Goal: Task Accomplishment & Management: Manage account settings

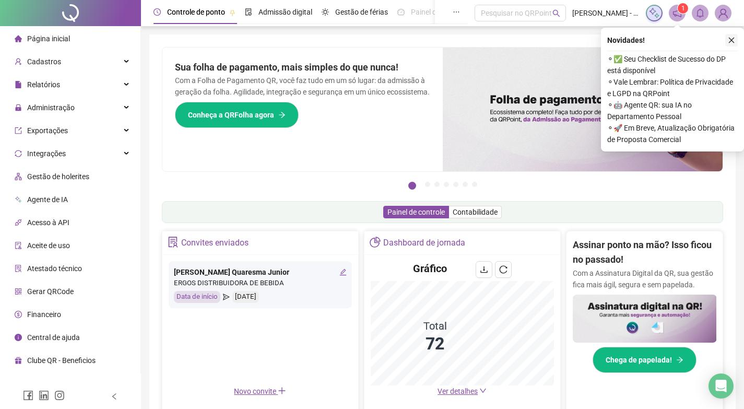
click at [734, 43] on icon "close" at bounding box center [730, 40] width 7 height 7
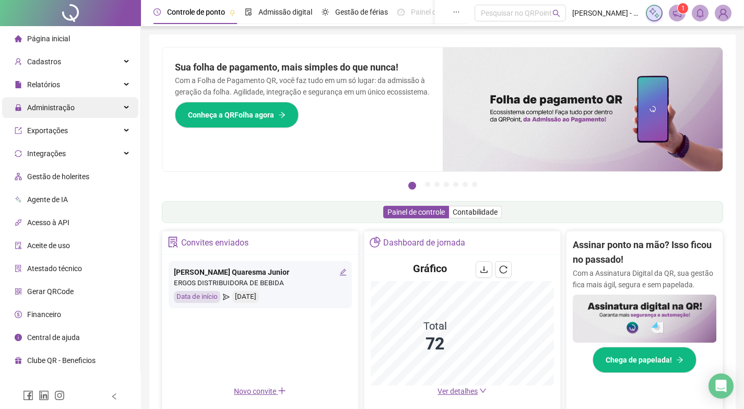
click at [45, 107] on span "Administração" at bounding box center [50, 107] width 47 height 8
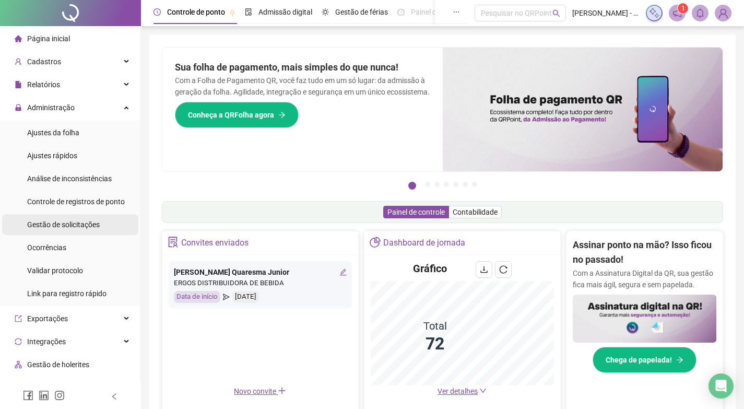
click at [56, 226] on span "Gestão de solicitações" at bounding box center [63, 224] width 73 height 8
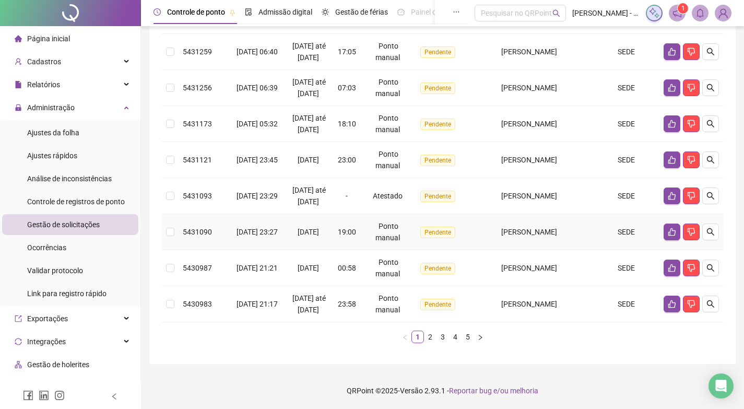
scroll to position [369, 0]
click at [464, 335] on link "5" at bounding box center [467, 336] width 11 height 11
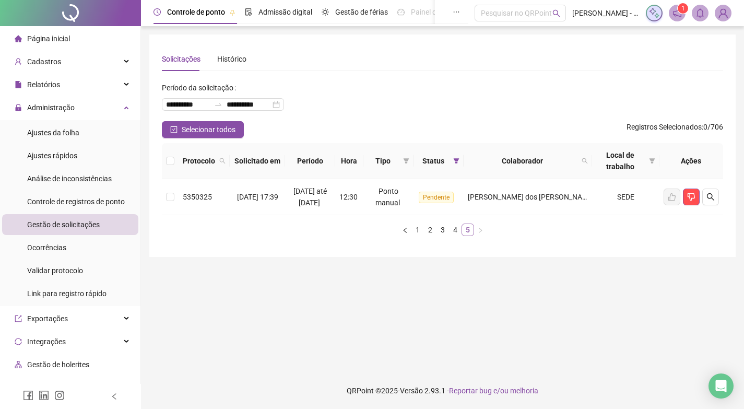
scroll to position [0, 0]
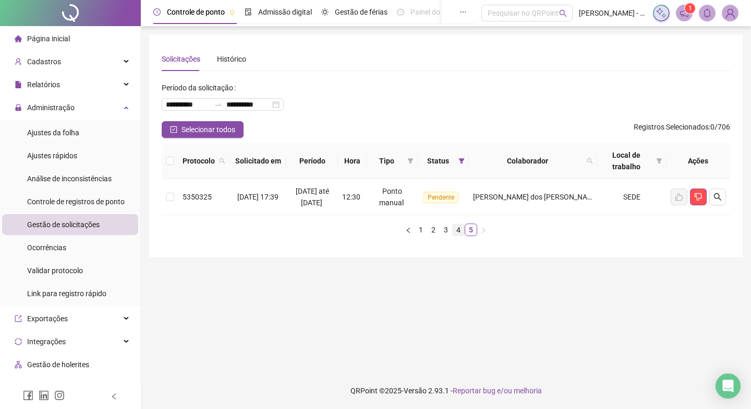
click at [458, 232] on link "4" at bounding box center [458, 229] width 11 height 11
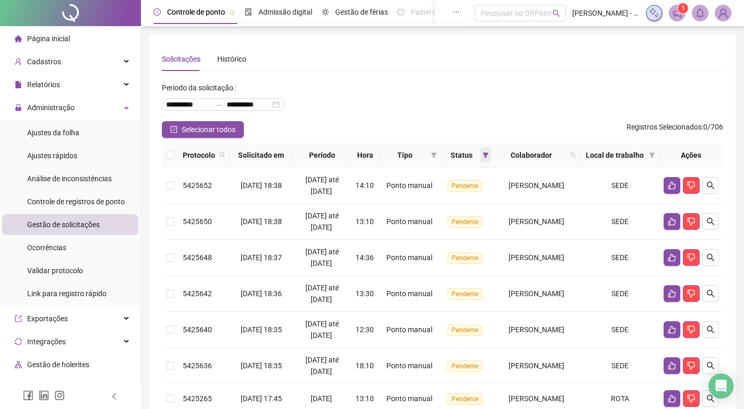
click at [480, 157] on span at bounding box center [485, 155] width 10 height 16
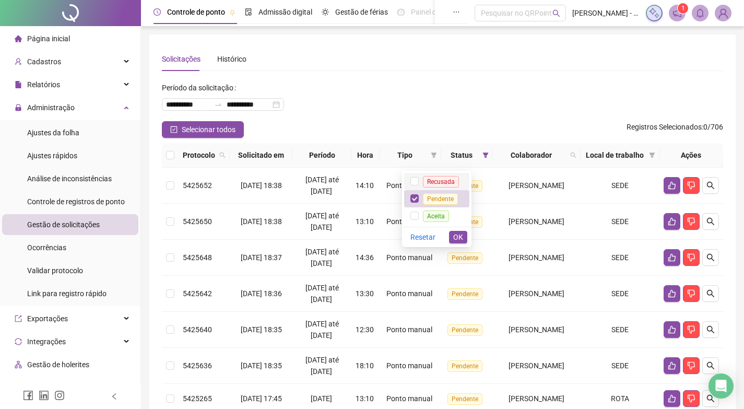
click at [451, 182] on span "Recusada" at bounding box center [441, 181] width 36 height 11
click at [450, 203] on li "Pendente" at bounding box center [436, 198] width 65 height 17
click at [452, 235] on button "OK" at bounding box center [458, 237] width 18 height 13
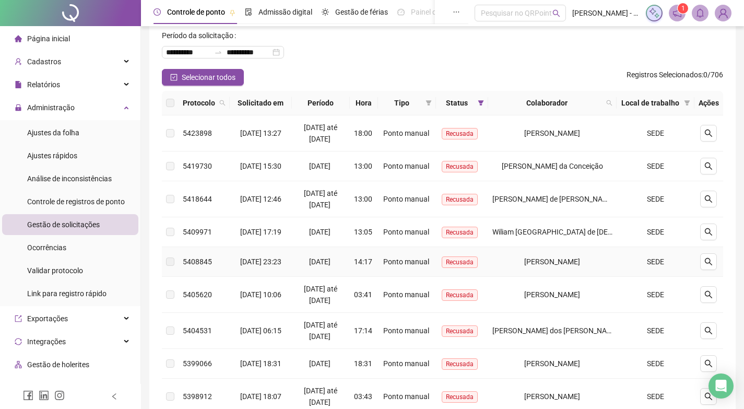
scroll to position [104, 0]
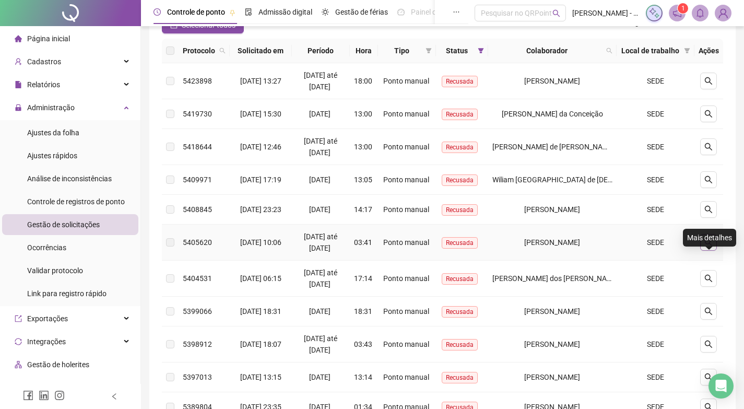
click at [709, 246] on icon "search" at bounding box center [708, 242] width 8 height 8
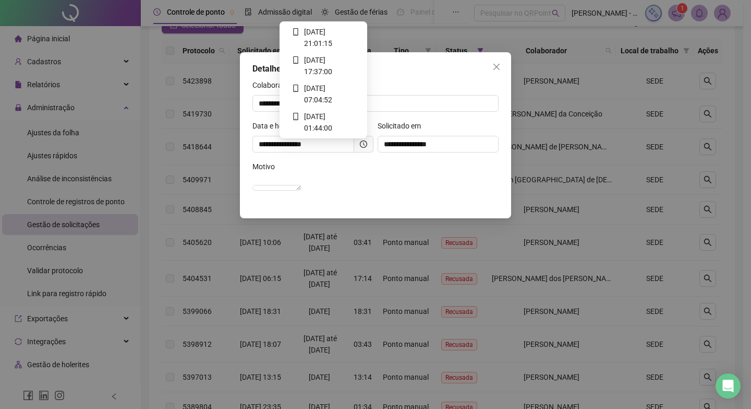
click at [366, 145] on icon "clock-circle" at bounding box center [363, 143] width 7 height 7
click at [361, 173] on div "Motivo" at bounding box center [376, 169] width 246 height 16
click at [360, 142] on icon "clock-circle" at bounding box center [363, 143] width 7 height 7
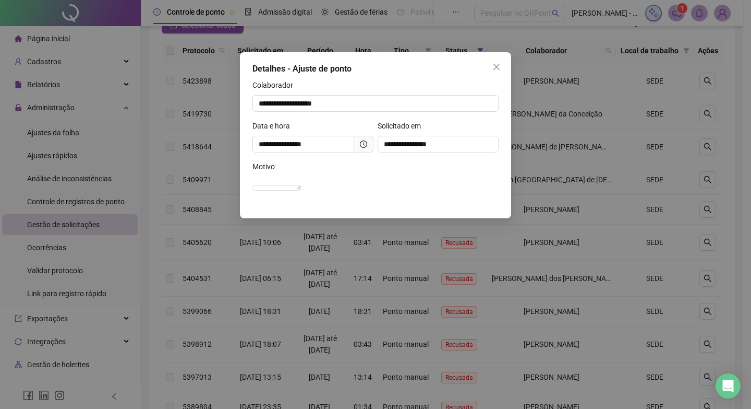
click at [331, 175] on div "Motivo" at bounding box center [376, 169] width 246 height 16
click at [493, 66] on icon "close" at bounding box center [497, 67] width 8 height 8
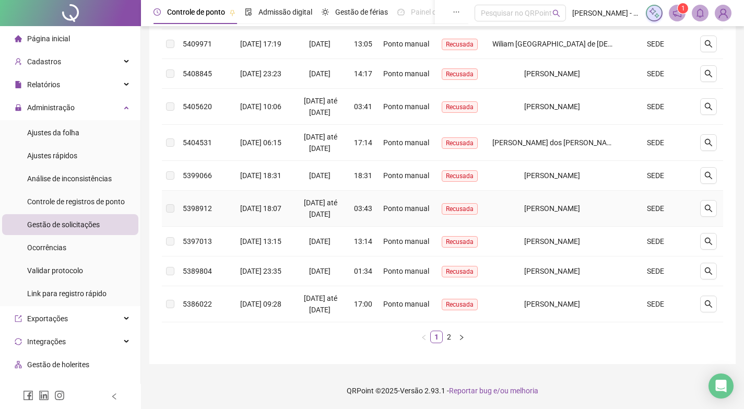
scroll to position [261, 0]
click at [451, 342] on link "2" at bounding box center [448, 336] width 11 height 11
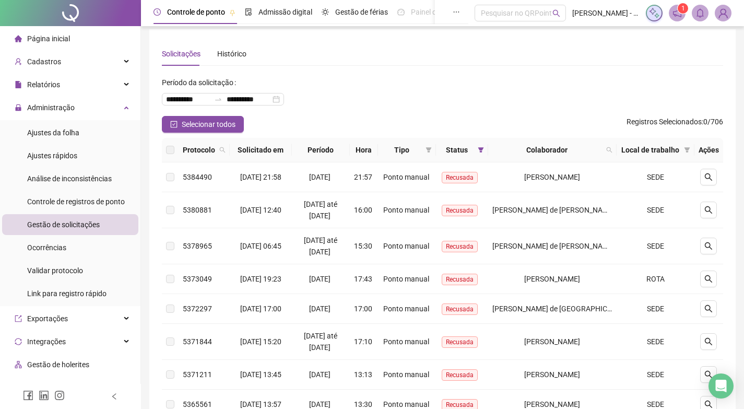
scroll to position [0, 0]
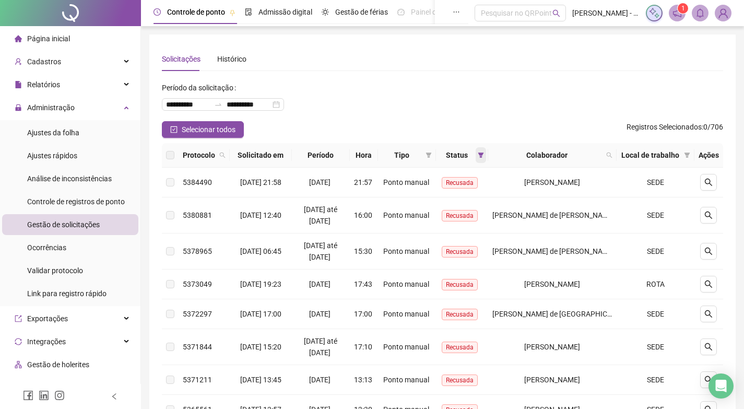
click at [484, 156] on icon "filter" at bounding box center [480, 155] width 6 height 6
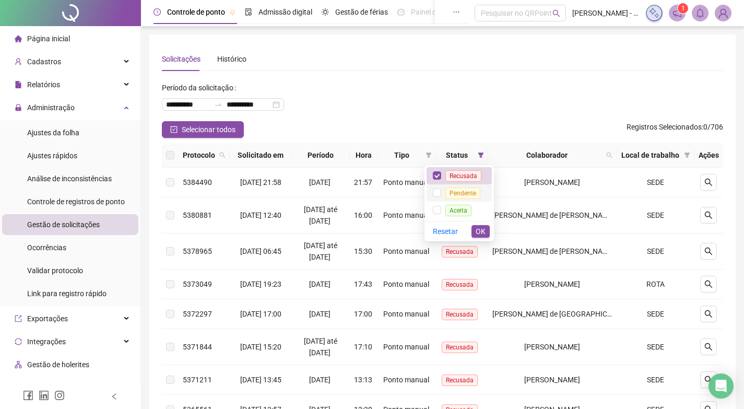
click at [461, 189] on span "Pendente" at bounding box center [462, 192] width 35 height 11
click at [484, 227] on span "OK" at bounding box center [480, 230] width 10 height 11
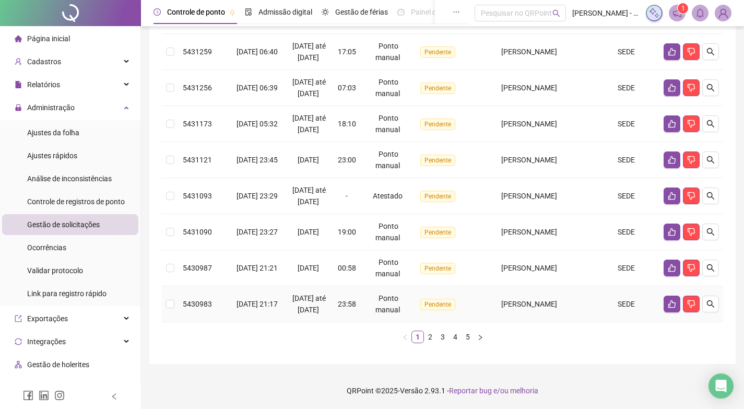
scroll to position [369, 0]
click at [470, 338] on link "5" at bounding box center [467, 336] width 11 height 11
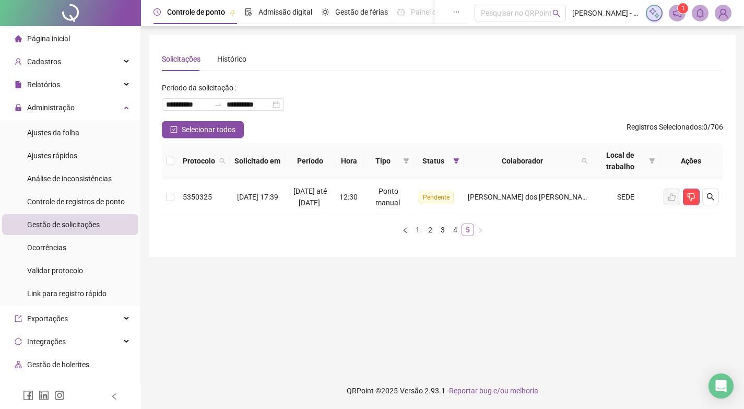
scroll to position [0, 0]
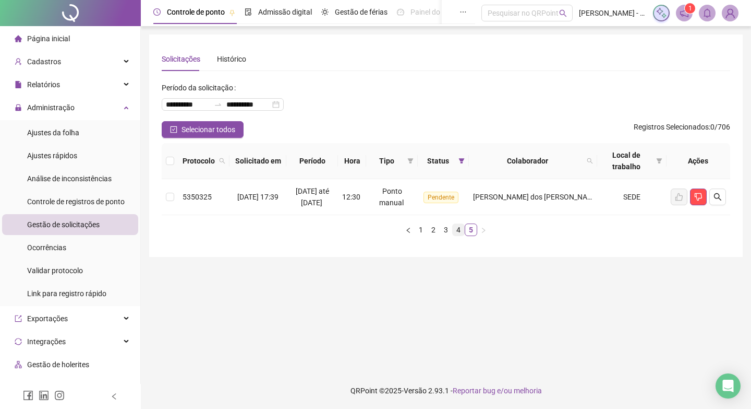
click at [456, 232] on link "4" at bounding box center [458, 229] width 11 height 11
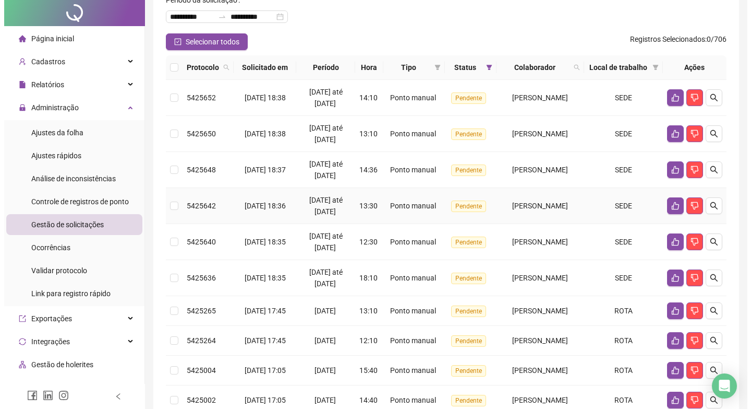
scroll to position [289, 0]
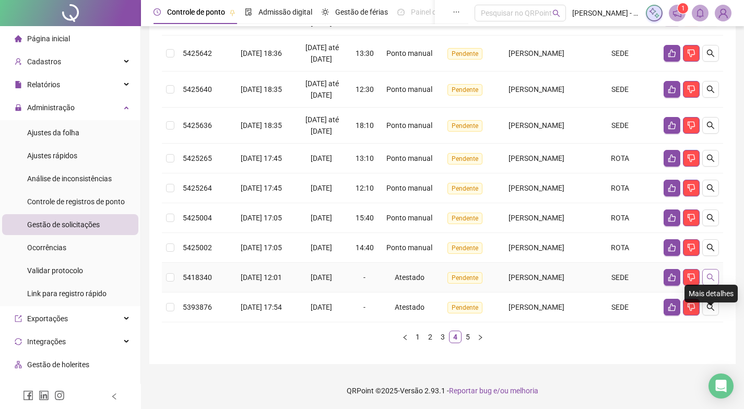
click at [712, 273] on icon "search" at bounding box center [710, 277] width 8 height 8
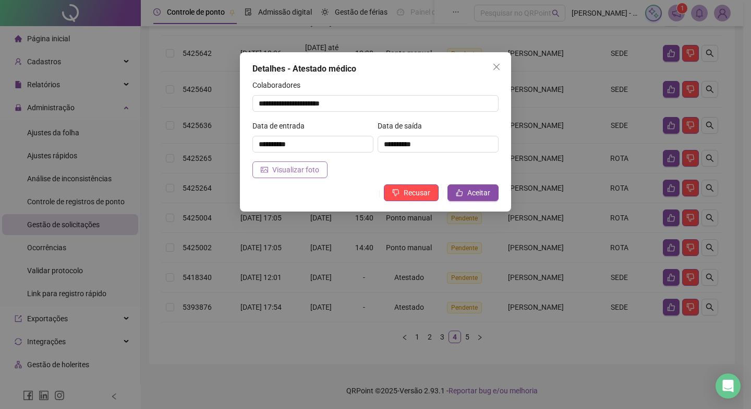
click at [295, 175] on span "Visualizar foto" at bounding box center [295, 169] width 47 height 11
click at [493, 65] on icon "close" at bounding box center [497, 67] width 8 height 8
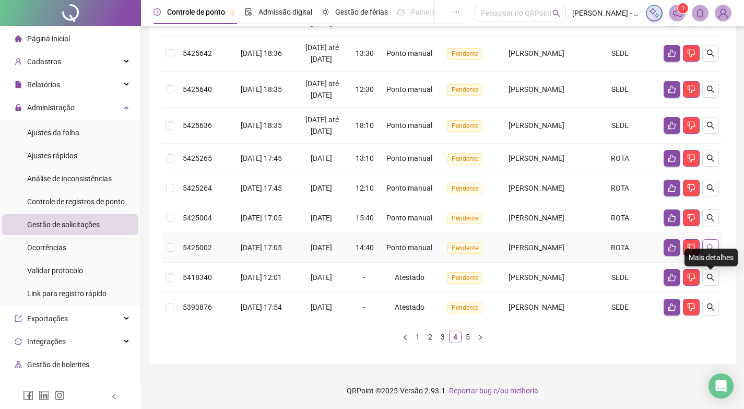
click at [711, 243] on icon "search" at bounding box center [710, 247] width 8 height 8
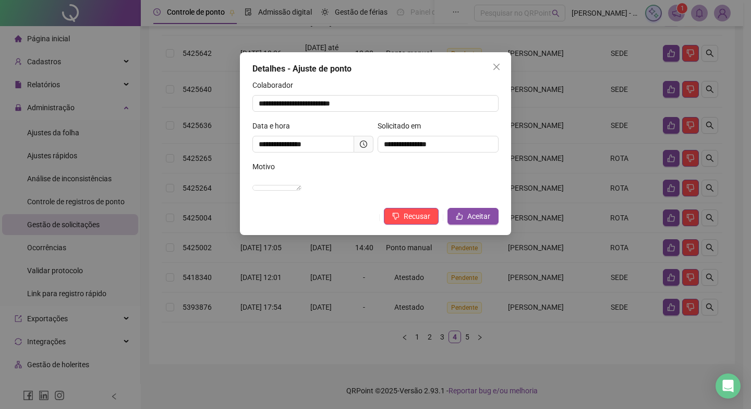
click at [358, 144] on span at bounding box center [363, 144] width 19 height 17
click at [362, 145] on icon "clock-circle" at bounding box center [363, 143] width 7 height 7
click at [474, 222] on span "Aceitar" at bounding box center [478, 215] width 23 height 11
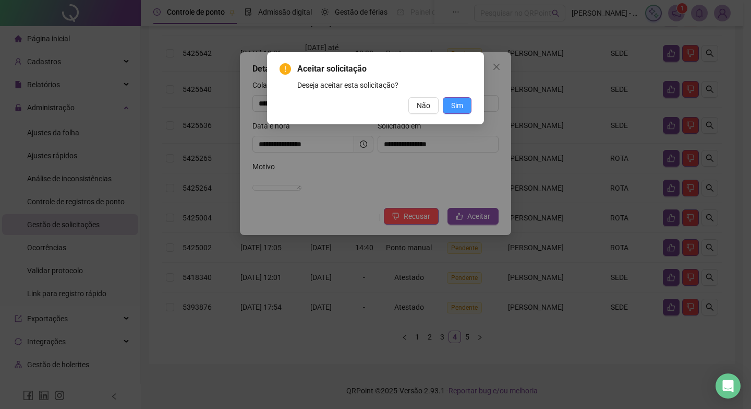
click at [448, 105] on button "Sim" at bounding box center [457, 105] width 29 height 17
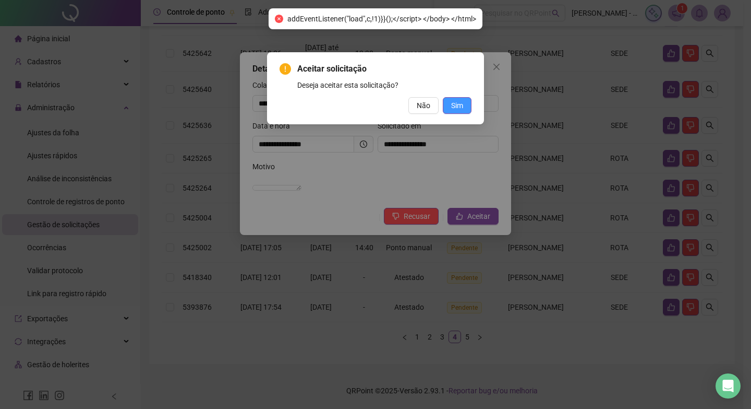
click at [450, 103] on button "Sim" at bounding box center [457, 105] width 29 height 17
click at [498, 68] on div "Aceitar solicitação Deseja aceitar esta solicitação? Não Sim" at bounding box center [375, 204] width 751 height 409
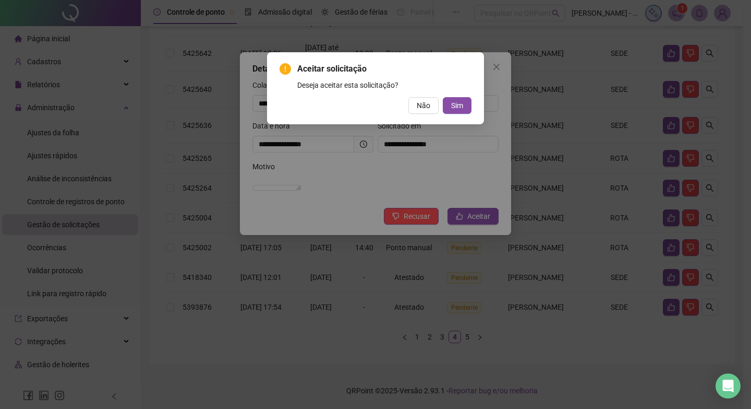
click at [484, 38] on div "Aceitar solicitação Deseja aceitar esta solicitação? Não Sim" at bounding box center [375, 204] width 751 height 409
click at [417, 104] on span "Não" at bounding box center [424, 105] width 14 height 11
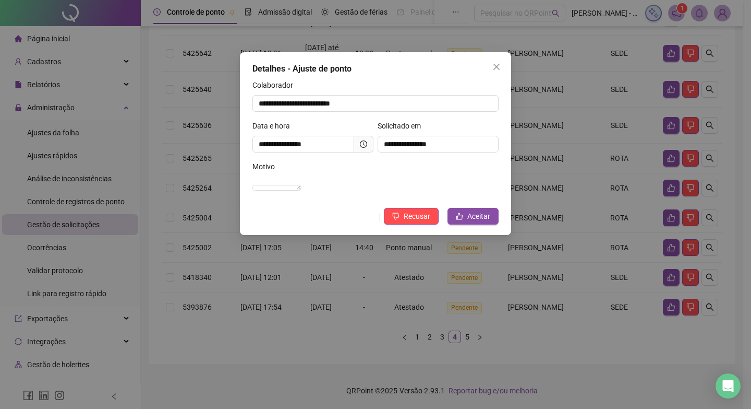
click at [550, 66] on div "**********" at bounding box center [375, 204] width 751 height 409
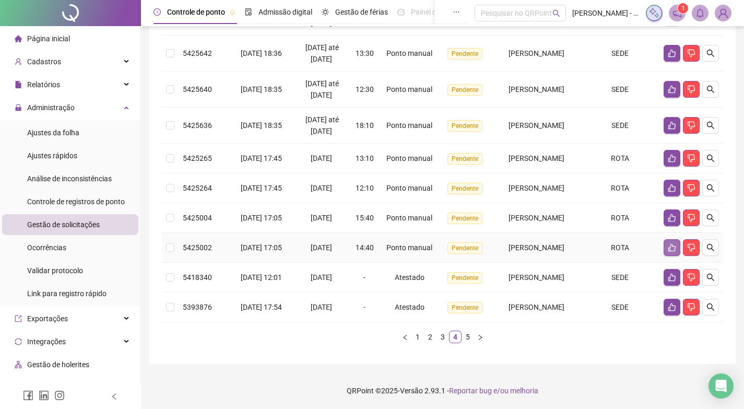
click at [674, 243] on icon "like" at bounding box center [671, 247] width 8 height 8
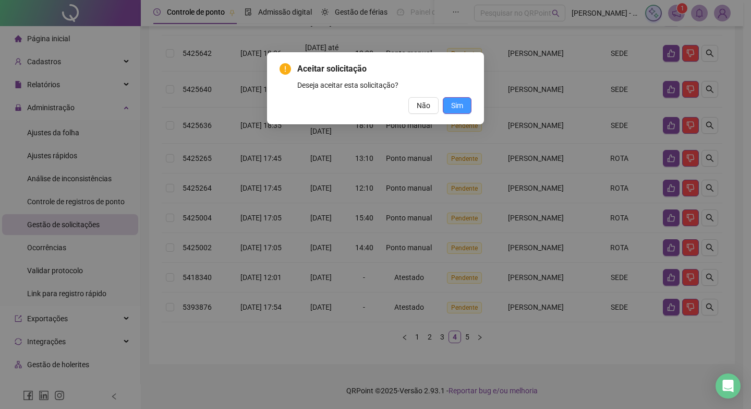
click at [459, 105] on span "Sim" at bounding box center [457, 105] width 12 height 11
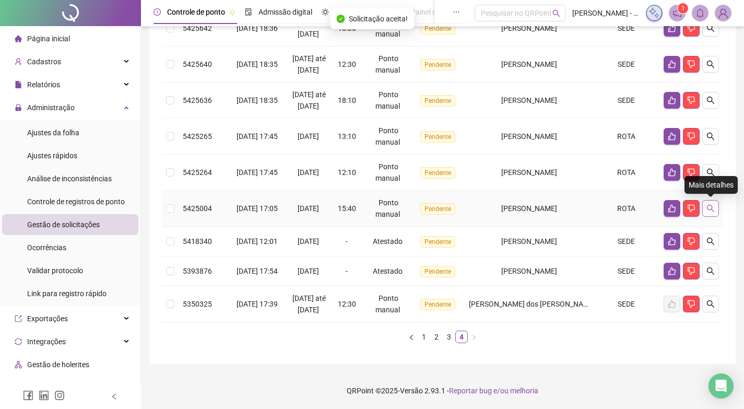
click at [715, 200] on button "button" at bounding box center [710, 208] width 17 height 17
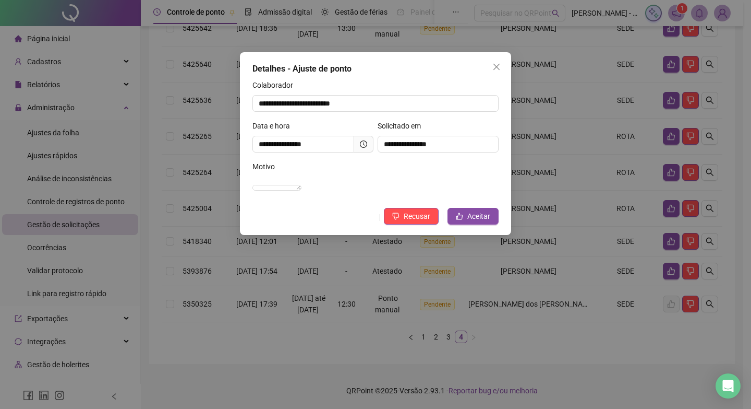
click at [363, 142] on icon "clock-circle" at bounding box center [363, 143] width 7 height 7
click at [482, 222] on span "Aceitar" at bounding box center [478, 215] width 23 height 11
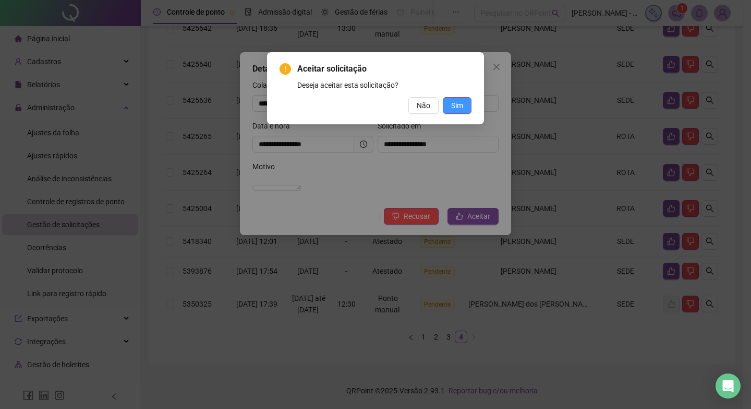
click at [458, 105] on span "Sim" at bounding box center [457, 105] width 12 height 11
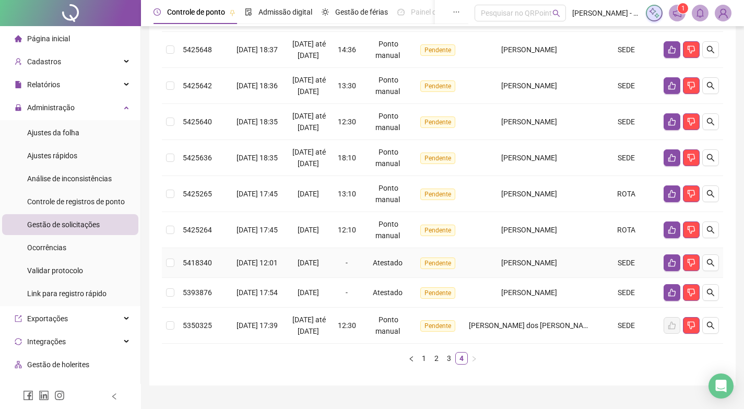
scroll to position [201, 0]
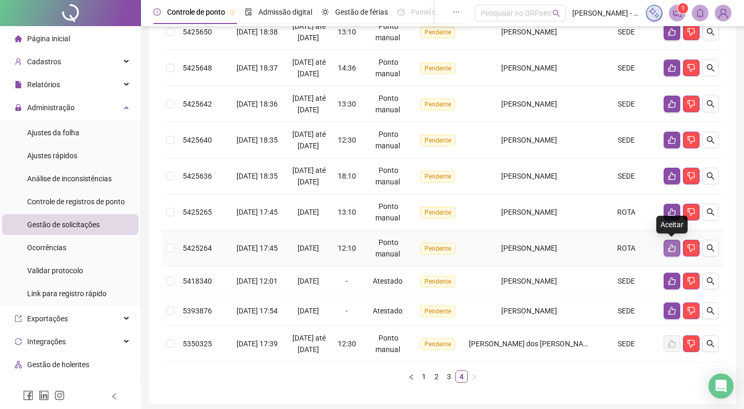
click at [674, 247] on icon "like" at bounding box center [671, 248] width 7 height 8
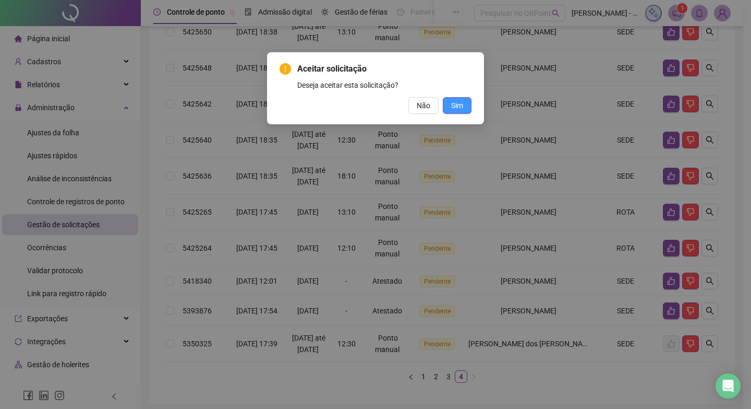
click at [450, 100] on button "Sim" at bounding box center [457, 105] width 29 height 17
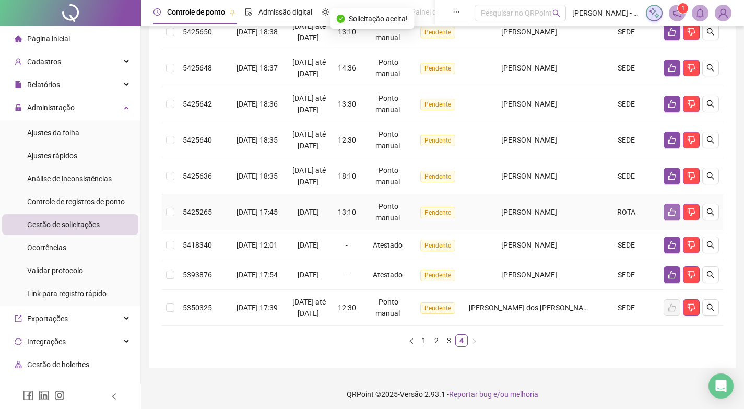
click at [669, 215] on icon "like" at bounding box center [671, 212] width 7 height 8
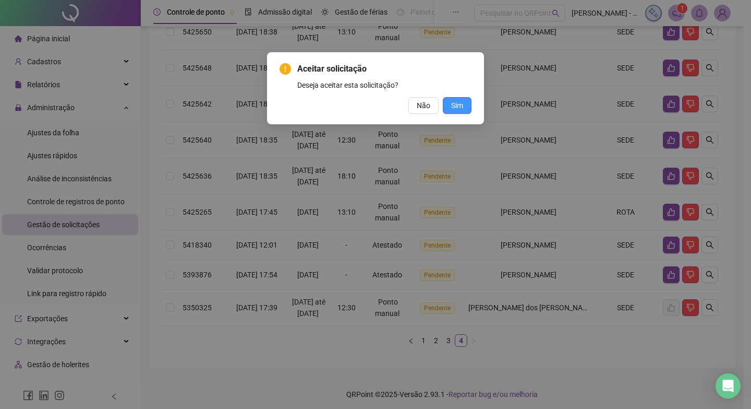
click at [452, 104] on span "Sim" at bounding box center [457, 105] width 12 height 11
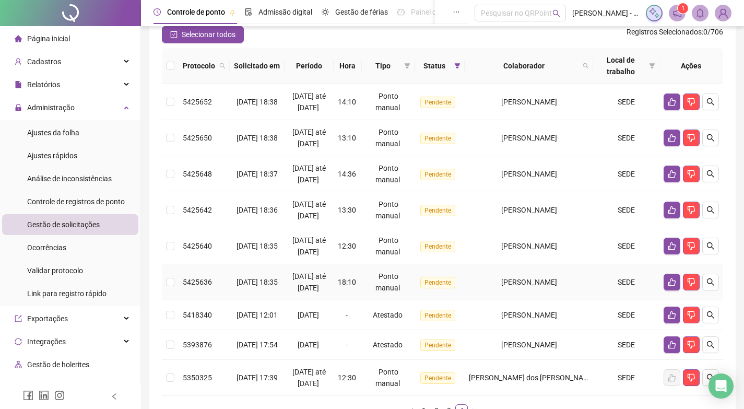
scroll to position [77, 0]
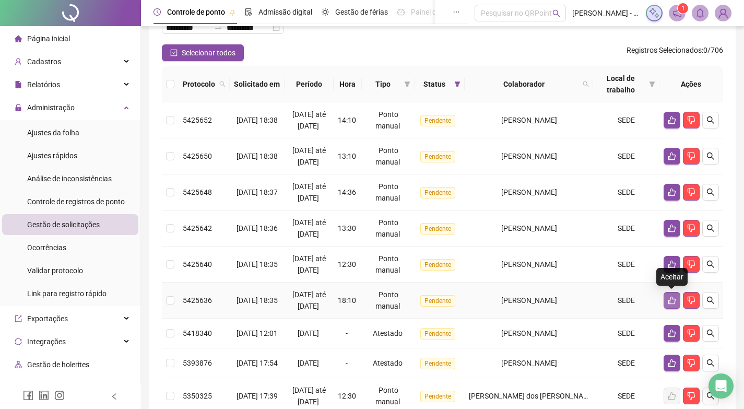
click at [665, 300] on button "button" at bounding box center [671, 300] width 17 height 17
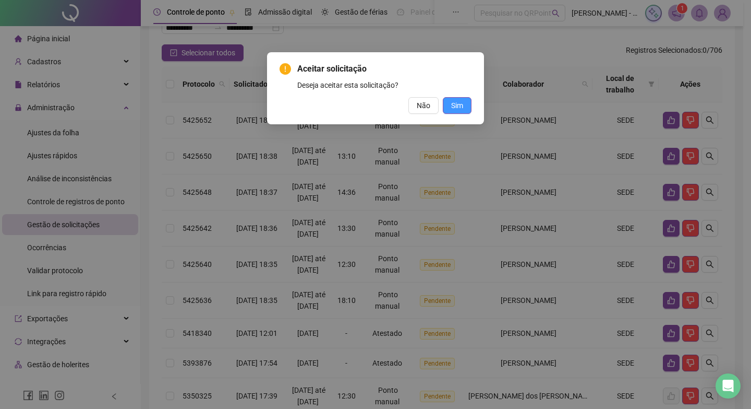
click at [448, 105] on button "Sim" at bounding box center [457, 105] width 29 height 17
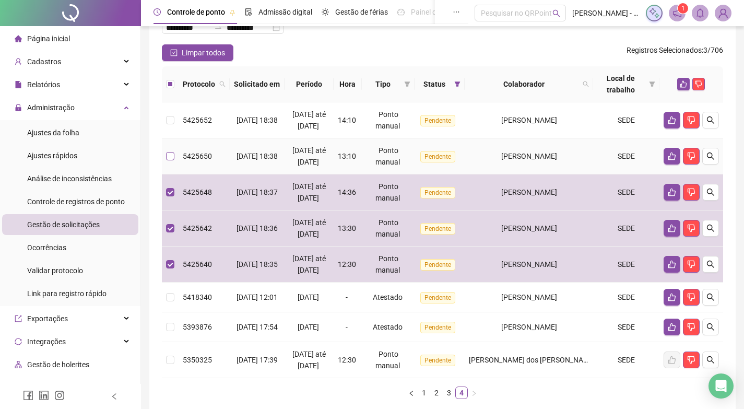
click at [172, 151] on label at bounding box center [170, 155] width 8 height 11
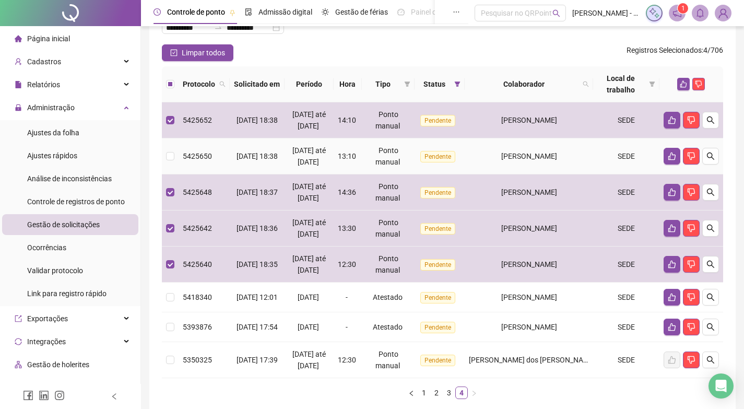
click at [165, 154] on td at bounding box center [170, 156] width 17 height 36
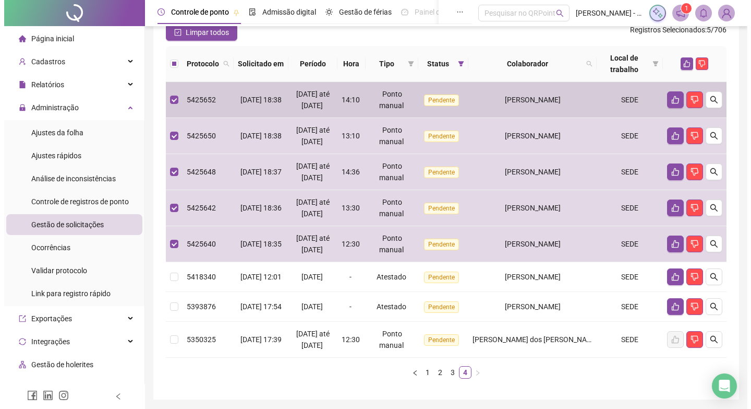
scroll to position [41, 0]
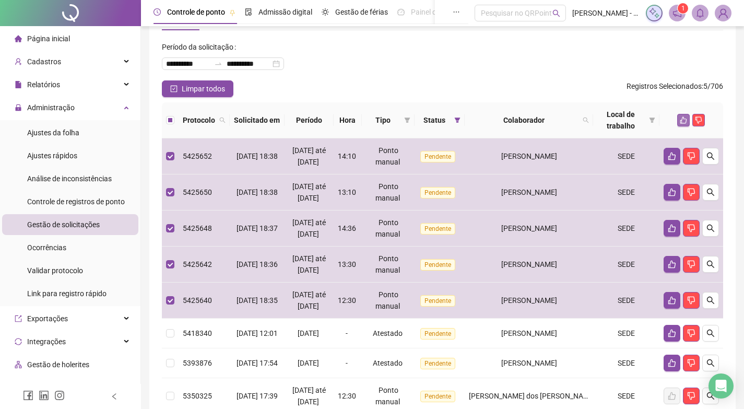
click at [682, 123] on icon "like" at bounding box center [682, 119] width 7 height 7
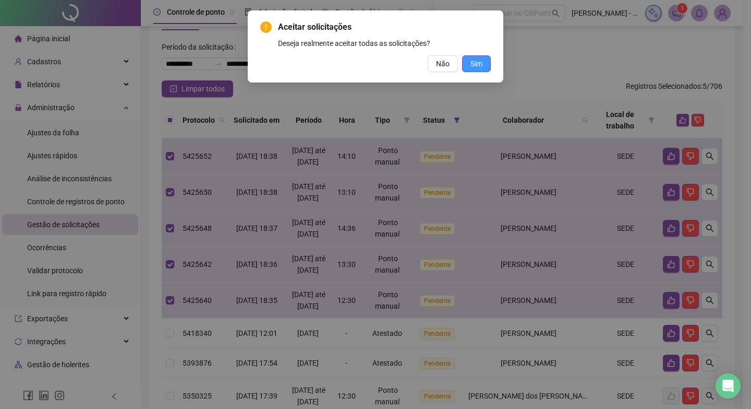
click at [478, 63] on span "Sim" at bounding box center [477, 63] width 12 height 11
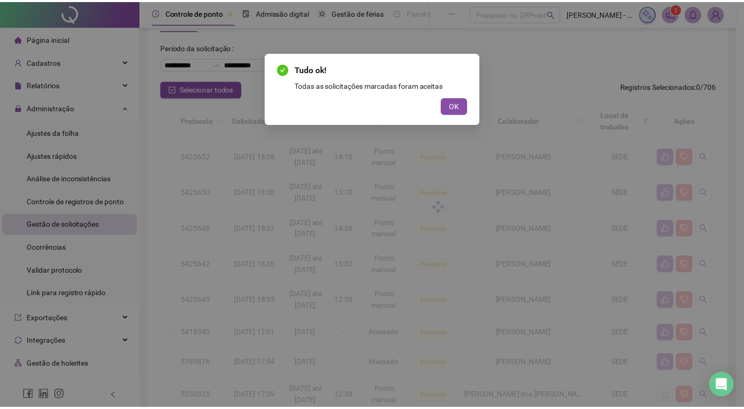
scroll to position [0, 0]
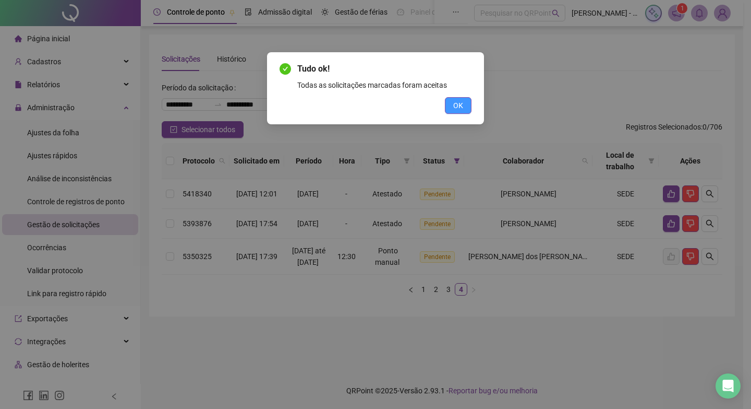
click at [458, 106] on span "OK" at bounding box center [458, 105] width 10 height 11
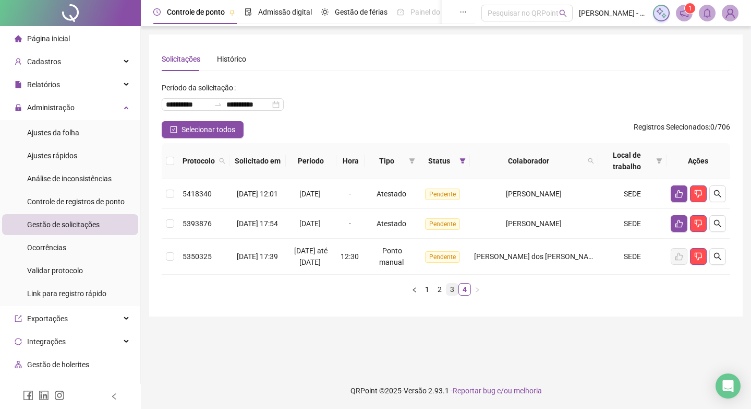
click at [450, 295] on link "3" at bounding box center [452, 288] width 11 height 11
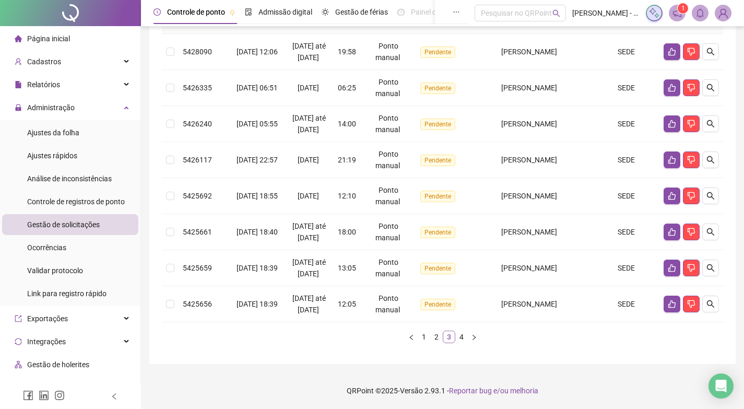
scroll to position [358, 0]
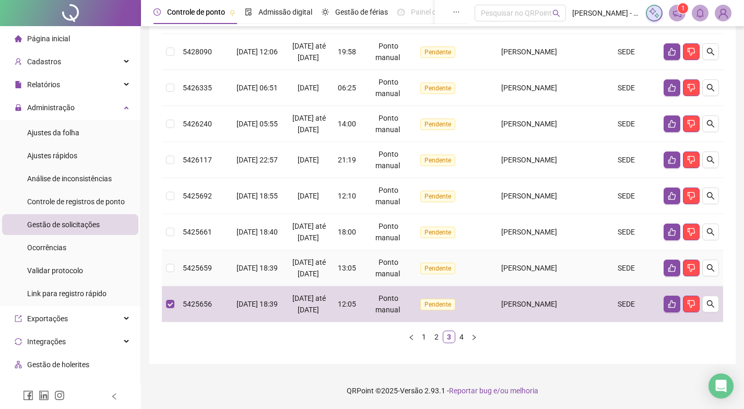
click at [167, 250] on td at bounding box center [170, 268] width 17 height 36
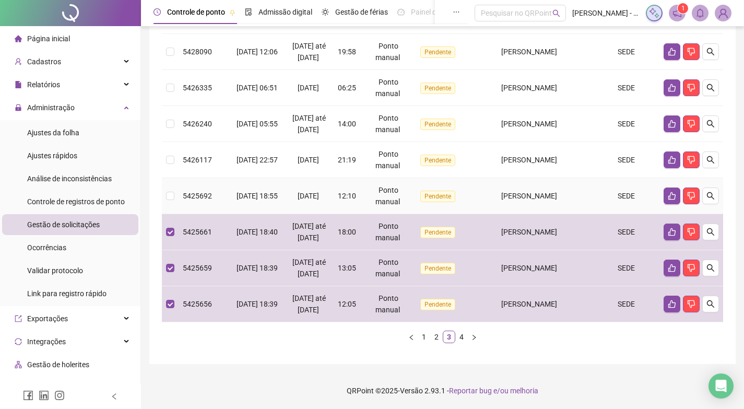
click at [165, 178] on td at bounding box center [170, 196] width 17 height 36
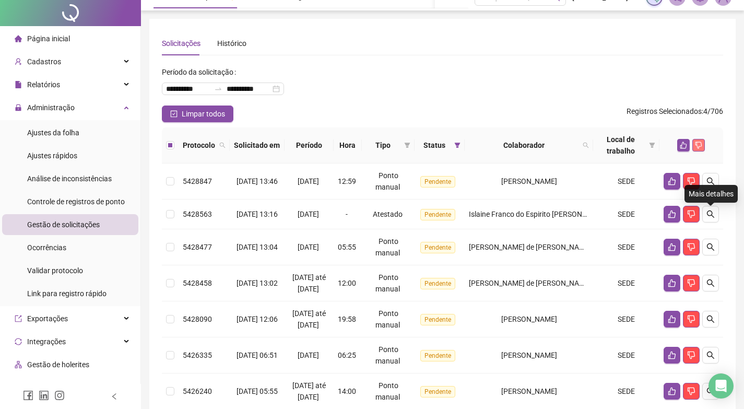
scroll to position [0, 0]
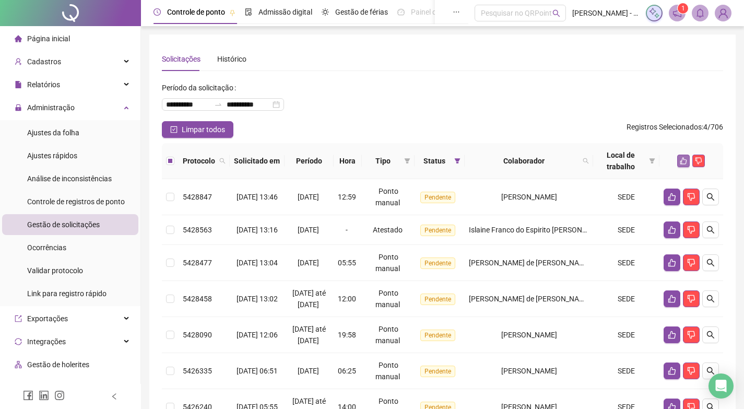
click at [682, 159] on icon "like" at bounding box center [683, 161] width 7 height 7
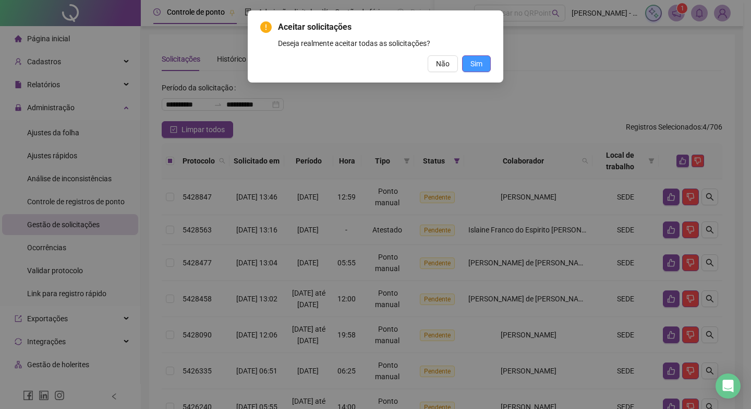
click at [475, 58] on span "Sim" at bounding box center [477, 63] width 12 height 11
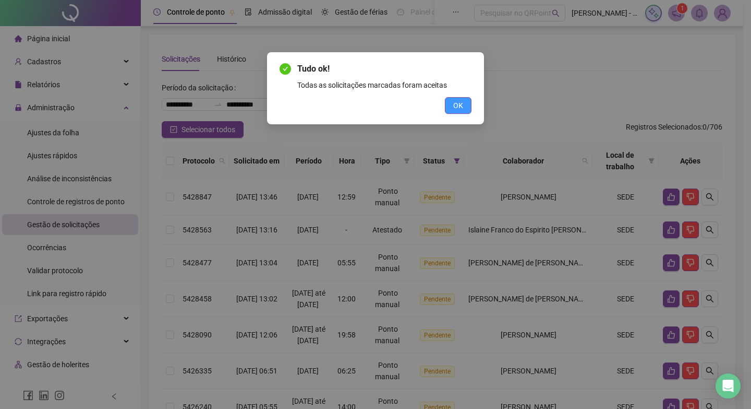
click at [462, 104] on span "OK" at bounding box center [458, 105] width 10 height 11
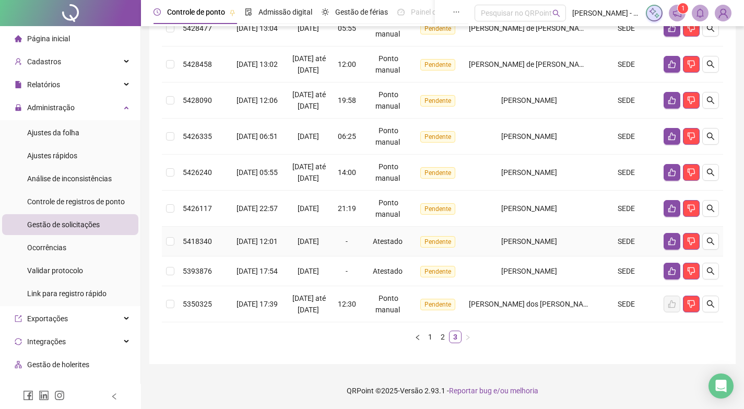
scroll to position [247, 0]
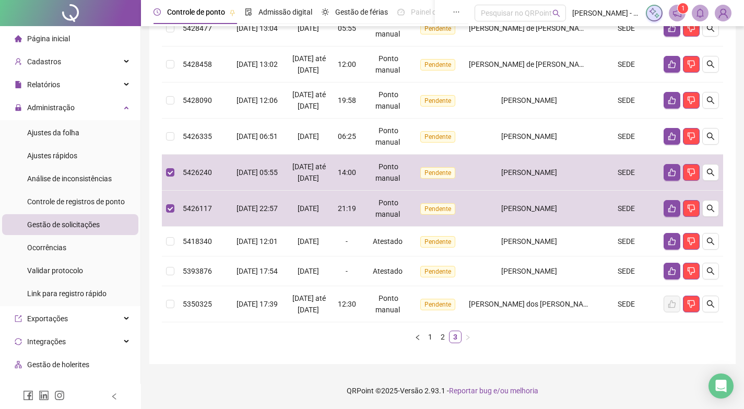
click at [161, 152] on div "**********" at bounding box center [442, 81] width 586 height 563
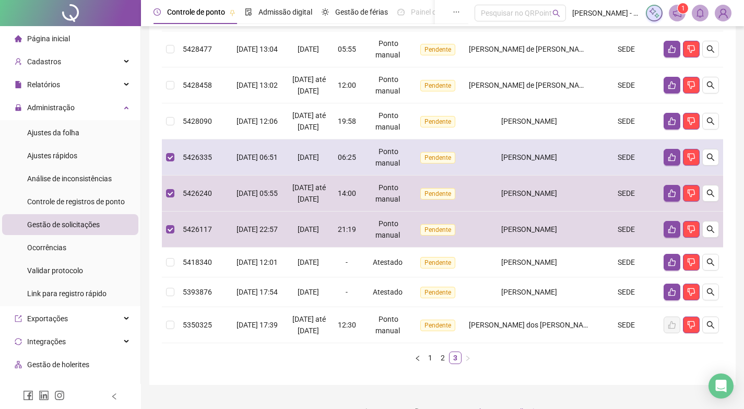
scroll to position [195, 0]
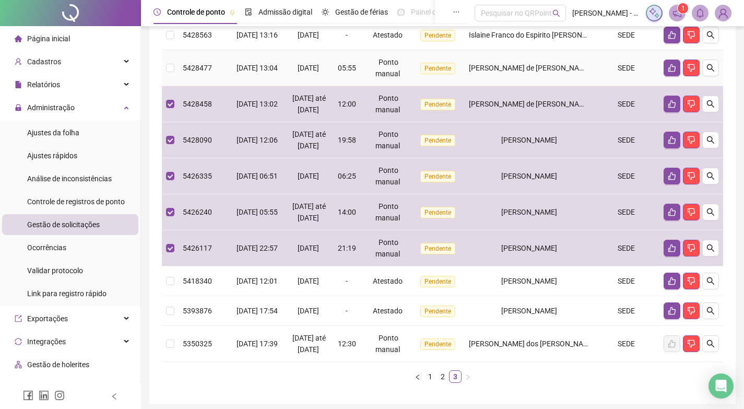
click at [164, 68] on td at bounding box center [170, 68] width 17 height 36
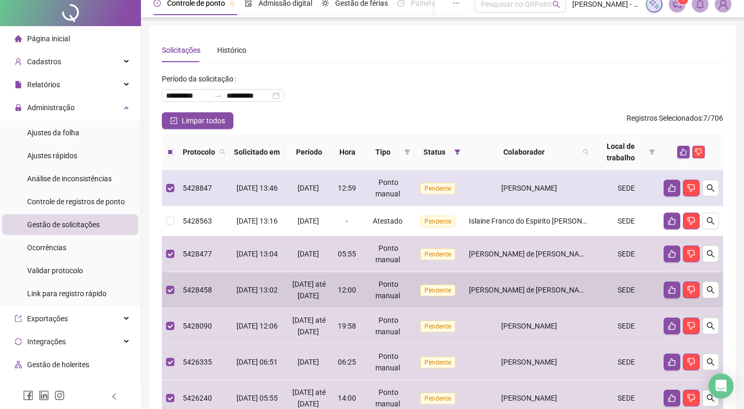
scroll to position [0, 0]
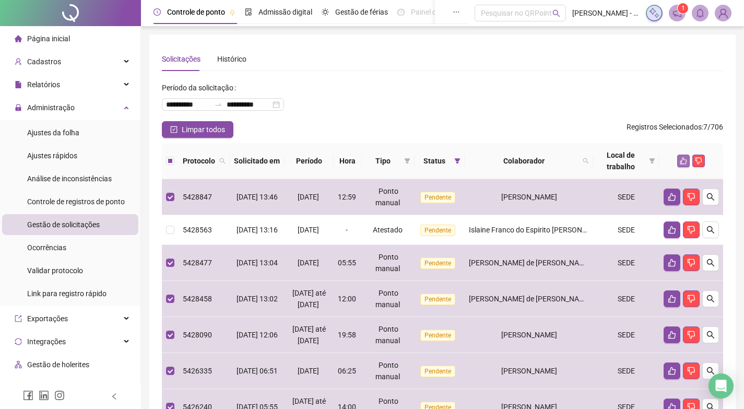
click at [683, 159] on icon "like" at bounding box center [682, 160] width 7 height 7
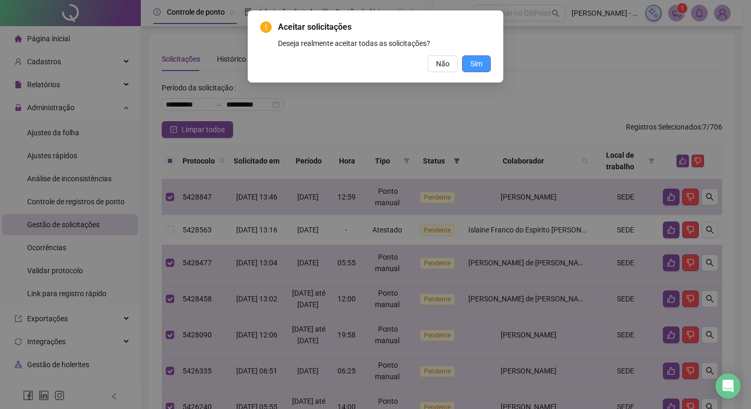
click at [475, 59] on span "Sim" at bounding box center [477, 63] width 12 height 11
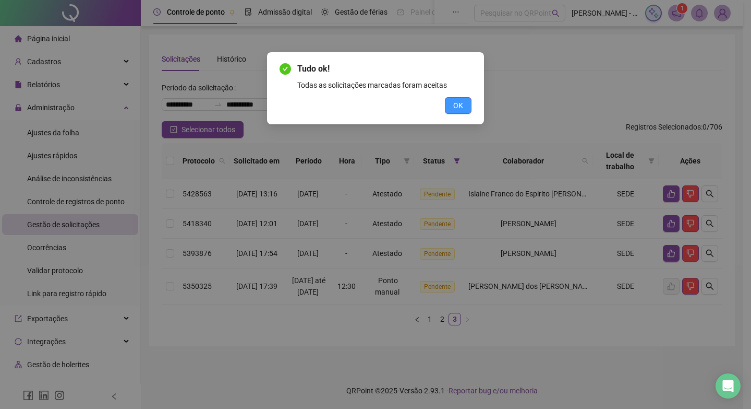
click at [462, 100] on span "OK" at bounding box center [458, 105] width 10 height 11
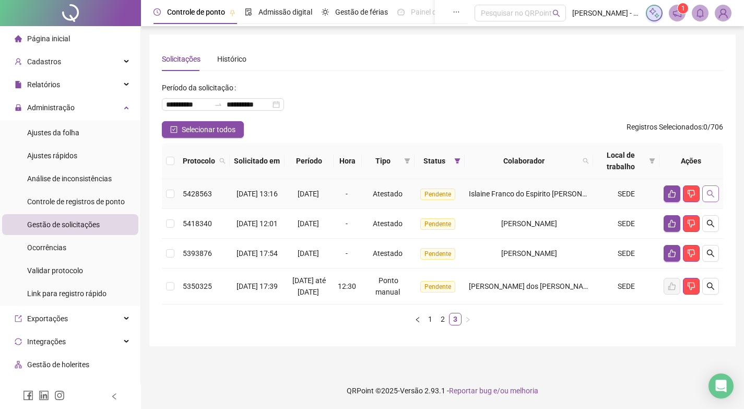
click at [710, 196] on icon "search" at bounding box center [710, 193] width 8 height 8
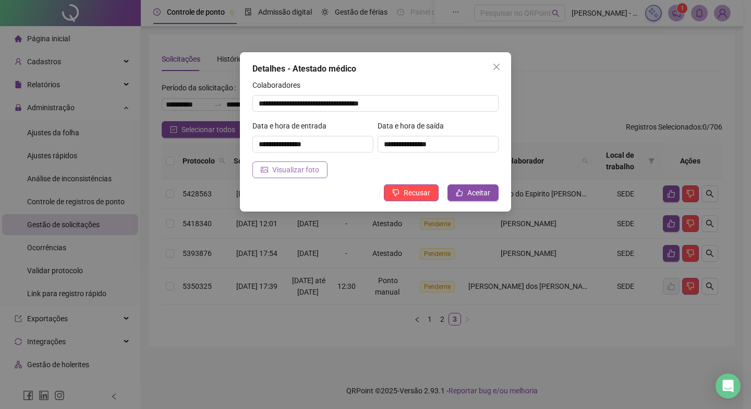
click at [266, 171] on icon "picture" at bounding box center [264, 169] width 7 height 7
click at [479, 191] on span "Aceitar" at bounding box center [478, 192] width 23 height 11
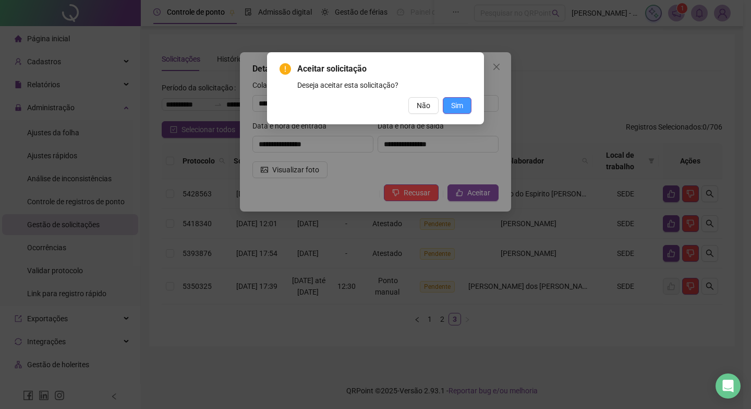
click at [459, 104] on span "Sim" at bounding box center [457, 105] width 12 height 11
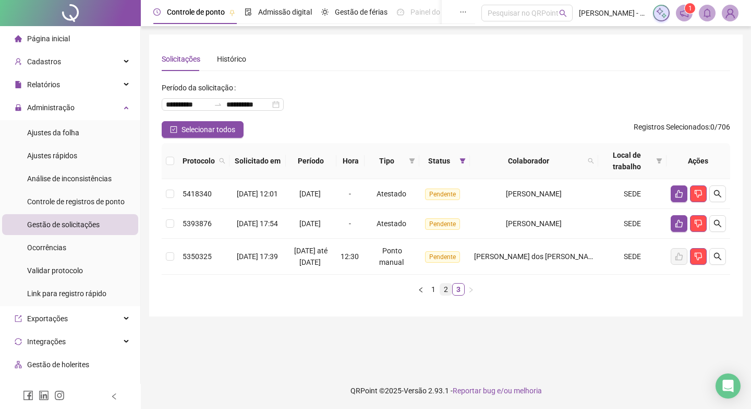
click at [445, 295] on link "2" at bounding box center [445, 288] width 11 height 11
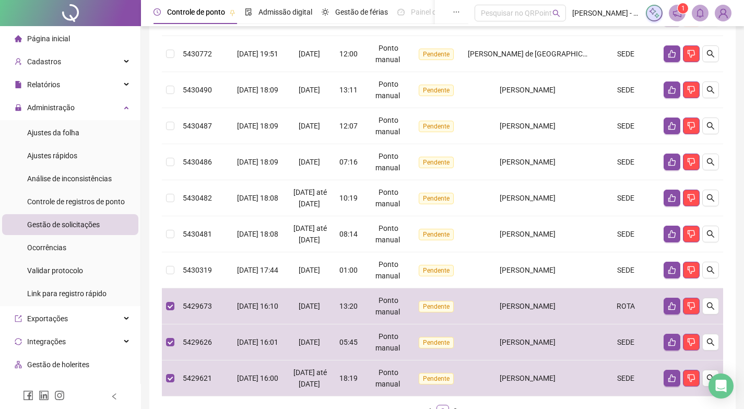
scroll to position [80, 0]
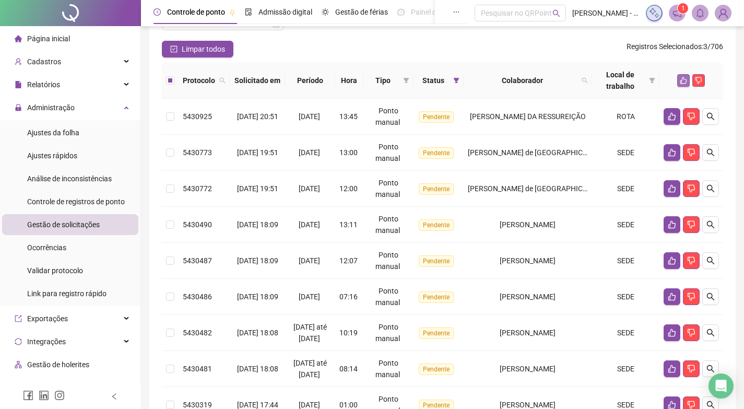
click at [679, 79] on button "button" at bounding box center [683, 80] width 13 height 13
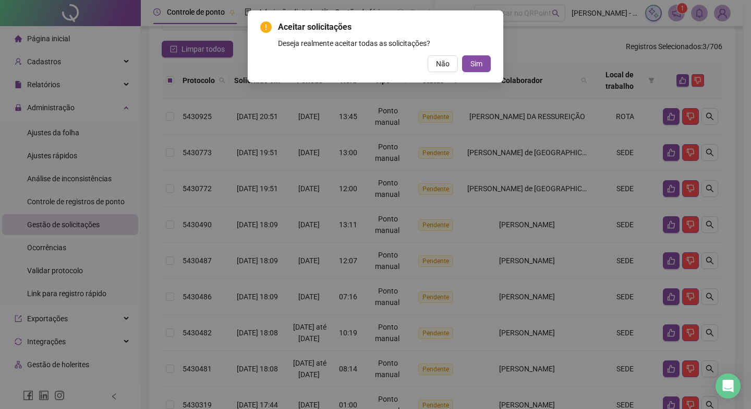
drag, startPoint x: 471, startPoint y: 57, endPoint x: 475, endPoint y: 89, distance: 31.5
click at [471, 58] on button "Sim" at bounding box center [476, 63] width 29 height 17
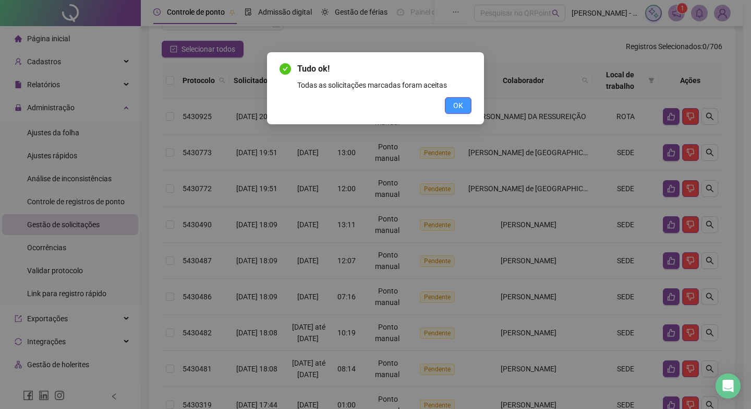
click at [452, 102] on button "OK" at bounding box center [458, 105] width 27 height 17
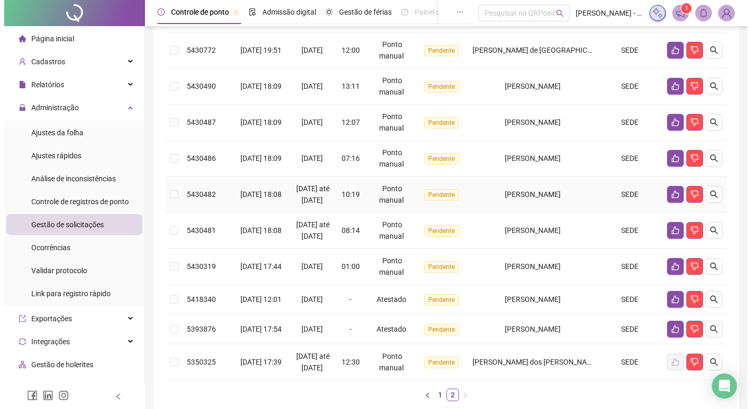
scroll to position [219, 0]
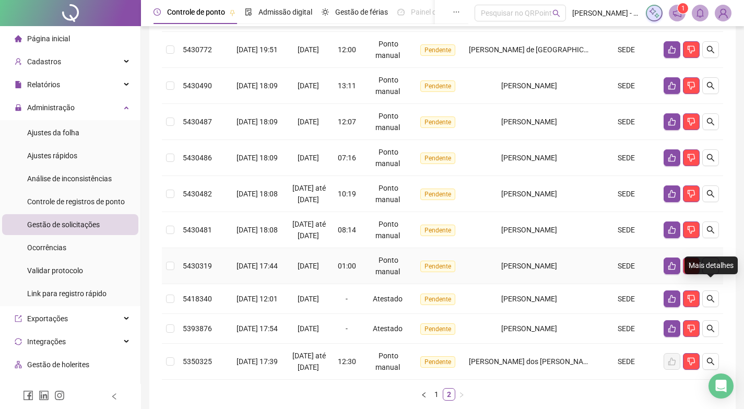
click at [707, 274] on button "button" at bounding box center [710, 265] width 17 height 17
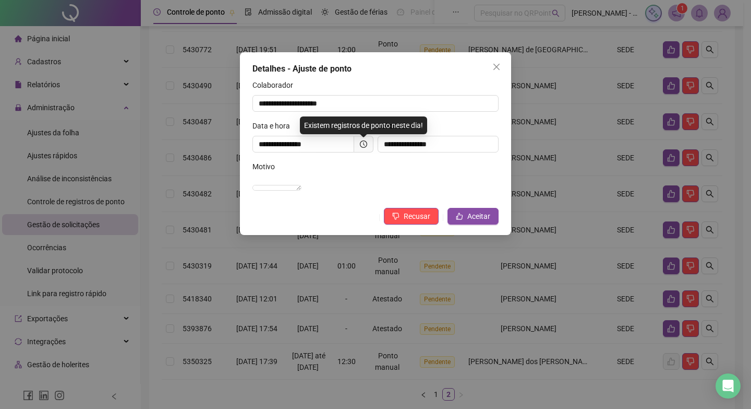
click at [362, 140] on icon "clock-circle" at bounding box center [363, 143] width 7 height 7
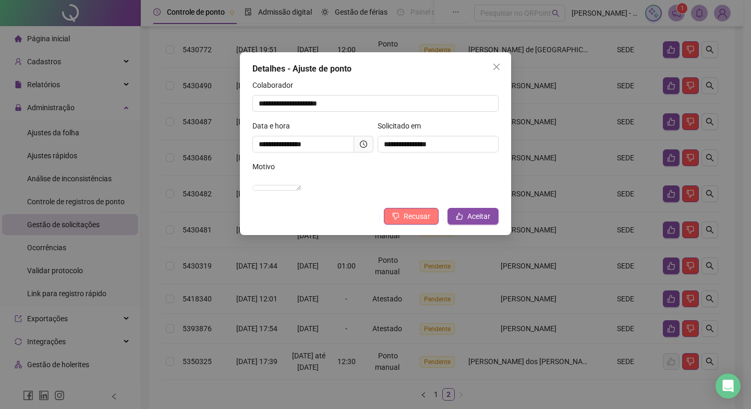
click at [416, 222] on span "Recusar" at bounding box center [417, 215] width 27 height 11
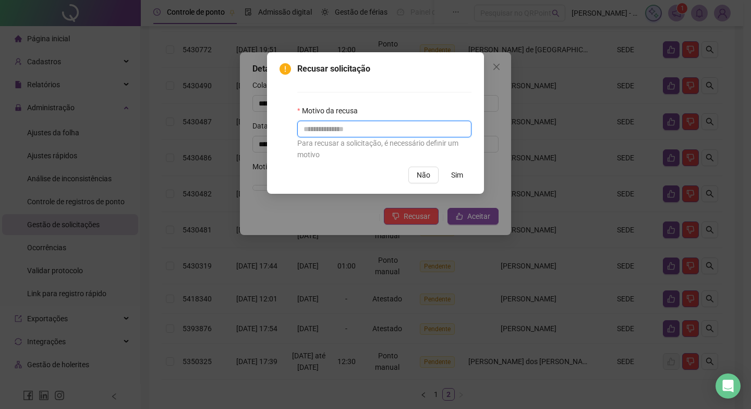
click at [341, 128] on input "text" at bounding box center [384, 129] width 174 height 17
type input "**********"
click at [454, 175] on span "Sim" at bounding box center [457, 174] width 12 height 11
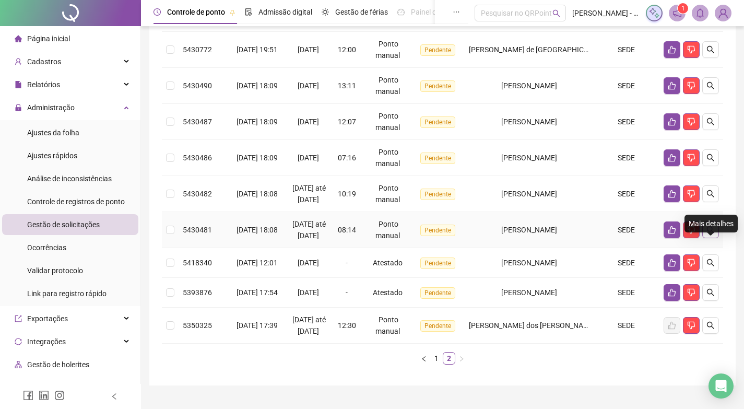
click at [710, 234] on icon "search" at bounding box center [710, 229] width 8 height 8
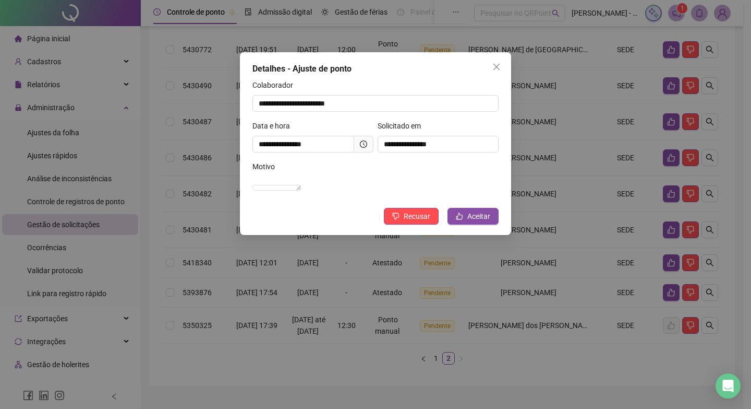
click at [364, 138] on span at bounding box center [363, 144] width 19 height 17
click at [364, 141] on icon "clock-circle" at bounding box center [363, 143] width 7 height 7
click at [362, 143] on icon "clock-circle" at bounding box center [363, 143] width 7 height 7
click at [472, 222] on span "Aceitar" at bounding box center [478, 215] width 23 height 11
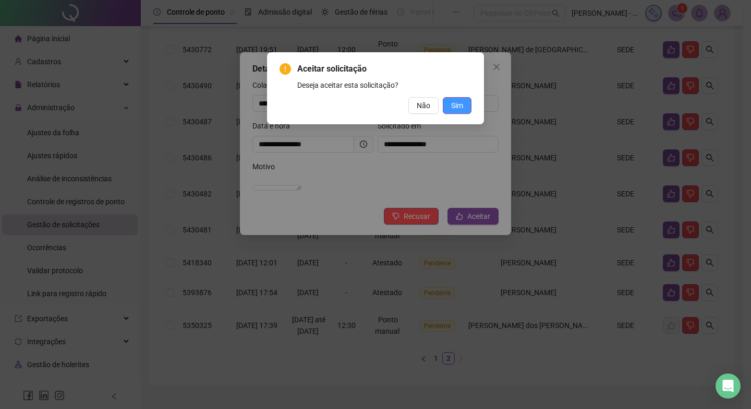
click at [448, 105] on button "Sim" at bounding box center [457, 105] width 29 height 17
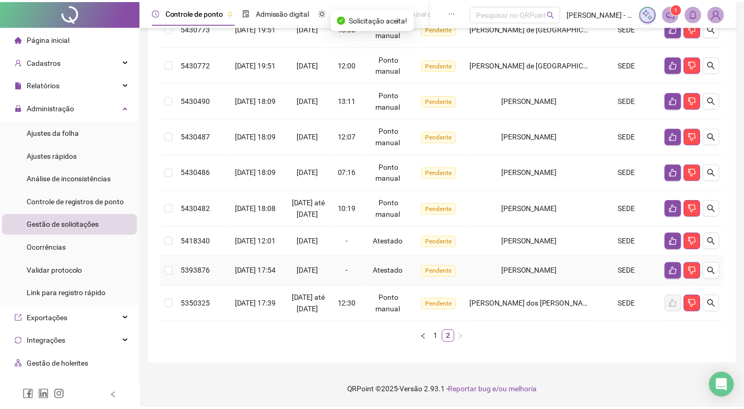
scroll to position [217, 0]
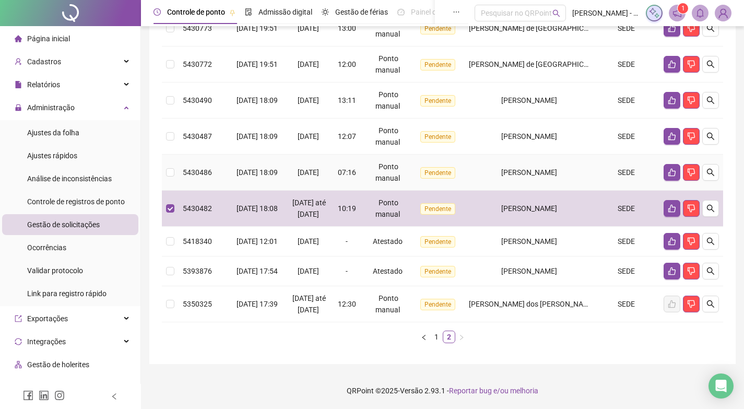
click at [164, 164] on td at bounding box center [170, 172] width 17 height 36
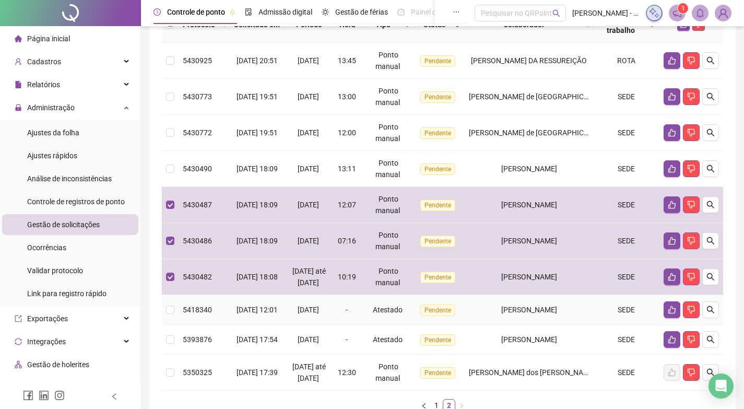
scroll to position [113, 0]
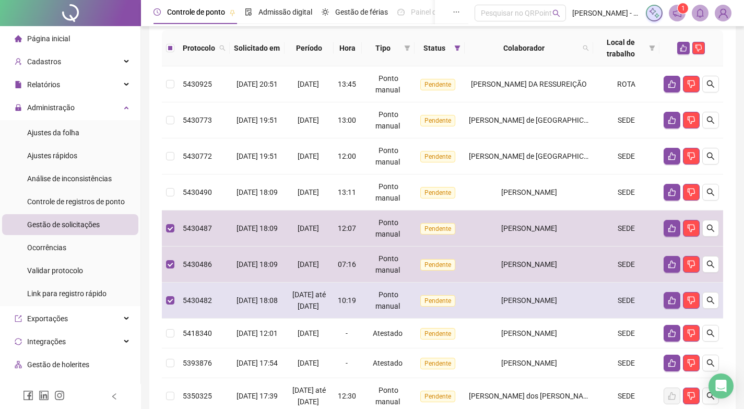
click at [213, 318] on td "5430482" at bounding box center [203, 300] width 51 height 36
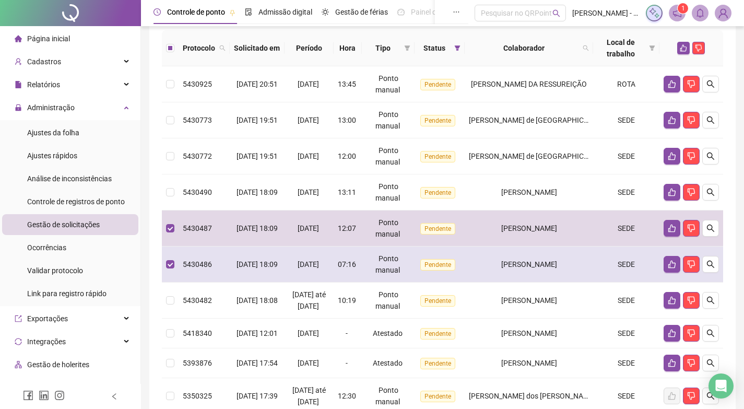
click at [206, 267] on span "5430486" at bounding box center [197, 264] width 29 height 8
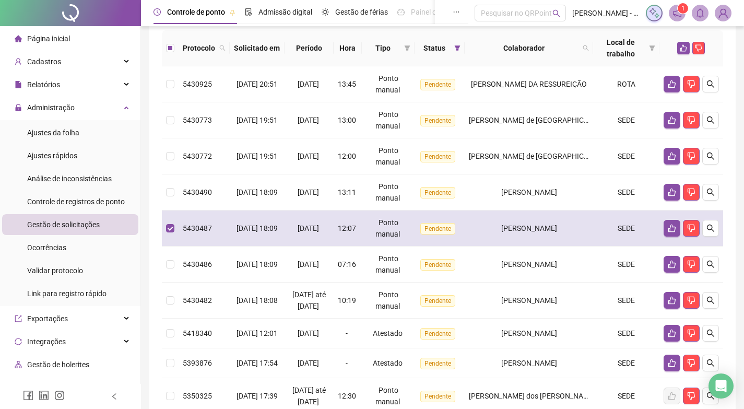
click at [214, 232] on div "5430487" at bounding box center [204, 227] width 43 height 11
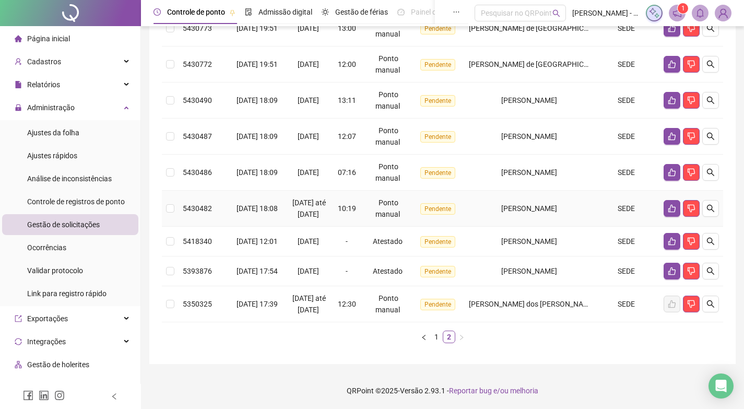
scroll to position [217, 0]
click at [707, 205] on icon "search" at bounding box center [709, 208] width 7 height 7
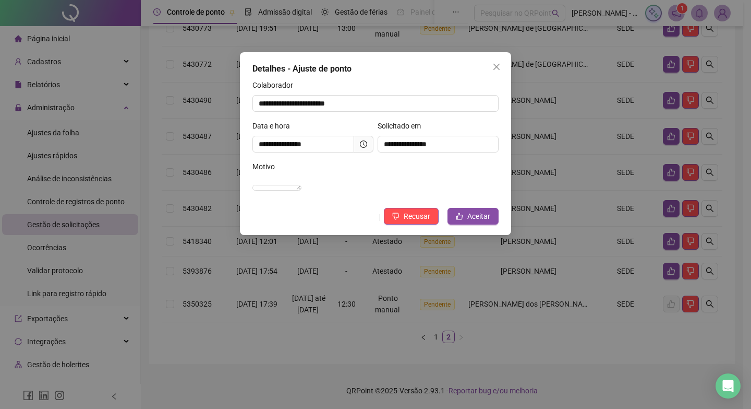
click at [361, 143] on icon "clock-circle" at bounding box center [363, 143] width 7 height 7
click at [497, 67] on icon "close" at bounding box center [497, 67] width 6 height 6
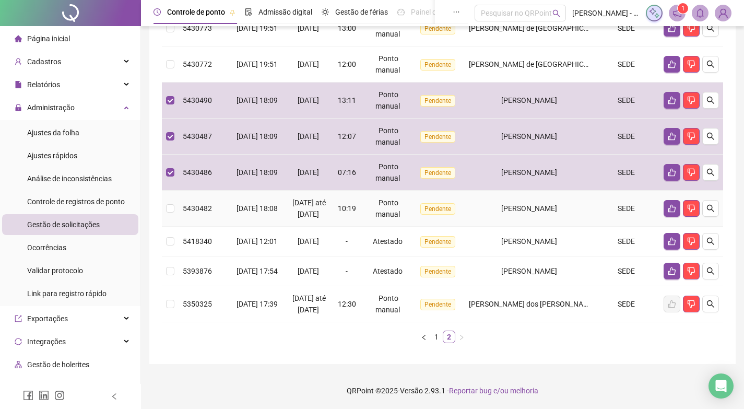
click at [175, 205] on td at bounding box center [170, 208] width 17 height 36
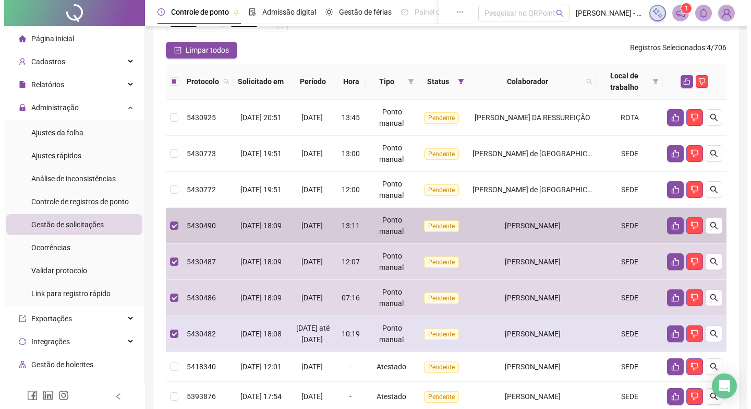
scroll to position [8, 0]
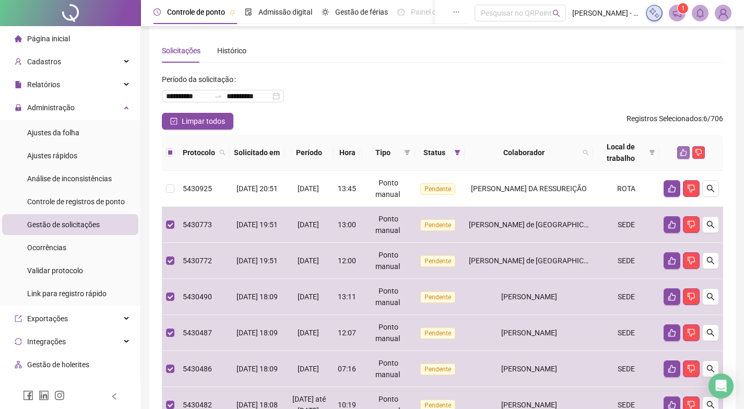
click at [680, 153] on icon "like" at bounding box center [682, 152] width 7 height 7
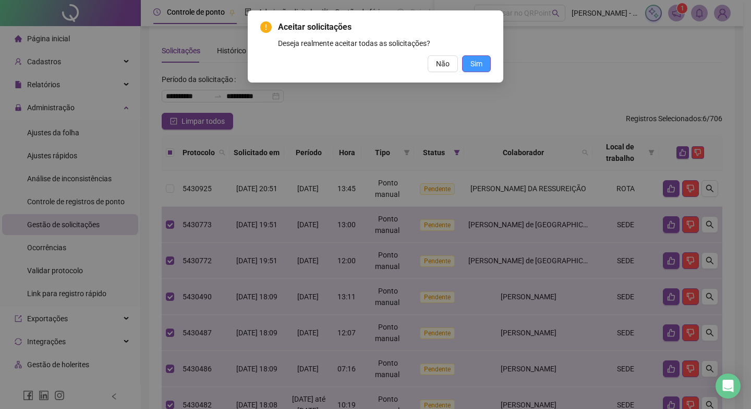
click at [479, 67] on span "Sim" at bounding box center [477, 63] width 12 height 11
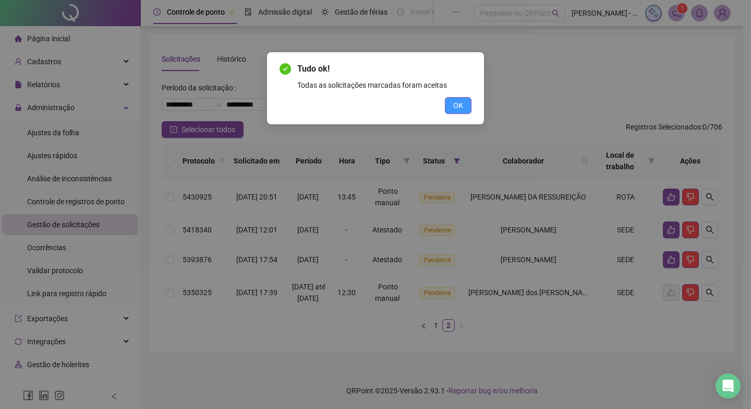
click at [462, 104] on span "OK" at bounding box center [458, 105] width 10 height 11
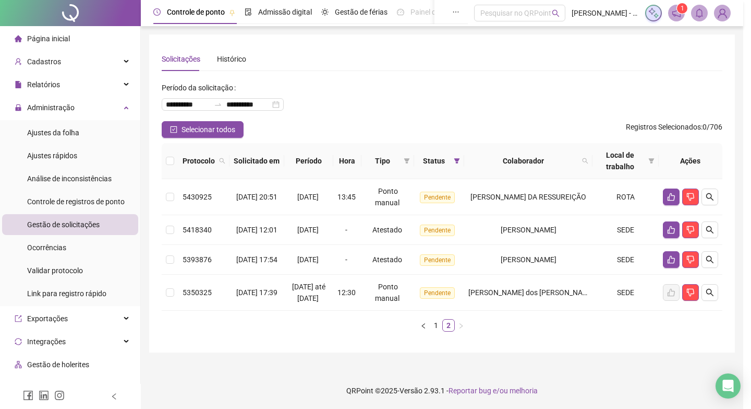
scroll to position [1, 0]
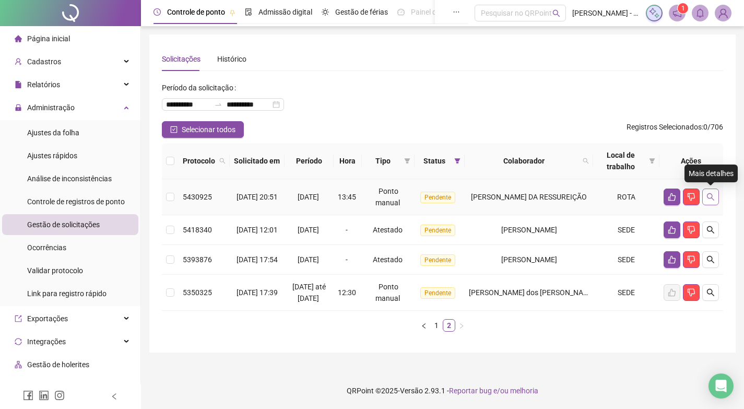
click at [714, 196] on icon "search" at bounding box center [710, 197] width 8 height 8
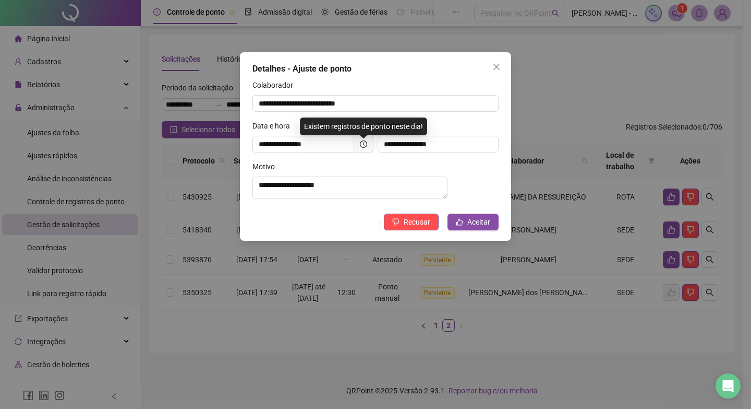
click at [359, 142] on span at bounding box center [363, 144] width 19 height 17
click at [361, 139] on span at bounding box center [363, 144] width 19 height 17
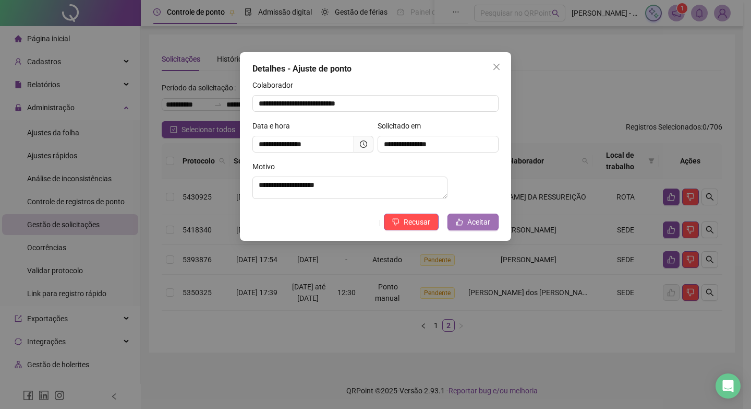
click at [479, 230] on button "Aceitar" at bounding box center [473, 221] width 51 height 17
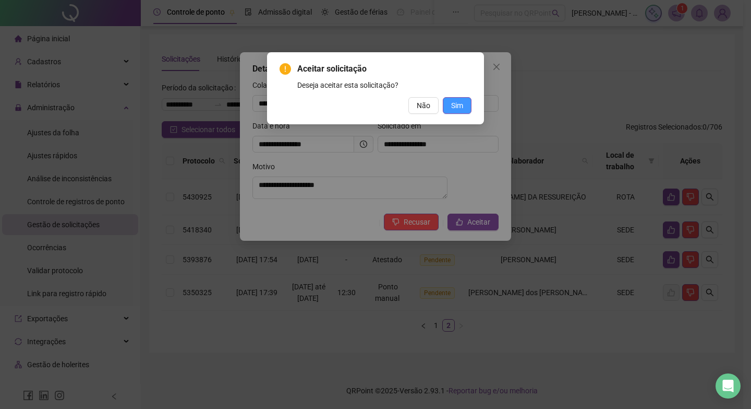
click at [455, 103] on span "Sim" at bounding box center [457, 105] width 12 height 11
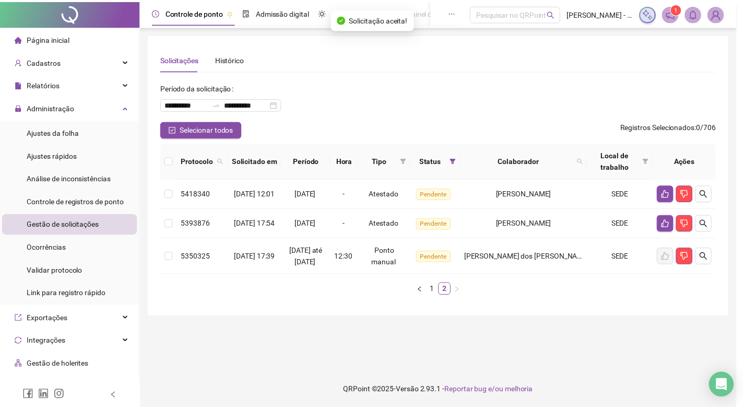
scroll to position [0, 0]
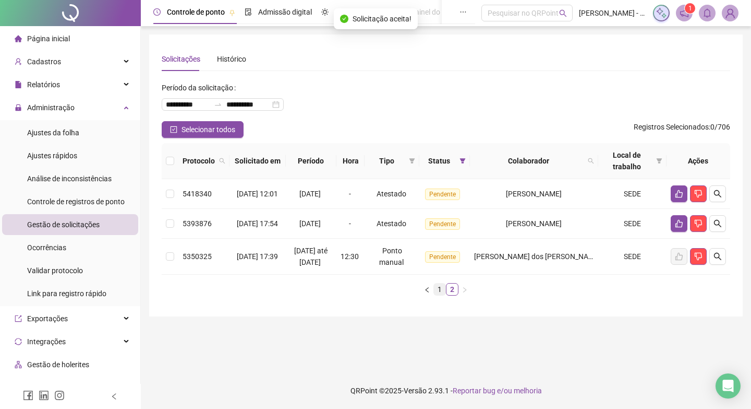
click at [440, 295] on link "1" at bounding box center [439, 288] width 11 height 11
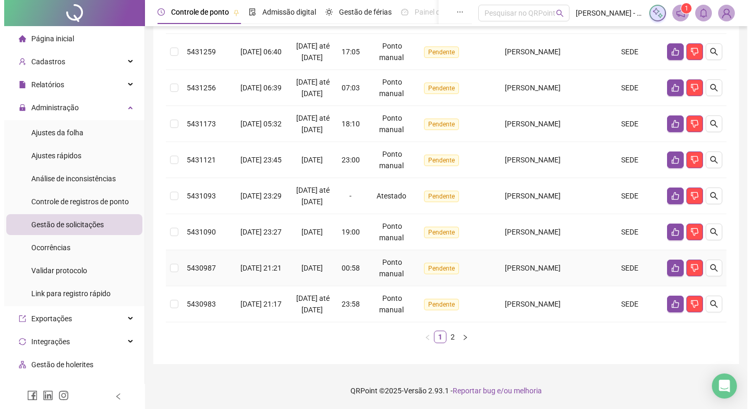
scroll to position [369, 0]
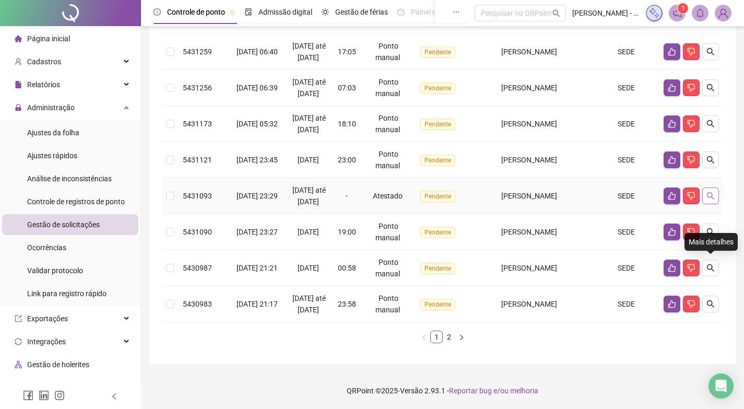
click at [709, 191] on icon "search" at bounding box center [710, 195] width 8 height 8
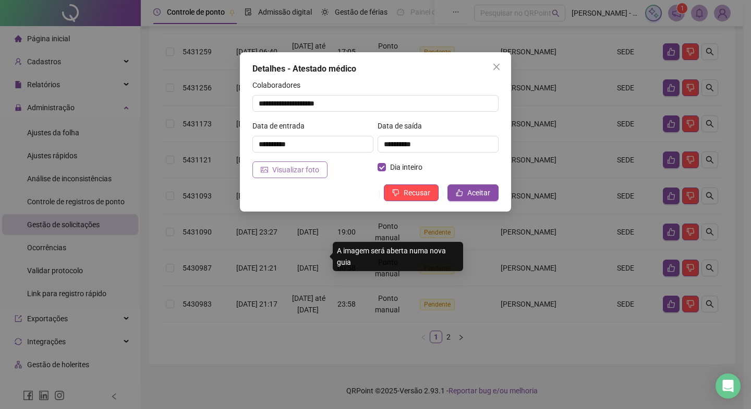
click at [280, 165] on span "Visualizar foto" at bounding box center [295, 169] width 47 height 11
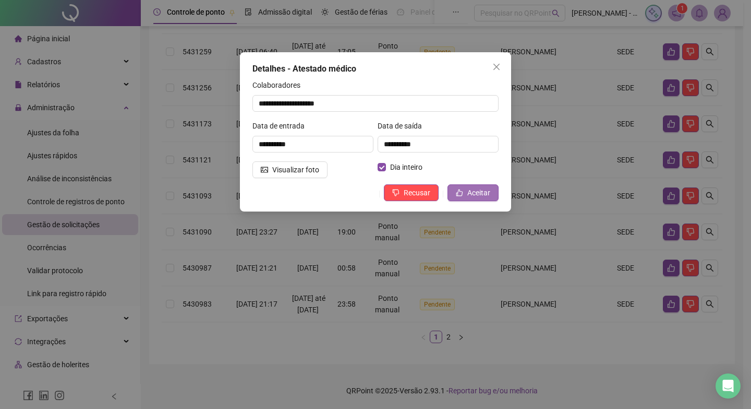
click at [473, 197] on span "Aceitar" at bounding box center [478, 192] width 23 height 11
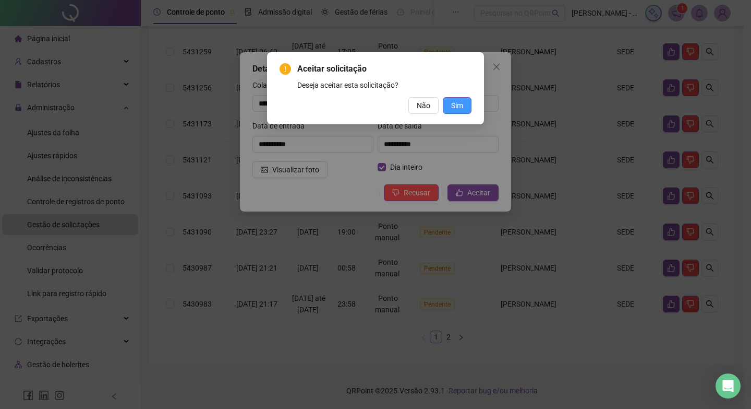
click at [459, 105] on span "Sim" at bounding box center [457, 105] width 12 height 11
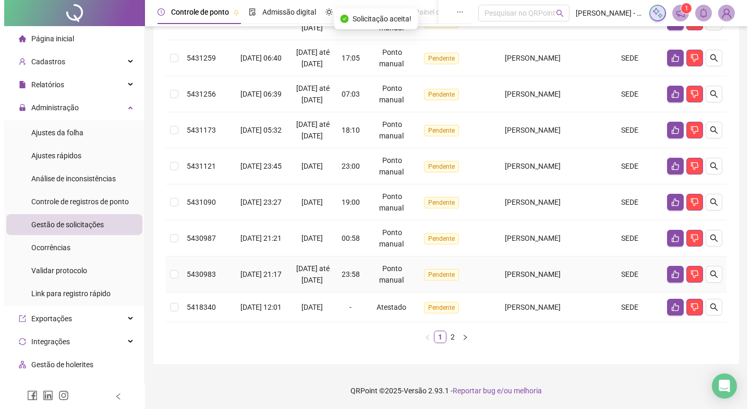
scroll to position [358, 0]
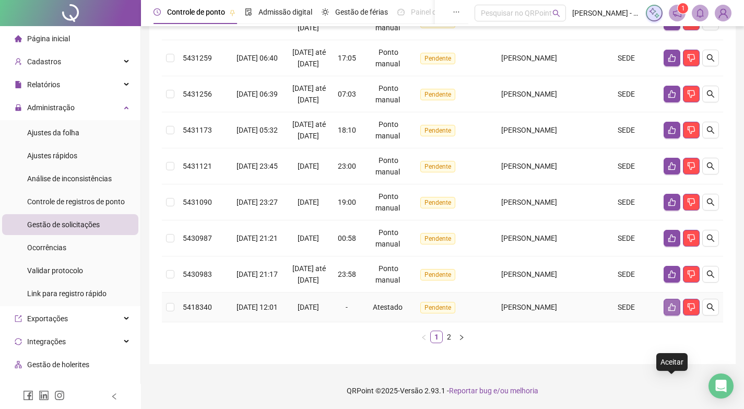
click at [666, 299] on button "button" at bounding box center [671, 306] width 17 height 17
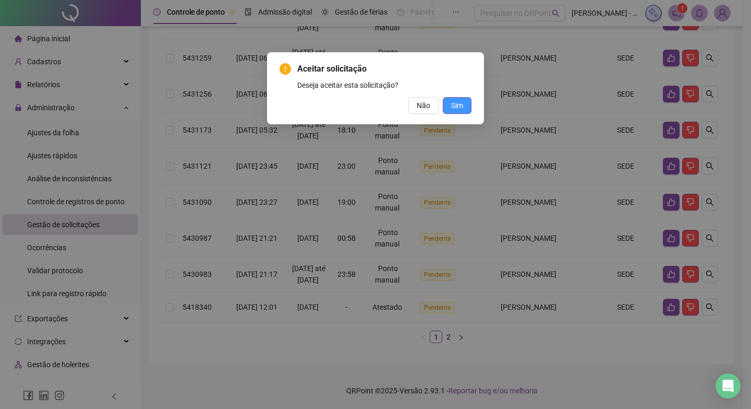
click at [458, 108] on span "Sim" at bounding box center [457, 105] width 12 height 11
click at [465, 106] on button "Sim" at bounding box center [457, 105] width 29 height 17
click at [457, 103] on span "Sim" at bounding box center [457, 105] width 12 height 11
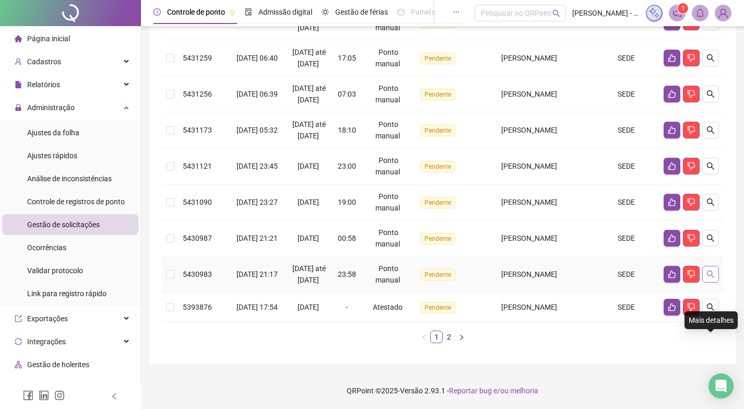
click at [707, 270] on icon "search" at bounding box center [709, 273] width 7 height 7
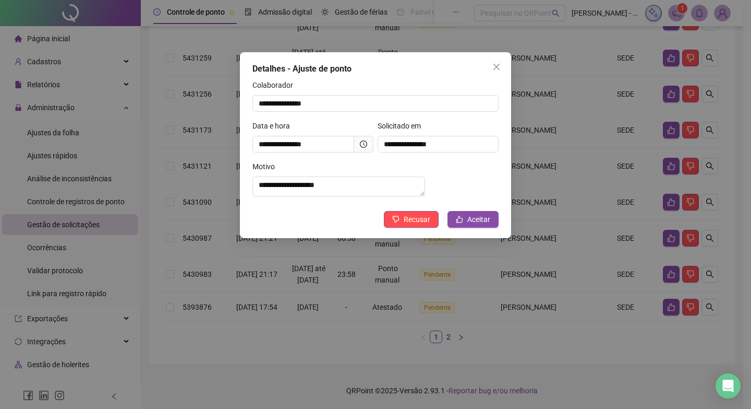
click at [370, 144] on span at bounding box center [363, 144] width 19 height 17
click at [361, 145] on icon "clock-circle" at bounding box center [363, 143] width 7 height 7
click at [363, 143] on icon "clock-circle" at bounding box center [363, 143] width 7 height 7
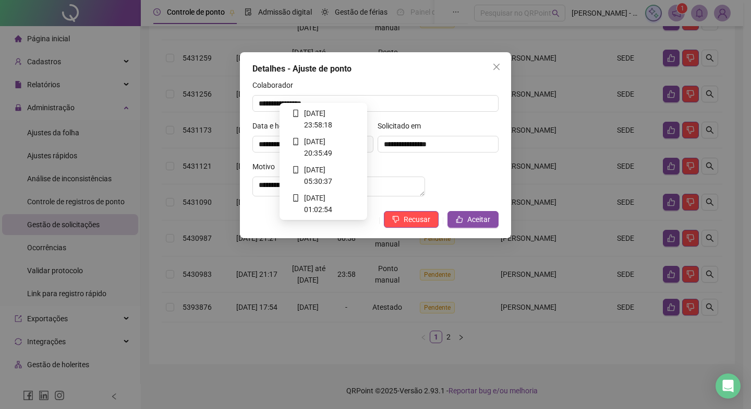
click at [363, 143] on icon "clock-circle" at bounding box center [363, 143] width 7 height 7
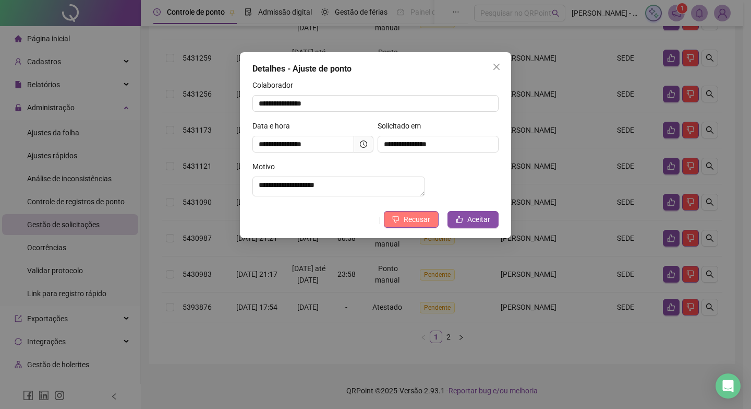
click at [413, 225] on span "Recusar" at bounding box center [417, 218] width 27 height 11
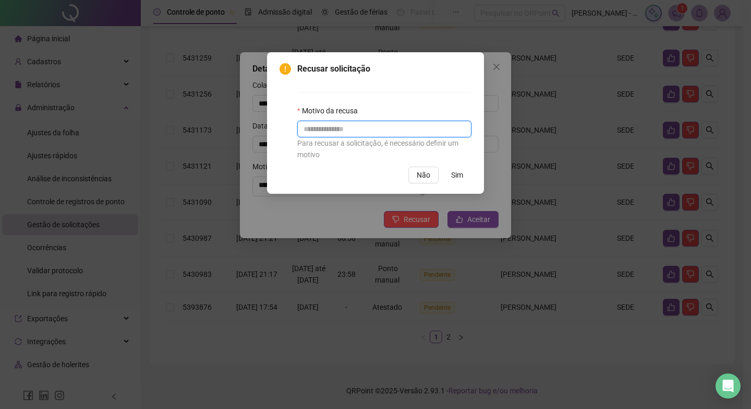
click at [390, 133] on input "text" at bounding box center [384, 129] width 174 height 17
type input "**********"
click at [456, 174] on span "Sim" at bounding box center [457, 174] width 12 height 11
click at [379, 124] on div "**********" at bounding box center [375, 204] width 751 height 409
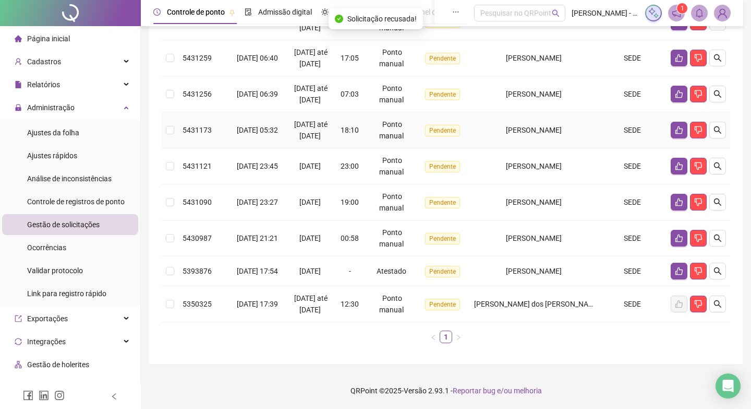
scroll to position [289, 0]
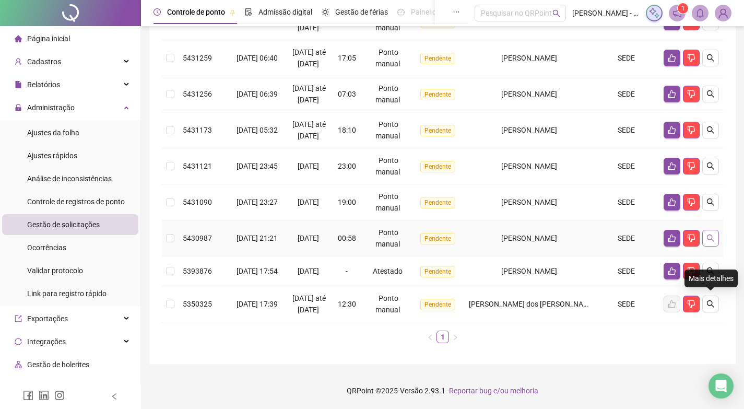
click at [706, 242] on icon "search" at bounding box center [710, 238] width 8 height 8
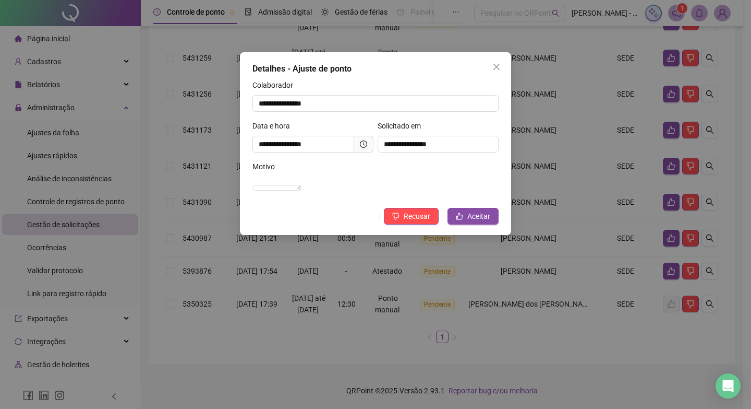
click at [358, 139] on span at bounding box center [363, 144] width 19 height 17
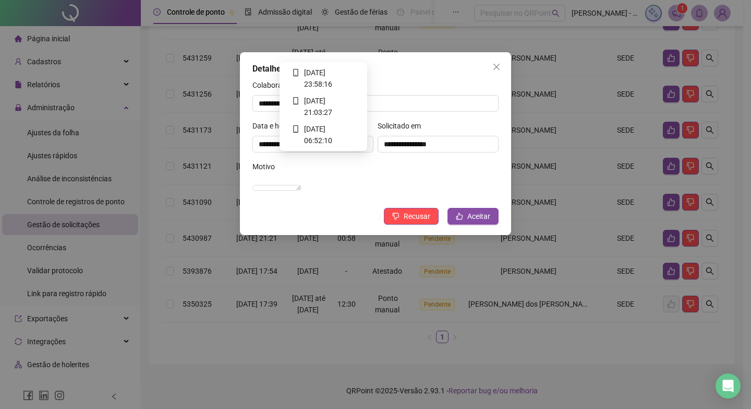
click at [365, 146] on icon "clock-circle" at bounding box center [363, 143] width 7 height 7
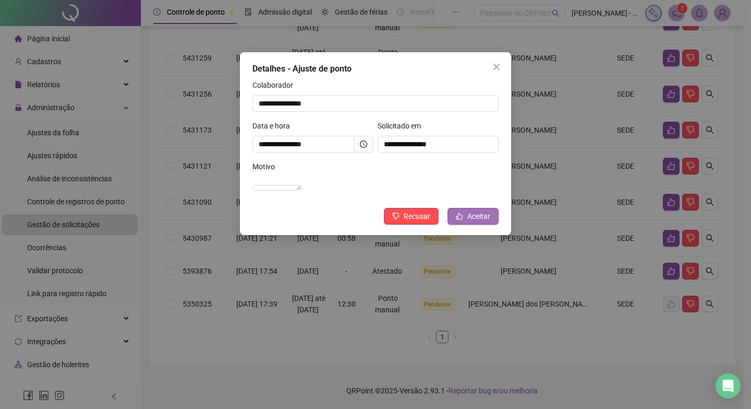
click at [484, 222] on span "Aceitar" at bounding box center [478, 215] width 23 height 11
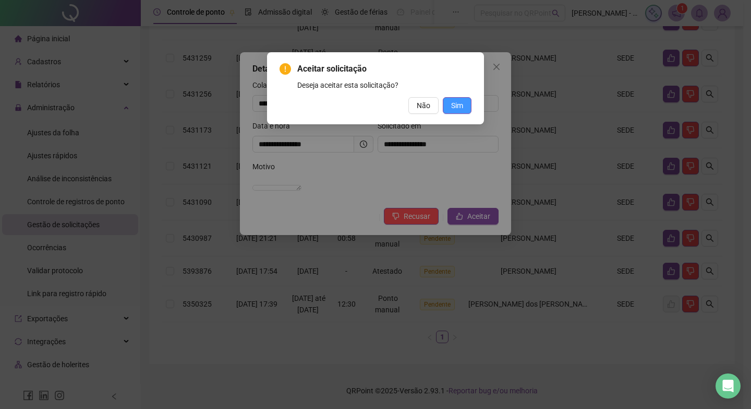
click at [453, 106] on span "Sim" at bounding box center [457, 105] width 12 height 11
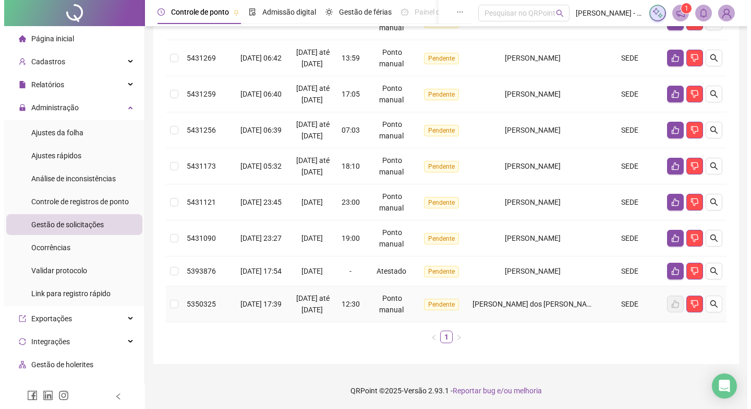
scroll to position [270, 0]
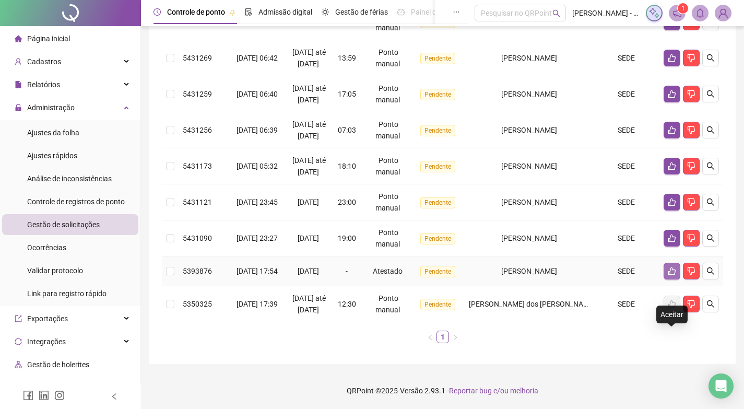
click at [668, 275] on icon "like" at bounding box center [671, 271] width 8 height 8
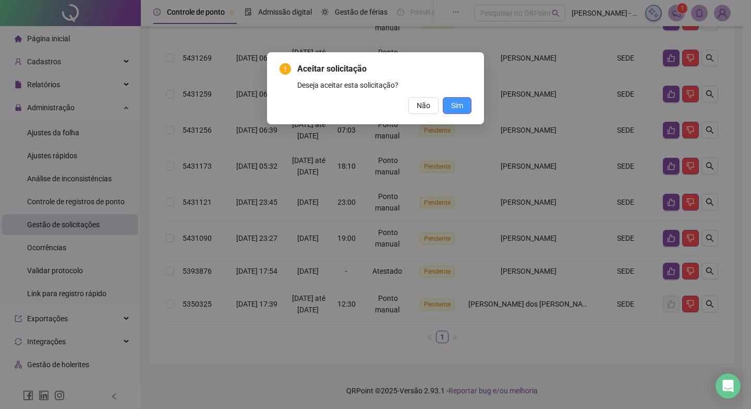
click at [450, 105] on button "Sim" at bounding box center [457, 105] width 29 height 17
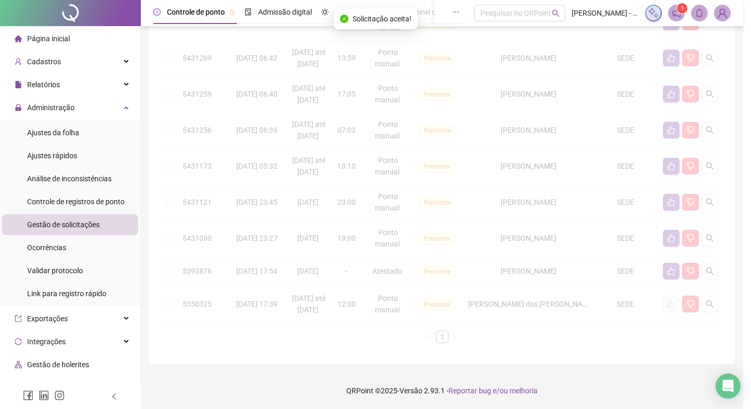
scroll to position [253, 0]
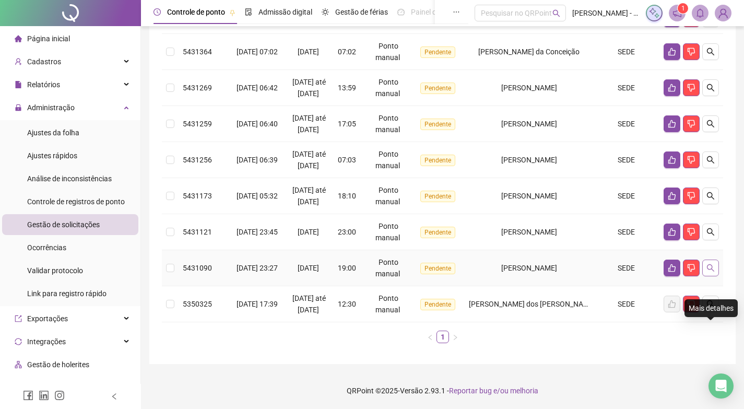
click at [707, 272] on icon "search" at bounding box center [710, 267] width 8 height 8
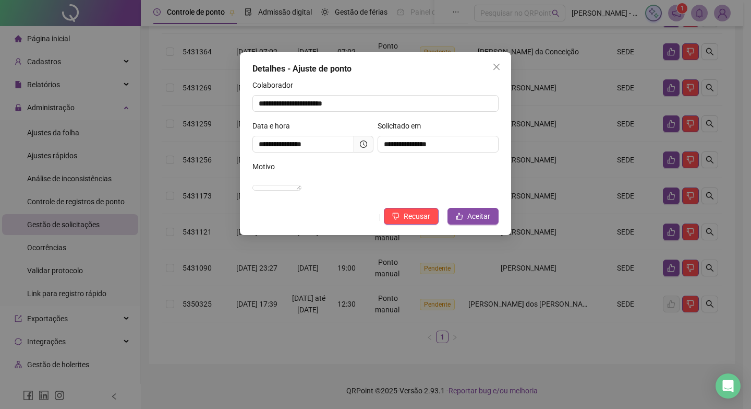
click at [367, 143] on icon "clock-circle" at bounding box center [363, 143] width 7 height 7
click at [479, 222] on span "Aceitar" at bounding box center [478, 215] width 23 height 11
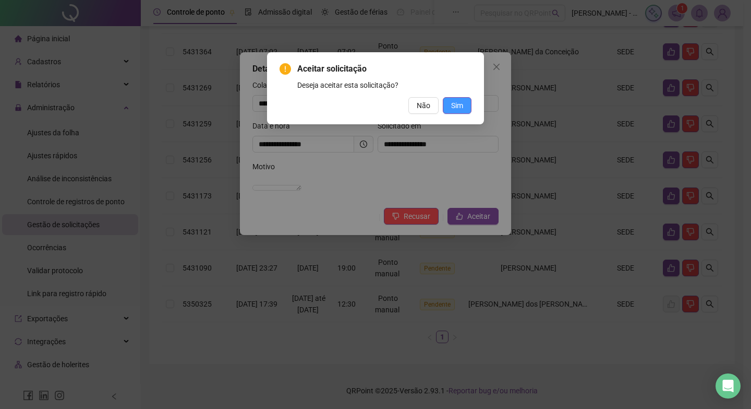
click at [457, 103] on span "Sim" at bounding box center [457, 105] width 12 height 11
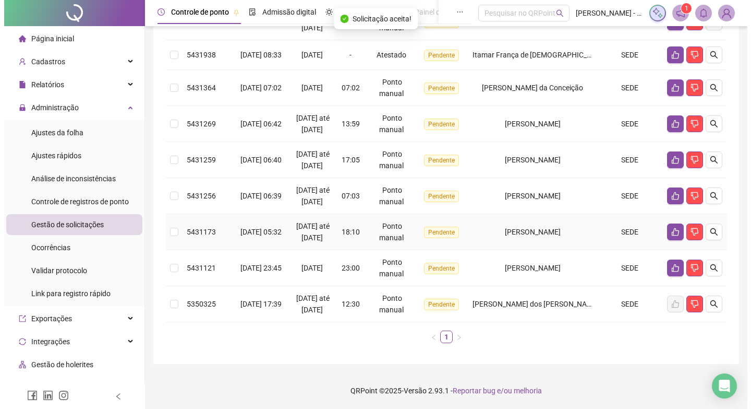
scroll to position [250, 0]
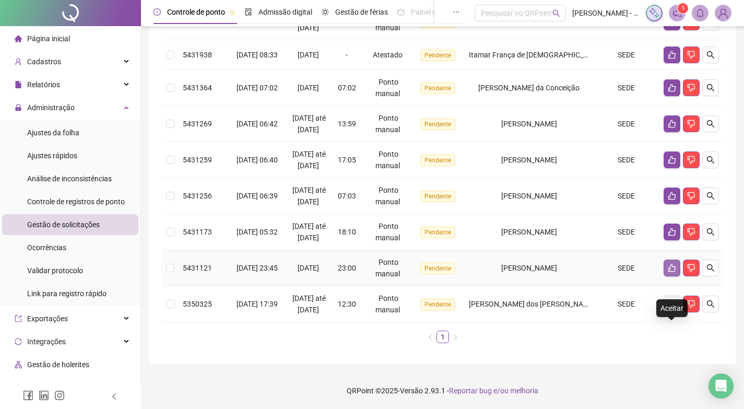
click at [666, 259] on button "button" at bounding box center [671, 267] width 17 height 17
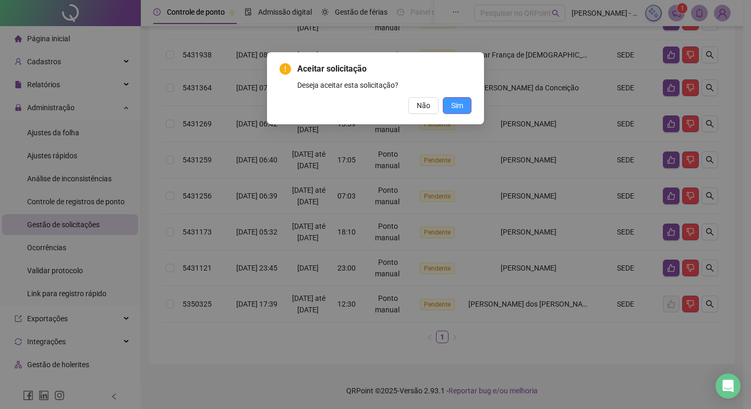
click at [457, 102] on span "Sim" at bounding box center [457, 105] width 12 height 11
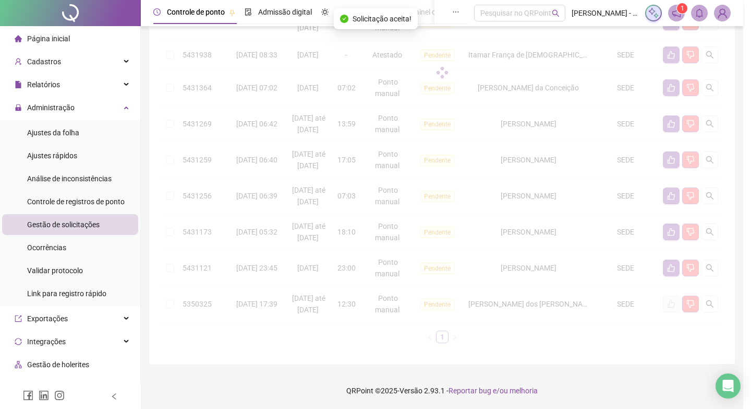
scroll to position [181, 0]
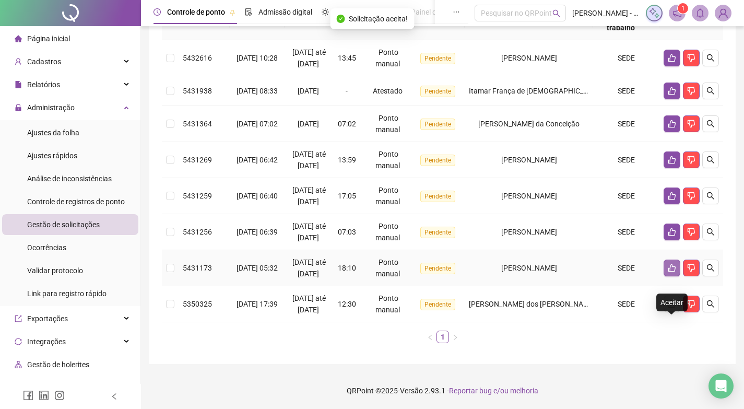
click at [670, 272] on icon "like" at bounding box center [671, 268] width 7 height 8
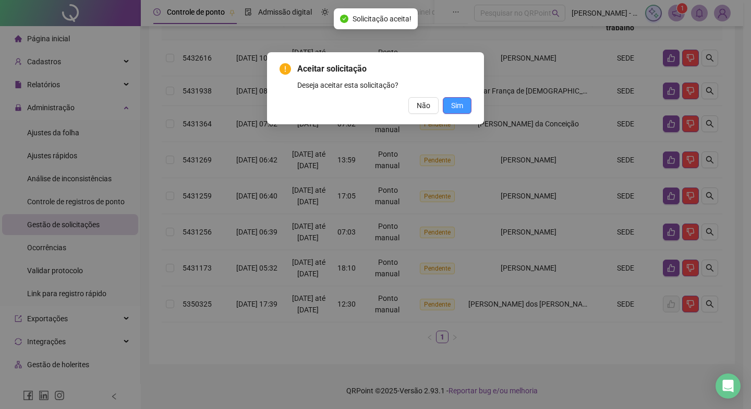
click at [454, 105] on span "Sim" at bounding box center [457, 105] width 12 height 11
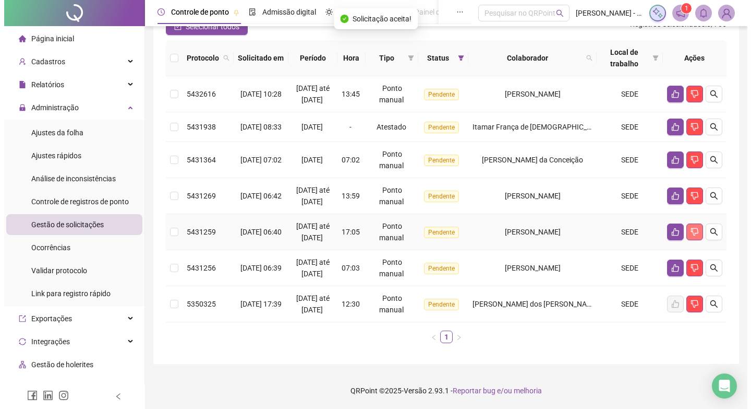
scroll to position [109, 0]
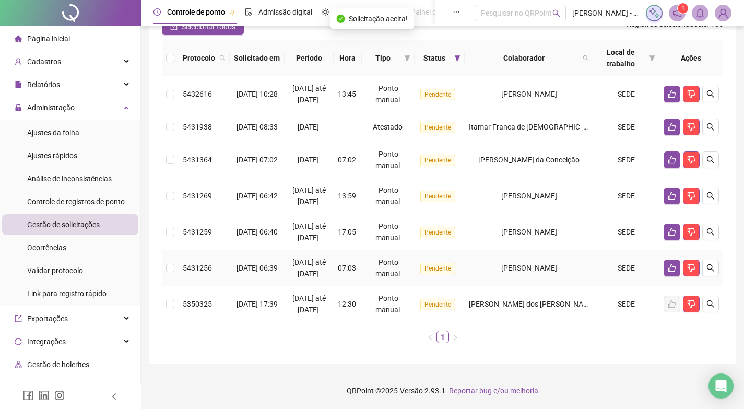
click at [165, 265] on td at bounding box center [170, 268] width 17 height 36
click at [713, 264] on icon "search" at bounding box center [710, 267] width 8 height 8
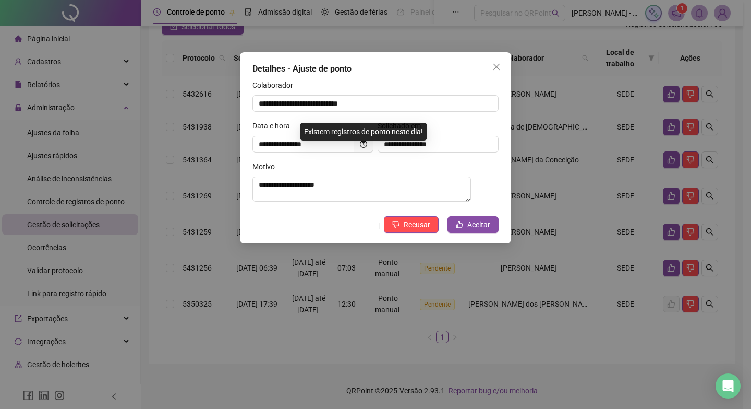
click at [362, 148] on span at bounding box center [363, 144] width 19 height 17
click at [362, 140] on icon "clock-circle" at bounding box center [363, 143] width 7 height 7
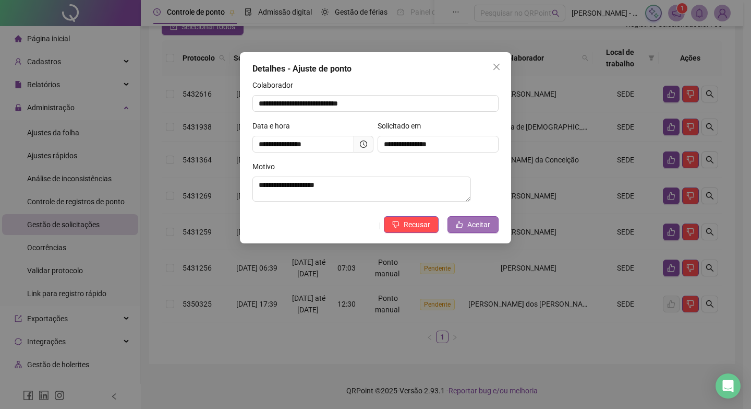
click at [465, 229] on button "Aceitar" at bounding box center [473, 224] width 51 height 17
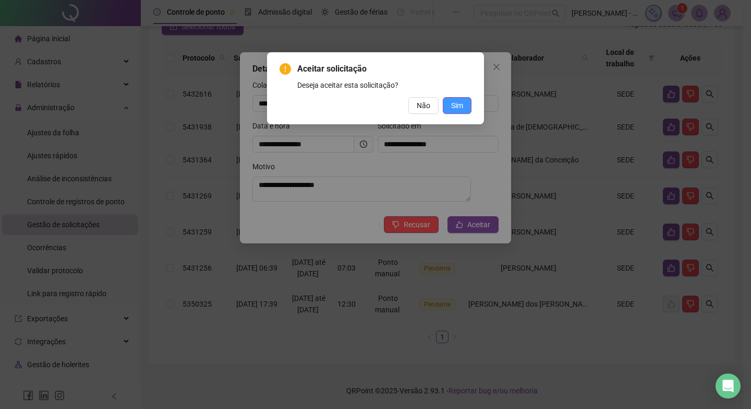
click at [458, 102] on span "Sim" at bounding box center [457, 105] width 12 height 11
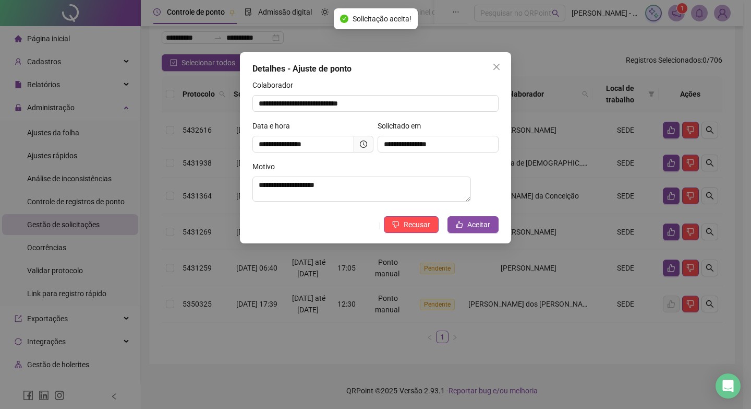
scroll to position [73, 0]
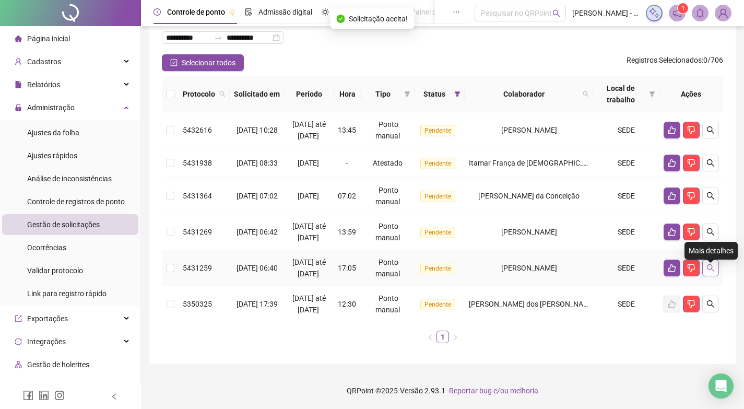
click at [709, 265] on icon "search" at bounding box center [710, 267] width 8 height 8
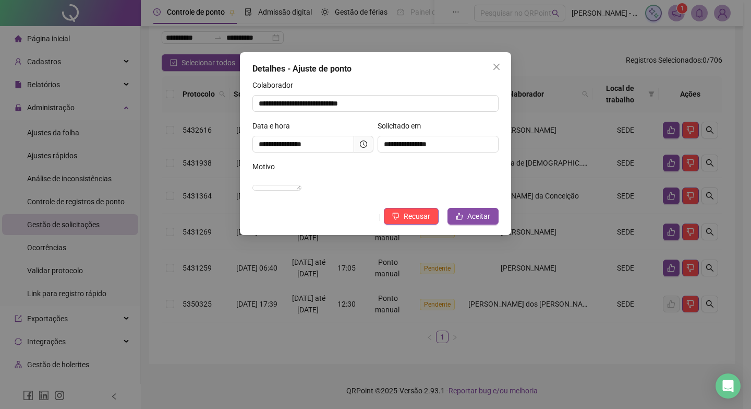
click at [365, 142] on icon "clock-circle" at bounding box center [363, 143] width 7 height 7
click at [478, 222] on span "Aceitar" at bounding box center [478, 215] width 23 height 11
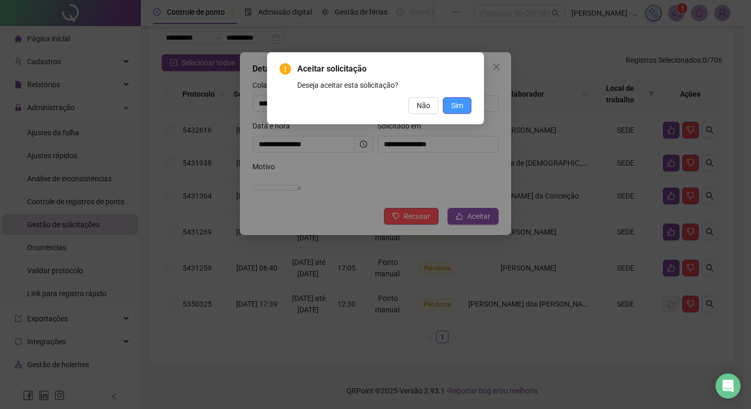
click at [461, 105] on span "Sim" at bounding box center [457, 105] width 12 height 11
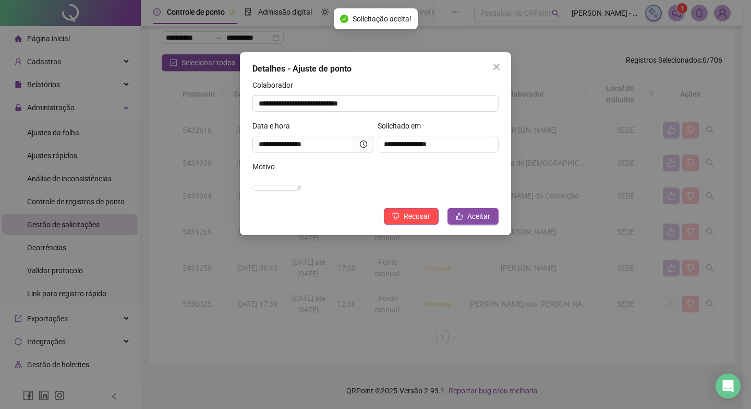
scroll to position [37, 0]
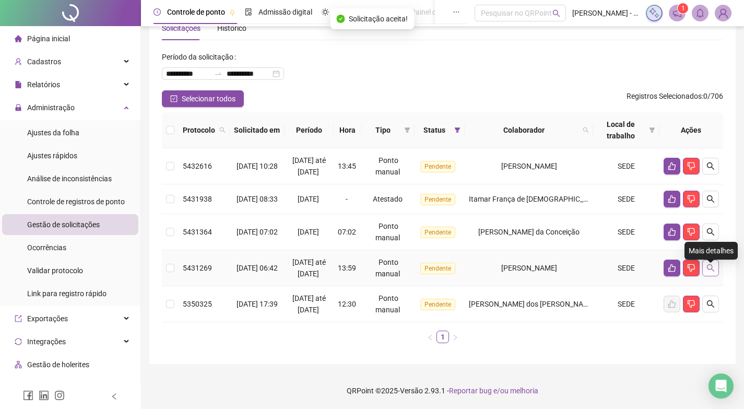
click at [711, 266] on icon "search" at bounding box center [710, 267] width 8 height 8
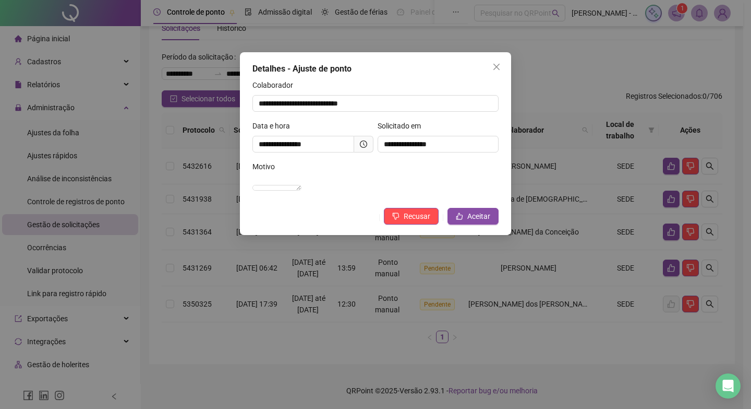
click at [360, 145] on icon "clock-circle" at bounding box center [363, 143] width 7 height 7
click at [475, 222] on span "Aceitar" at bounding box center [478, 215] width 23 height 11
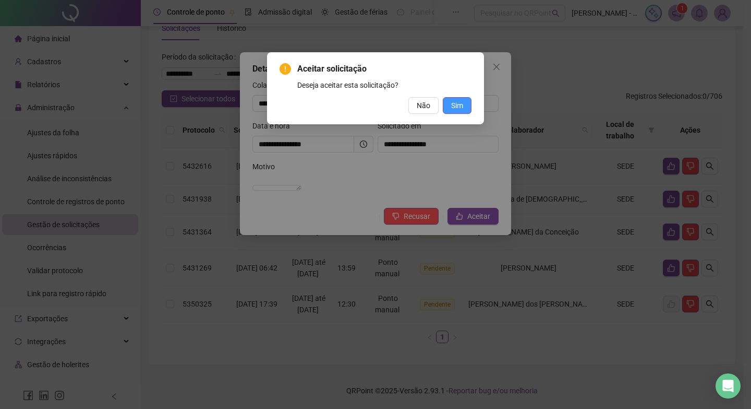
click at [450, 108] on button "Sim" at bounding box center [457, 105] width 29 height 17
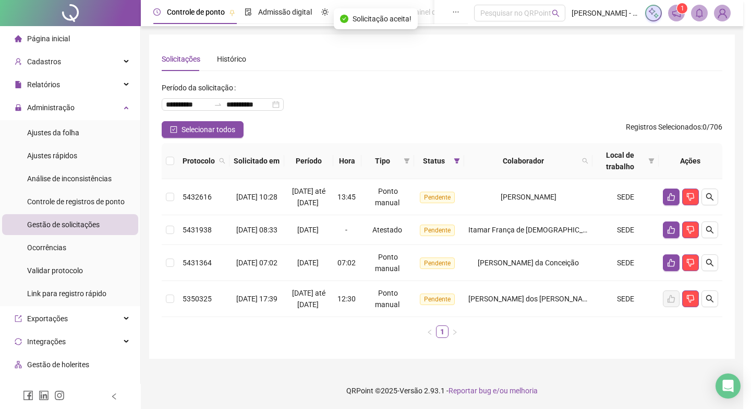
scroll to position [1, 0]
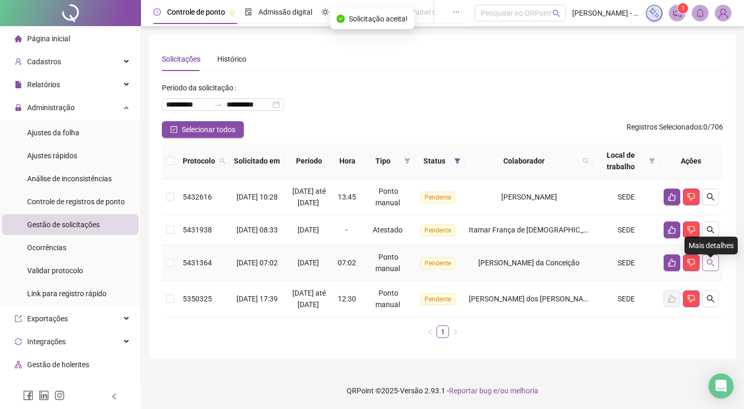
click at [715, 262] on button "button" at bounding box center [710, 262] width 17 height 17
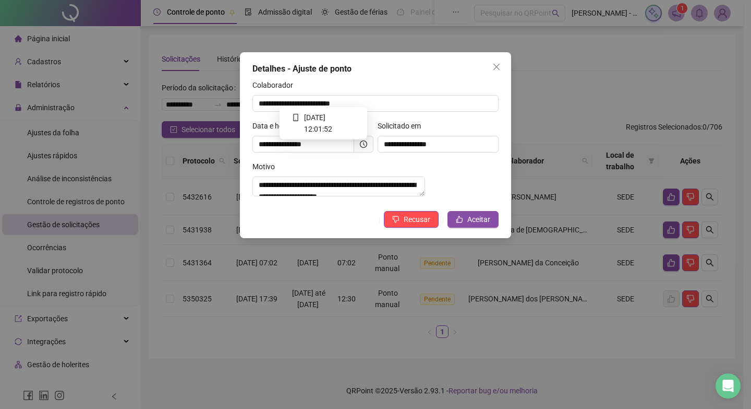
click at [366, 145] on icon "clock-circle" at bounding box center [363, 143] width 7 height 7
click at [361, 145] on icon "clock-circle" at bounding box center [363, 143] width 7 height 7
click at [484, 225] on span "Aceitar" at bounding box center [478, 218] width 23 height 11
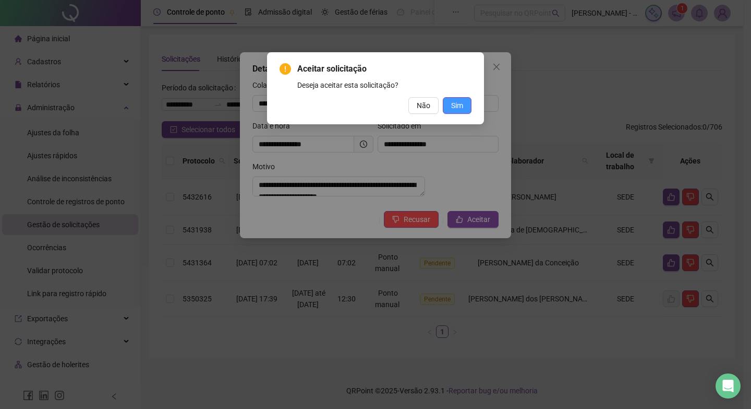
click at [453, 101] on span "Sim" at bounding box center [457, 105] width 12 height 11
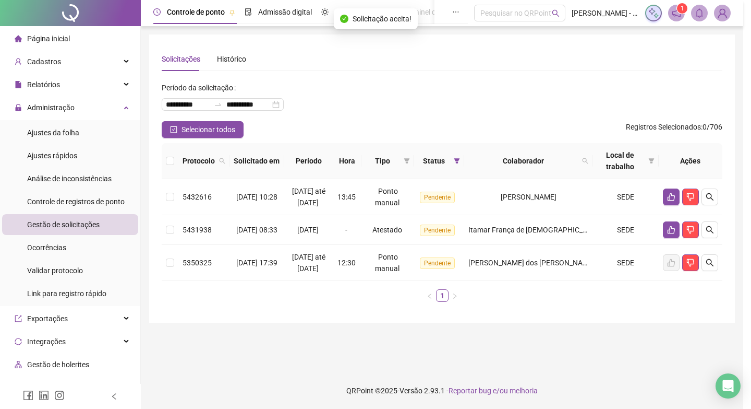
scroll to position [0, 0]
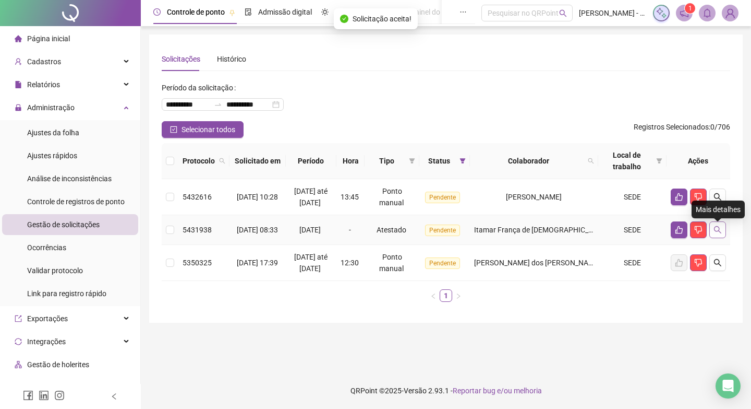
click at [716, 234] on icon "search" at bounding box center [718, 229] width 8 height 8
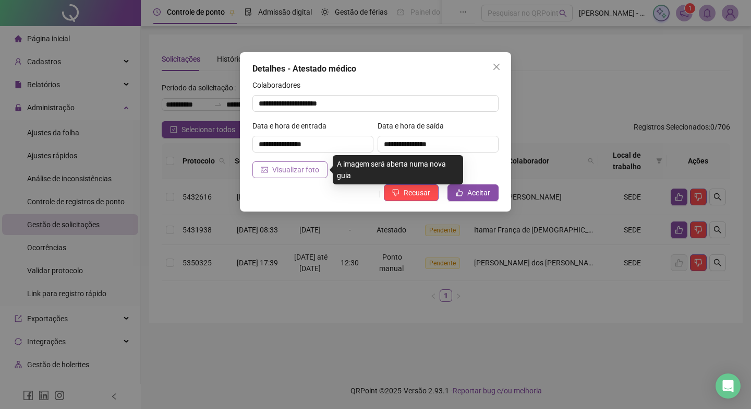
click at [295, 173] on span "Visualizar foto" at bounding box center [295, 169] width 47 height 11
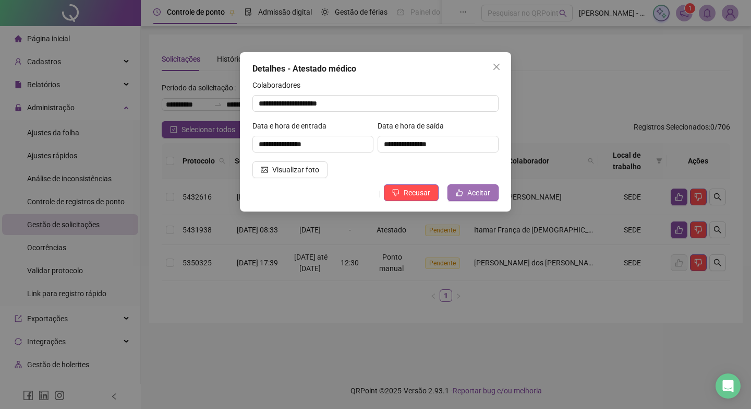
click at [471, 193] on span "Aceitar" at bounding box center [478, 192] width 23 height 11
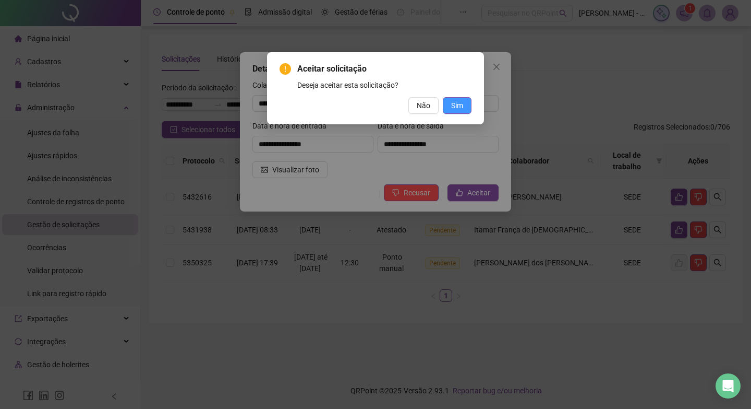
click at [456, 102] on span "Sim" at bounding box center [457, 105] width 12 height 11
click at [460, 103] on span "Sim" at bounding box center [457, 105] width 12 height 11
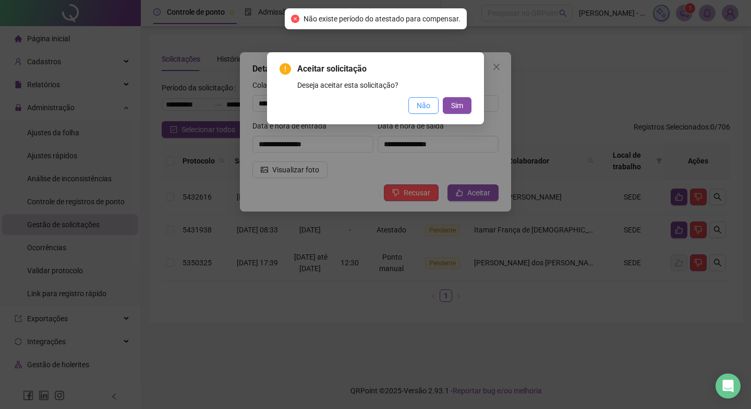
click at [430, 105] on span "Não" at bounding box center [424, 105] width 14 height 11
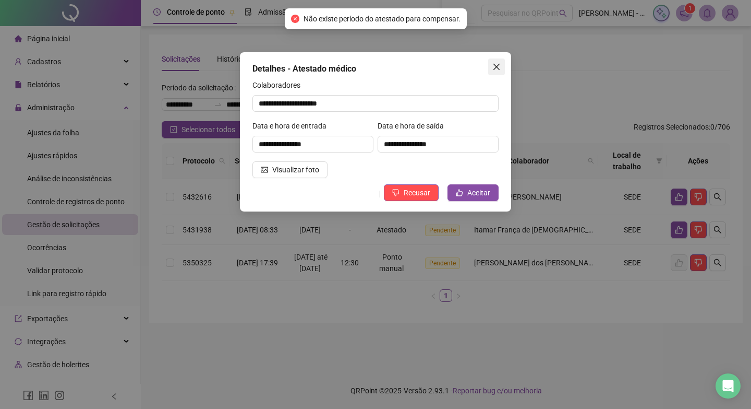
click at [492, 63] on span "Close" at bounding box center [496, 67] width 17 height 8
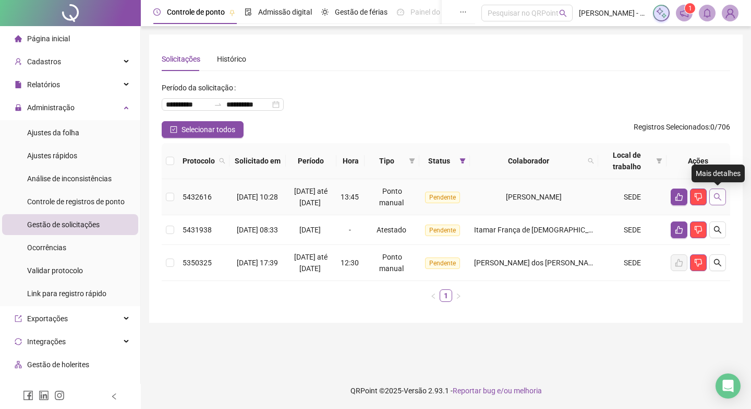
click at [720, 197] on icon "search" at bounding box center [718, 197] width 8 height 8
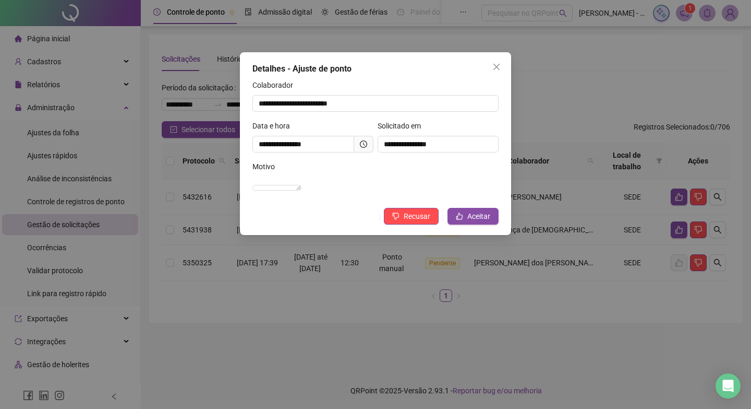
click at [365, 141] on icon "clock-circle" at bounding box center [363, 143] width 7 height 7
click at [472, 221] on button "Aceitar" at bounding box center [473, 216] width 51 height 17
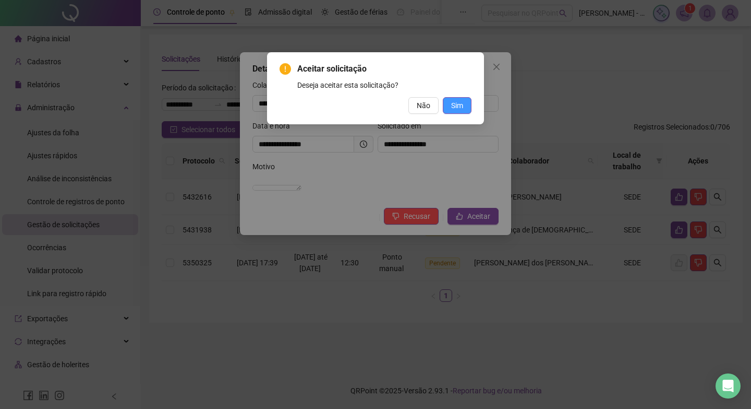
click at [460, 103] on span "Sim" at bounding box center [457, 105] width 12 height 11
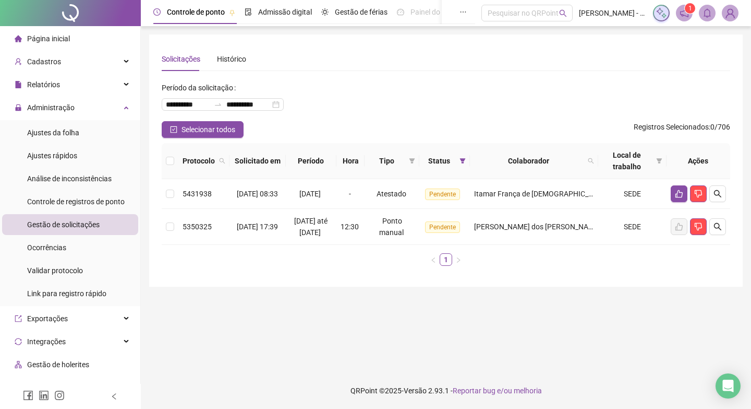
click at [470, 294] on main "**********" at bounding box center [446, 198] width 594 height 329
click at [77, 130] on span "Ajustes da folha" at bounding box center [53, 132] width 52 height 8
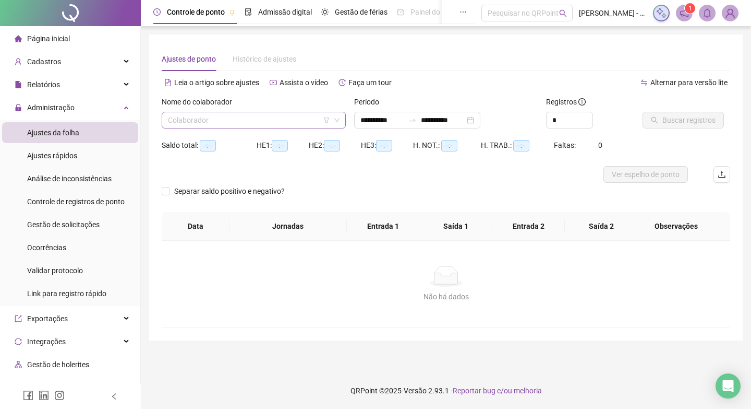
click at [313, 115] on input "search" at bounding box center [249, 120] width 162 height 16
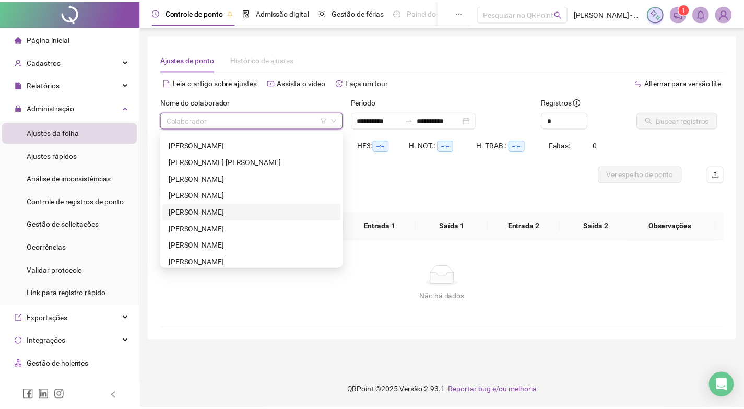
scroll to position [417, 0]
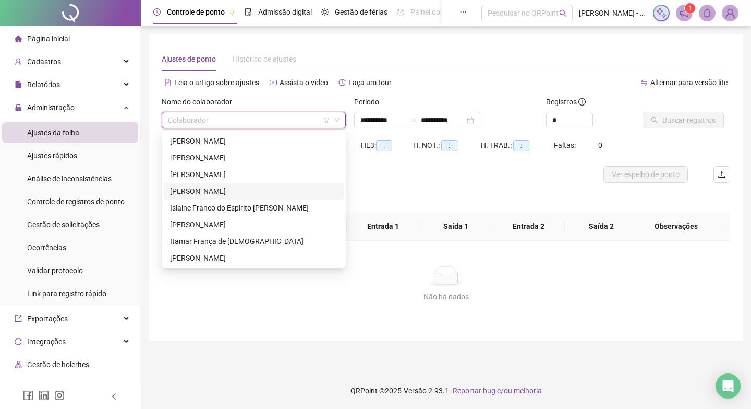
click at [218, 190] on div "[PERSON_NAME]" at bounding box center [253, 190] width 167 height 11
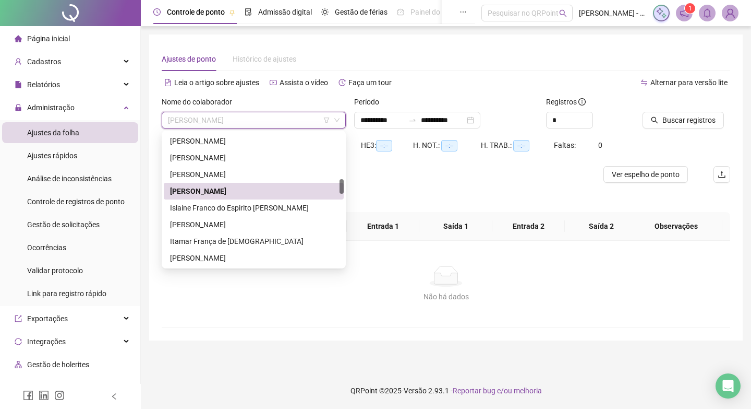
click at [338, 124] on span "[PERSON_NAME]" at bounding box center [254, 120] width 172 height 16
click at [259, 209] on div "Islaine Franco do Espirito [PERSON_NAME]" at bounding box center [253, 207] width 167 height 11
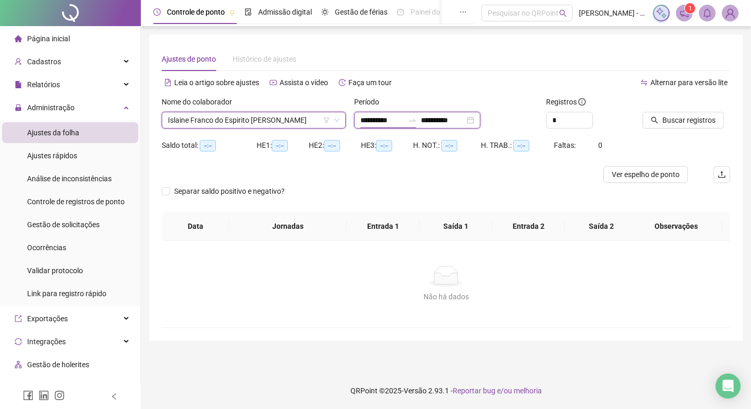
click at [399, 119] on input "**********" at bounding box center [383, 119] width 44 height 11
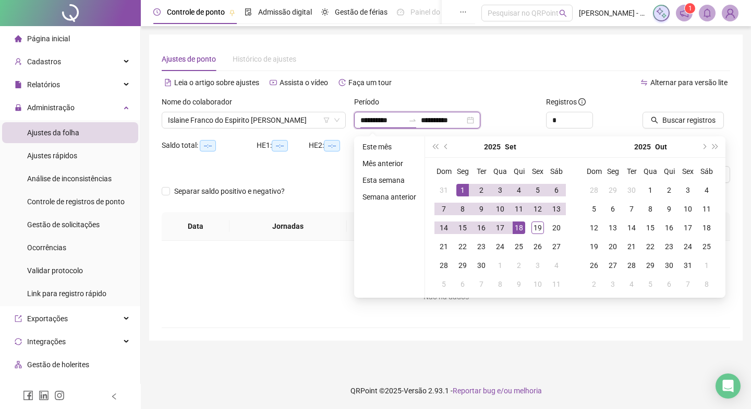
type input "**********"
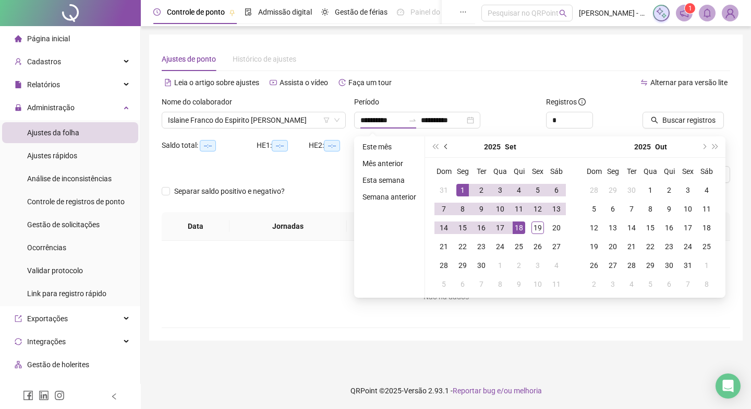
click at [449, 146] on button "prev-year" at bounding box center [446, 146] width 11 height 21
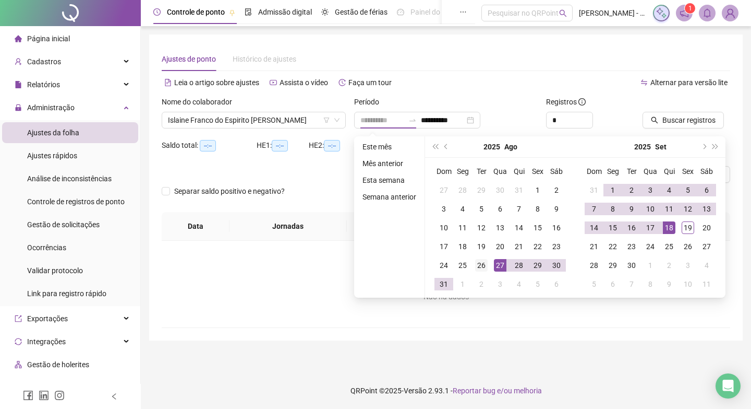
type input "**********"
click at [481, 267] on div "26" at bounding box center [481, 265] width 13 height 13
type input "**********"
click at [689, 225] on div "19" at bounding box center [688, 227] width 13 height 13
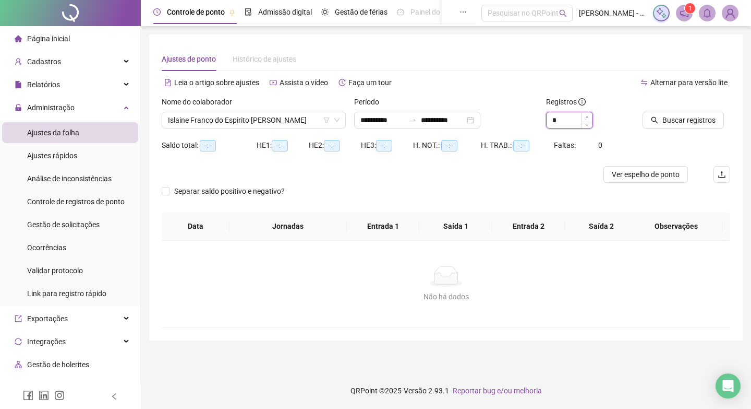
type input "*"
click at [588, 116] on icon "up" at bounding box center [587, 117] width 4 height 4
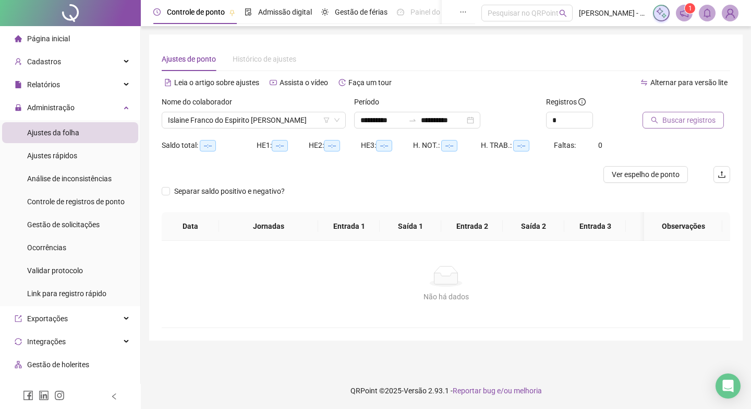
click at [682, 120] on span "Buscar registros" at bounding box center [689, 119] width 53 height 11
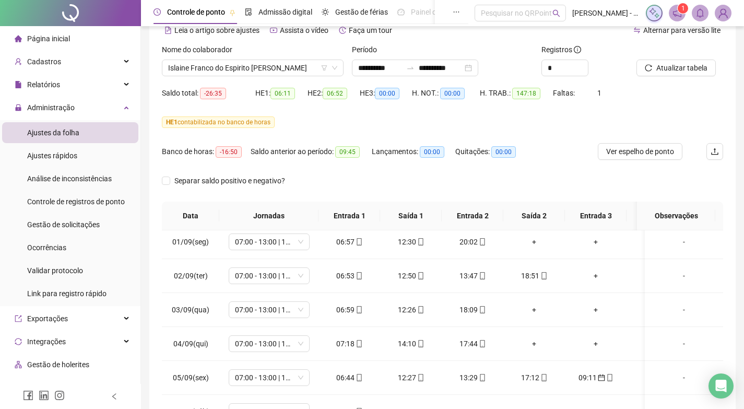
scroll to position [261, 0]
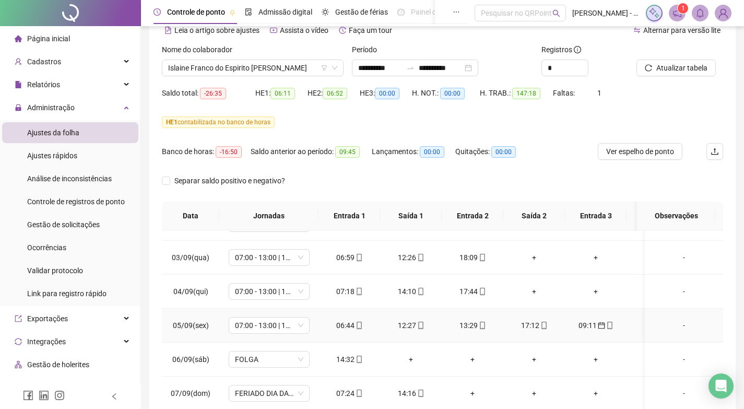
click at [584, 325] on div "09:11" at bounding box center [595, 324] width 45 height 11
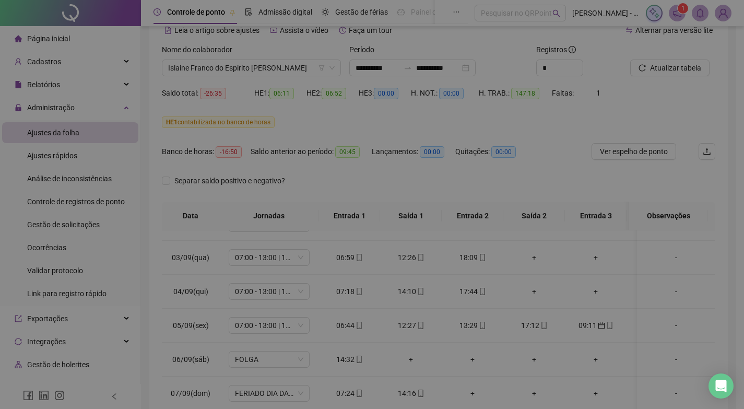
type input "**********"
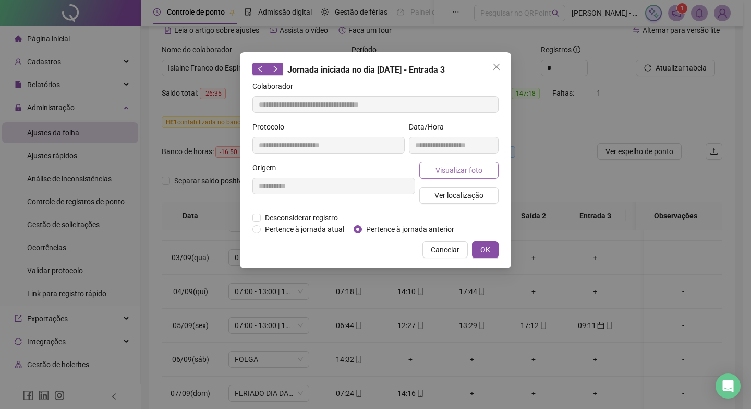
click at [463, 174] on span "Visualizar foto" at bounding box center [459, 169] width 47 height 11
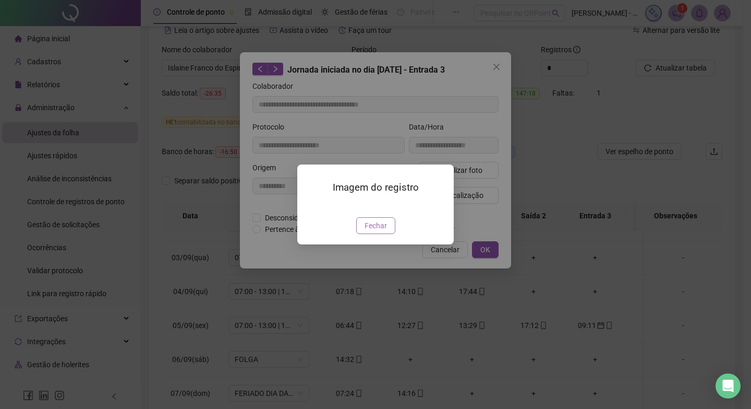
click at [377, 234] on button "Fechar" at bounding box center [375, 225] width 39 height 17
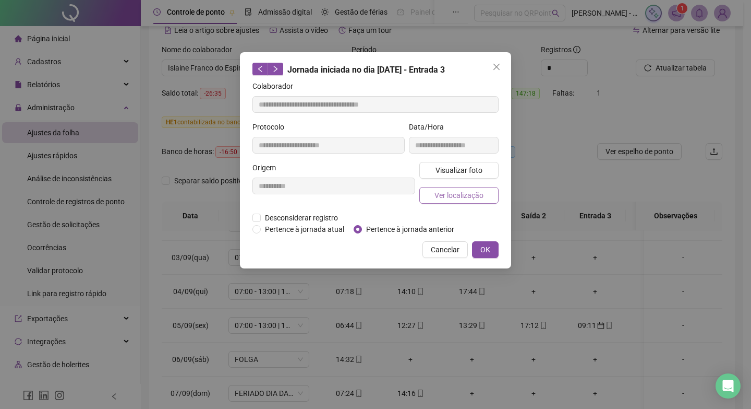
click at [442, 190] on span "Ver localização" at bounding box center [459, 194] width 49 height 11
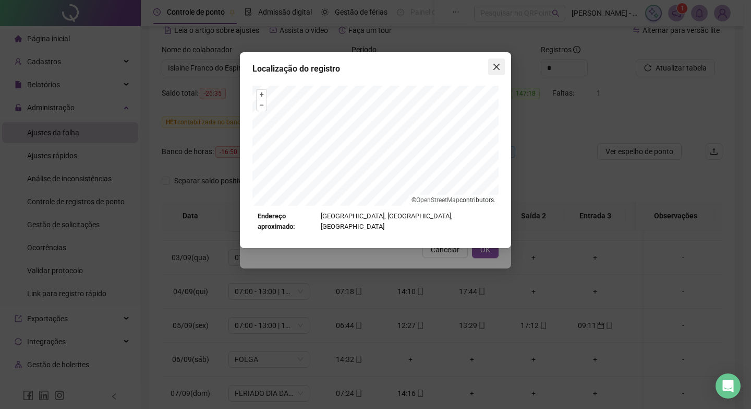
click at [490, 69] on span "Close" at bounding box center [496, 67] width 17 height 8
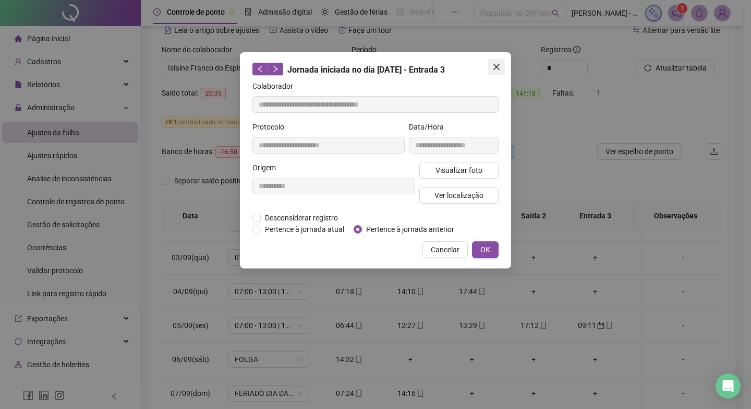
click at [495, 66] on icon "close" at bounding box center [497, 67] width 8 height 8
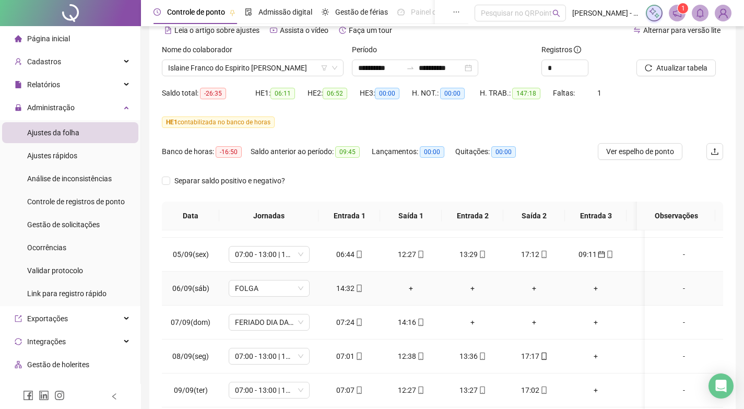
scroll to position [313, 0]
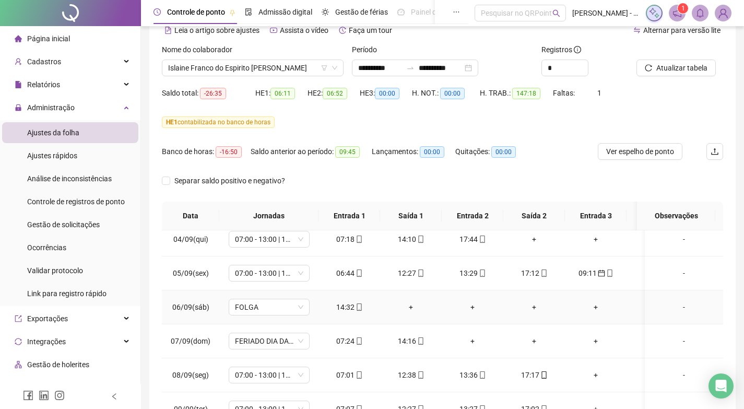
click at [337, 305] on div "14:32" at bounding box center [349, 306] width 45 height 11
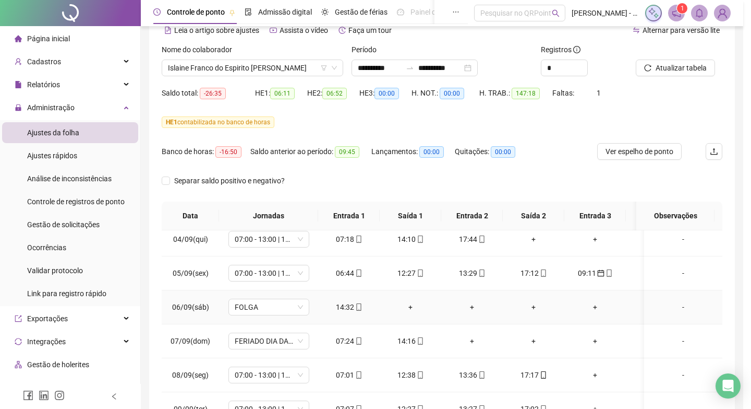
type input "**********"
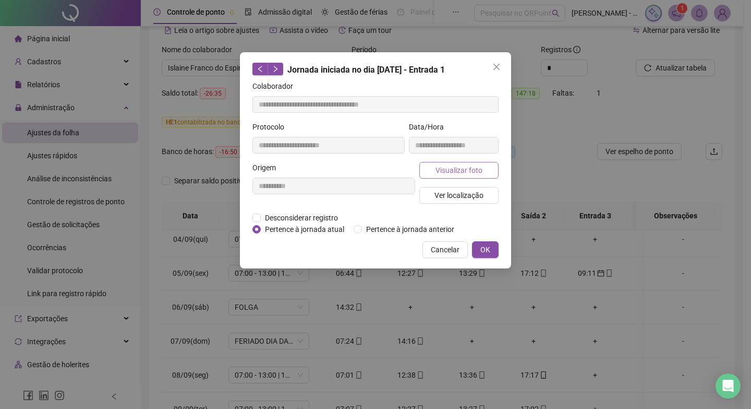
click at [471, 166] on span "Visualizar foto" at bounding box center [459, 169] width 47 height 11
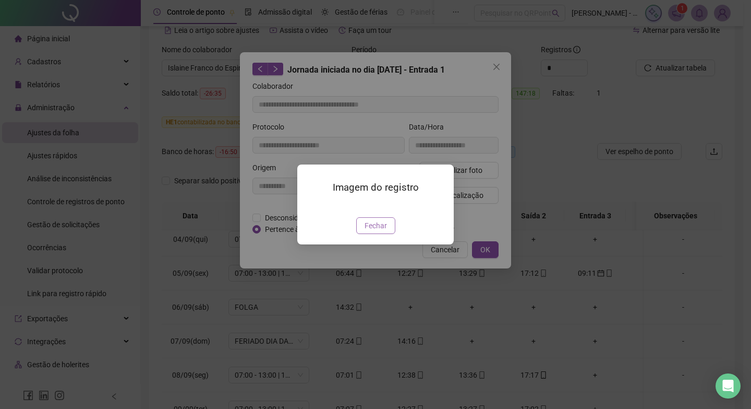
click at [376, 231] on span "Fechar" at bounding box center [376, 225] width 22 height 11
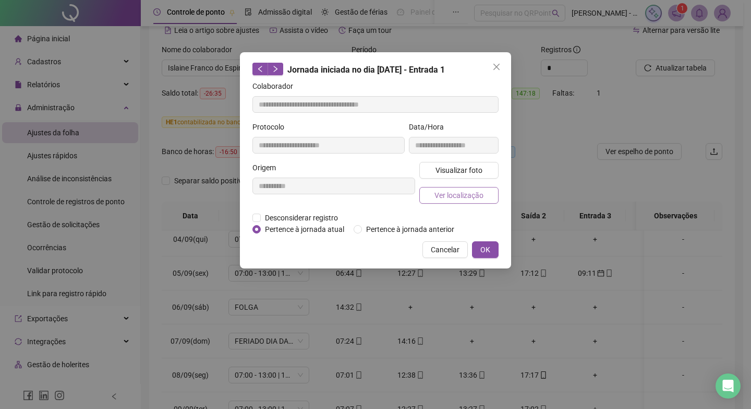
click at [453, 196] on span "Ver localização" at bounding box center [459, 194] width 49 height 11
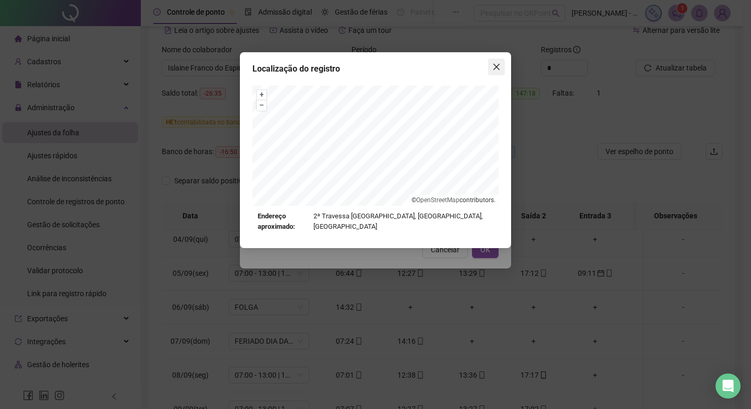
click at [495, 66] on icon "close" at bounding box center [497, 67] width 8 height 8
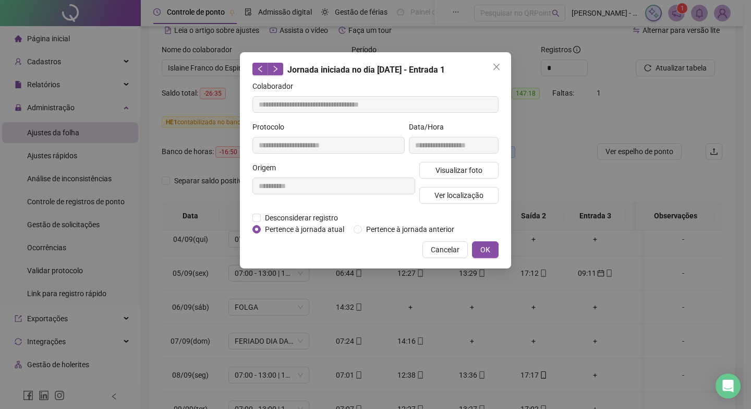
click at [495, 66] on icon "close" at bounding box center [497, 67] width 8 height 8
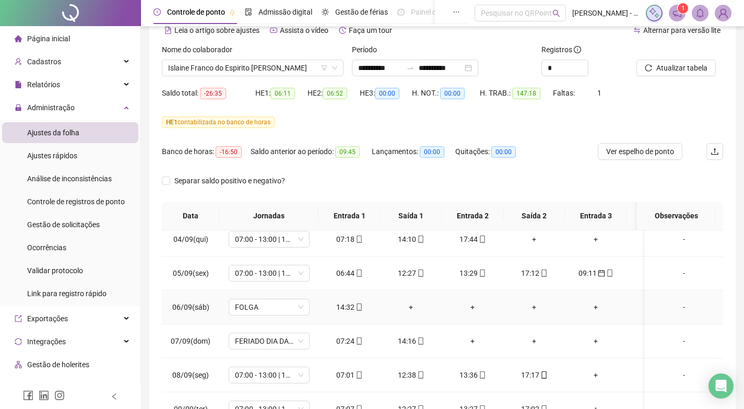
click at [408, 310] on div "+" at bounding box center [410, 306] width 45 height 11
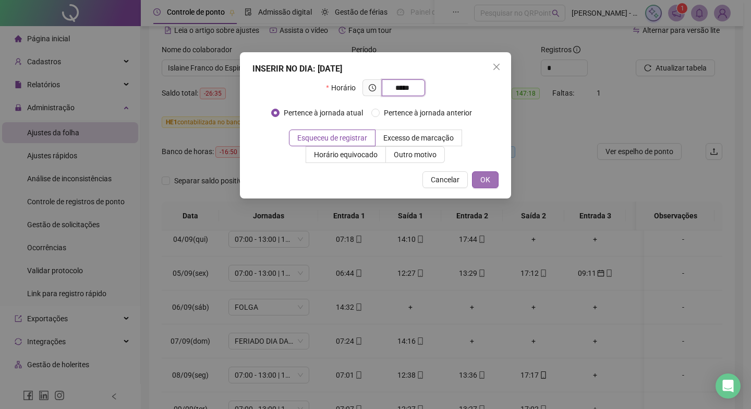
type input "*****"
click at [483, 175] on span "OK" at bounding box center [486, 179] width 10 height 11
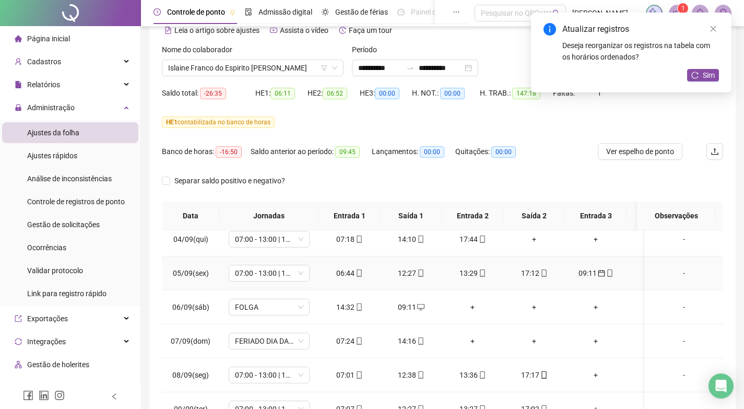
click at [592, 268] on div "09:11" at bounding box center [595, 272] width 45 height 11
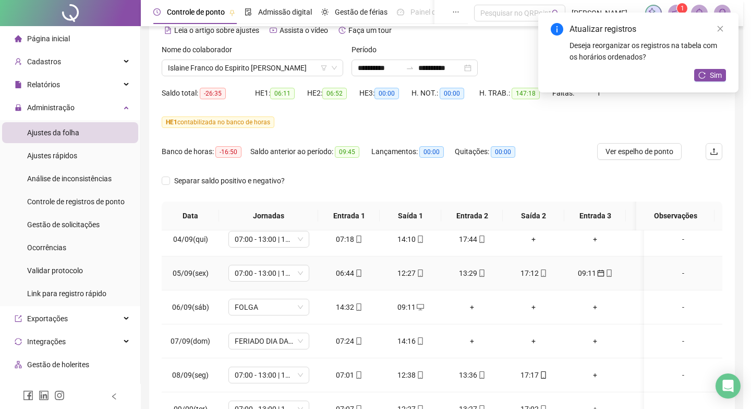
type input "**********"
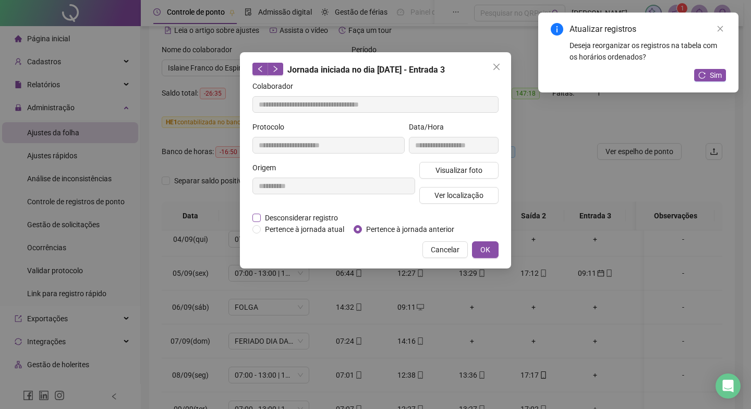
click at [296, 215] on span "Desconsiderar registro" at bounding box center [301, 217] width 81 height 11
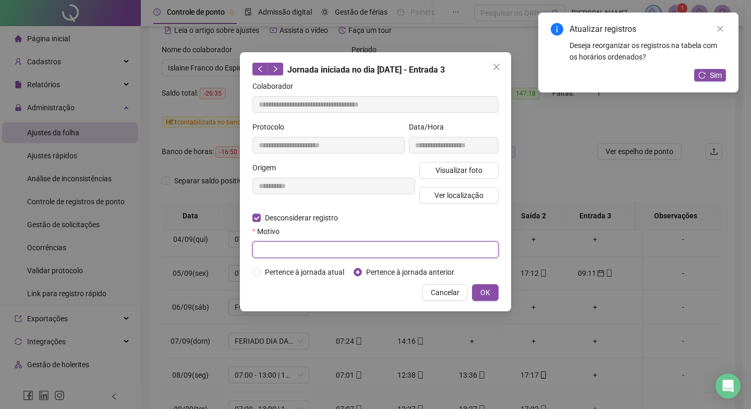
click at [410, 250] on input "text" at bounding box center [376, 249] width 246 height 17
type input "*"
click at [482, 283] on div "**********" at bounding box center [375, 181] width 271 height 259
click at [479, 290] on button "OK" at bounding box center [485, 292] width 27 height 17
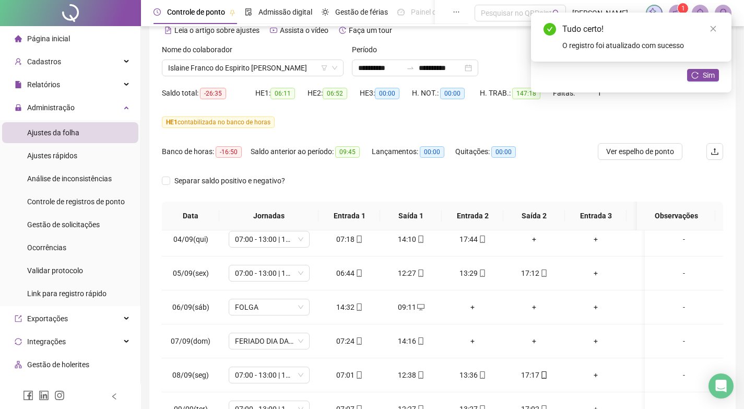
click at [703, 62] on div "Tudo certo! O registro foi atualizado com sucesso" at bounding box center [631, 37] width 200 height 49
click at [700, 75] on button "Sim" at bounding box center [703, 75] width 32 height 13
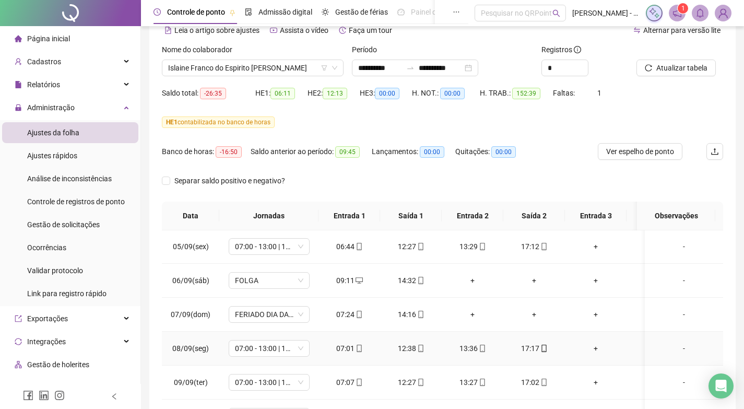
scroll to position [365, 0]
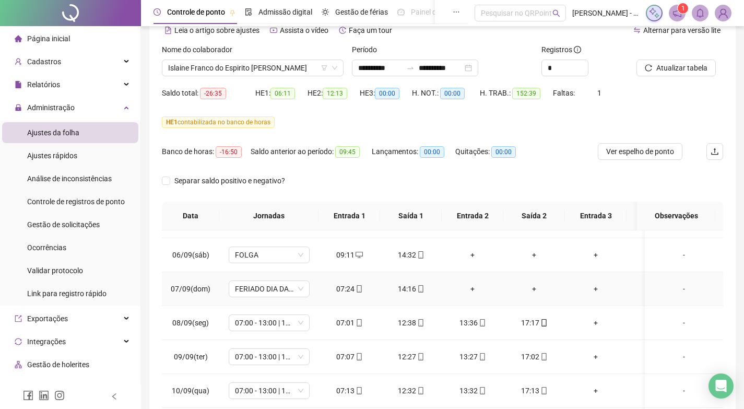
click at [407, 280] on td "14:16" at bounding box center [411, 289] width 62 height 34
click at [356, 290] on icon "mobile" at bounding box center [358, 288] width 5 height 7
type input "**********"
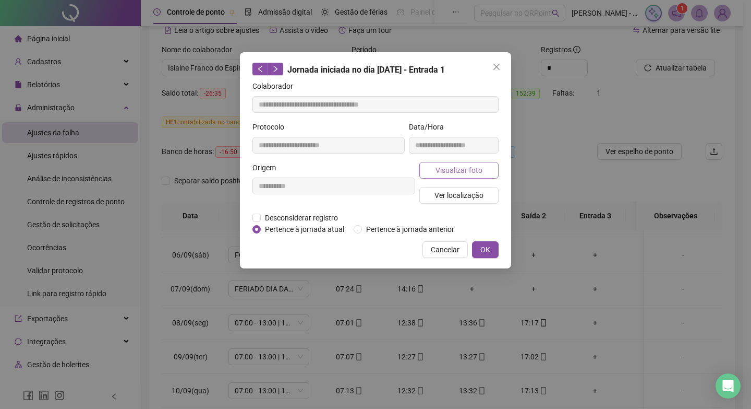
click at [491, 162] on button "Visualizar foto" at bounding box center [458, 170] width 79 height 17
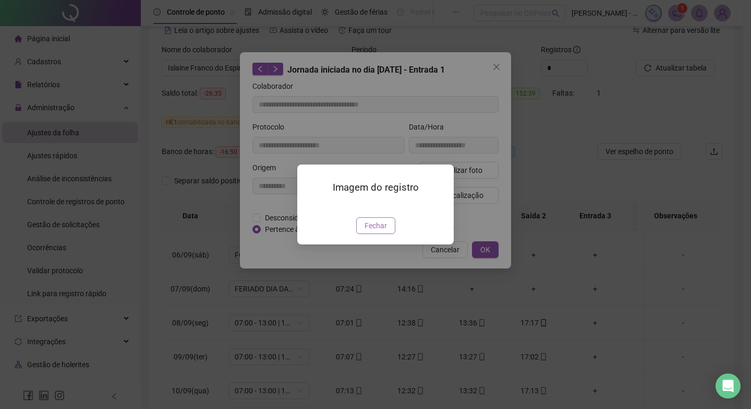
click at [382, 231] on span "Fechar" at bounding box center [376, 225] width 22 height 11
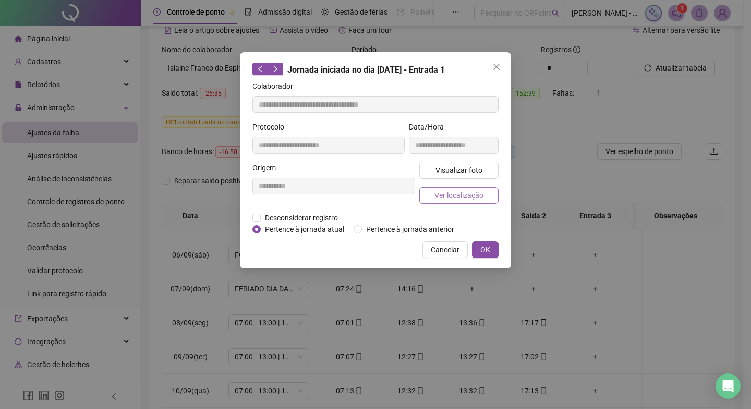
click at [473, 198] on span "Ver localização" at bounding box center [459, 194] width 49 height 11
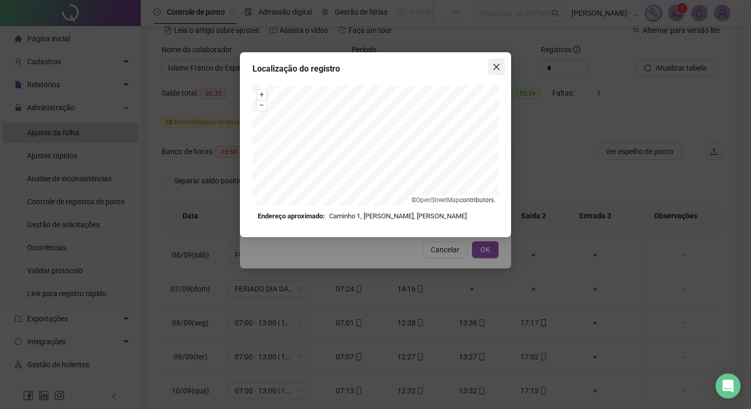
click at [496, 66] on icon "close" at bounding box center [497, 67] width 6 height 6
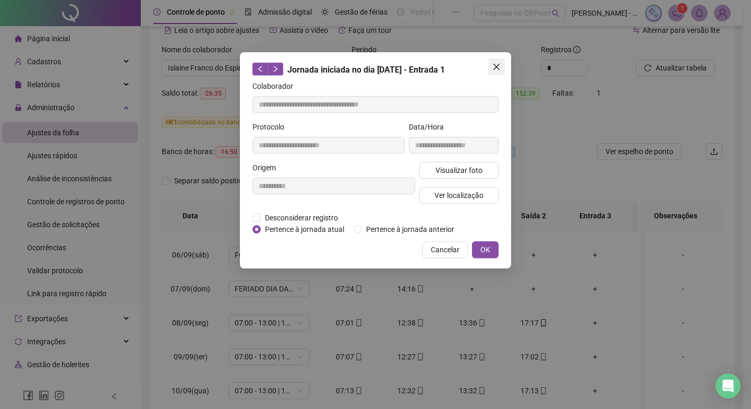
click at [499, 65] on icon "close" at bounding box center [497, 67] width 6 height 6
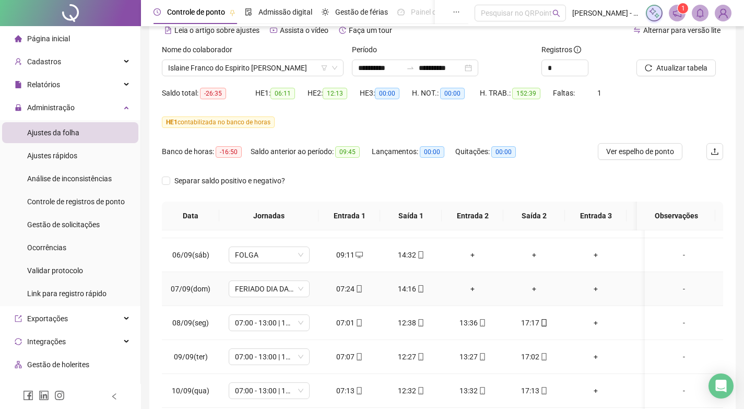
click at [414, 289] on div "14:16" at bounding box center [410, 288] width 45 height 11
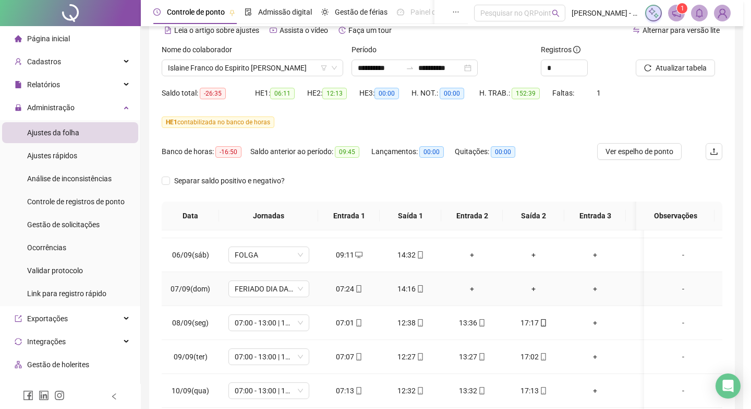
type input "**********"
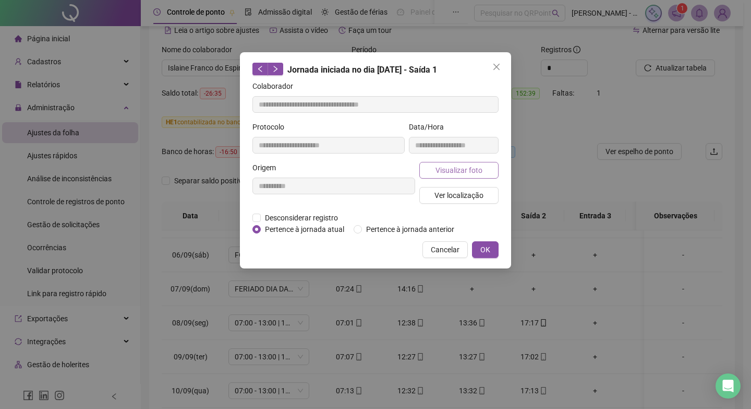
click at [458, 172] on span "Visualizar foto" at bounding box center [459, 169] width 47 height 11
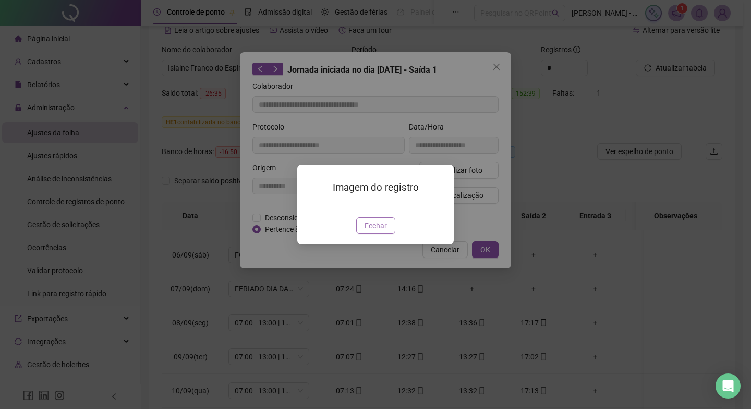
click at [381, 231] on span "Fechar" at bounding box center [376, 225] width 22 height 11
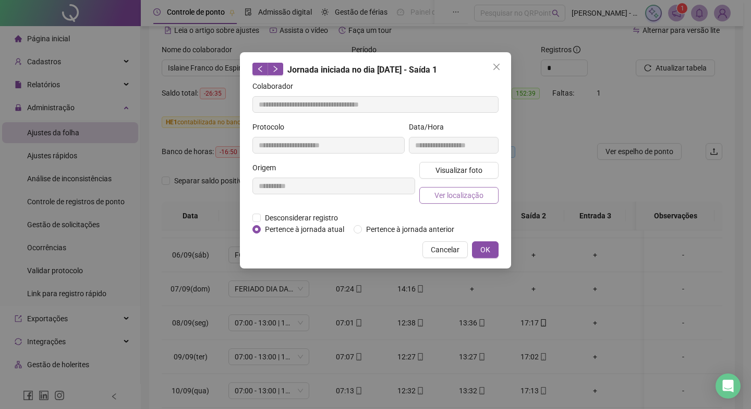
click at [457, 198] on span "Ver localização" at bounding box center [459, 194] width 49 height 11
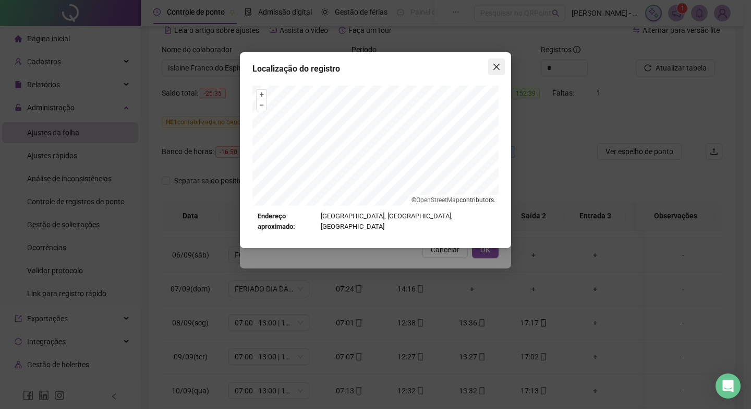
click at [494, 62] on button "Close" at bounding box center [496, 66] width 17 height 17
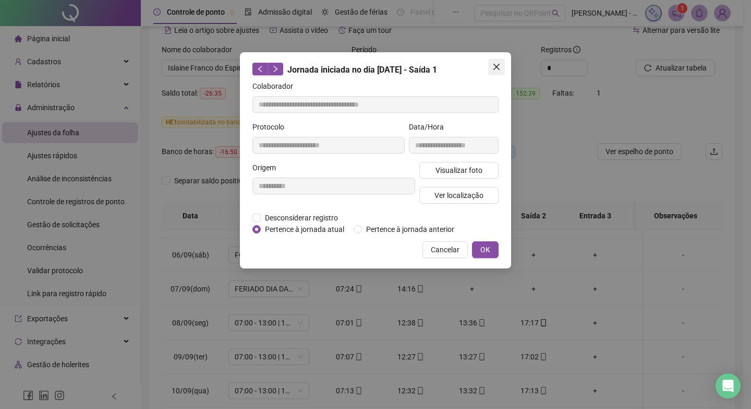
click at [494, 70] on icon "close" at bounding box center [497, 67] width 8 height 8
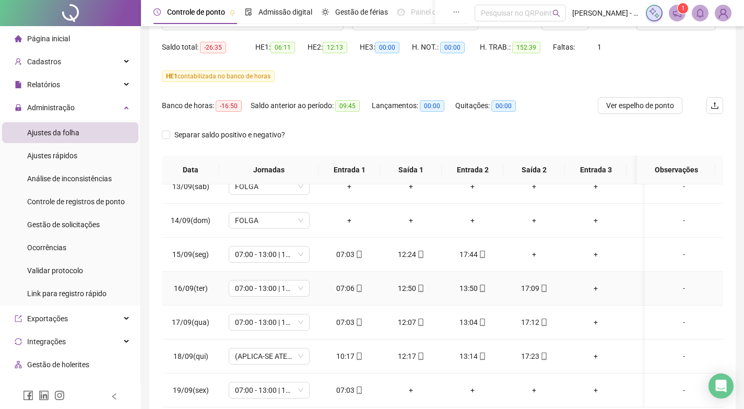
scroll to position [154, 0]
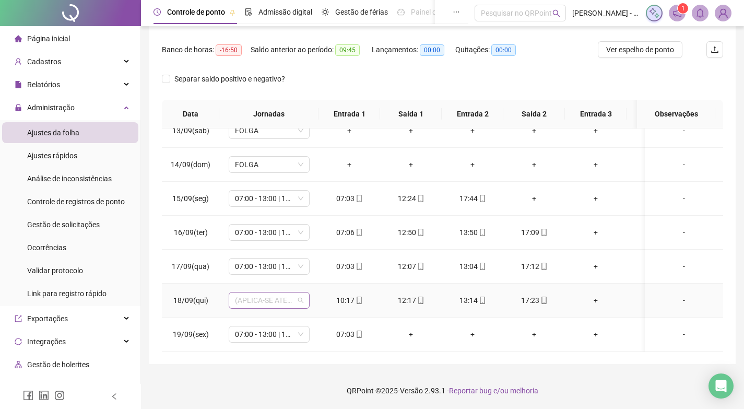
click at [301, 295] on span "(APLICA-SE ATESTADO)" at bounding box center [269, 300] width 68 height 16
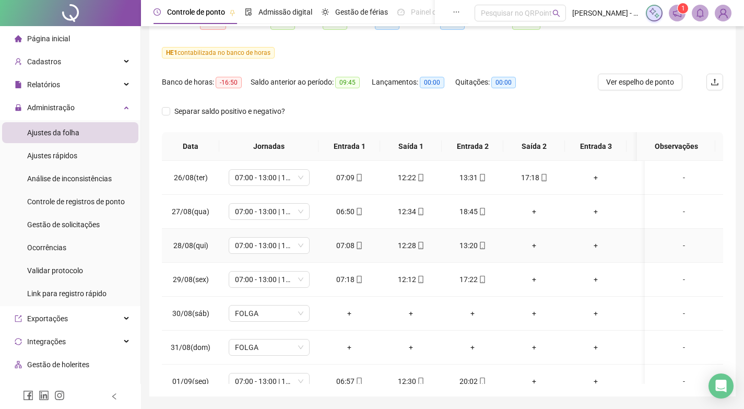
scroll to position [0, 0]
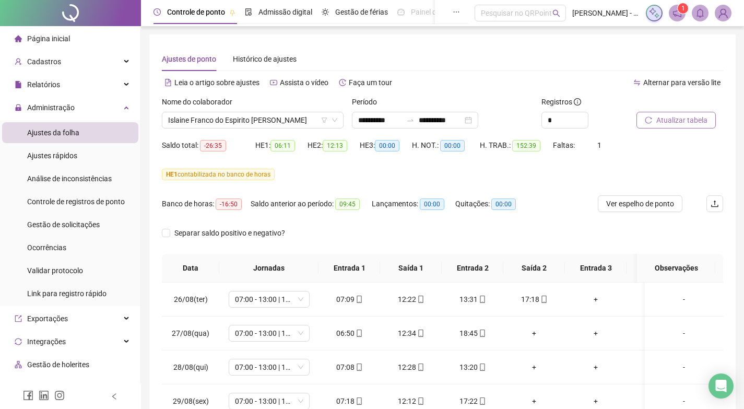
click at [679, 115] on span "Atualizar tabela" at bounding box center [681, 119] width 51 height 11
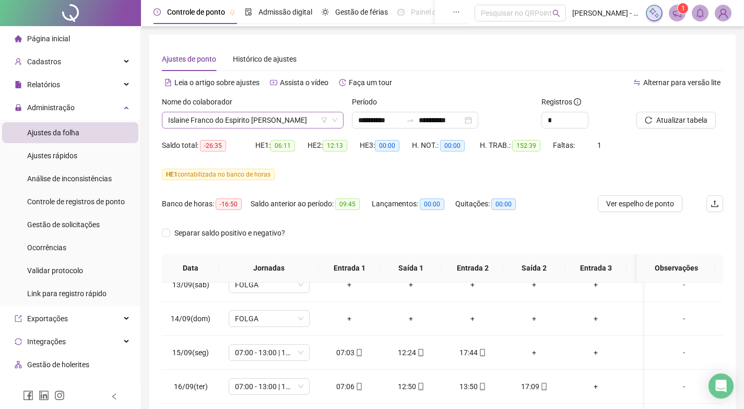
click at [222, 123] on span "Islaine Franco do Espirito [PERSON_NAME]" at bounding box center [252, 120] width 169 height 16
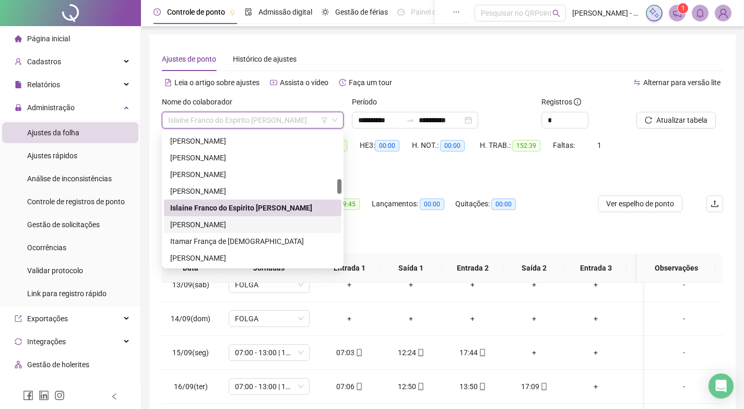
click at [199, 220] on div "[PERSON_NAME]" at bounding box center [252, 224] width 165 height 11
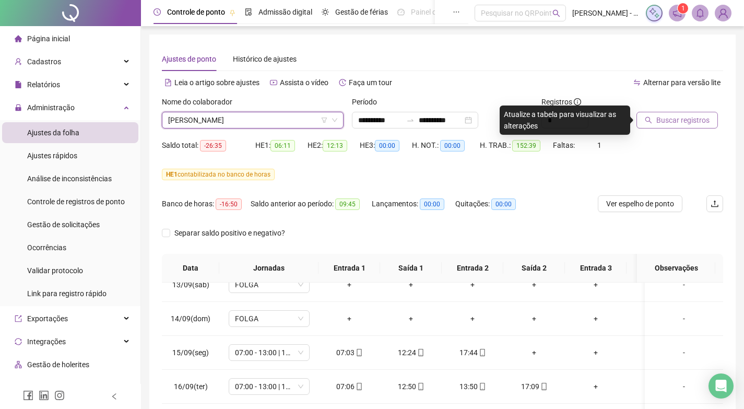
click at [689, 127] on button "Buscar registros" at bounding box center [676, 120] width 81 height 17
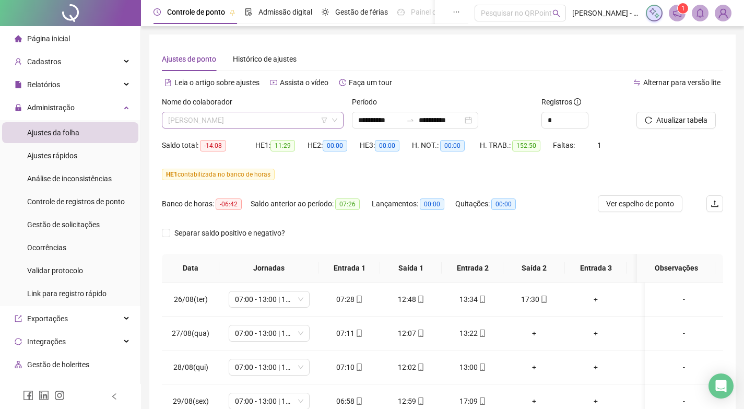
click at [308, 123] on span "[PERSON_NAME]" at bounding box center [252, 120] width 169 height 16
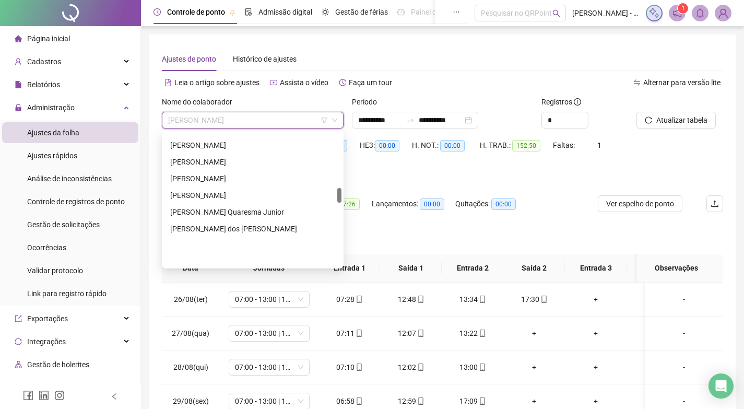
scroll to position [495, 0]
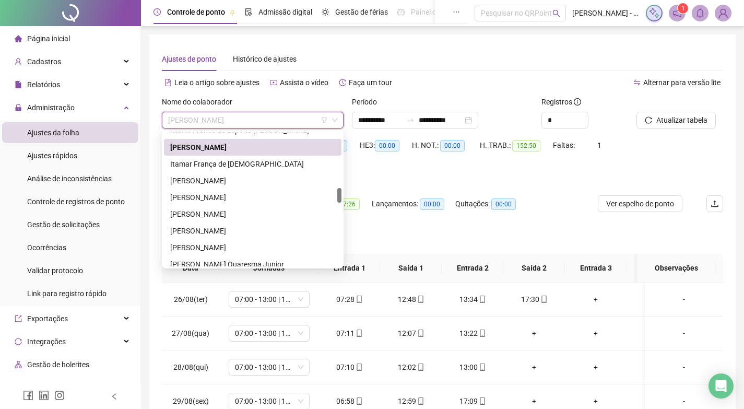
click at [269, 143] on div "[PERSON_NAME]" at bounding box center [252, 146] width 165 height 11
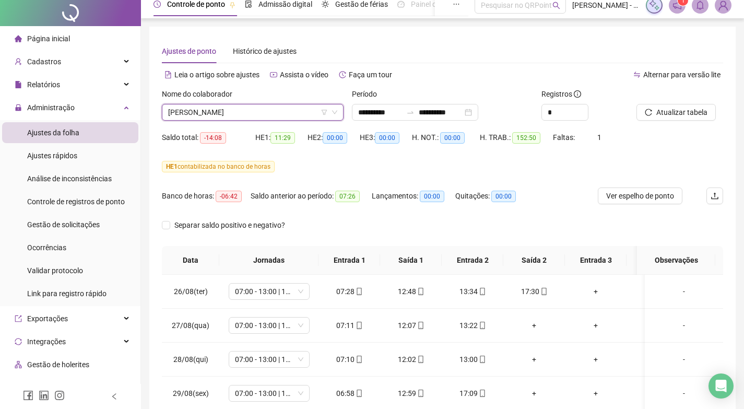
scroll to position [0, 0]
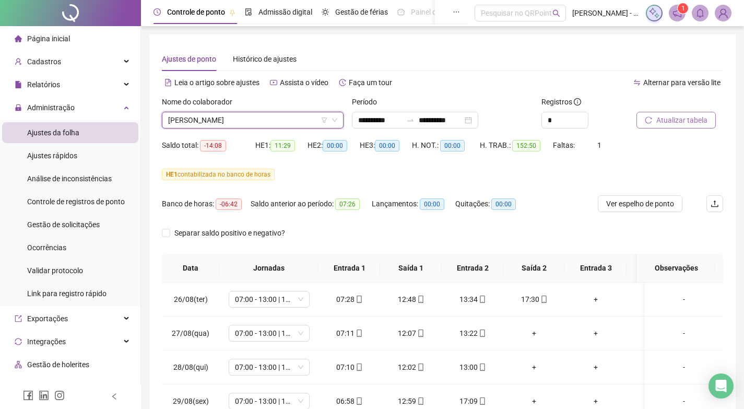
click at [693, 126] on button "Atualizar tabela" at bounding box center [675, 120] width 79 height 17
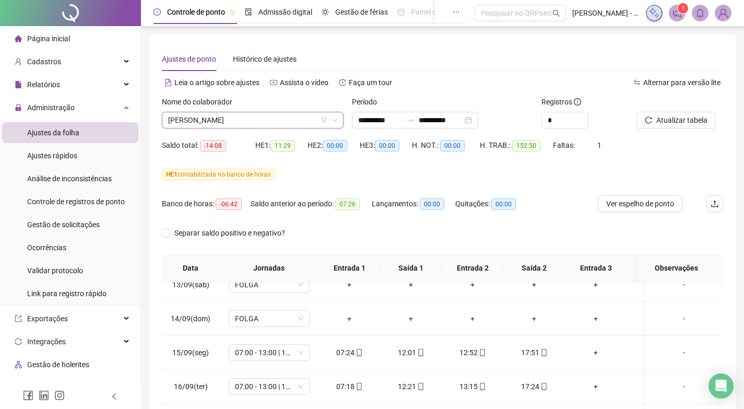
click at [278, 117] on span "[PERSON_NAME]" at bounding box center [252, 120] width 169 height 16
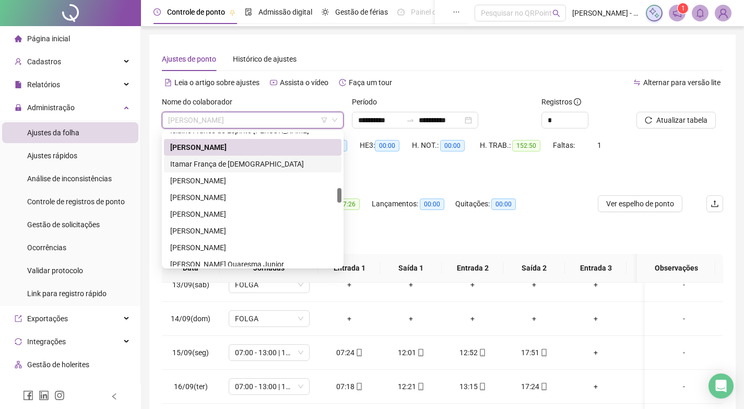
click at [231, 165] on div "Itamar França de [DEMOGRAPHIC_DATA]" at bounding box center [252, 163] width 165 height 11
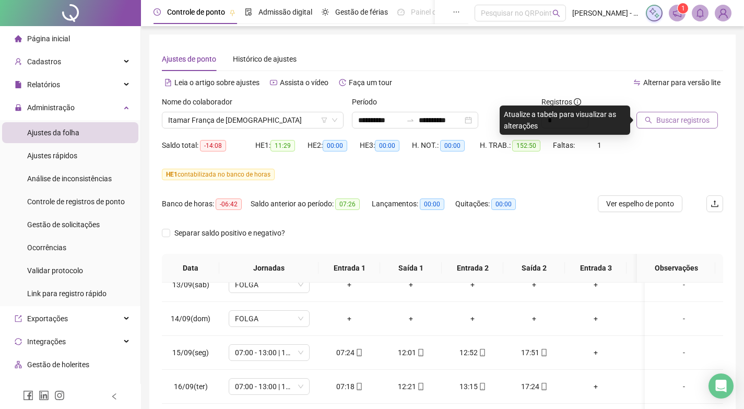
click at [684, 121] on span "Buscar registros" at bounding box center [682, 119] width 53 height 11
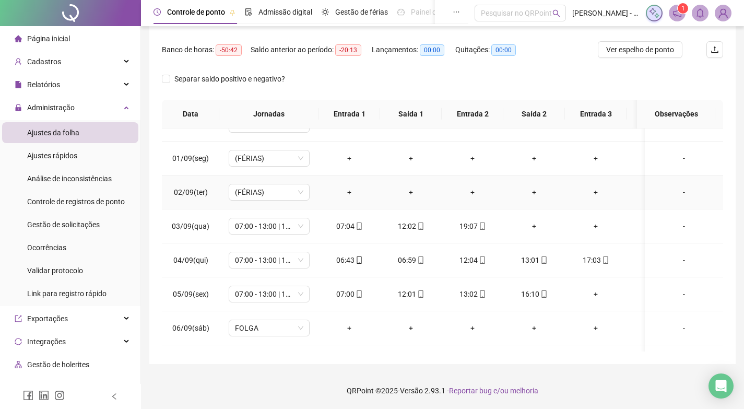
scroll to position [209, 0]
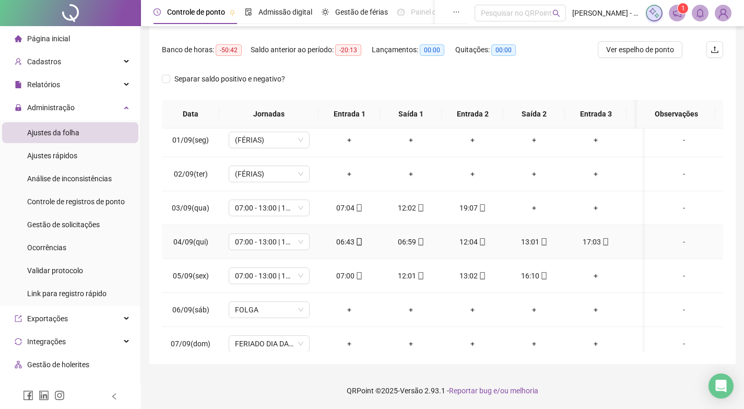
click at [405, 242] on div "06:59" at bounding box center [410, 241] width 45 height 11
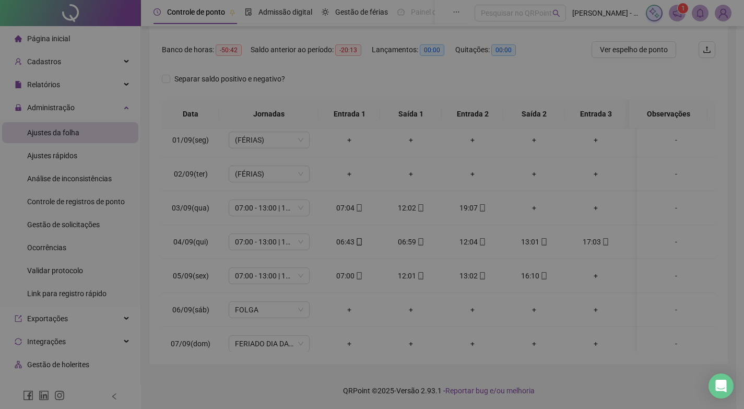
type input "**********"
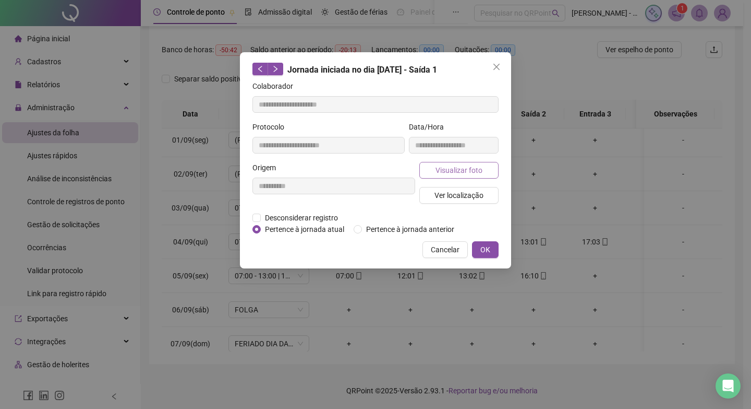
click at [453, 172] on span "Visualizar foto" at bounding box center [459, 169] width 47 height 11
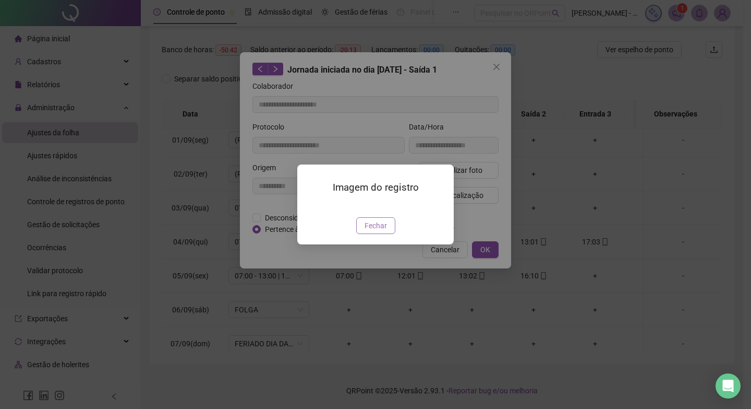
click at [376, 231] on span "Fechar" at bounding box center [376, 225] width 22 height 11
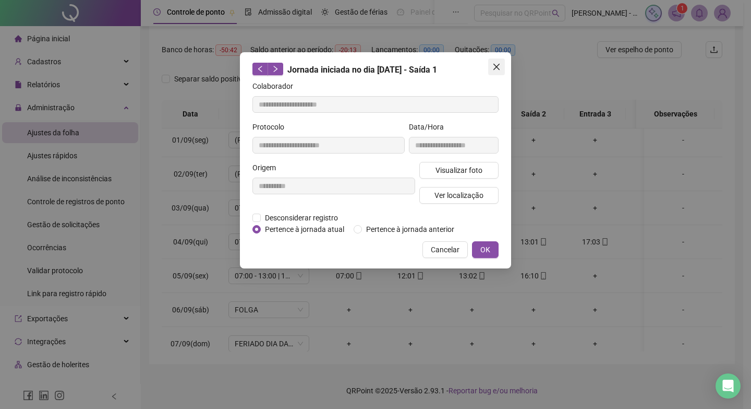
click at [499, 64] on icon "close" at bounding box center [497, 67] width 6 height 6
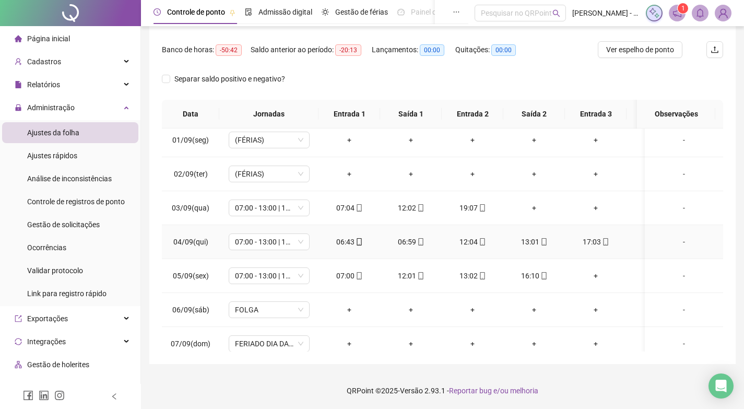
click at [405, 241] on div "06:59" at bounding box center [410, 241] width 45 height 11
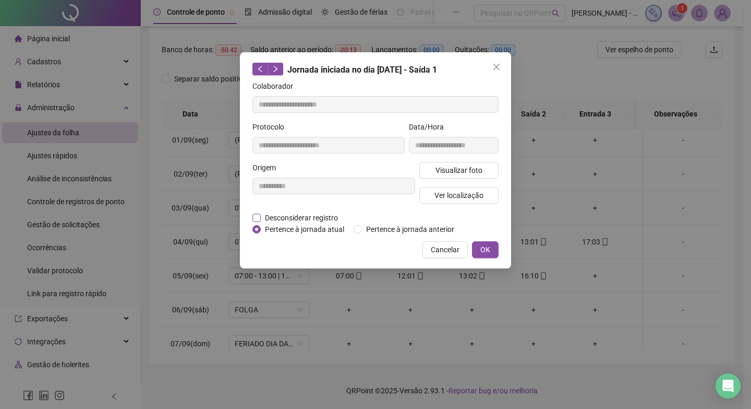
click at [346, 221] on label "Desconsiderar registro" at bounding box center [301, 217] width 97 height 11
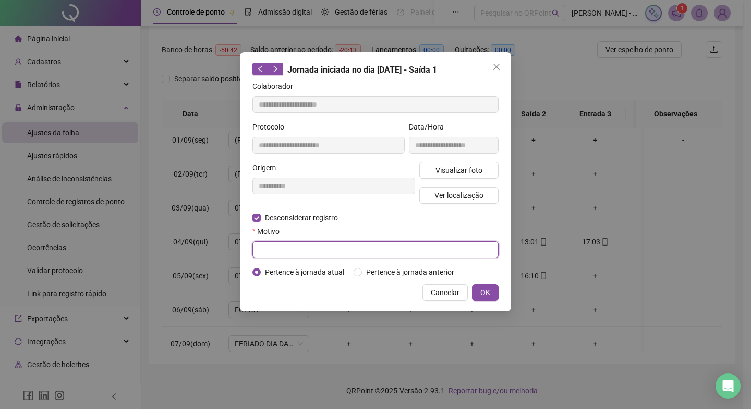
click at [345, 246] on input "text" at bounding box center [376, 249] width 246 height 17
type input "*"
click at [490, 290] on button "OK" at bounding box center [485, 292] width 27 height 17
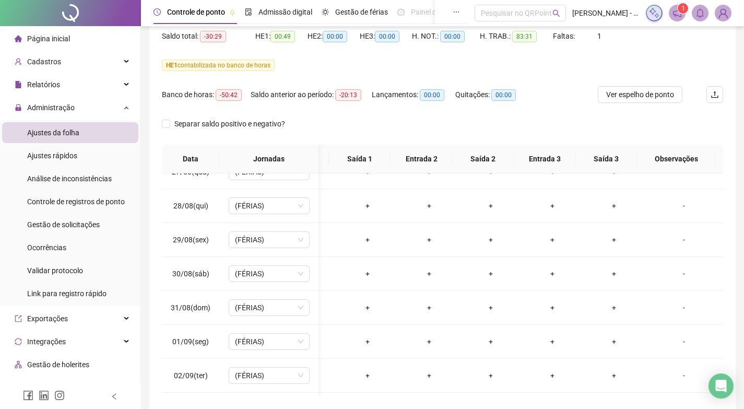
scroll to position [50, 0]
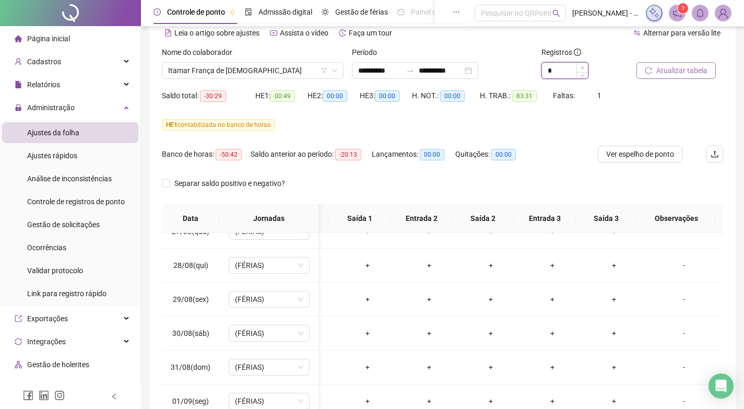
click at [584, 64] on span "Increase Value" at bounding box center [581, 67] width 11 height 9
type input "*"
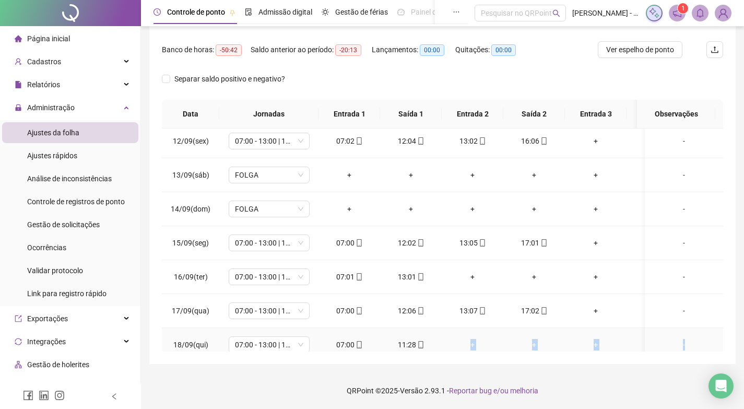
scroll to position [633, 0]
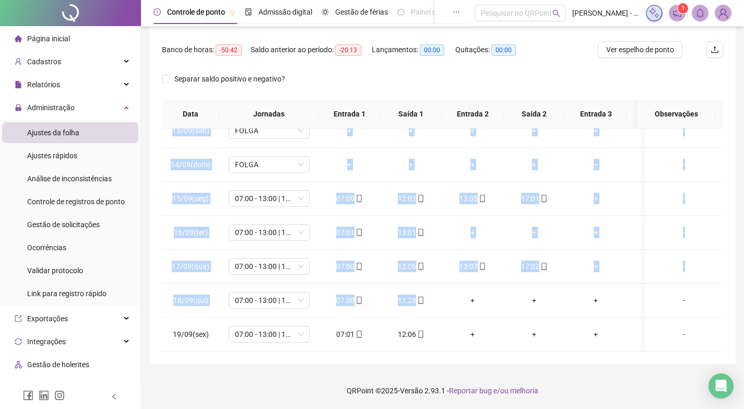
drag, startPoint x: 452, startPoint y: 343, endPoint x: 575, endPoint y: 356, distance: 123.4
click at [577, 357] on div "**********" at bounding box center [442, 122] width 586 height 483
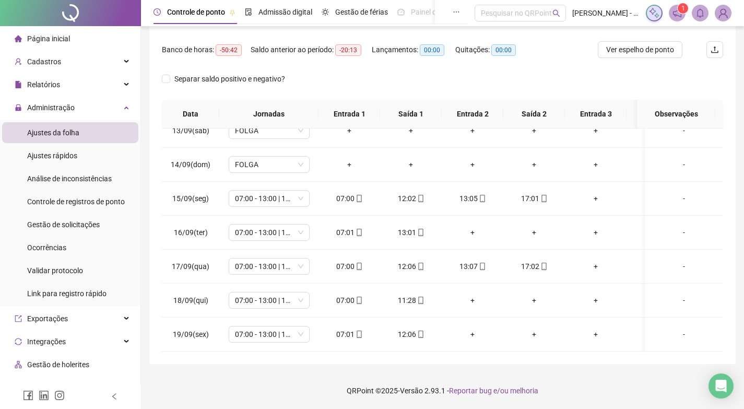
click at [729, 250] on div "**********" at bounding box center [442, 122] width 586 height 483
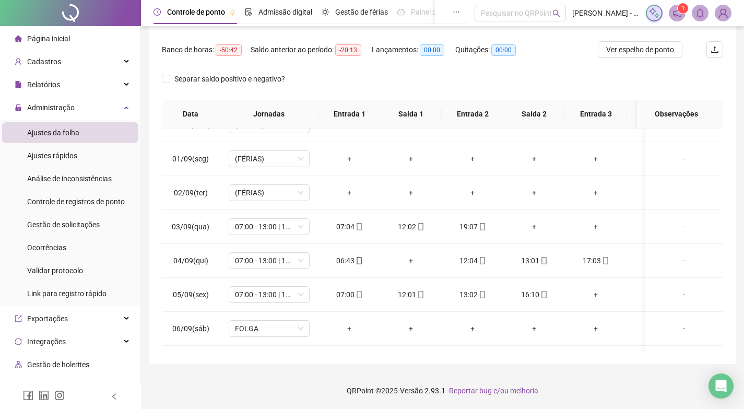
scroll to position [209, 0]
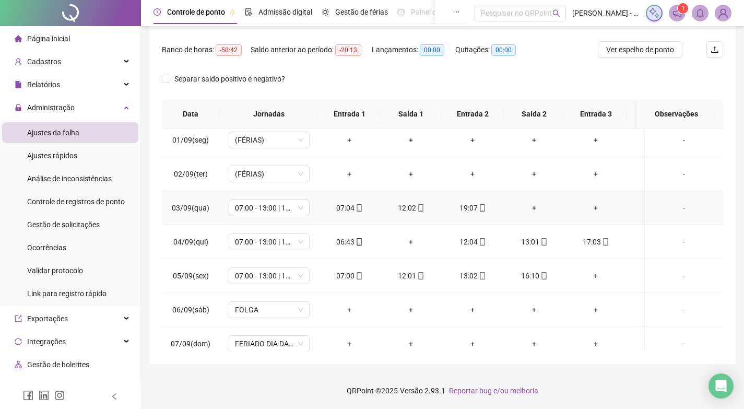
click at [536, 206] on div "+" at bounding box center [533, 207] width 45 height 11
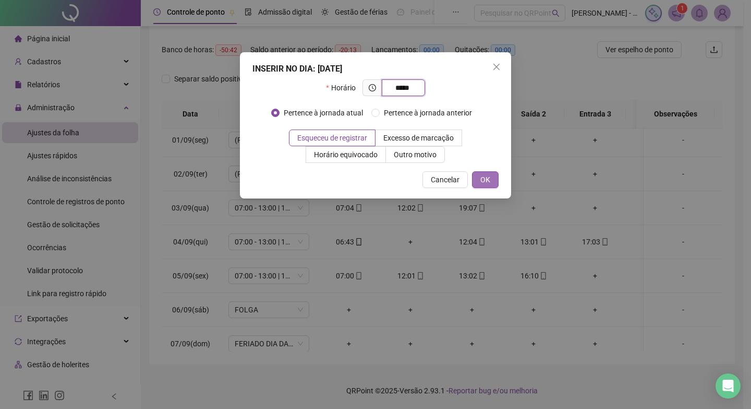
type input "*****"
click at [488, 183] on span "OK" at bounding box center [486, 179] width 10 height 11
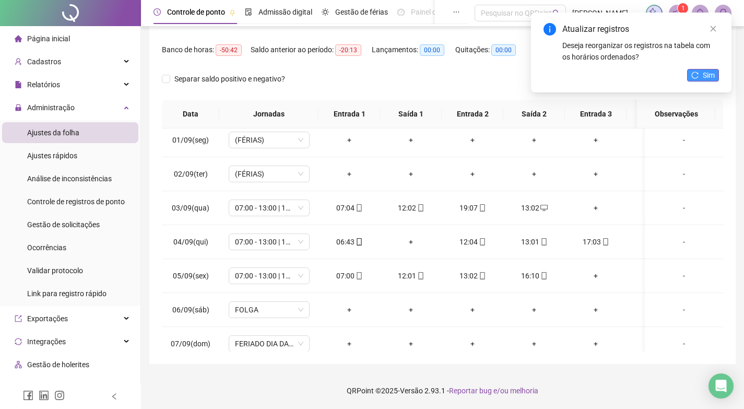
click at [697, 75] on icon "reload" at bounding box center [694, 74] width 7 height 7
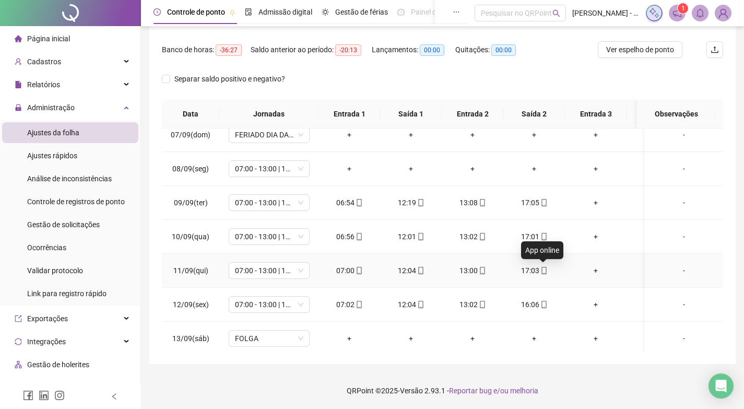
scroll to position [470, 0]
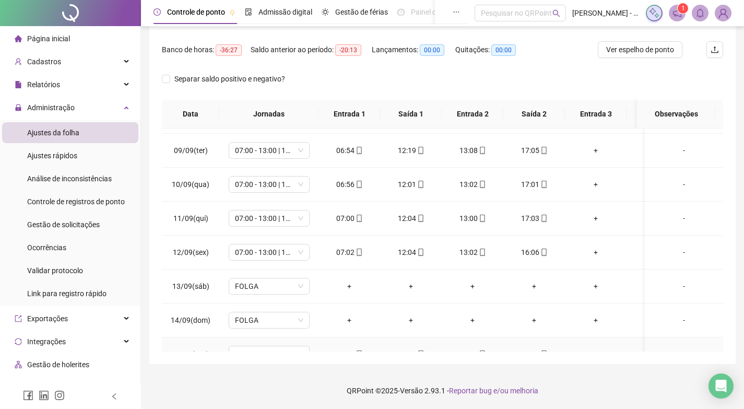
click at [522, 343] on td "17:01" at bounding box center [534, 354] width 62 height 34
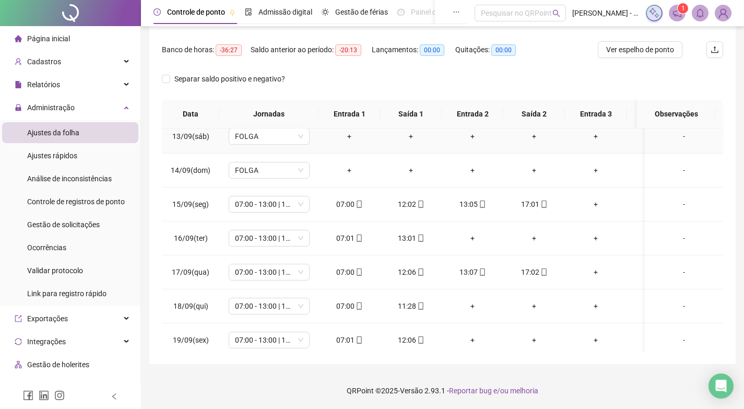
scroll to position [626, 0]
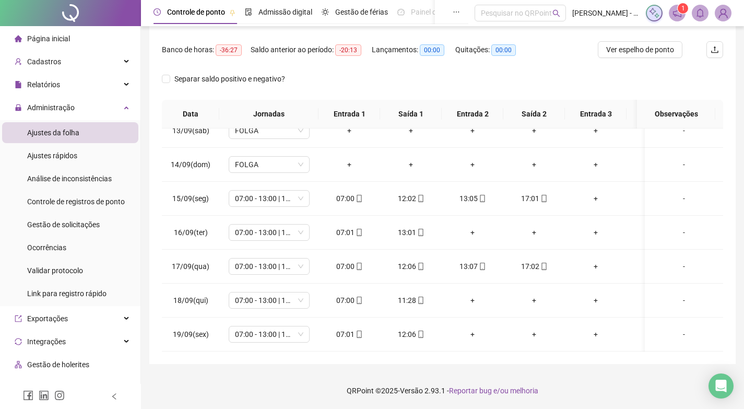
click at [408, 232] on div "13:01" at bounding box center [410, 231] width 45 height 11
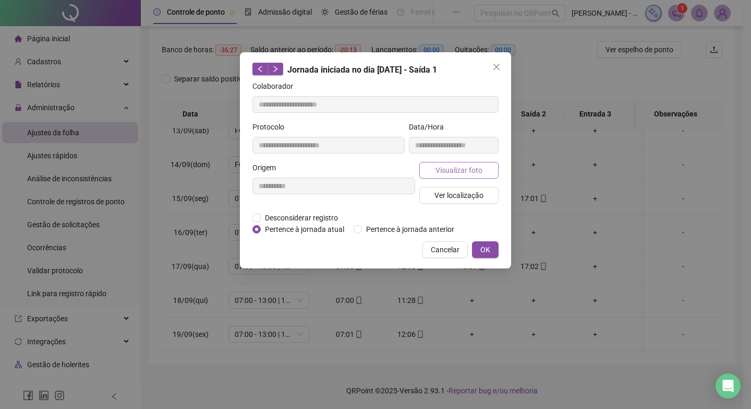
type input "**********"
click at [487, 172] on button "Visualizar foto" at bounding box center [458, 170] width 79 height 17
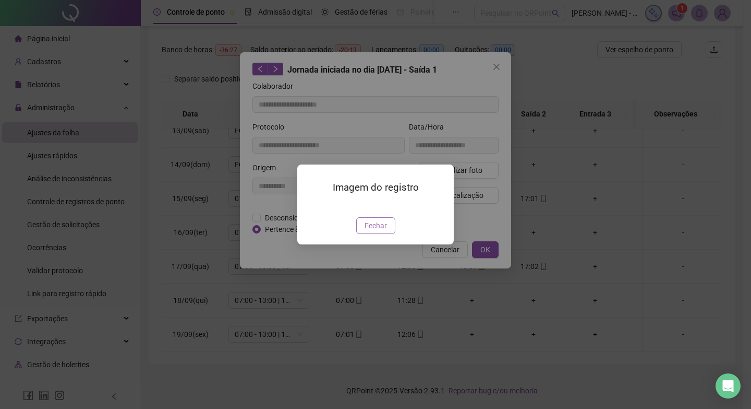
click at [367, 231] on span "Fechar" at bounding box center [376, 225] width 22 height 11
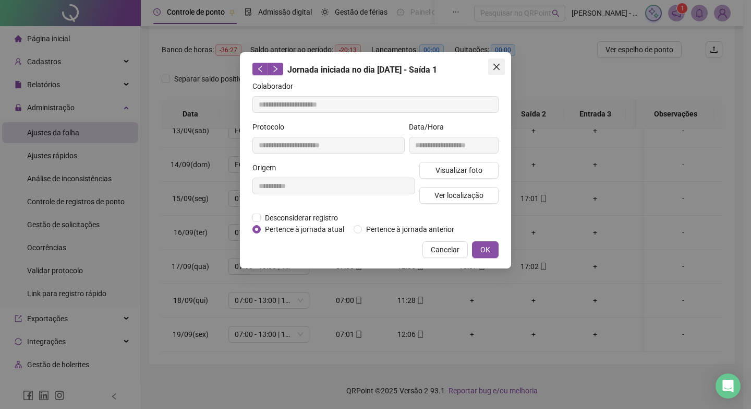
click at [496, 66] on icon "close" at bounding box center [497, 67] width 6 height 6
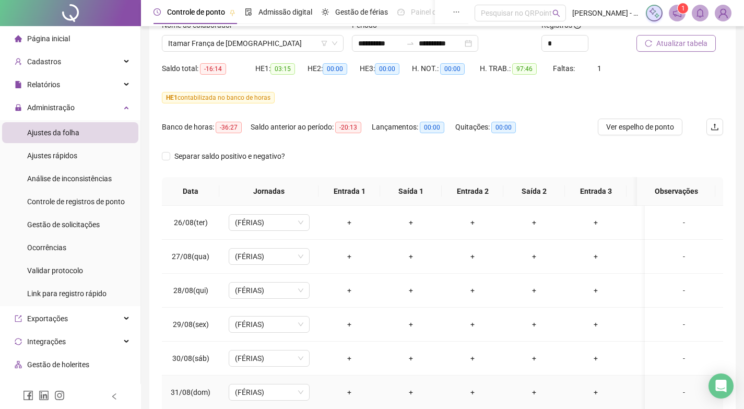
scroll to position [0, 0]
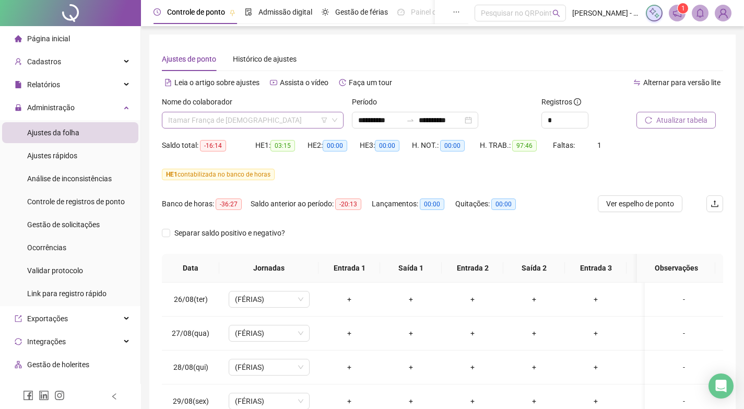
click at [261, 122] on span "Itamar França de [DEMOGRAPHIC_DATA]" at bounding box center [252, 120] width 169 height 16
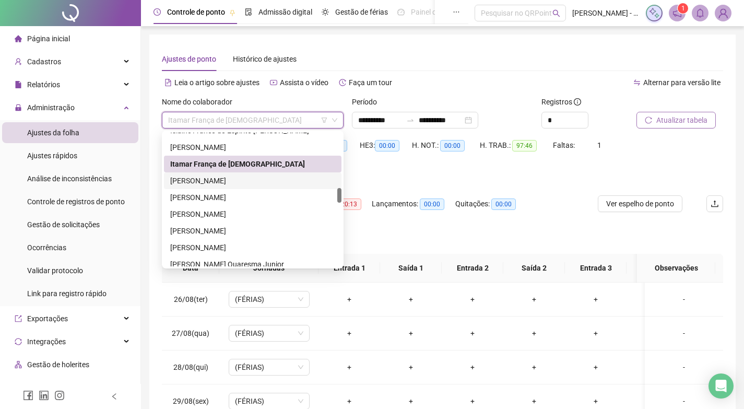
click at [229, 174] on div "[PERSON_NAME]" at bounding box center [252, 180] width 177 height 17
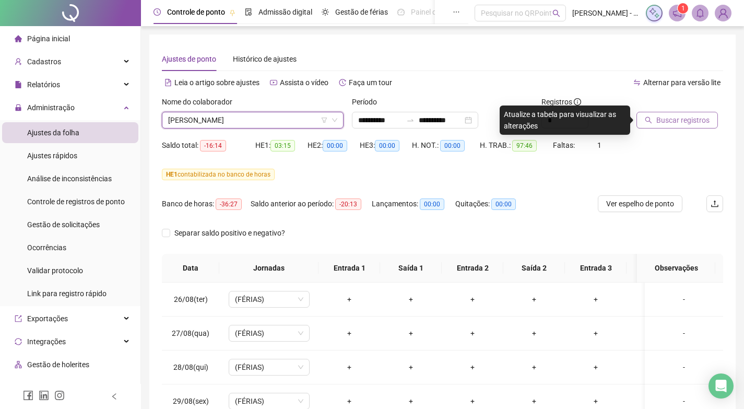
click at [663, 116] on span "Buscar registros" at bounding box center [682, 119] width 53 height 11
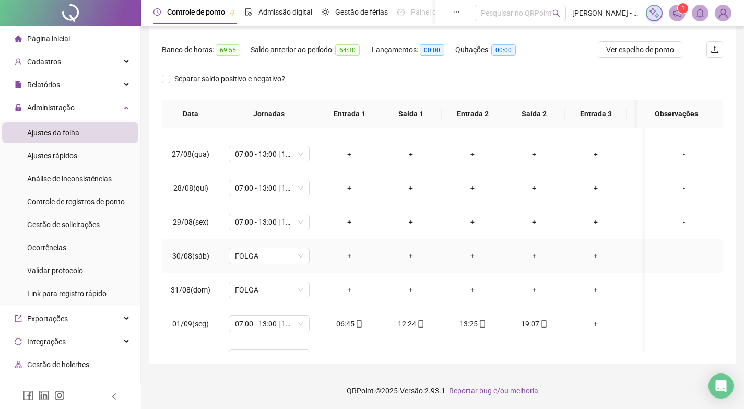
scroll to position [7, 0]
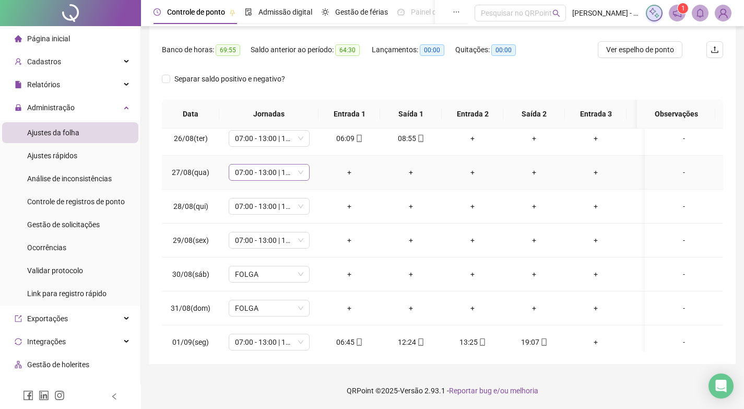
click at [292, 167] on span "07:00 - 13:00 | 14:00 - 17:00" at bounding box center [269, 172] width 68 height 16
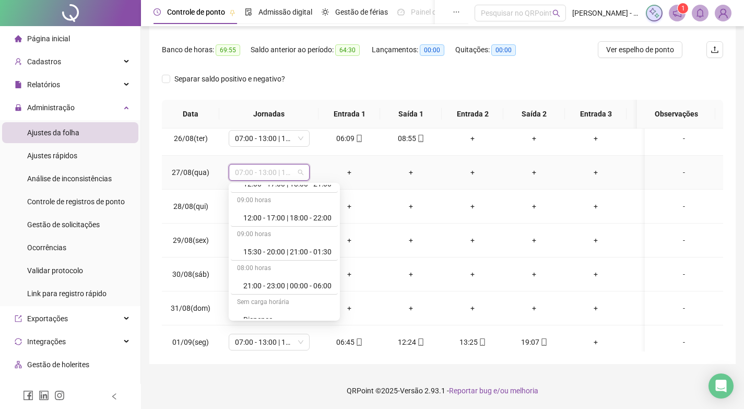
scroll to position [511, 0]
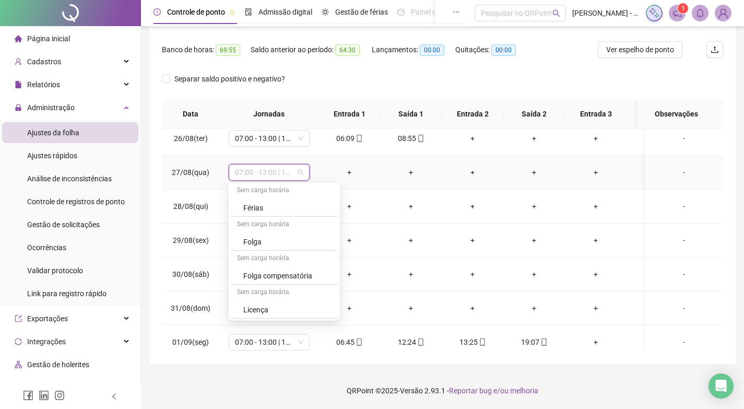
click at [274, 277] on div "Folga compensatória" at bounding box center [287, 275] width 88 height 11
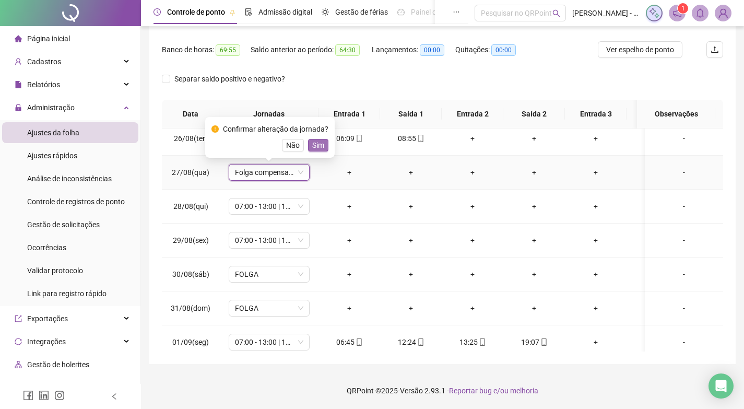
click at [314, 140] on span "Sim" at bounding box center [318, 144] width 12 height 11
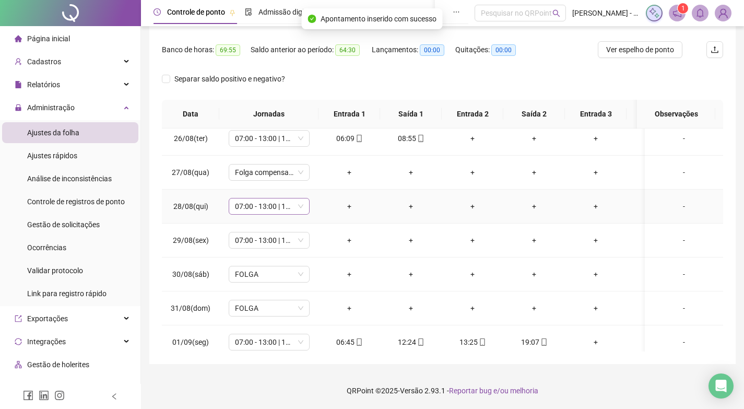
click at [299, 207] on span "07:00 - 13:00 | 14:00 - 17:00" at bounding box center [269, 206] width 68 height 16
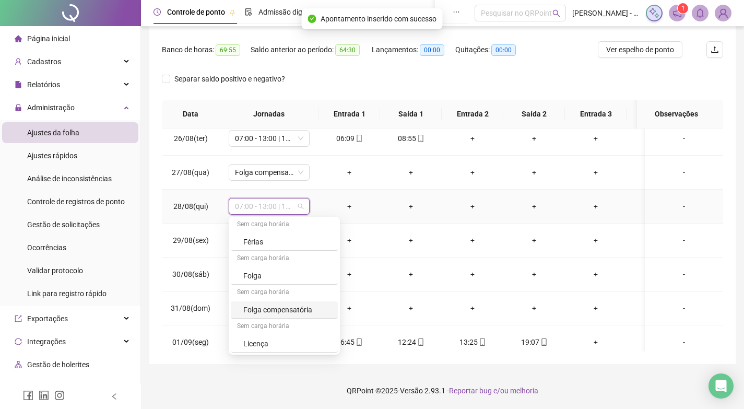
click at [269, 306] on div "Folga compensatória" at bounding box center [287, 309] width 88 height 11
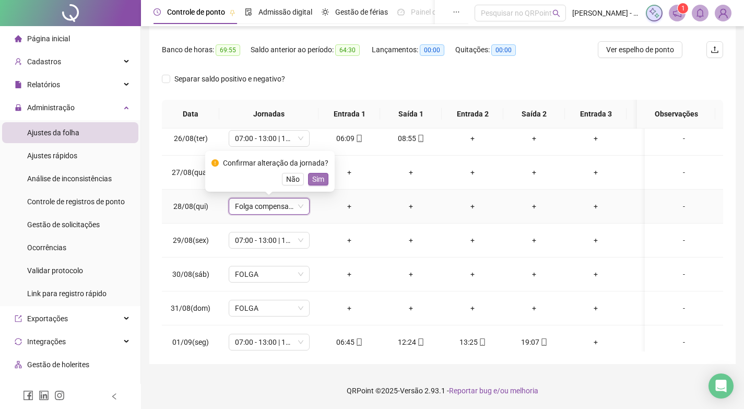
click at [315, 174] on span "Sim" at bounding box center [318, 178] width 12 height 11
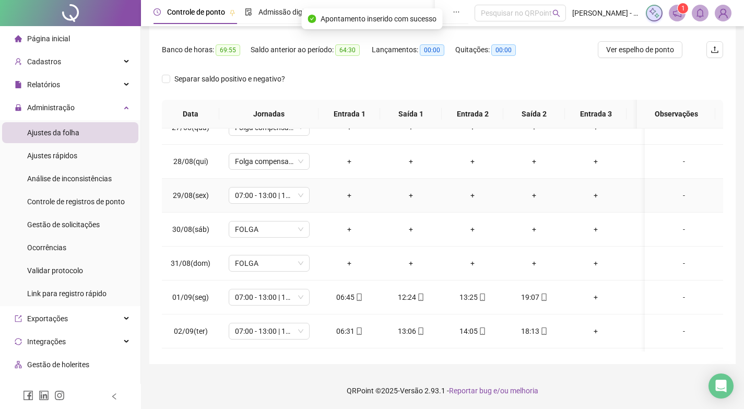
scroll to position [111, 0]
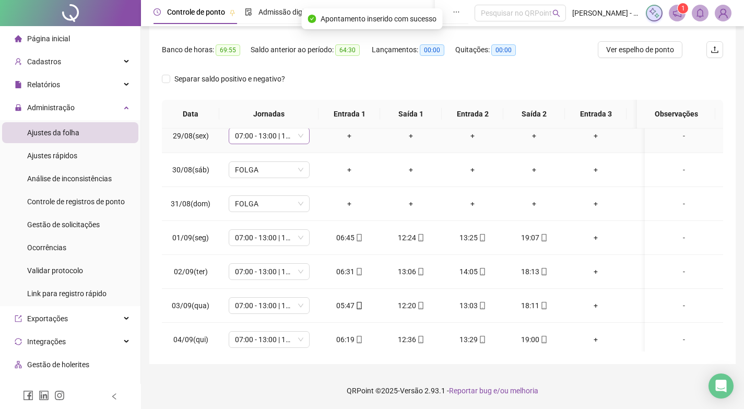
click at [298, 138] on span "07:00 - 13:00 | 14:00 - 16:00" at bounding box center [269, 136] width 68 height 16
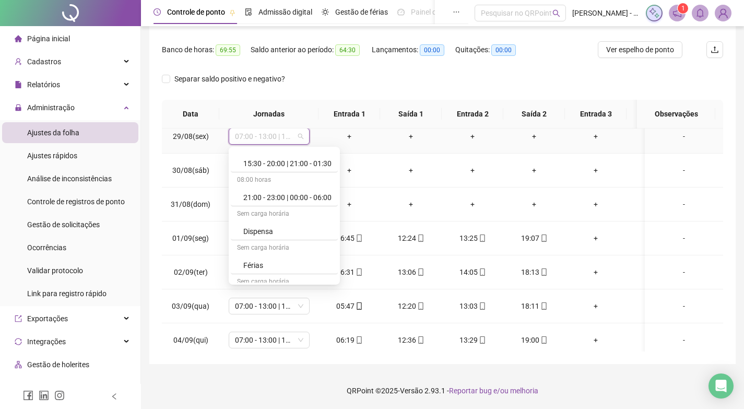
scroll to position [511, 0]
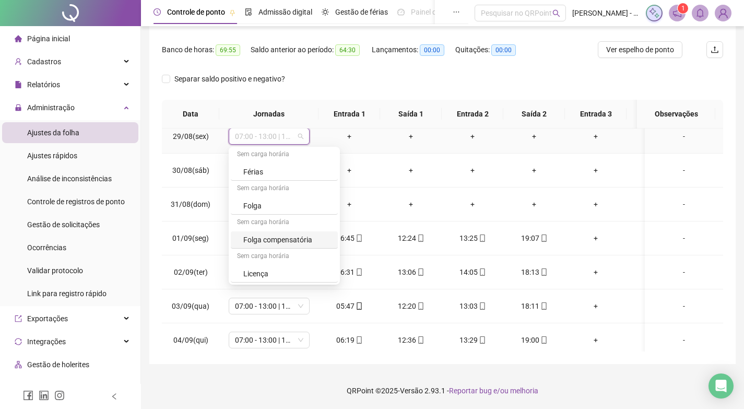
click at [279, 243] on div "Folga compensatória" at bounding box center [287, 239] width 88 height 11
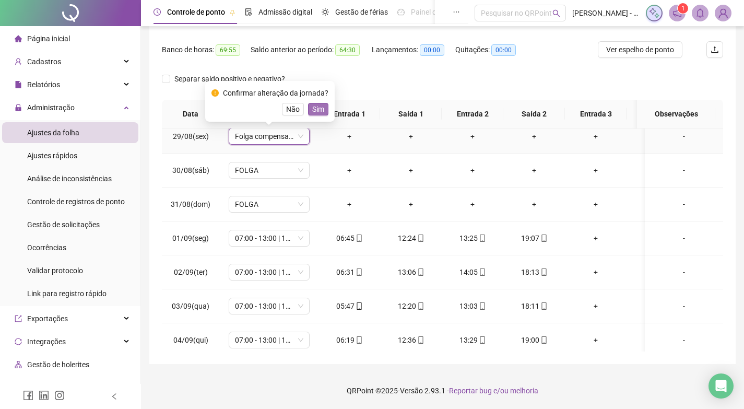
click at [321, 109] on span "Sim" at bounding box center [318, 108] width 12 height 11
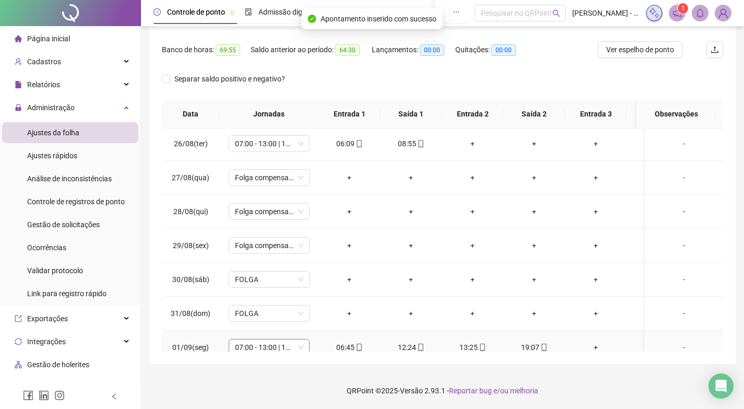
scroll to position [0, 0]
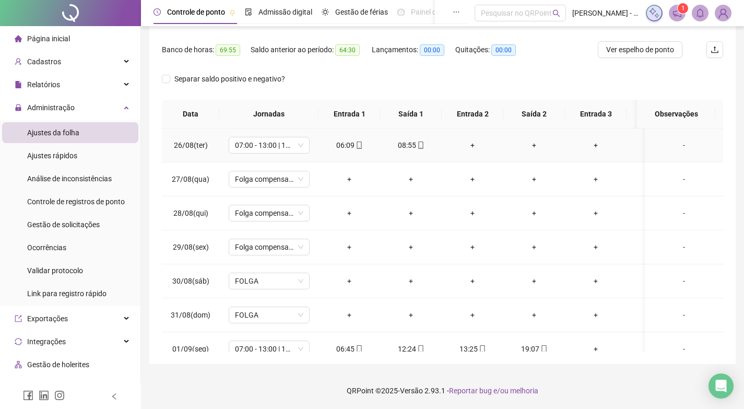
click at [403, 139] on td "08:55" at bounding box center [411, 145] width 62 height 34
click at [404, 145] on div "08:55" at bounding box center [410, 144] width 45 height 11
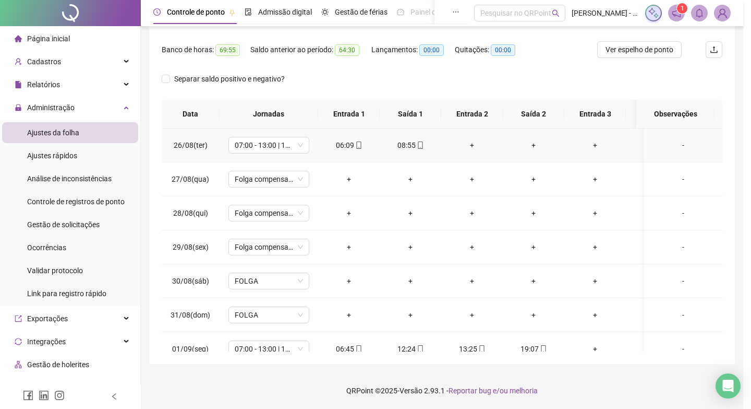
type input "**********"
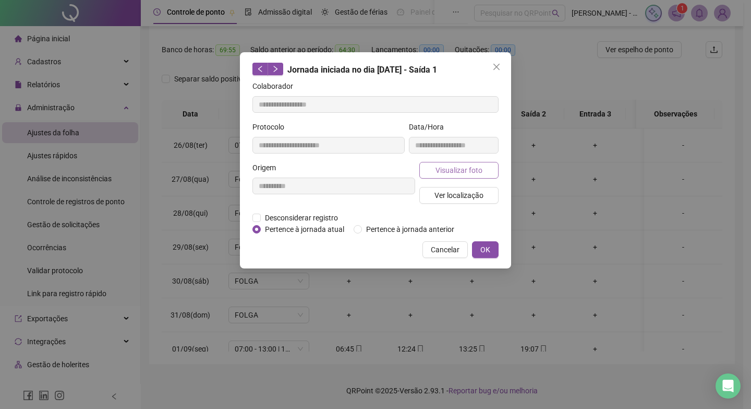
click at [480, 162] on button "Visualizar foto" at bounding box center [458, 170] width 79 height 17
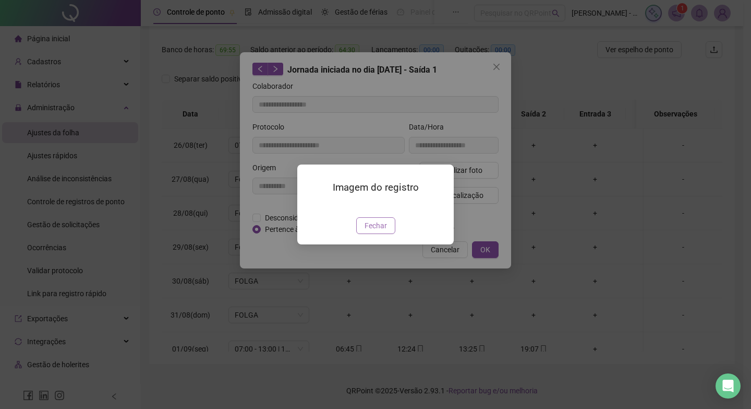
click at [378, 231] on span "Fechar" at bounding box center [376, 225] width 22 height 11
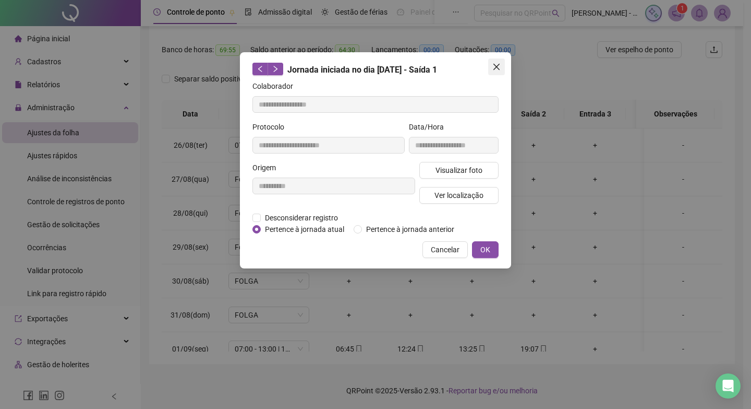
click at [499, 66] on icon "close" at bounding box center [497, 67] width 8 height 8
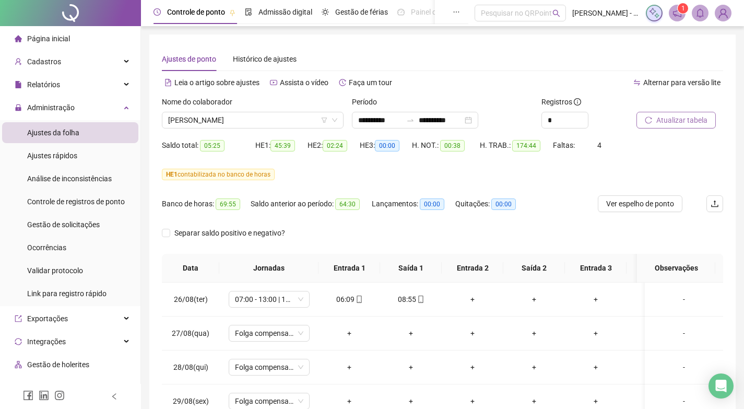
click at [689, 120] on span "Atualizar tabela" at bounding box center [681, 119] width 51 height 11
click at [243, 119] on span "[PERSON_NAME]" at bounding box center [252, 120] width 169 height 16
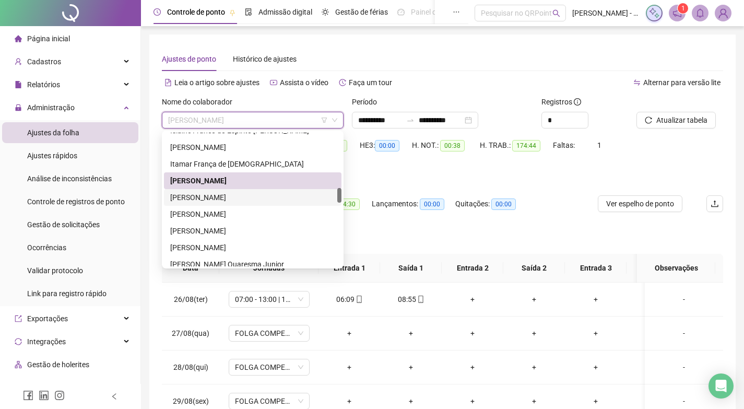
click at [219, 197] on div "[PERSON_NAME]" at bounding box center [252, 196] width 165 height 11
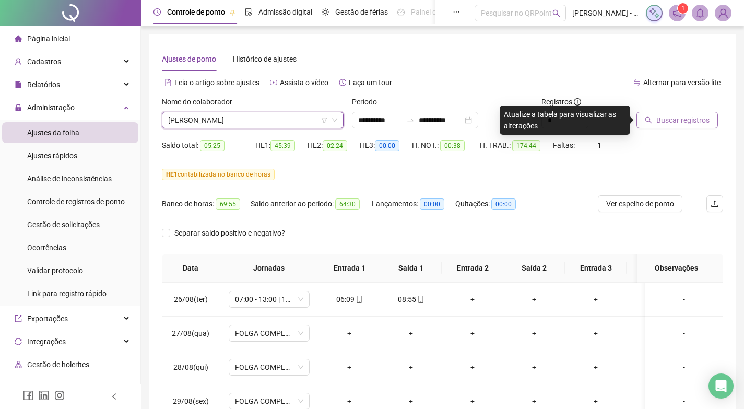
click at [672, 128] on button "Buscar registros" at bounding box center [676, 120] width 81 height 17
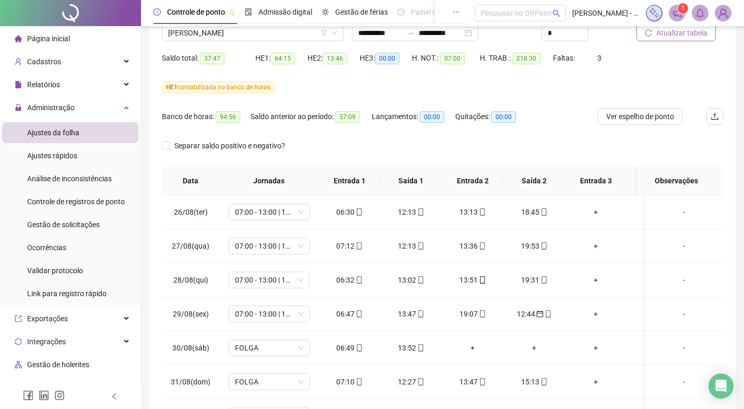
scroll to position [154, 0]
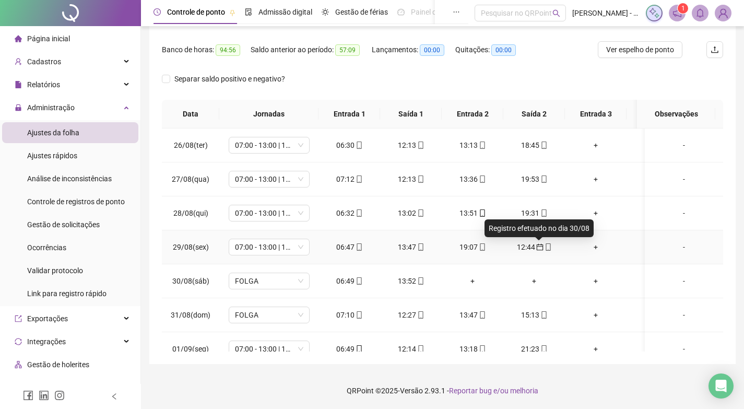
click at [537, 243] on icon "calendar" at bounding box center [539, 246] width 7 height 7
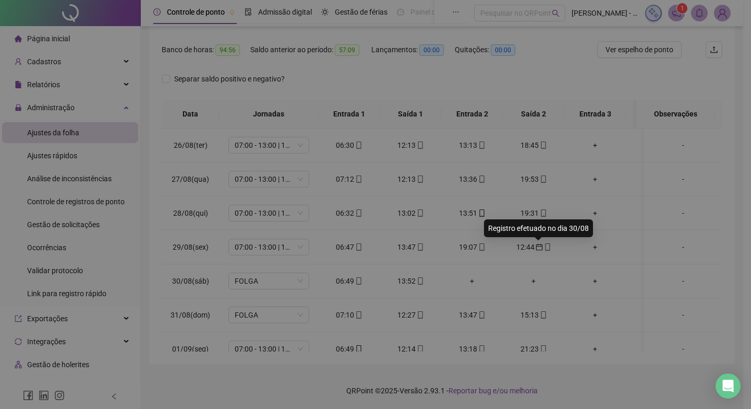
type input "**********"
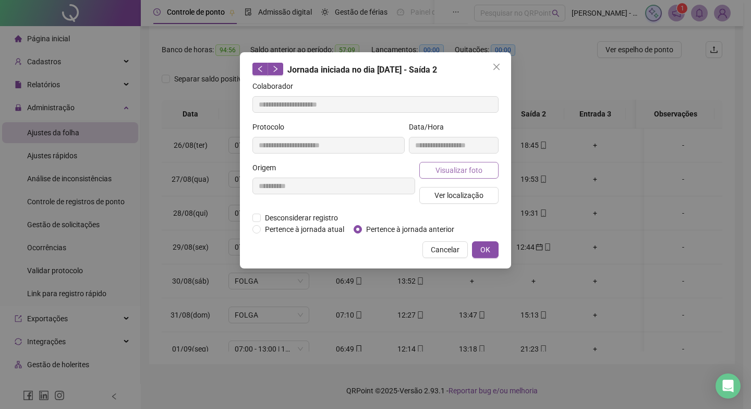
click at [483, 167] on button "Visualizar foto" at bounding box center [458, 170] width 79 height 17
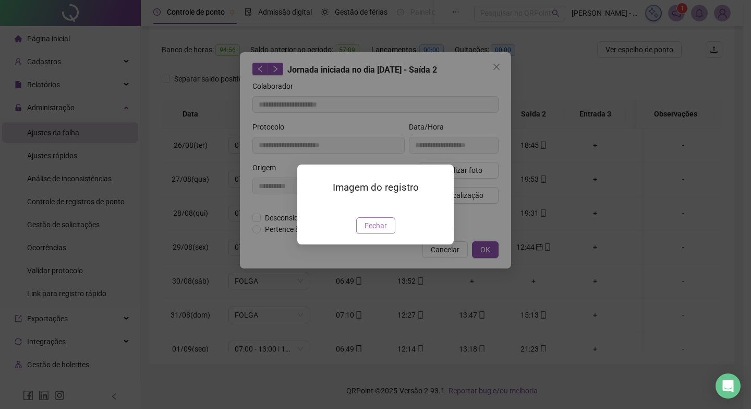
click at [380, 231] on span "Fechar" at bounding box center [376, 225] width 22 height 11
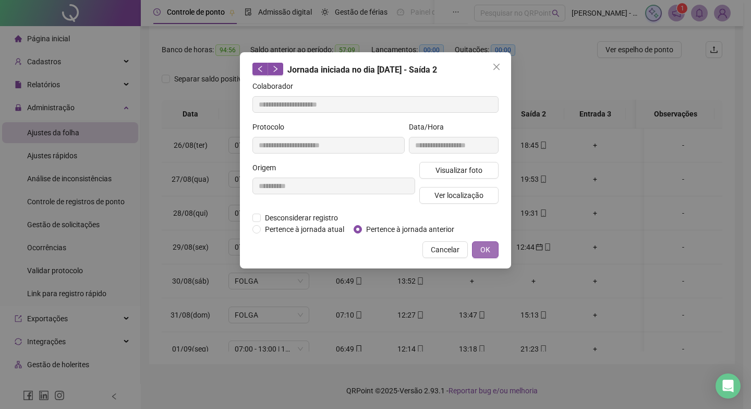
click at [484, 249] on span "OK" at bounding box center [486, 249] width 10 height 11
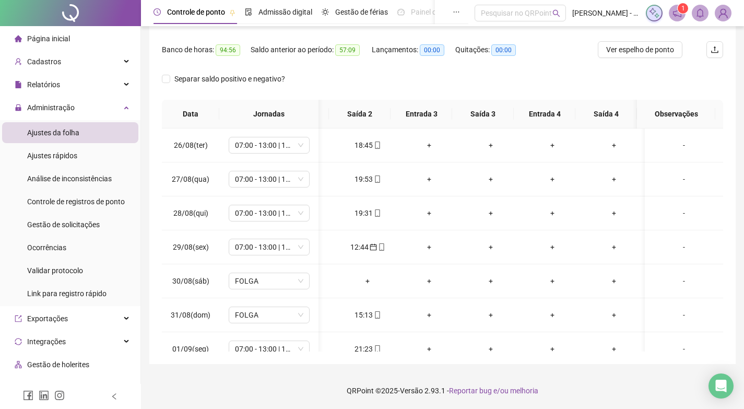
scroll to position [0, 0]
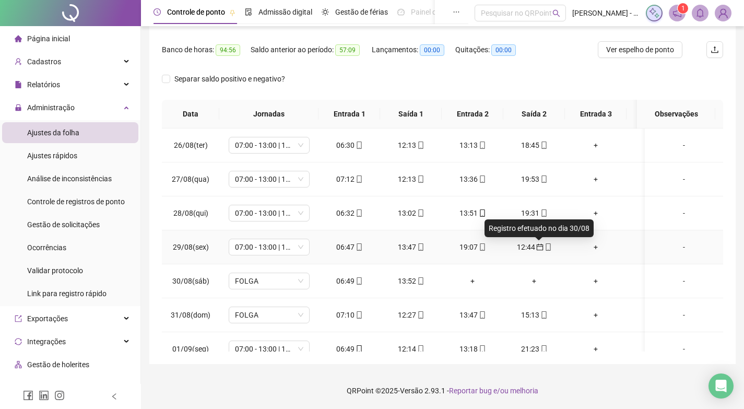
click at [541, 245] on icon "calendar" at bounding box center [539, 246] width 7 height 7
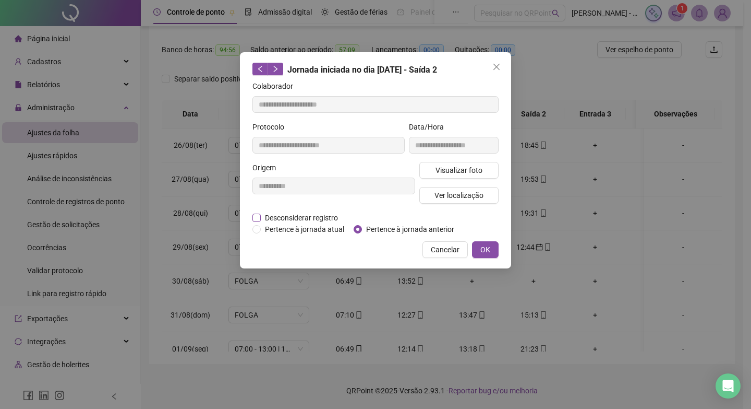
click at [292, 218] on span "Desconsiderar registro" at bounding box center [301, 217] width 81 height 11
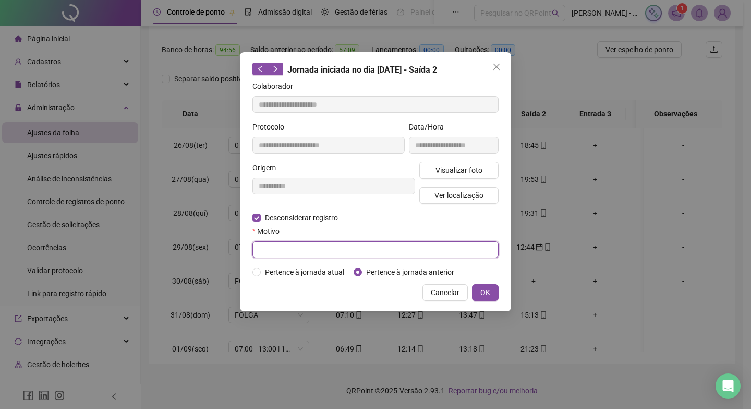
click at [396, 256] on input "text" at bounding box center [376, 249] width 246 height 17
type input "*"
click at [491, 288] on button "OK" at bounding box center [485, 292] width 27 height 17
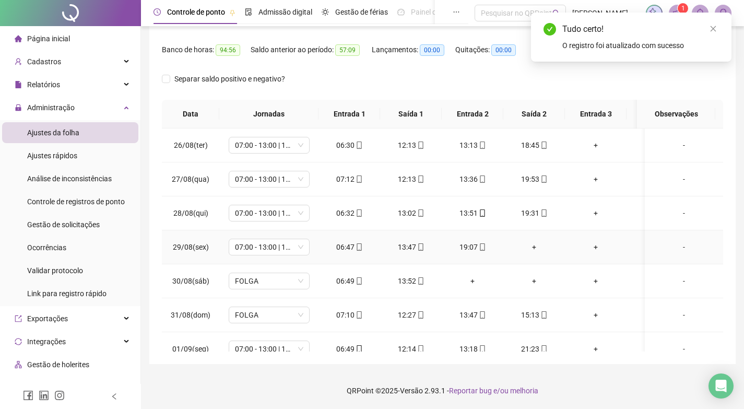
click at [533, 245] on div "+" at bounding box center [533, 246] width 45 height 11
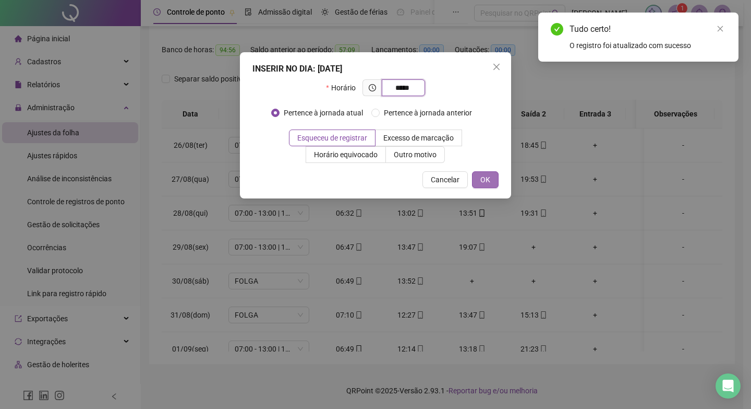
type input "*****"
click at [491, 174] on button "OK" at bounding box center [485, 179] width 27 height 17
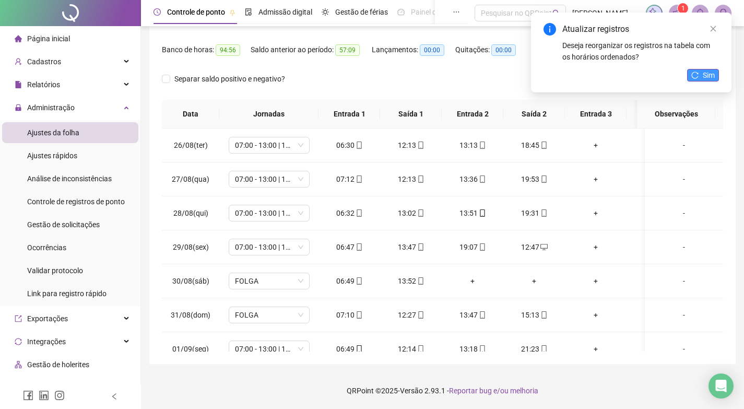
click at [702, 76] on span "Sim" at bounding box center [708, 74] width 12 height 11
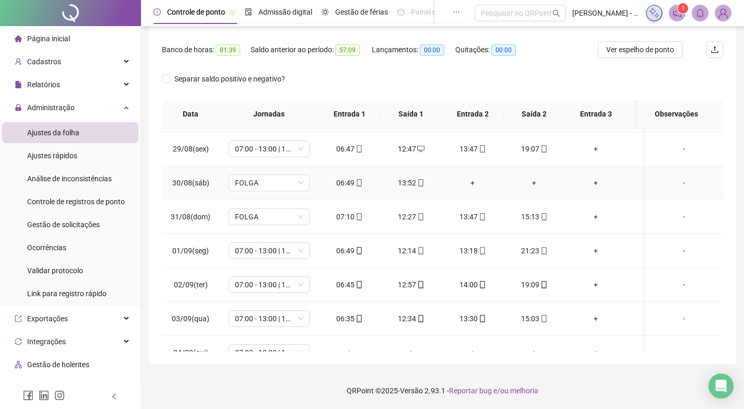
scroll to position [104, 0]
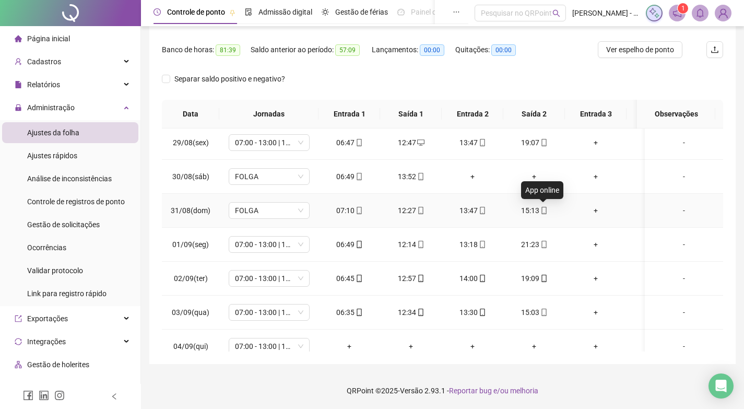
click at [542, 209] on icon "mobile" at bounding box center [543, 210] width 7 height 7
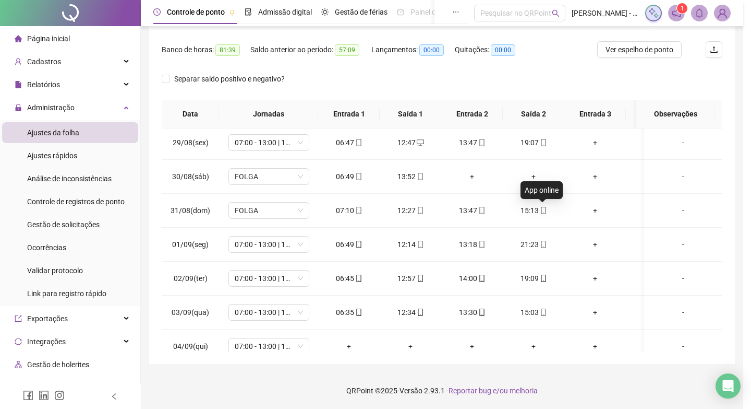
type input "**********"
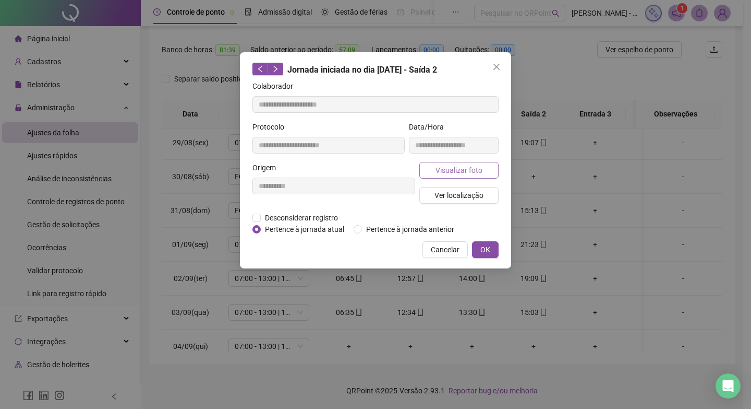
click at [447, 170] on span "Visualizar foto" at bounding box center [459, 169] width 47 height 11
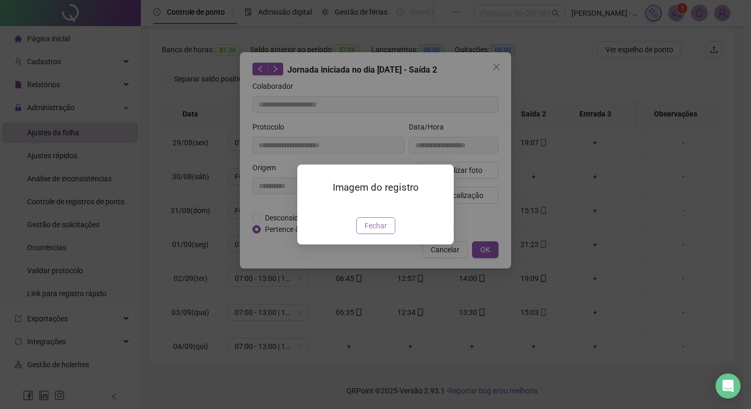
click at [378, 231] on span "Fechar" at bounding box center [376, 225] width 22 height 11
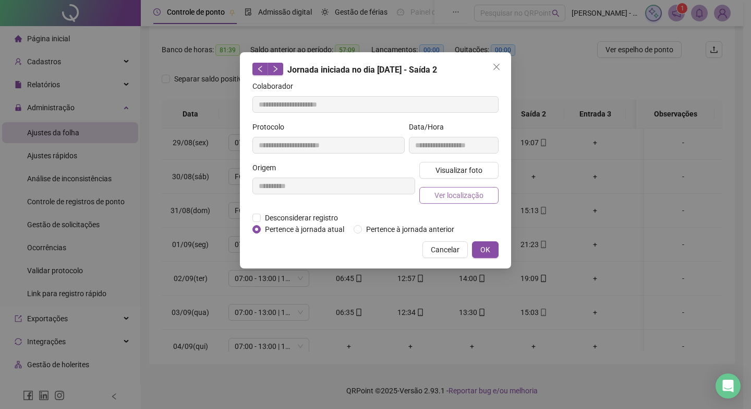
click at [483, 193] on button "Ver localização" at bounding box center [458, 195] width 79 height 17
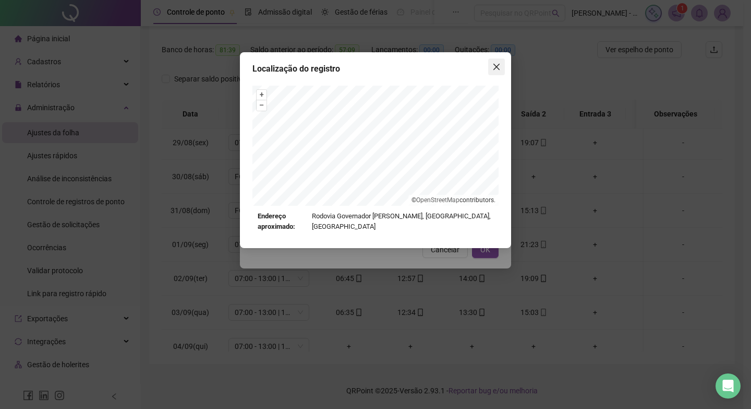
click at [500, 66] on icon "close" at bounding box center [497, 67] width 8 height 8
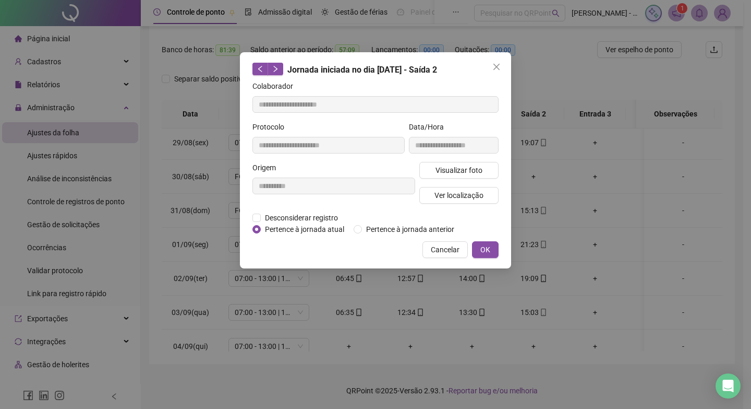
click at [500, 66] on icon "close" at bounding box center [497, 67] width 8 height 8
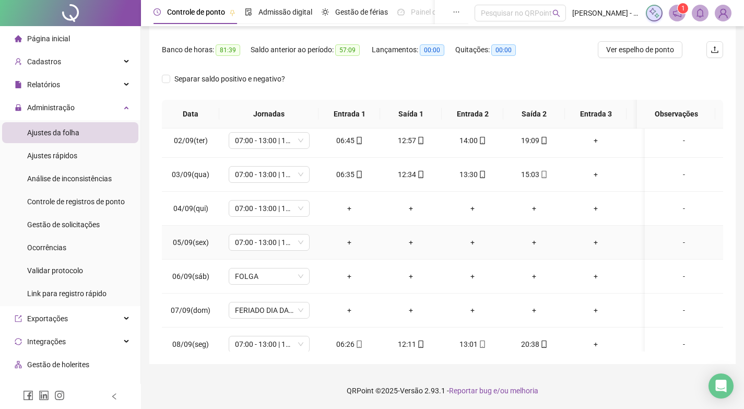
scroll to position [261, 0]
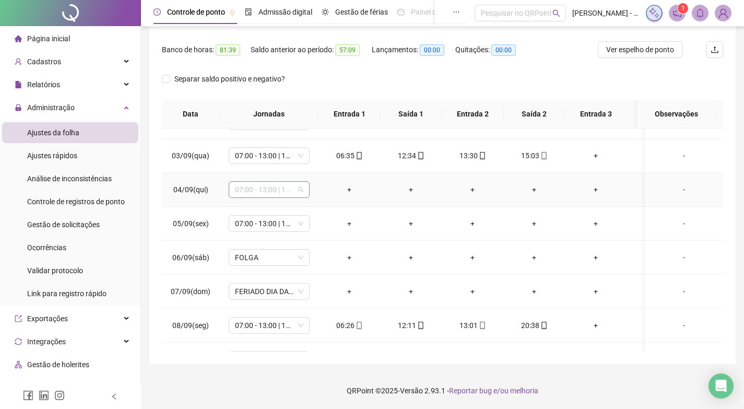
click at [298, 186] on span "07:00 - 13:00 | 14:00 - 17:00" at bounding box center [269, 190] width 68 height 16
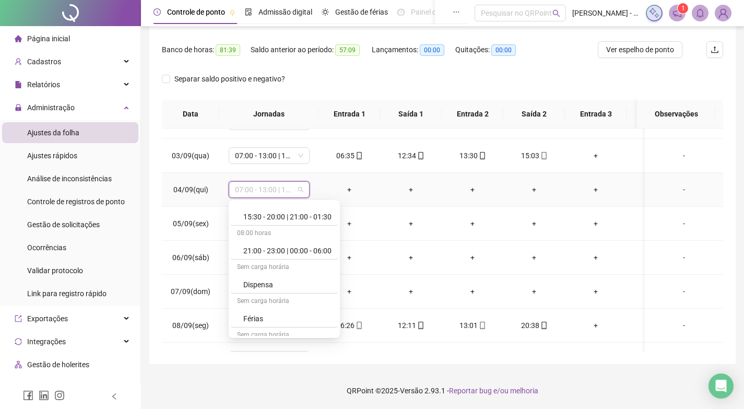
scroll to position [511, 0]
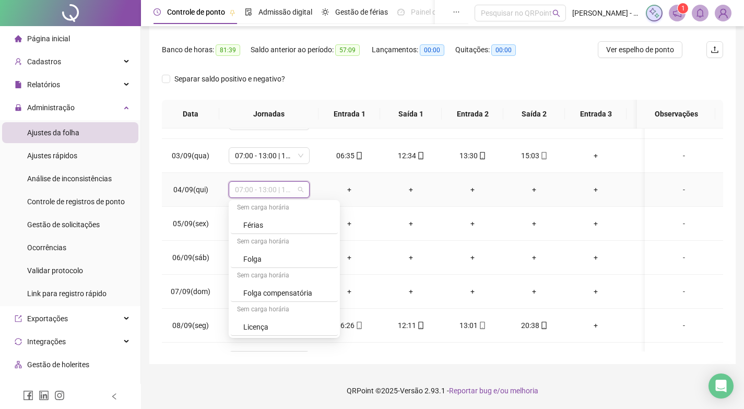
click at [279, 293] on div "Folga compensatória" at bounding box center [287, 292] width 88 height 11
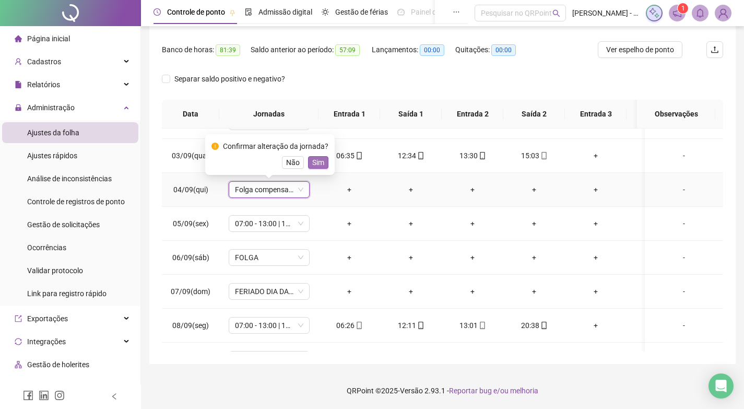
click at [315, 164] on span "Sim" at bounding box center [318, 162] width 12 height 11
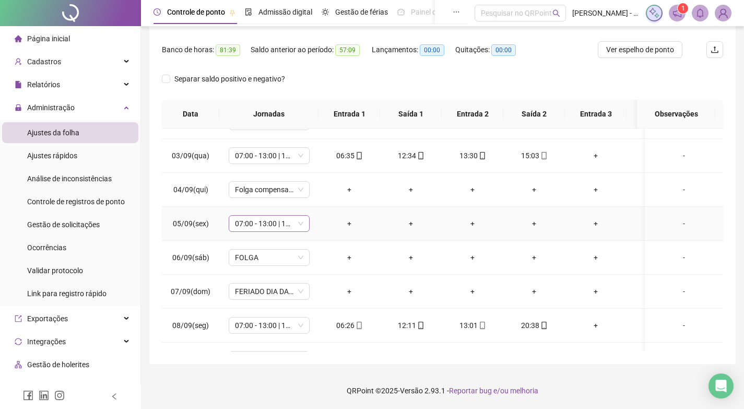
click at [285, 222] on span "07:00 - 13:00 | 14:00 - 16:00" at bounding box center [269, 223] width 68 height 16
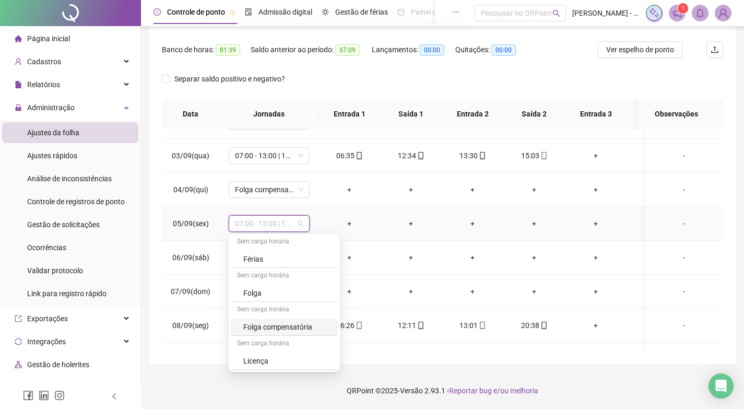
click at [290, 323] on div "Folga compensatória" at bounding box center [287, 326] width 88 height 11
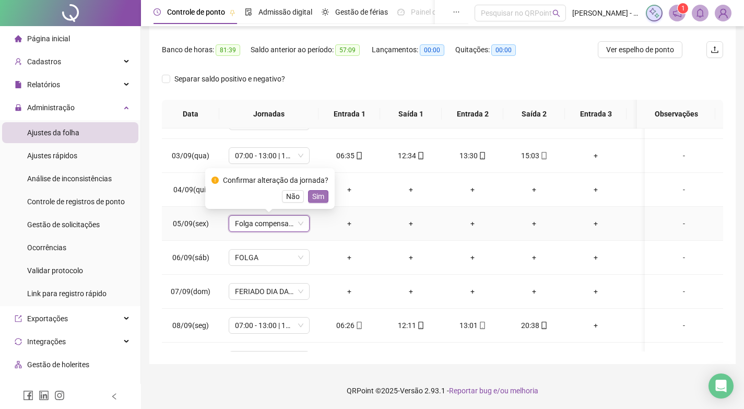
click at [317, 196] on span "Sim" at bounding box center [318, 195] width 12 height 11
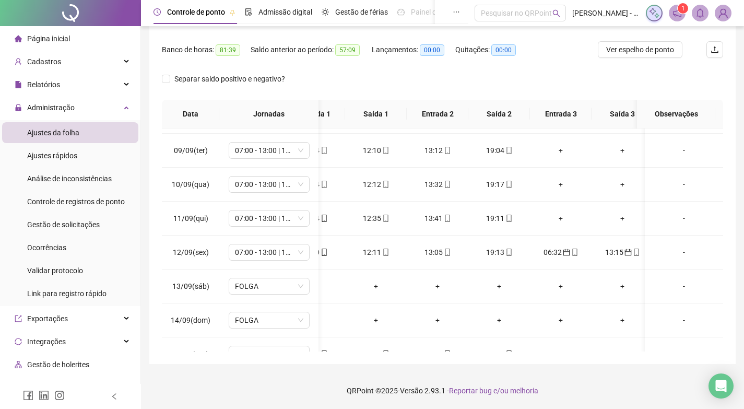
scroll to position [0, 0]
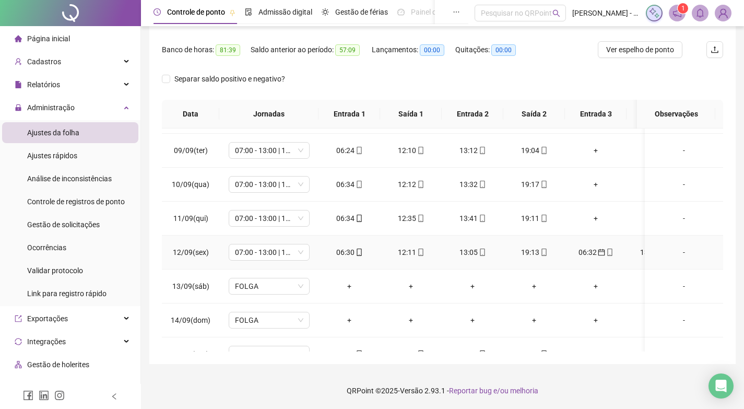
click at [589, 251] on div "06:32" at bounding box center [595, 251] width 45 height 11
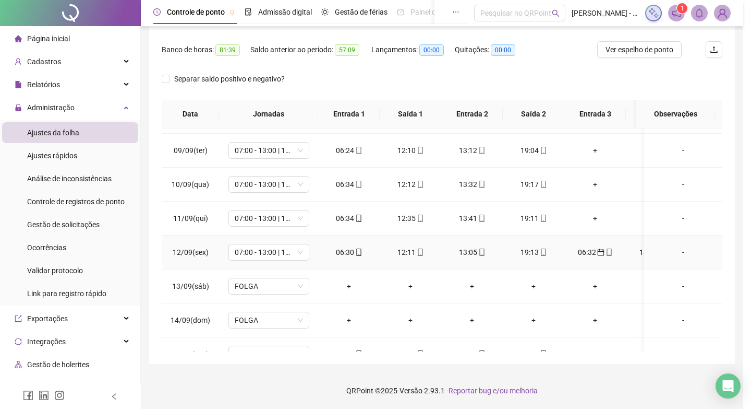
type input "**********"
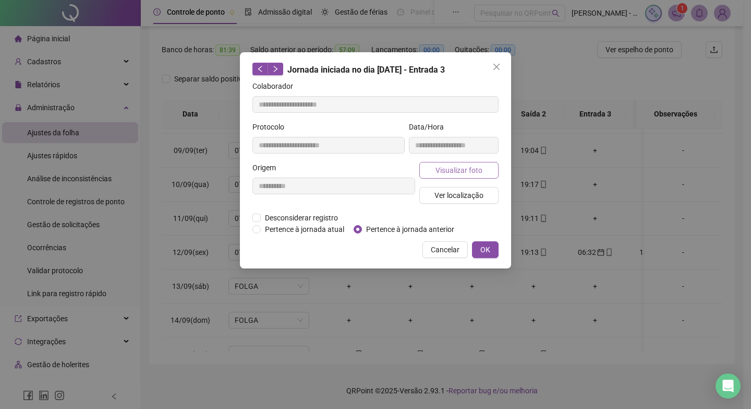
click at [450, 168] on span "Visualizar foto" at bounding box center [459, 169] width 47 height 11
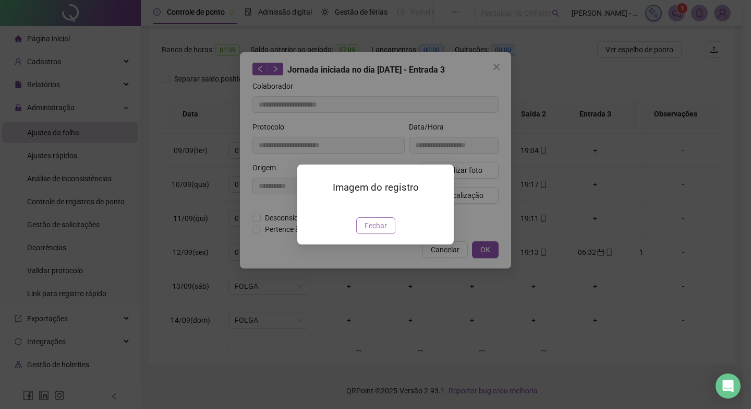
click at [368, 231] on span "Fechar" at bounding box center [376, 225] width 22 height 11
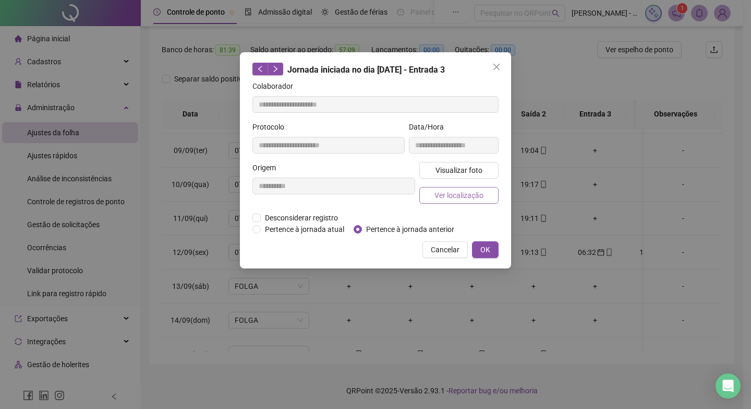
click at [459, 199] on span "Ver localização" at bounding box center [459, 194] width 49 height 11
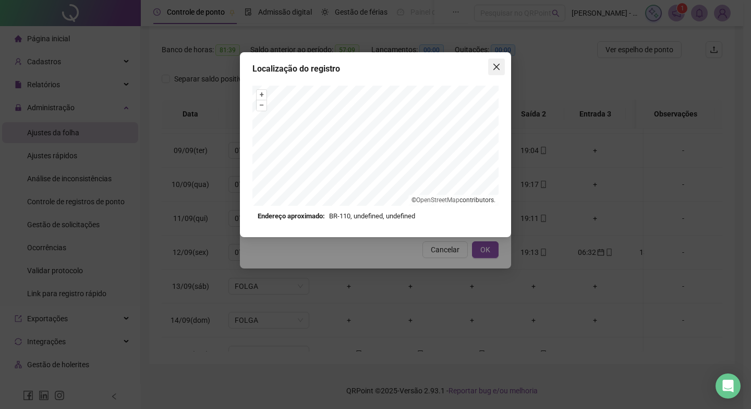
click at [494, 67] on icon "close" at bounding box center [497, 67] width 8 height 8
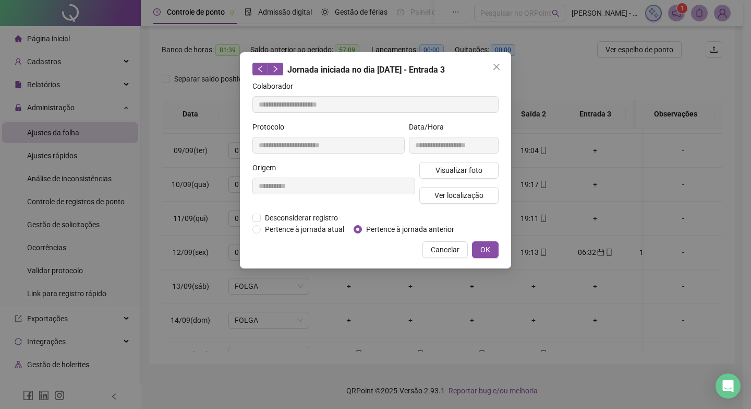
click at [494, 67] on icon "close" at bounding box center [497, 67] width 8 height 8
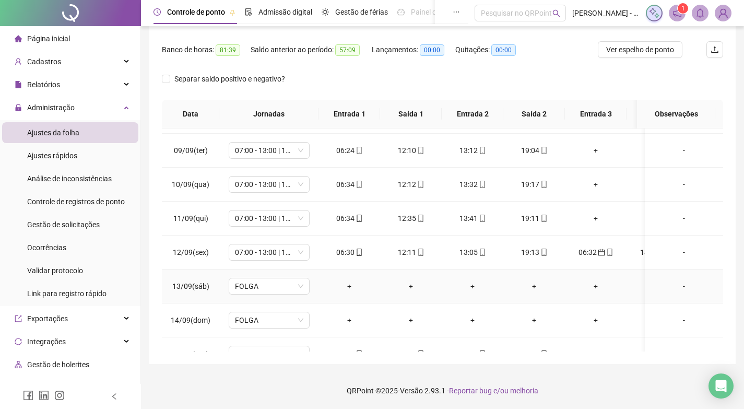
click at [345, 287] on div "+" at bounding box center [349, 285] width 45 height 11
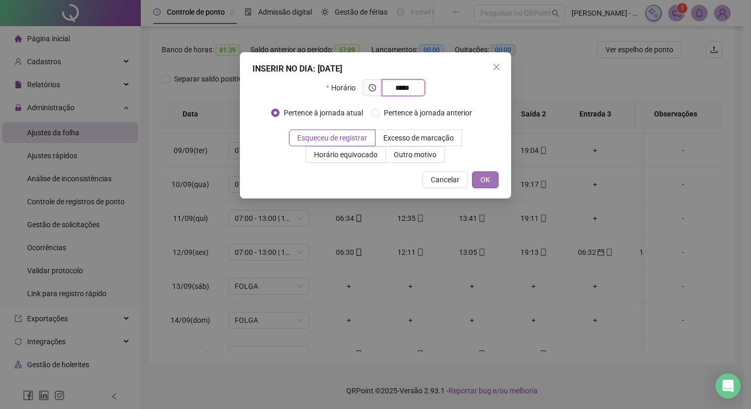
type input "*****"
click at [487, 176] on span "OK" at bounding box center [486, 179] width 10 height 11
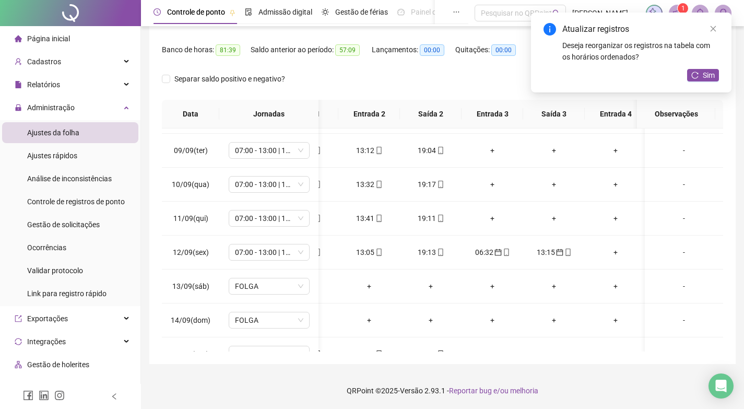
scroll to position [0, 35]
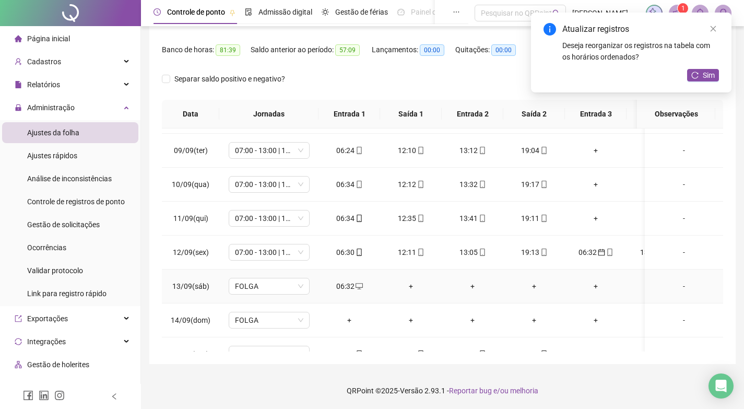
click at [414, 285] on div "+" at bounding box center [410, 285] width 45 height 11
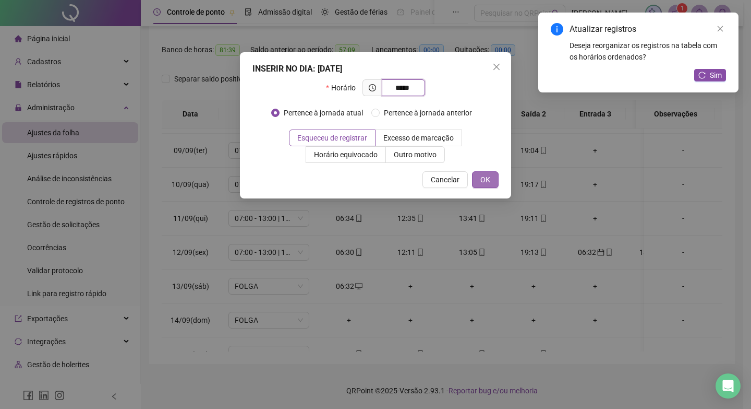
type input "*****"
click at [483, 181] on span "OK" at bounding box center [486, 179] width 10 height 11
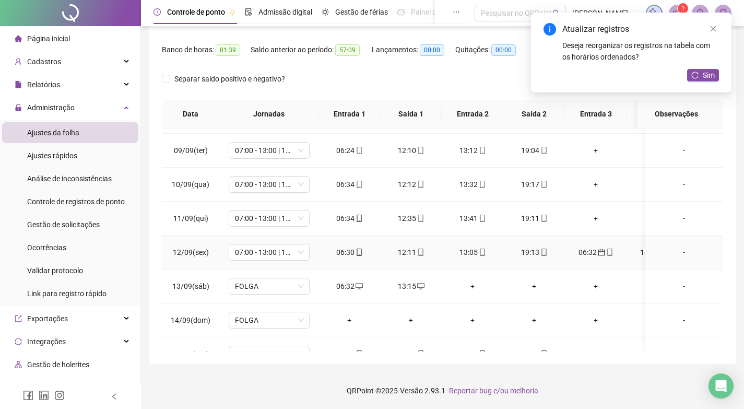
click at [585, 254] on div "06:32" at bounding box center [595, 251] width 45 height 11
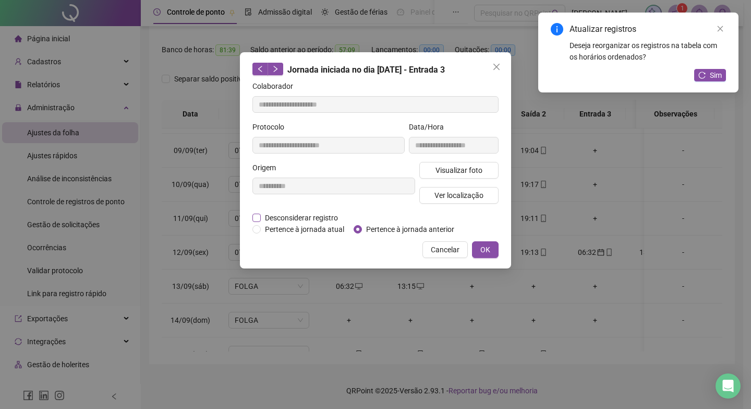
click at [311, 210] on div "**********" at bounding box center [333, 187] width 167 height 50
click at [309, 215] on span "Desconsiderar registro" at bounding box center [301, 217] width 81 height 11
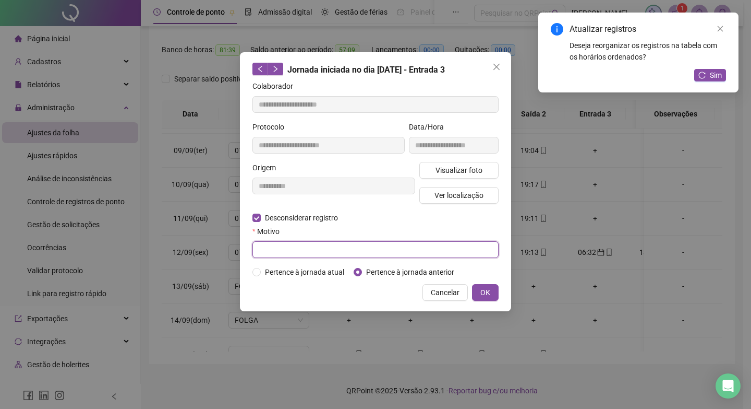
click at [399, 250] on input "text" at bounding box center [376, 249] width 246 height 17
type input "*"
click at [490, 291] on span "OK" at bounding box center [486, 291] width 10 height 11
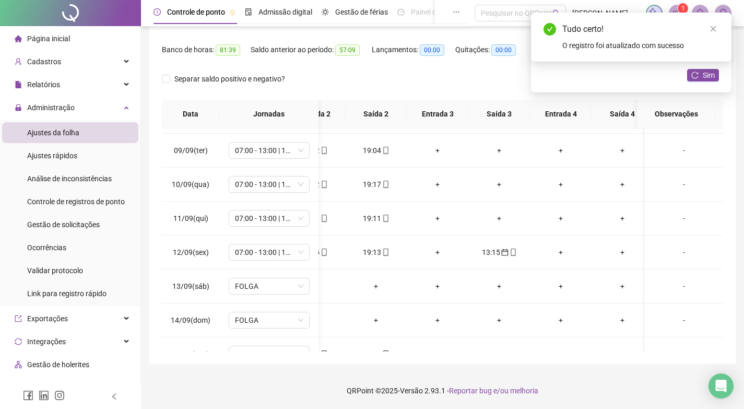
scroll to position [470, 174]
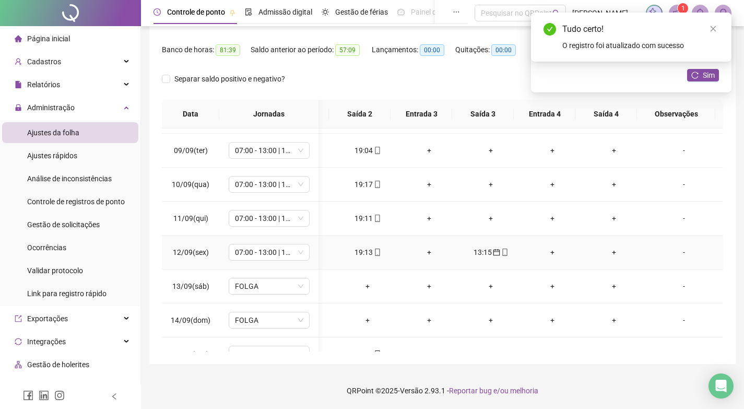
click at [489, 256] on div "13:15" at bounding box center [490, 251] width 45 height 11
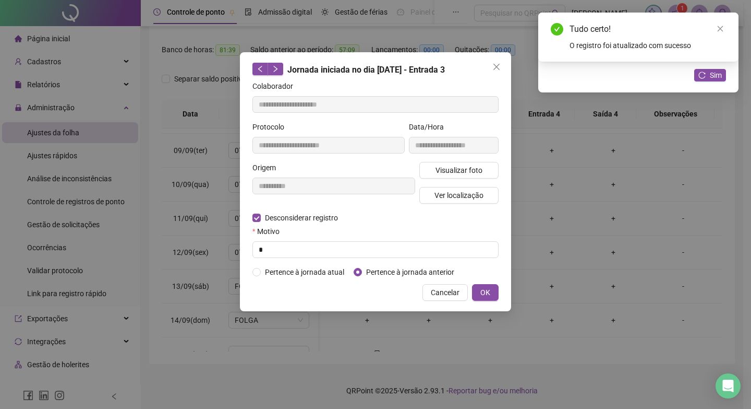
type input "**********"
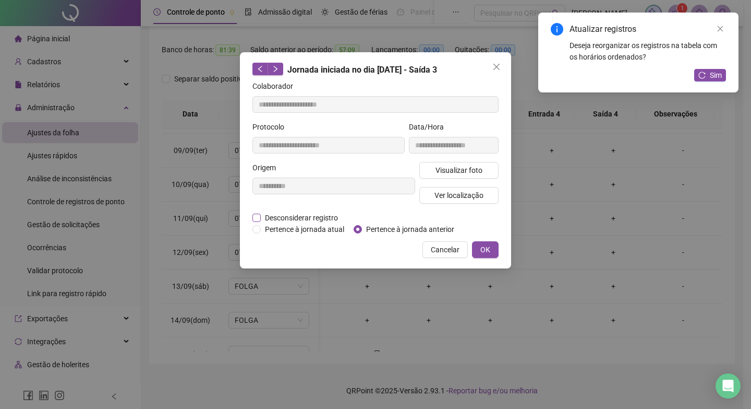
click at [293, 213] on span "Desconsiderar registro" at bounding box center [301, 217] width 81 height 11
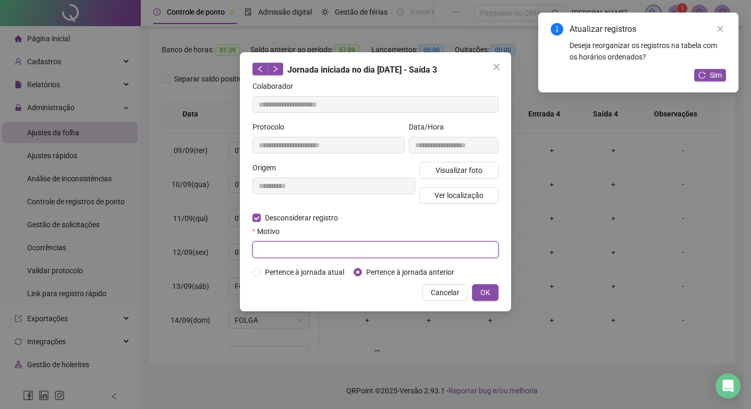
click at [386, 242] on input "text" at bounding box center [376, 249] width 246 height 17
type input "*"
click at [483, 287] on span "OK" at bounding box center [486, 291] width 10 height 11
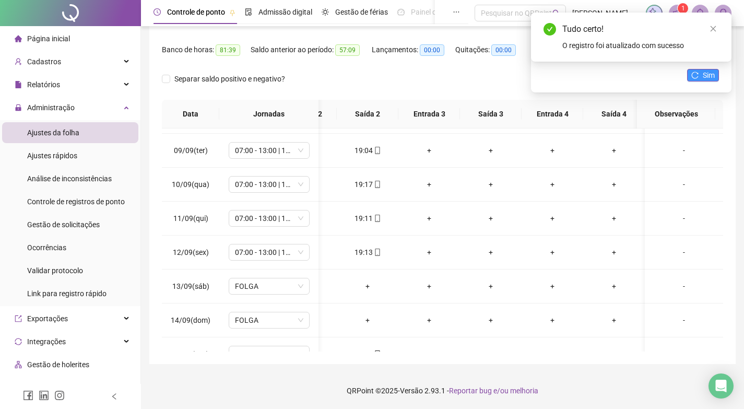
click at [693, 78] on icon "reload" at bounding box center [694, 74] width 7 height 7
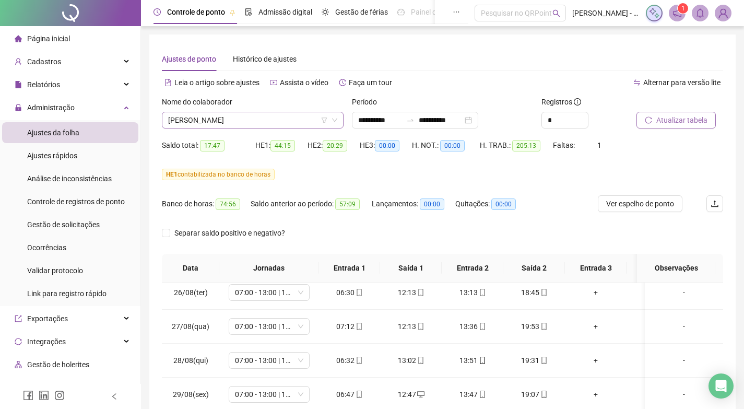
click at [274, 118] on span "[PERSON_NAME]" at bounding box center [252, 120] width 169 height 16
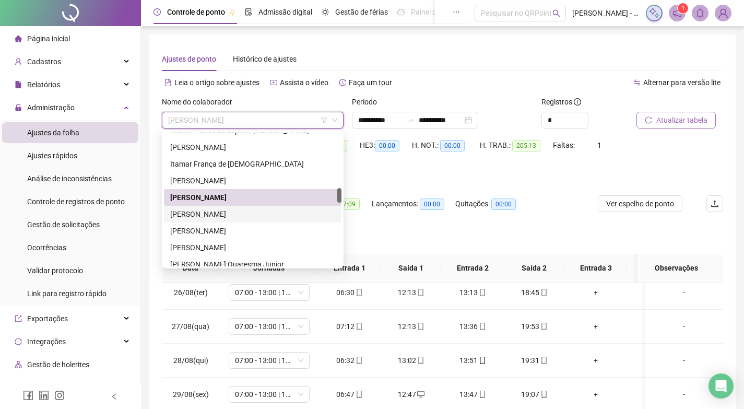
click at [227, 212] on div "[PERSON_NAME]" at bounding box center [252, 213] width 165 height 11
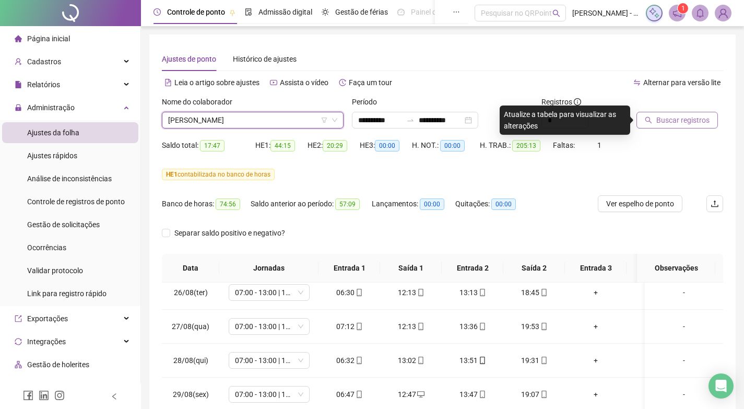
click at [679, 125] on span "Buscar registros" at bounding box center [682, 119] width 53 height 11
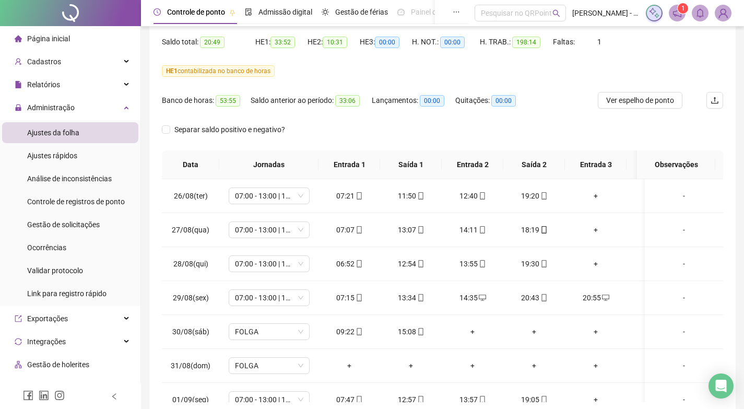
scroll to position [104, 0]
click at [593, 298] on div "20:55" at bounding box center [595, 296] width 45 height 11
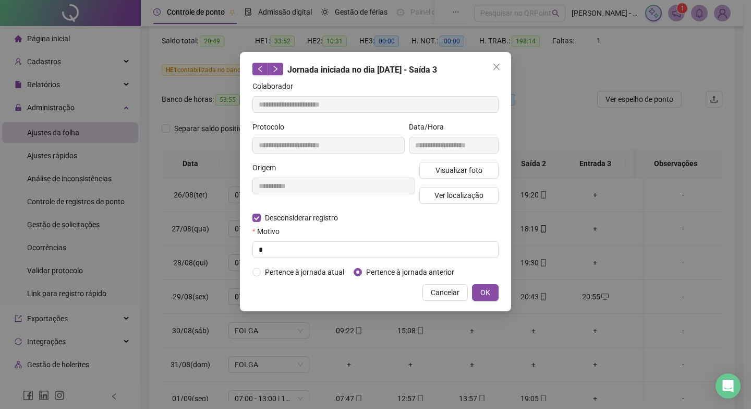
type input "**********"
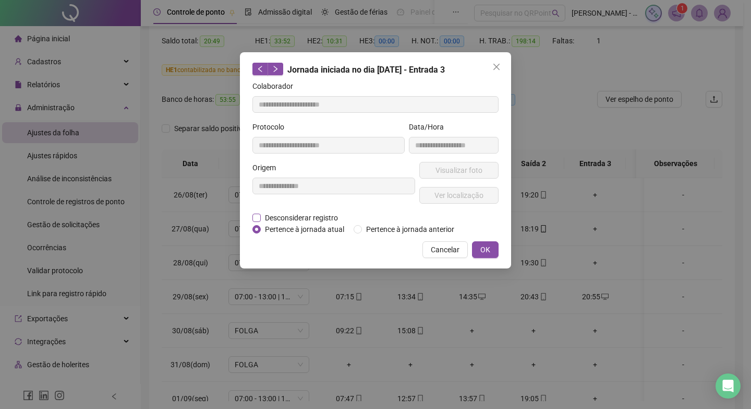
click at [300, 214] on span "Desconsiderar registro" at bounding box center [301, 217] width 81 height 11
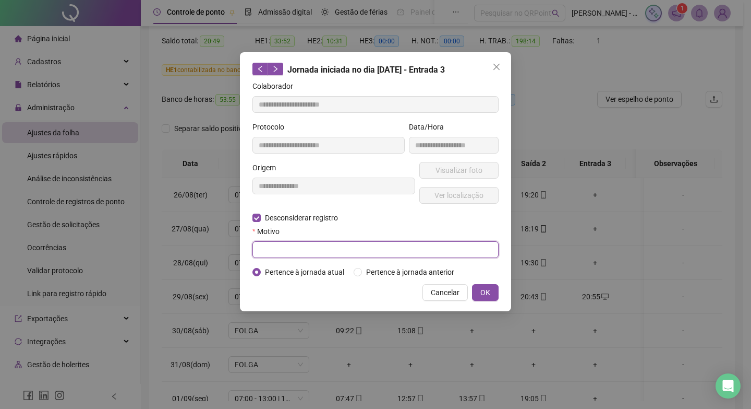
click at [310, 249] on input "text" at bounding box center [376, 249] width 246 height 17
type input "*"
click at [487, 287] on span "OK" at bounding box center [486, 291] width 10 height 11
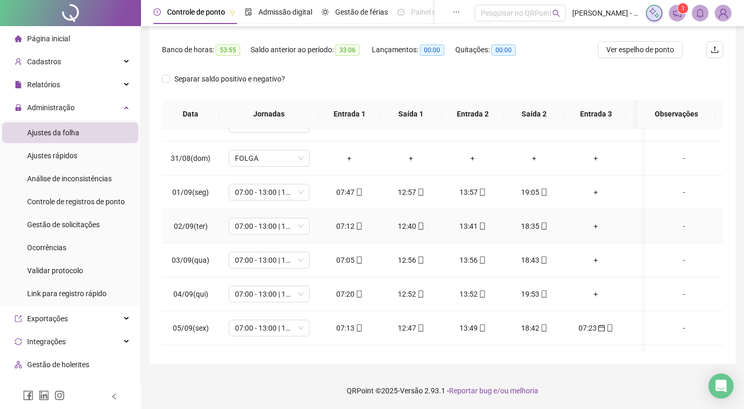
scroll to position [209, 0]
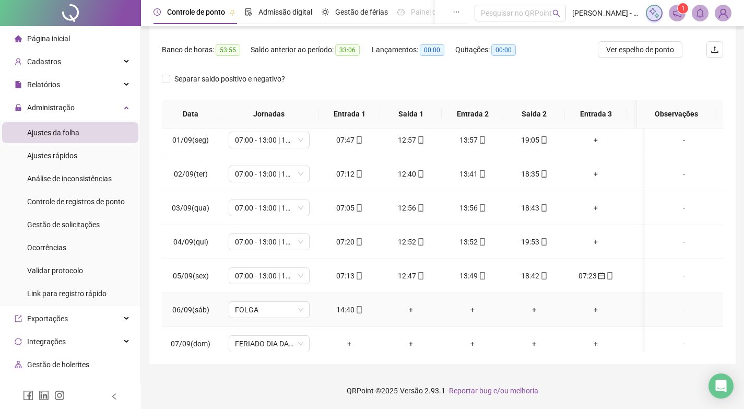
click at [410, 310] on div "+" at bounding box center [410, 309] width 45 height 11
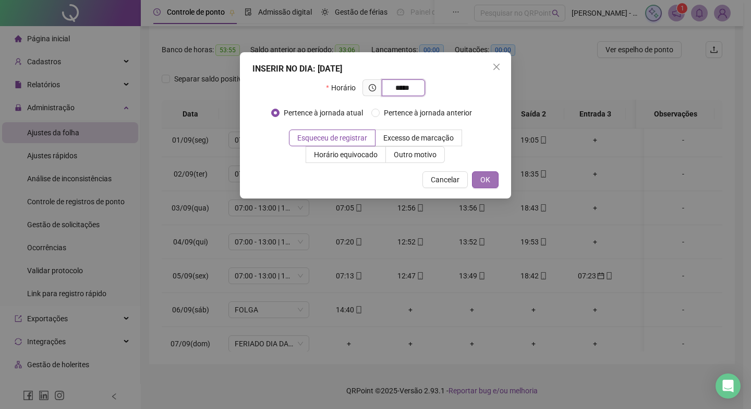
type input "*****"
click at [482, 182] on span "OK" at bounding box center [486, 179] width 10 height 11
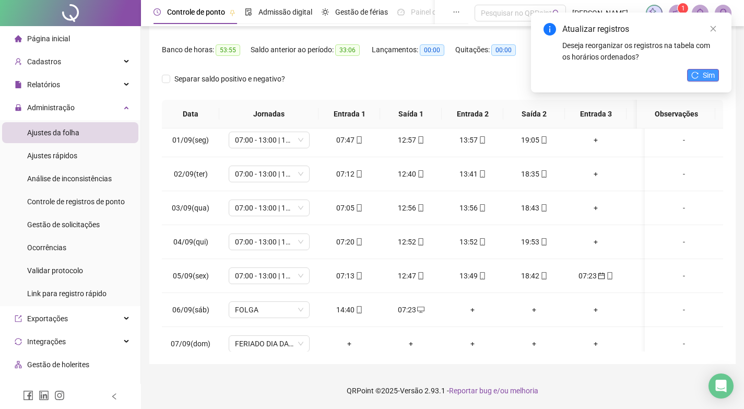
click at [701, 71] on button "Sim" at bounding box center [703, 75] width 32 height 13
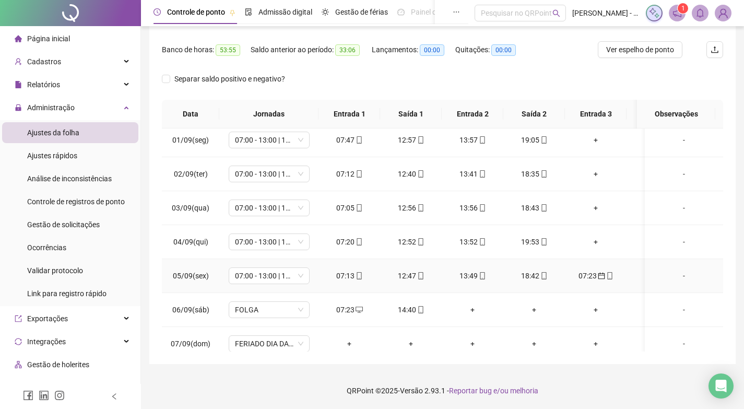
click at [589, 274] on div "07:23" at bounding box center [595, 275] width 45 height 11
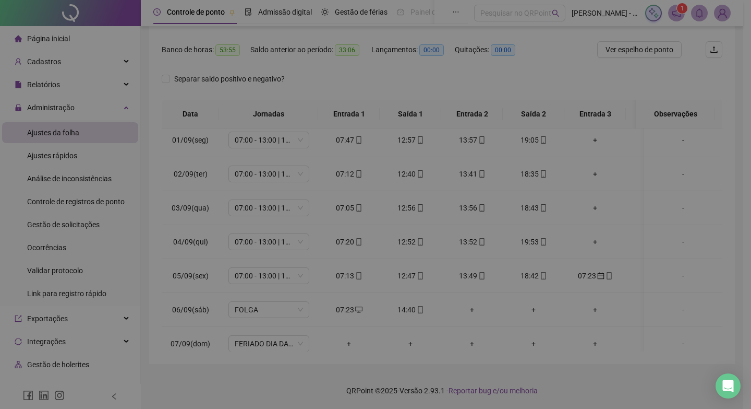
type input "**********"
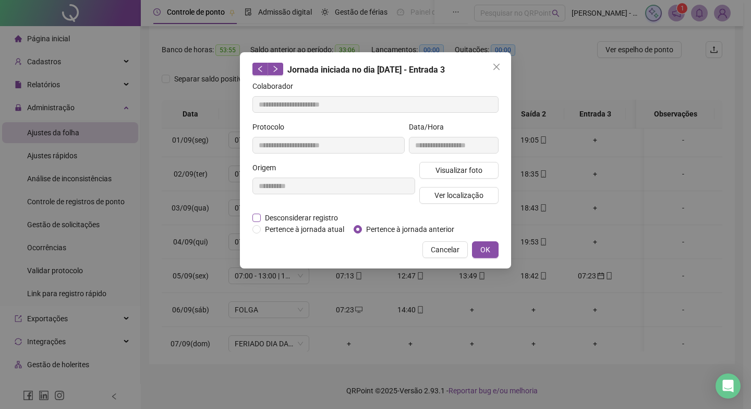
click at [333, 215] on span "Desconsiderar registro" at bounding box center [301, 217] width 81 height 11
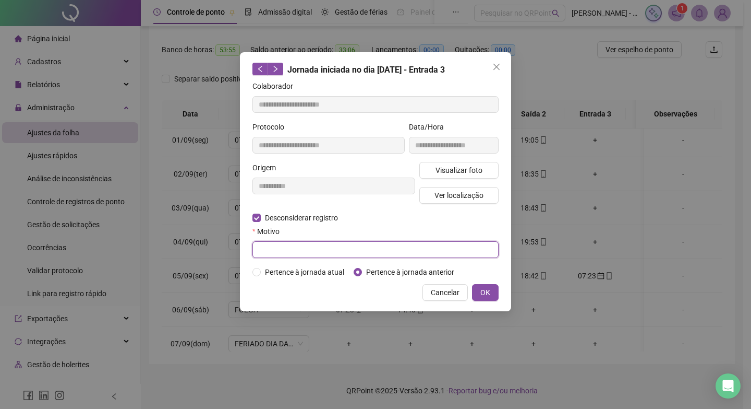
click at [400, 256] on input "text" at bounding box center [376, 249] width 246 height 17
type input "*"
click at [489, 291] on span "OK" at bounding box center [486, 291] width 10 height 11
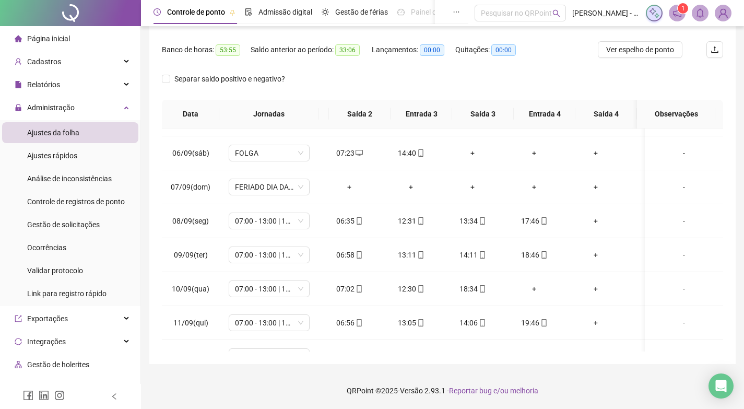
scroll to position [0, 0]
click at [535, 285] on div "+" at bounding box center [533, 288] width 45 height 11
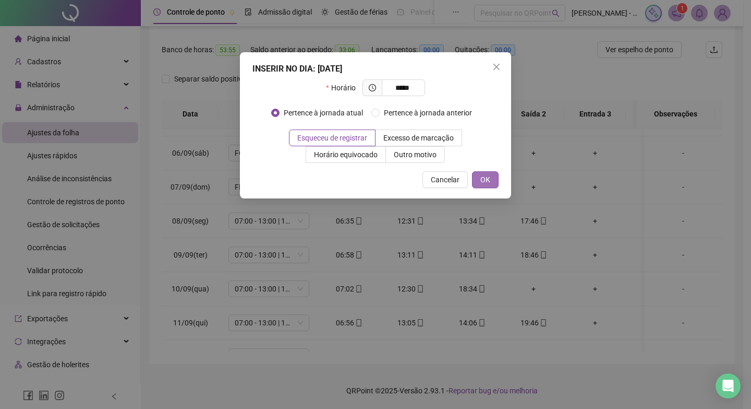
type input "*****"
click at [483, 179] on span "OK" at bounding box center [486, 179] width 10 height 11
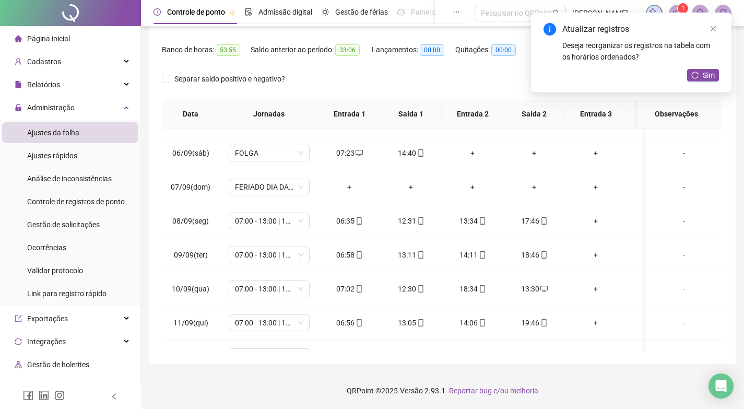
click at [709, 68] on div "Atualizar registros Deseja reorganizar os registros na tabela com os horários o…" at bounding box center [631, 53] width 200 height 80
click at [701, 73] on button "Sim" at bounding box center [703, 75] width 32 height 13
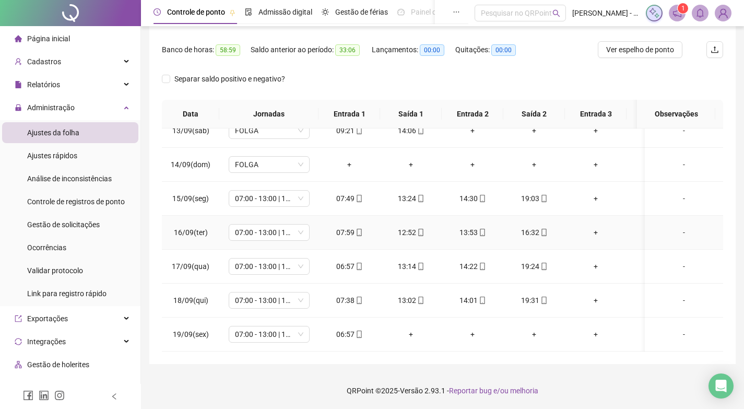
scroll to position [633, 0]
click at [541, 296] on span at bounding box center [543, 300] width 8 height 8
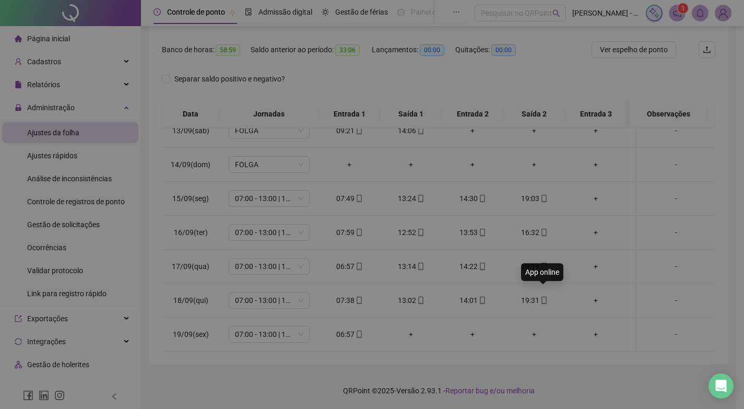
type input "**********"
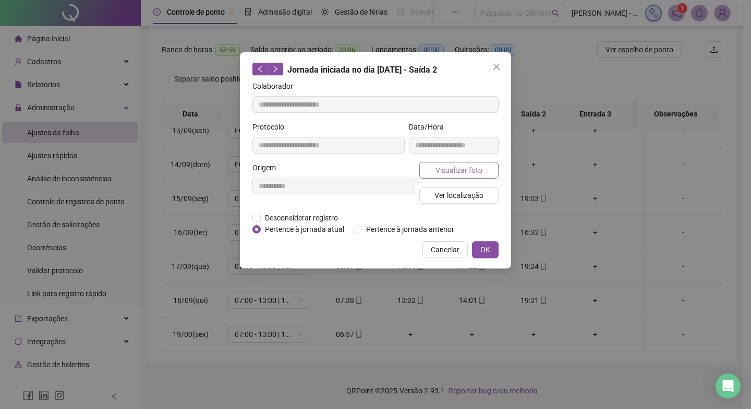
click at [462, 167] on span "Visualizar foto" at bounding box center [459, 169] width 47 height 11
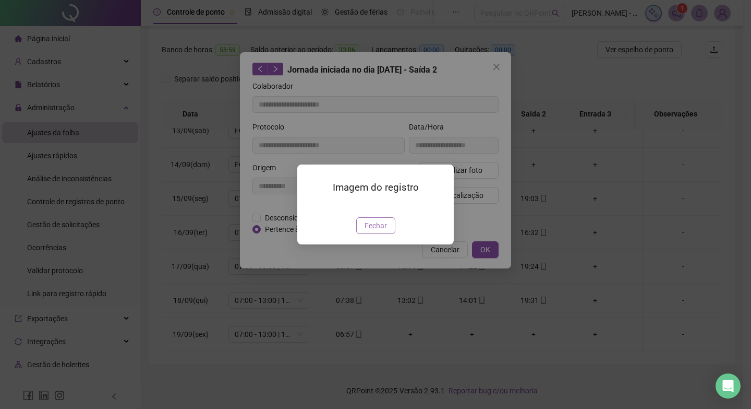
click at [373, 231] on span "Fechar" at bounding box center [376, 225] width 22 height 11
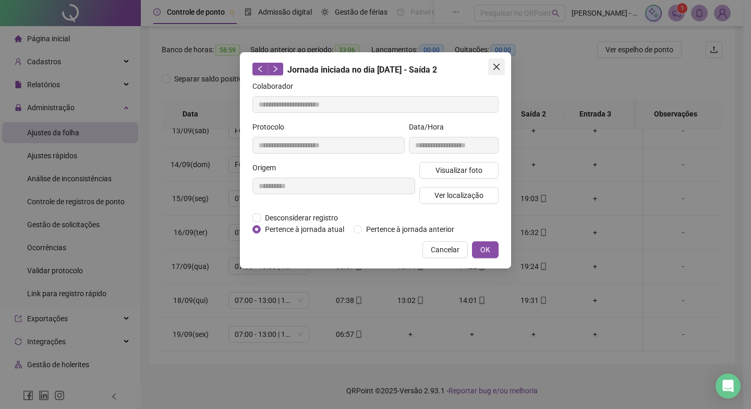
click at [496, 71] on button "Close" at bounding box center [496, 66] width 17 height 17
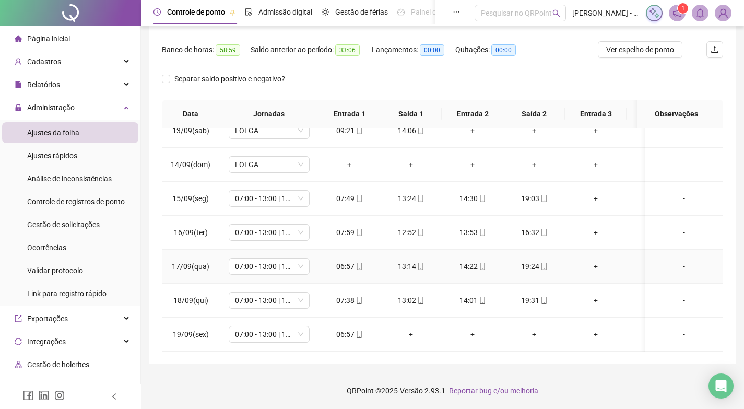
click at [534, 260] on div "19:24" at bounding box center [533, 265] width 45 height 11
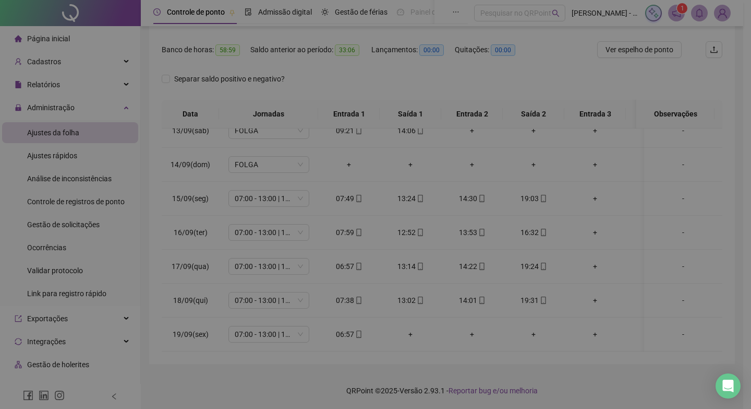
type input "**********"
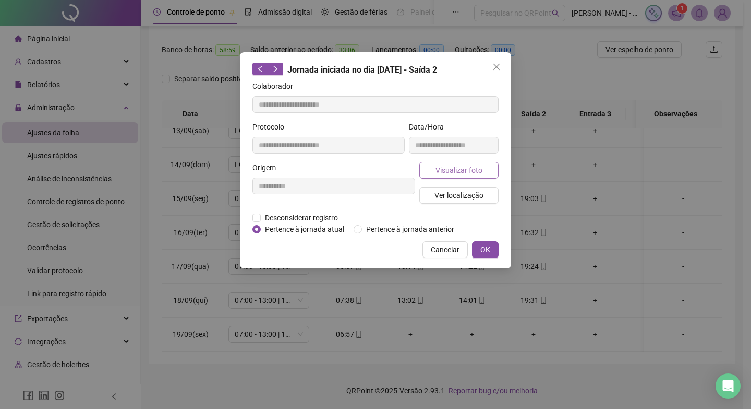
click at [459, 165] on span "Visualizar foto" at bounding box center [459, 169] width 47 height 11
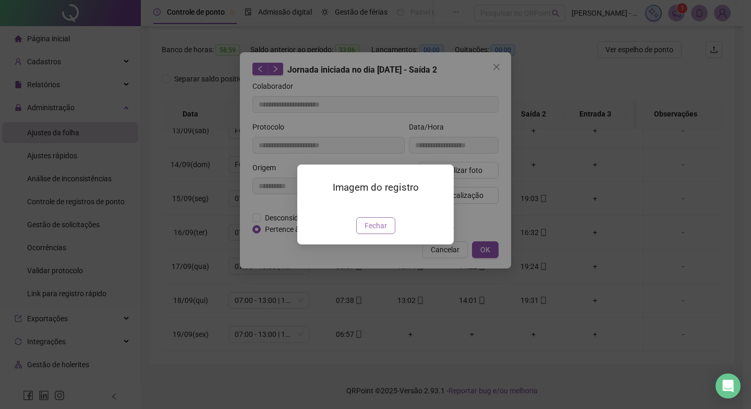
click at [381, 231] on span "Fechar" at bounding box center [376, 225] width 22 height 11
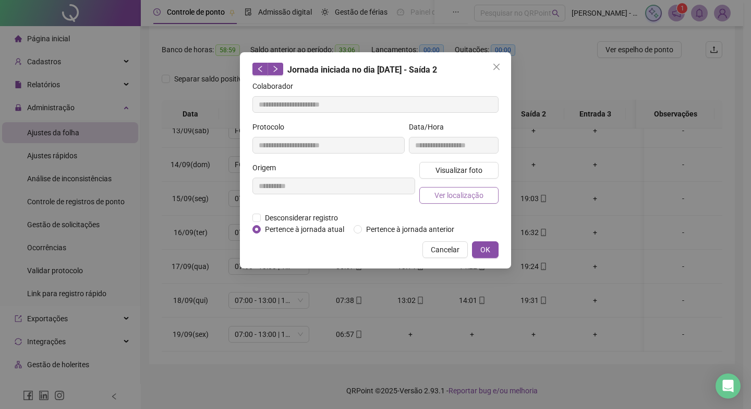
click at [458, 191] on span "Ver localização" at bounding box center [459, 194] width 49 height 11
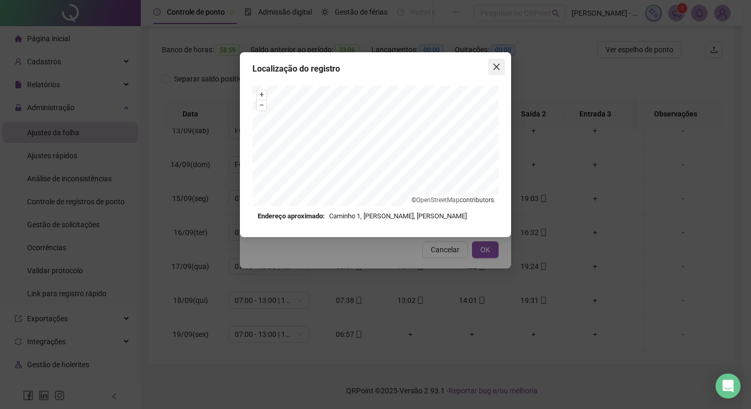
click at [495, 58] on button "Close" at bounding box center [496, 66] width 17 height 17
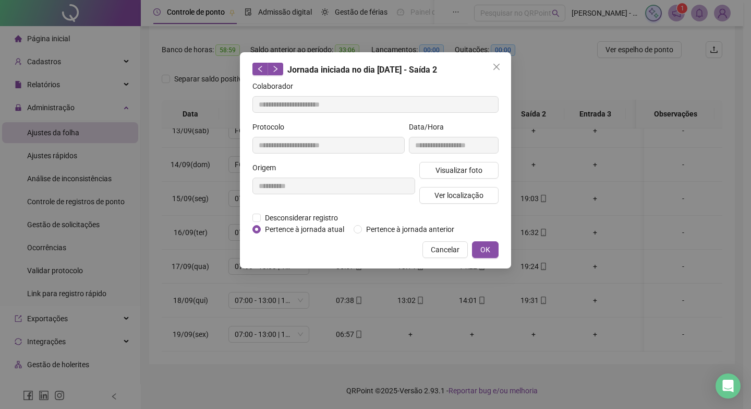
drag, startPoint x: 498, startPoint y: 68, endPoint x: 550, endPoint y: 266, distance: 204.1
click at [498, 68] on icon "close" at bounding box center [497, 67] width 6 height 6
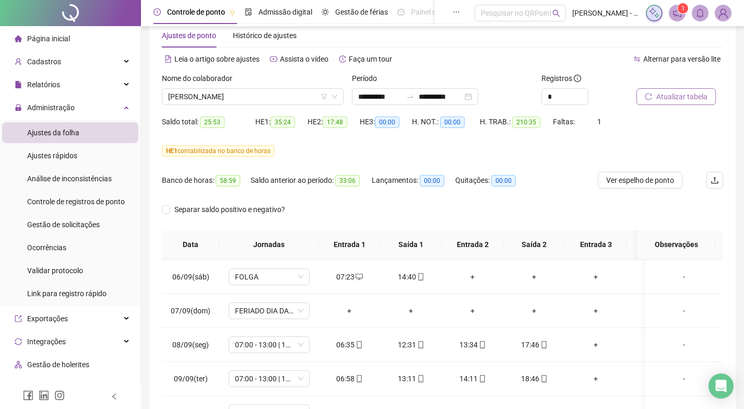
scroll to position [0, 0]
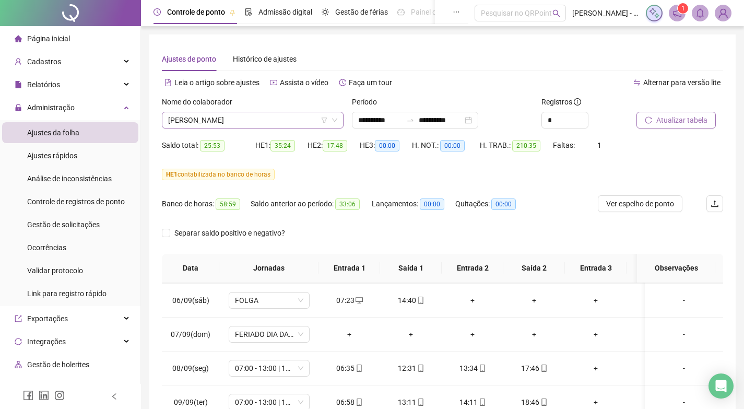
click at [254, 119] on span "[PERSON_NAME]" at bounding box center [252, 120] width 169 height 16
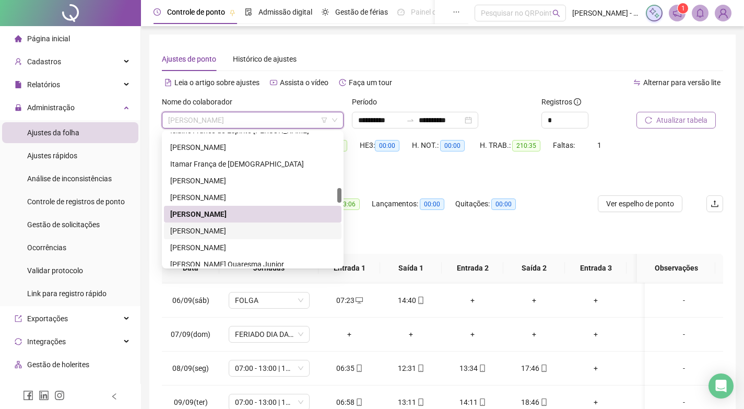
click at [208, 226] on div "[PERSON_NAME]" at bounding box center [252, 230] width 165 height 11
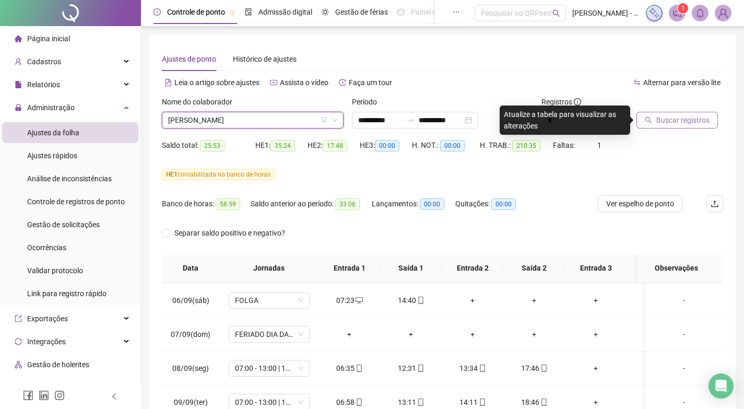
click at [676, 116] on span "Buscar registros" at bounding box center [682, 119] width 53 height 11
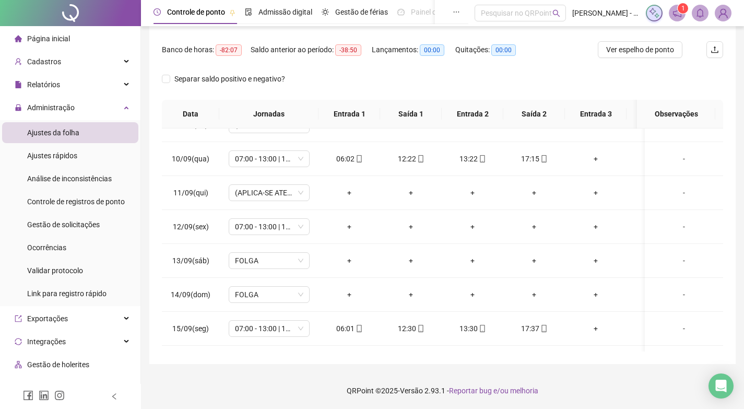
scroll to position [476, 0]
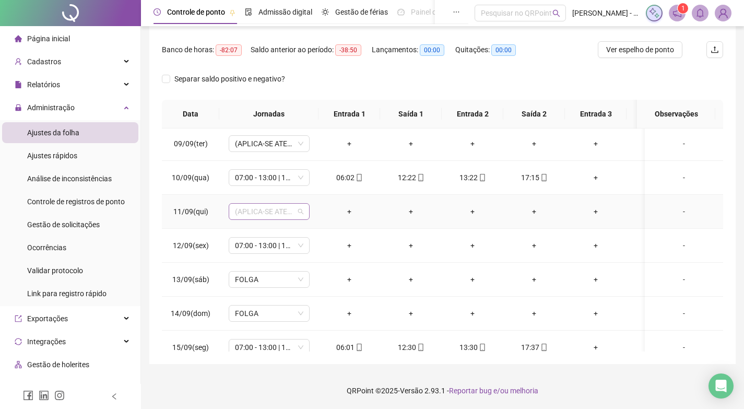
click at [298, 212] on span "(APLICA-SE ATESTADO)" at bounding box center [269, 211] width 68 height 16
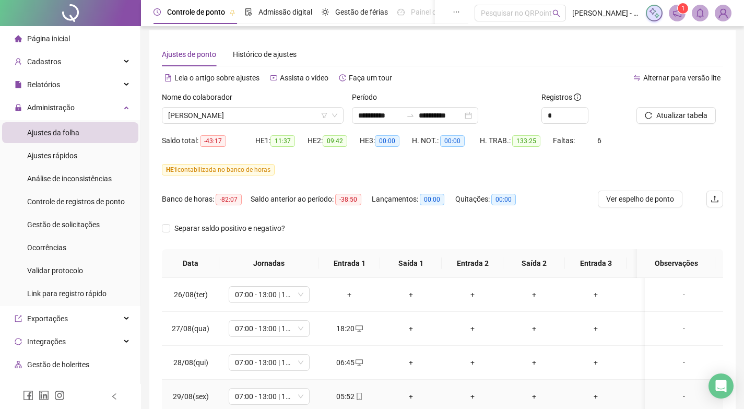
scroll to position [0, 0]
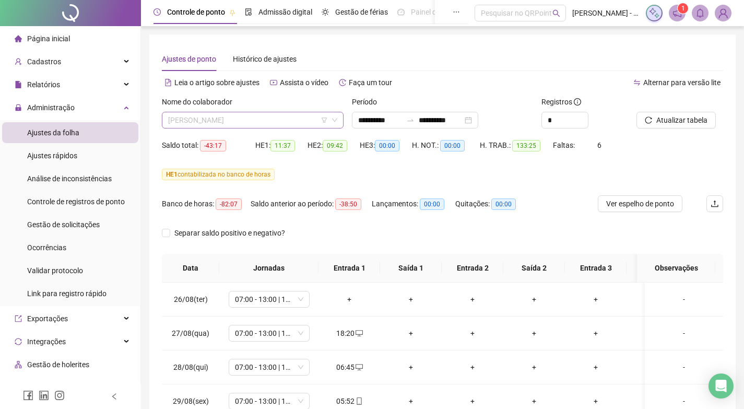
click at [275, 117] on span "[PERSON_NAME]" at bounding box center [252, 120] width 169 height 16
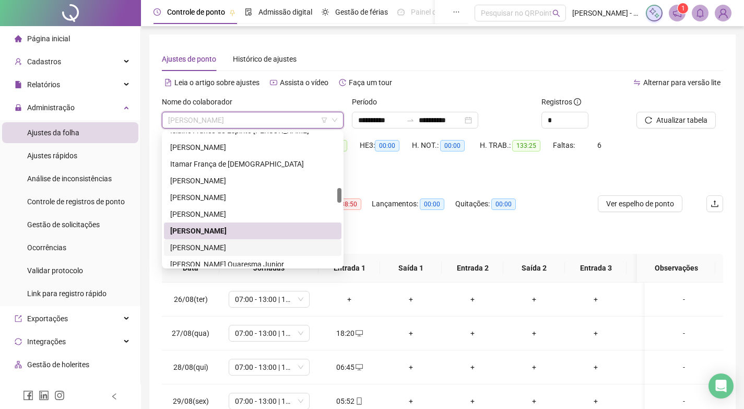
click at [226, 247] on div "[PERSON_NAME]" at bounding box center [252, 247] width 165 height 11
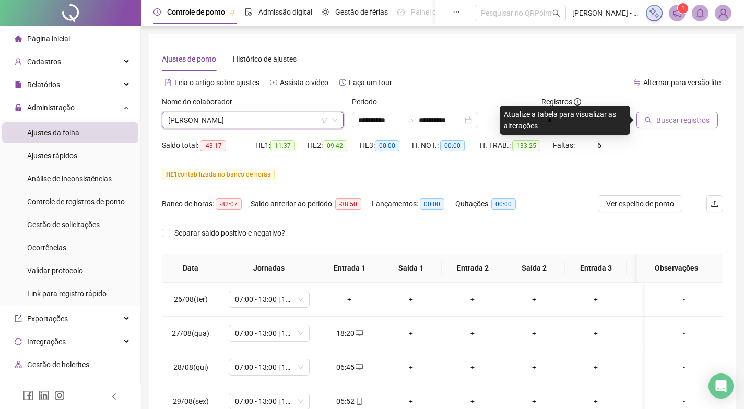
click at [700, 124] on span "Buscar registros" at bounding box center [682, 119] width 53 height 11
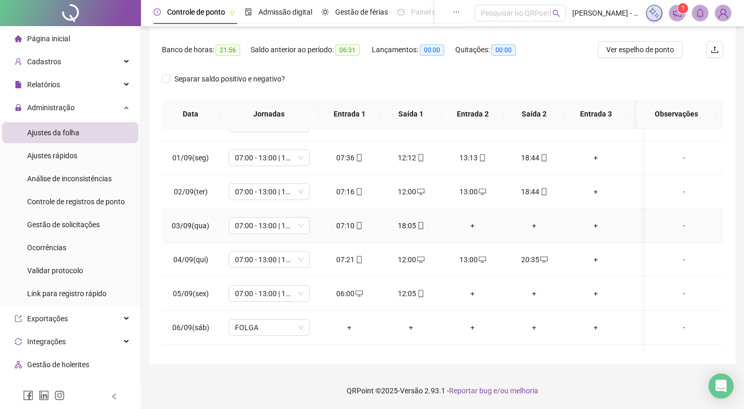
scroll to position [209, 0]
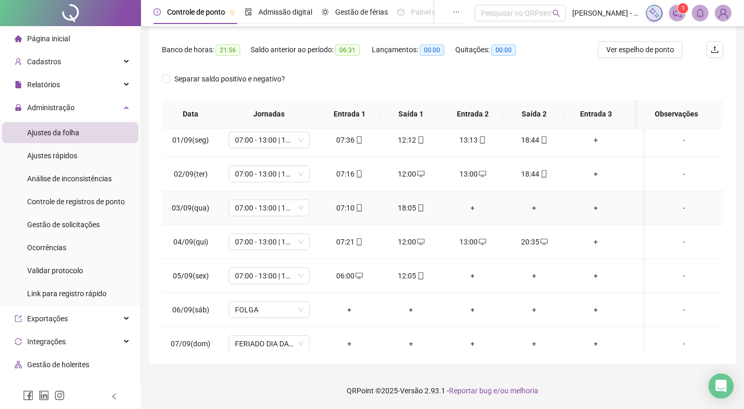
click at [471, 206] on div "+" at bounding box center [472, 207] width 45 height 11
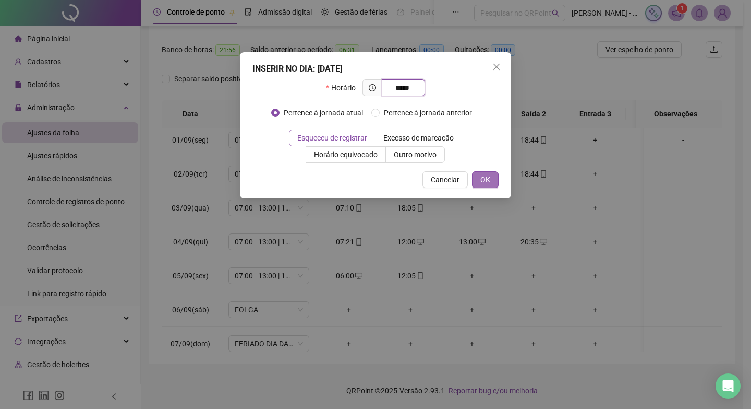
type input "*****"
click at [485, 179] on span "OK" at bounding box center [486, 179] width 10 height 11
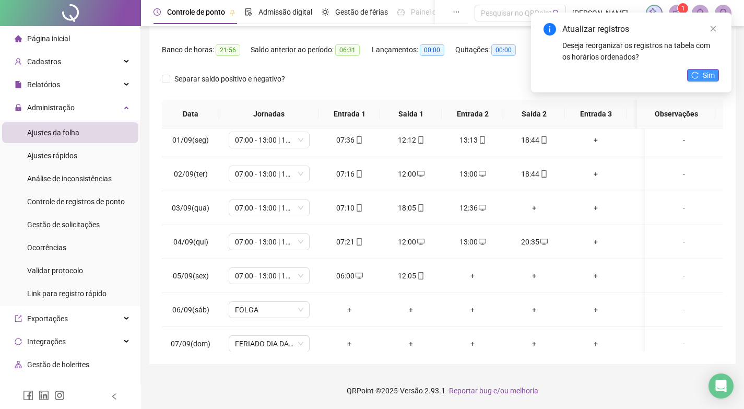
click at [706, 76] on span "Sim" at bounding box center [708, 74] width 12 height 11
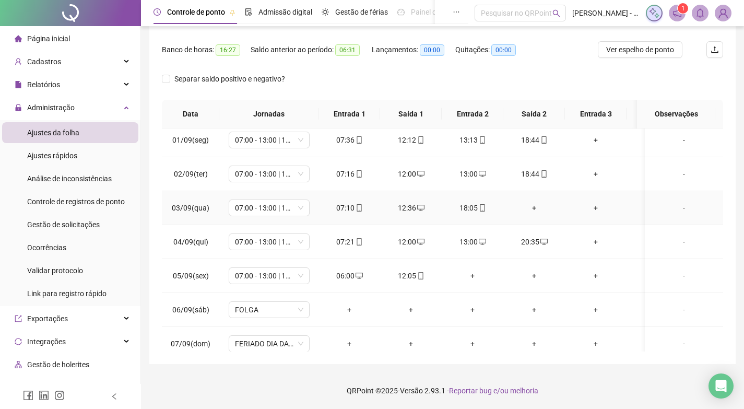
click at [534, 207] on div "+" at bounding box center [533, 207] width 45 height 11
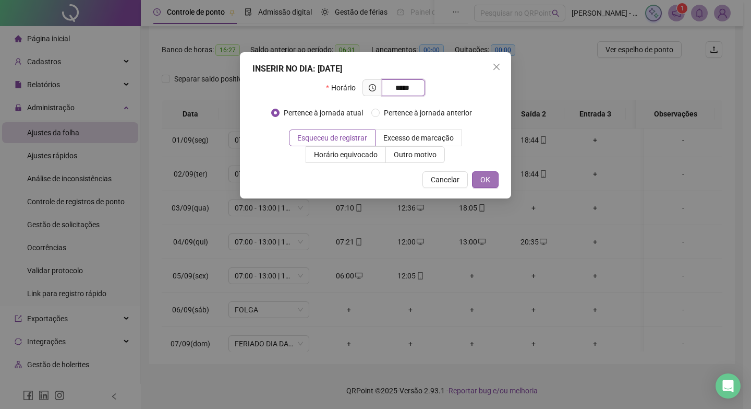
type input "*****"
click at [484, 179] on span "OK" at bounding box center [486, 179] width 10 height 11
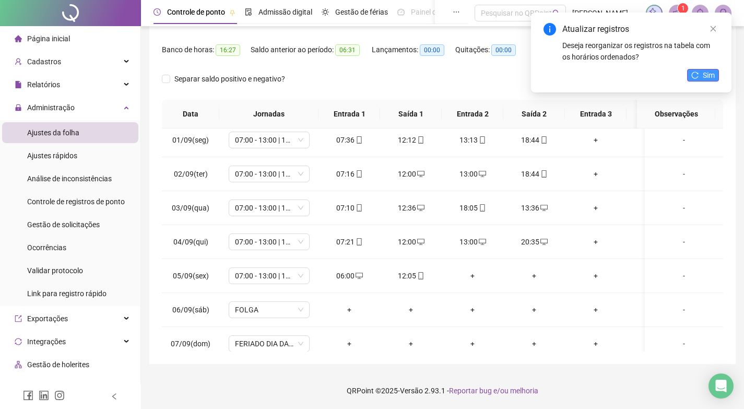
click at [694, 76] on icon "reload" at bounding box center [694, 74] width 7 height 7
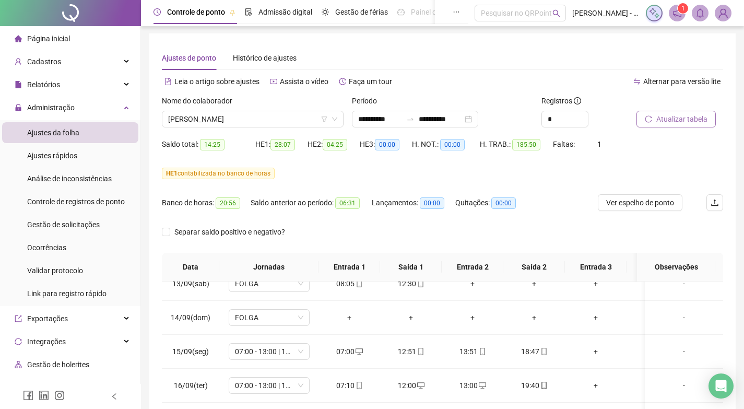
scroll to position [0, 0]
click at [253, 128] on div "[PERSON_NAME]" at bounding box center [253, 120] width 182 height 17
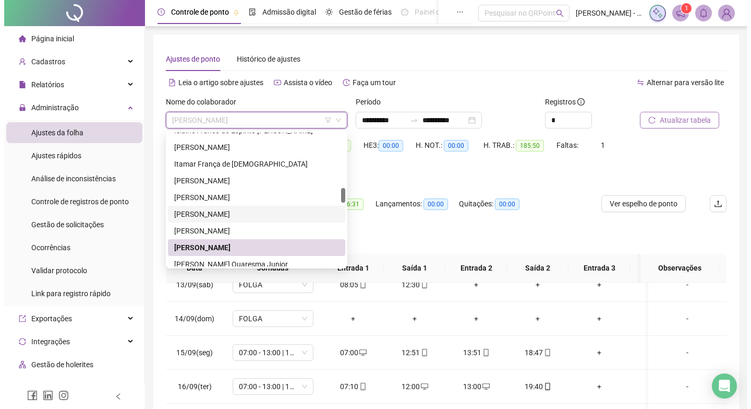
scroll to position [547, 0]
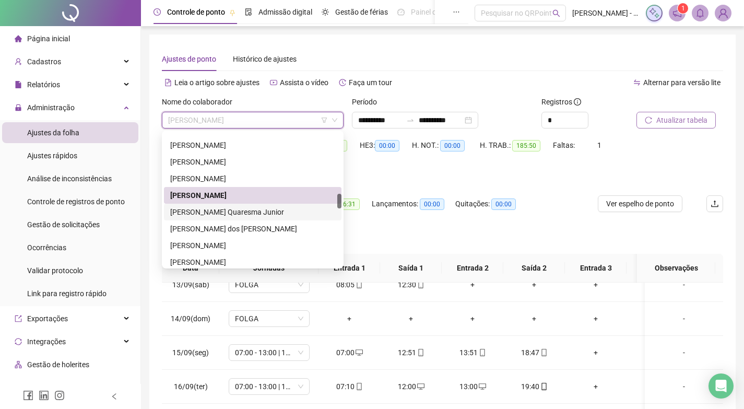
click at [230, 208] on div "[PERSON_NAME] Quaresma Junior" at bounding box center [252, 211] width 165 height 11
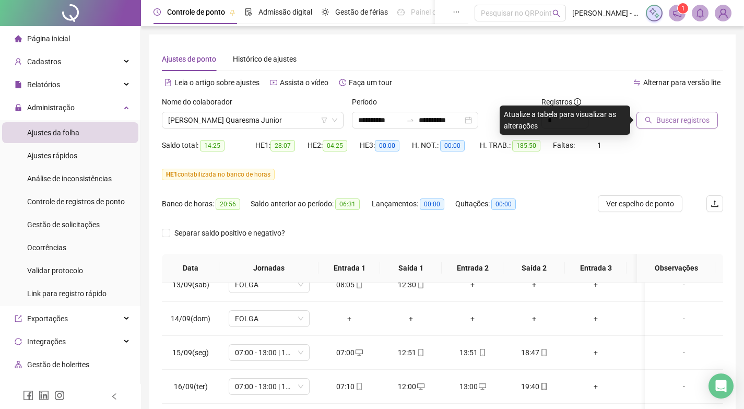
click at [685, 115] on span "Buscar registros" at bounding box center [682, 119] width 53 height 11
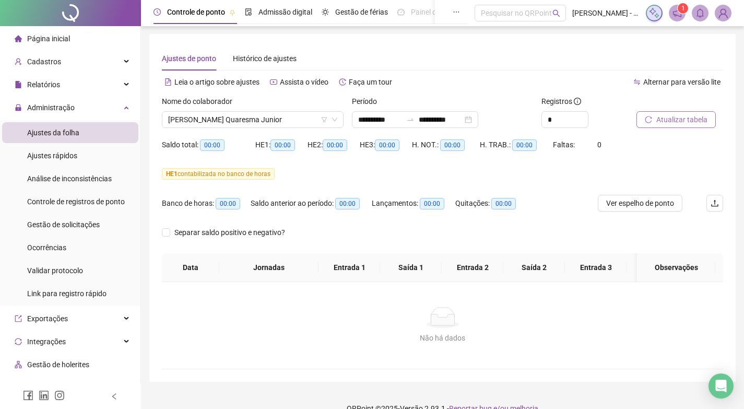
scroll to position [0, 0]
click at [664, 116] on span "Atualizar tabela" at bounding box center [681, 119] width 51 height 11
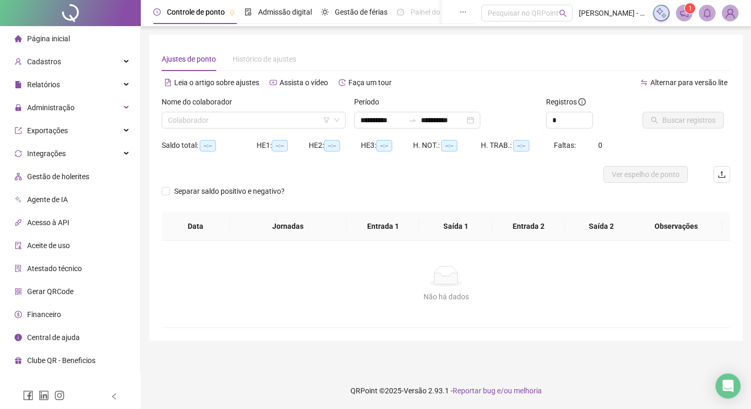
type input "**********"
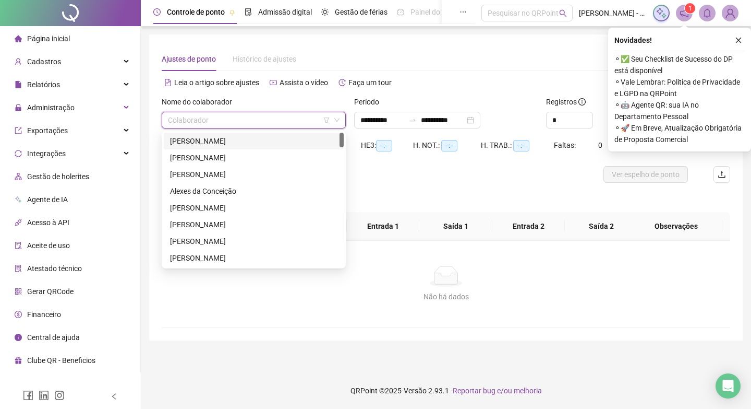
click at [304, 122] on input "search" at bounding box center [249, 120] width 162 height 16
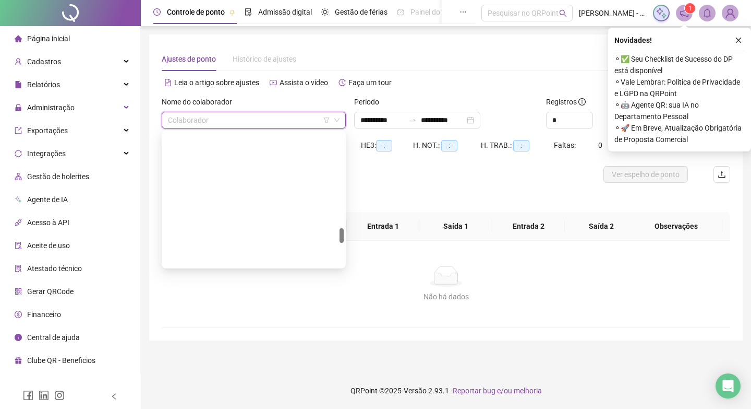
scroll to position [808, 0]
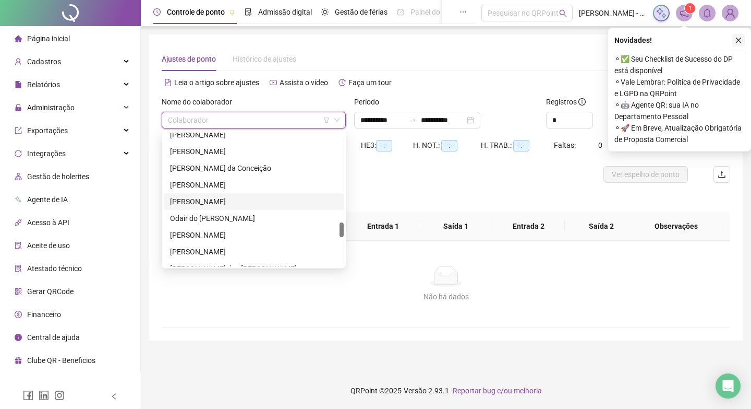
click at [739, 41] on icon "close" at bounding box center [738, 40] width 7 height 7
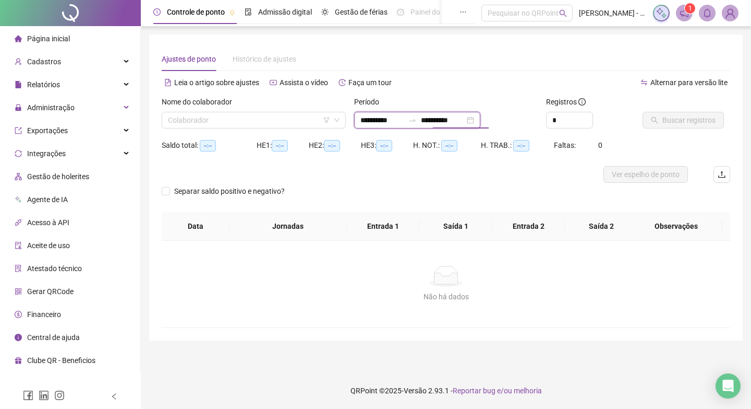
click at [448, 118] on input "**********" at bounding box center [443, 119] width 44 height 11
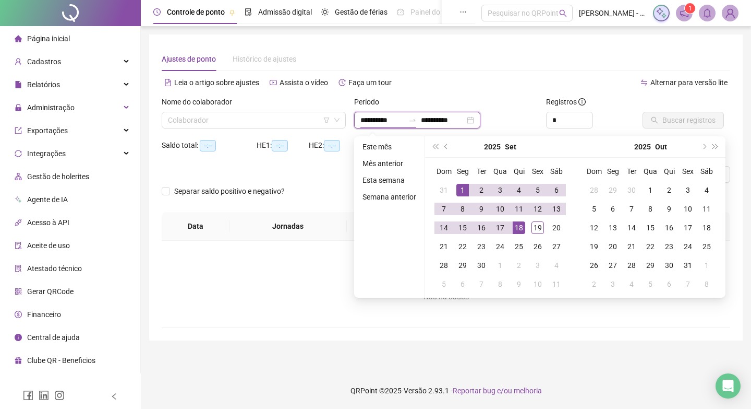
click at [377, 123] on input "**********" at bounding box center [383, 119] width 44 height 11
click at [398, 124] on input "**********" at bounding box center [383, 119] width 44 height 11
click at [442, 149] on button "prev-year" at bounding box center [446, 146] width 11 height 21
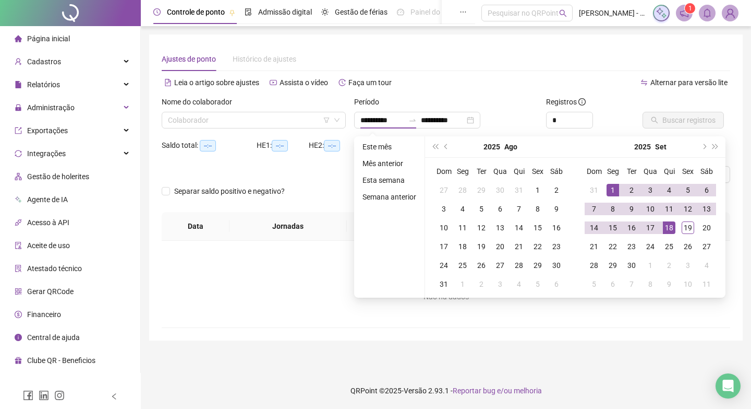
type input "**********"
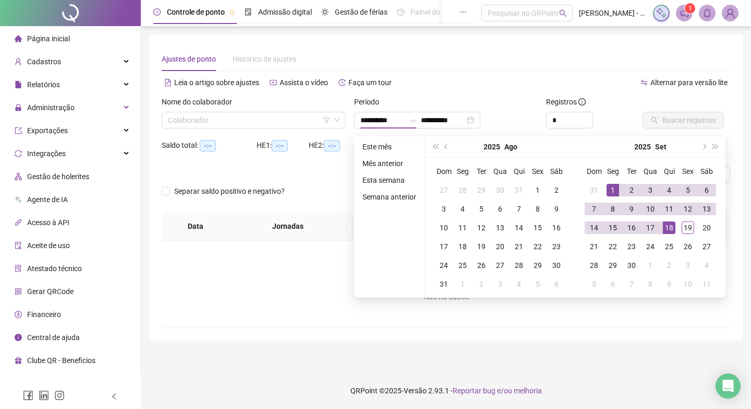
type input "**********"
click at [481, 266] on div "26" at bounding box center [481, 265] width 13 height 13
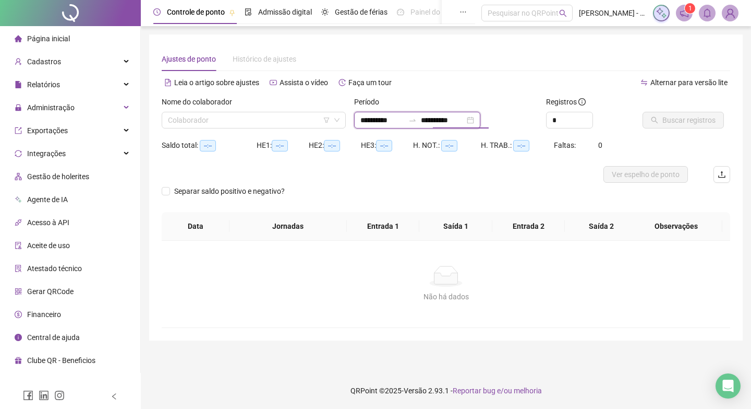
click at [465, 116] on input "**********" at bounding box center [443, 119] width 44 height 11
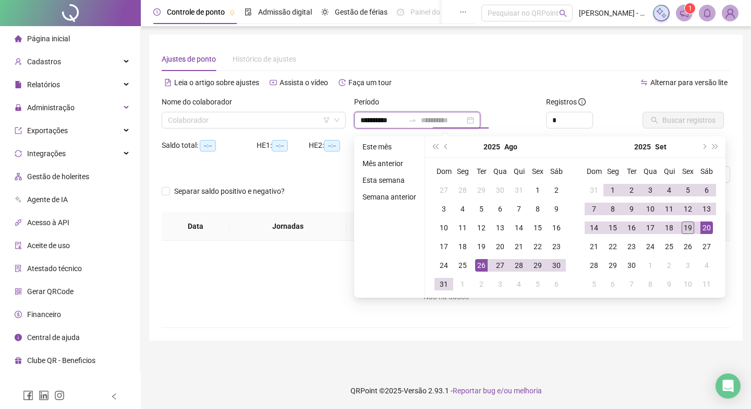
type input "**********"
click at [687, 223] on div "19" at bounding box center [688, 227] width 13 height 13
type input "**********"
click at [602, 106] on div "Registros" at bounding box center [590, 104] width 88 height 16
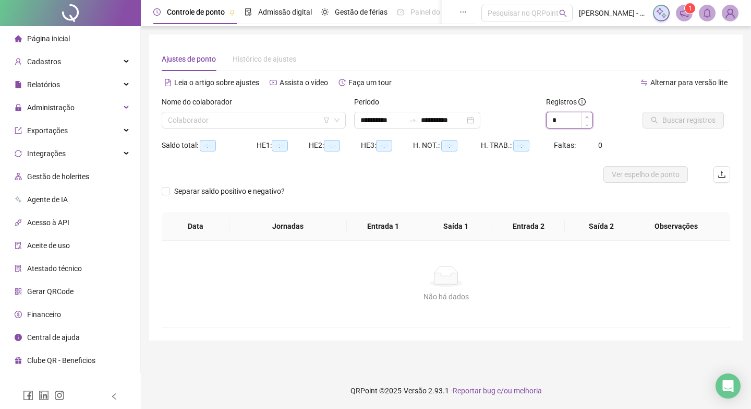
type input "*"
click at [586, 112] on span "Increase Value" at bounding box center [586, 116] width 11 height 9
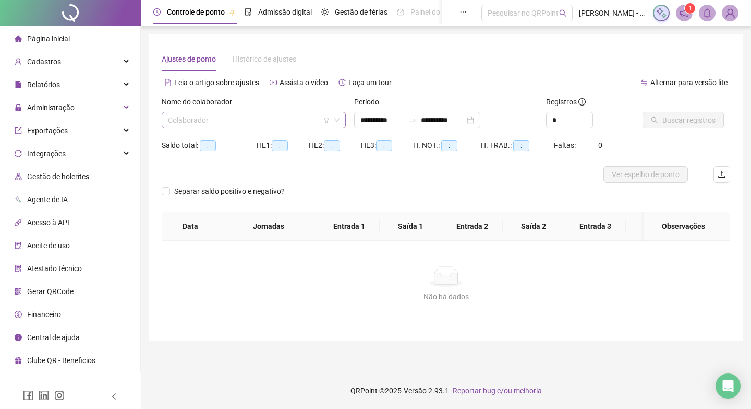
click at [285, 122] on input "search" at bounding box center [249, 120] width 162 height 16
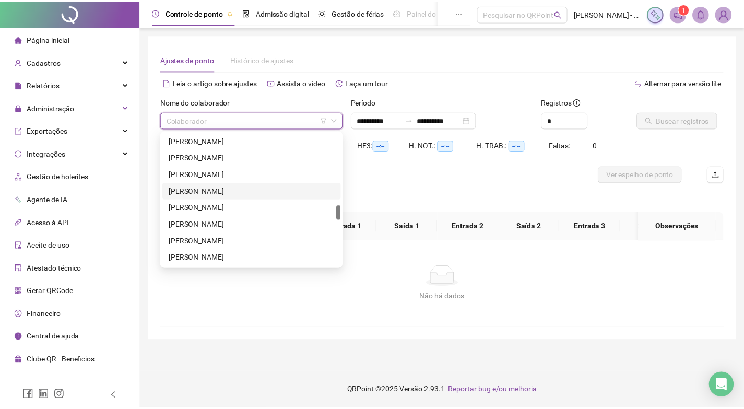
scroll to position [599, 0]
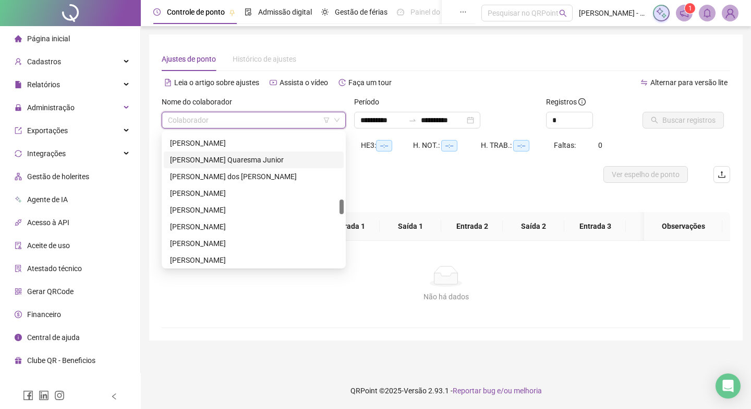
click at [218, 159] on div "[PERSON_NAME] Quaresma Junior" at bounding box center [253, 159] width 167 height 11
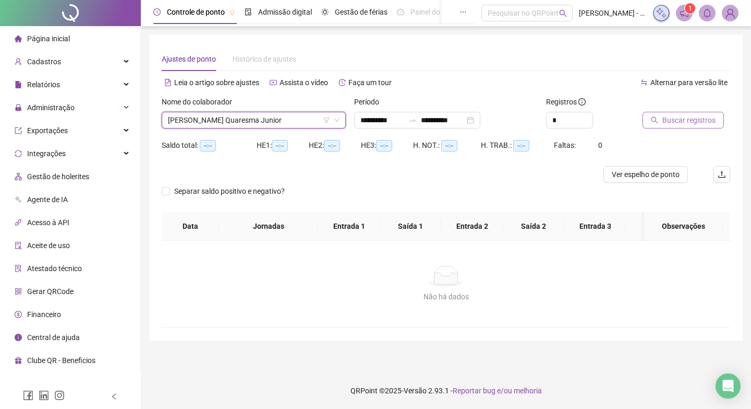
click at [675, 119] on span "Buscar registros" at bounding box center [689, 119] width 53 height 11
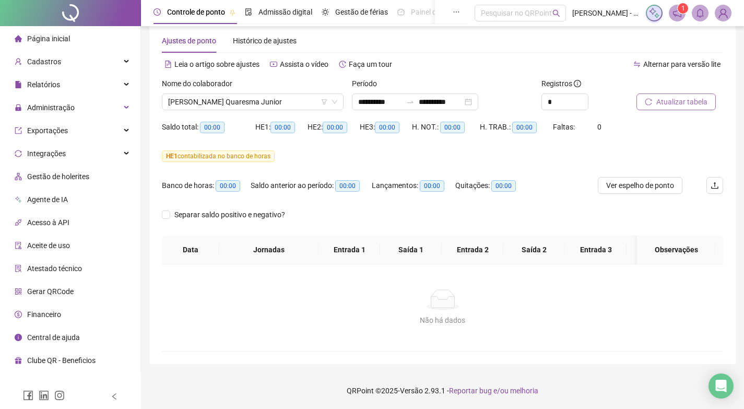
scroll to position [0, 0]
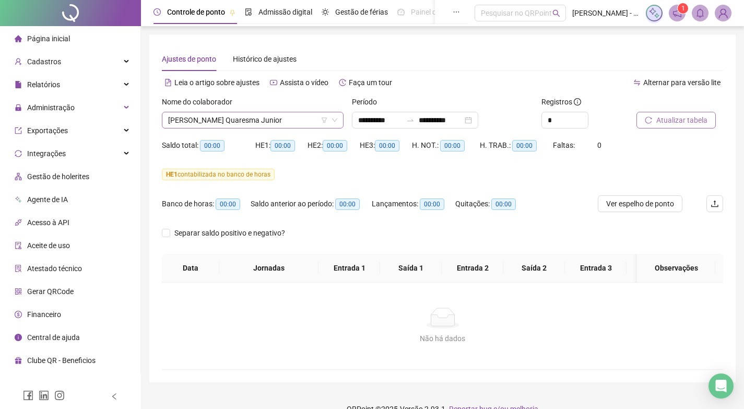
click at [302, 114] on span "[PERSON_NAME] Quaresma Junior" at bounding box center [252, 120] width 169 height 16
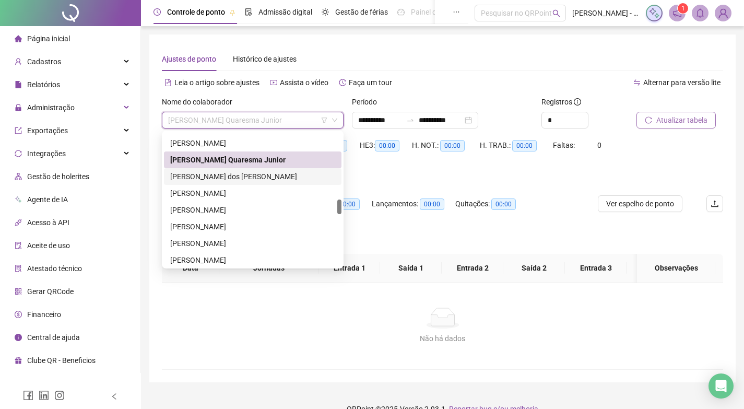
click at [255, 171] on div "[PERSON_NAME] dos [PERSON_NAME]" at bounding box center [252, 176] width 165 height 11
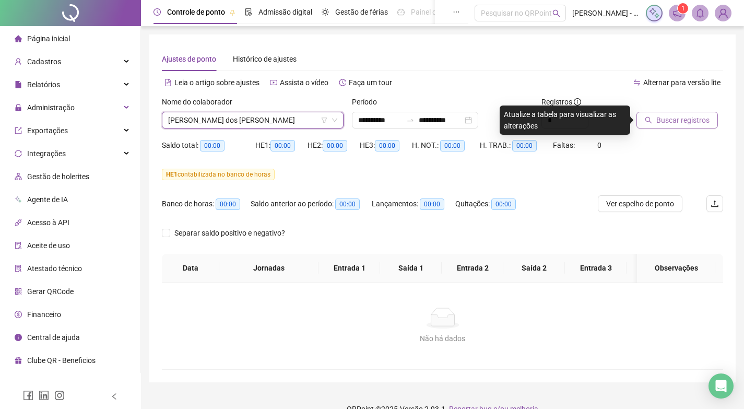
click at [662, 126] on button "Buscar registros" at bounding box center [676, 120] width 81 height 17
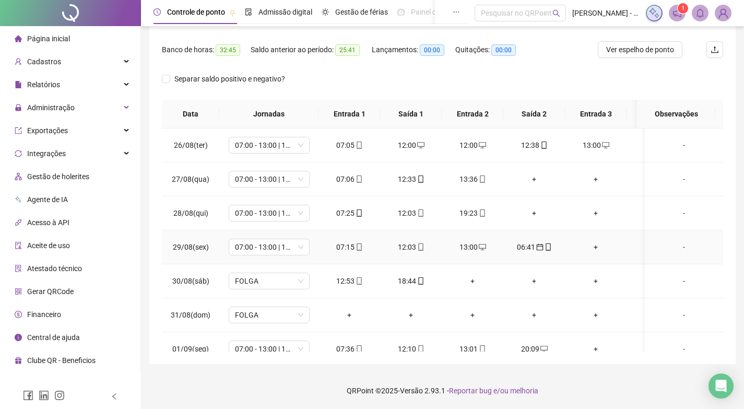
scroll to position [102, 0]
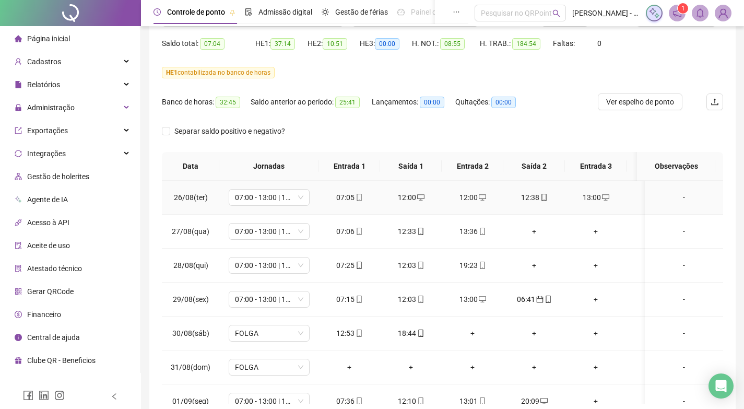
click at [409, 198] on div "12:00" at bounding box center [410, 196] width 45 height 11
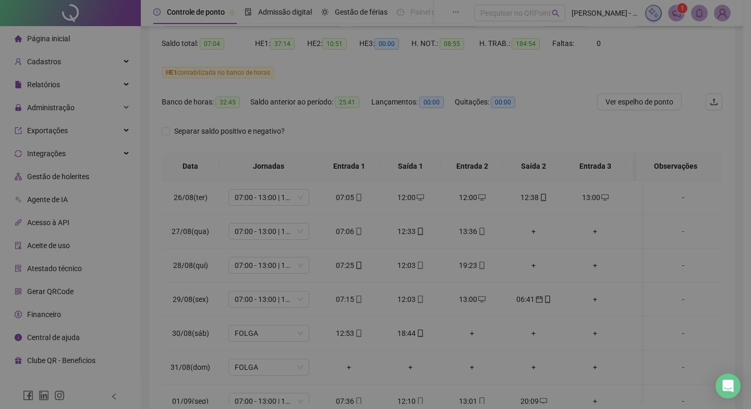
type input "**********"
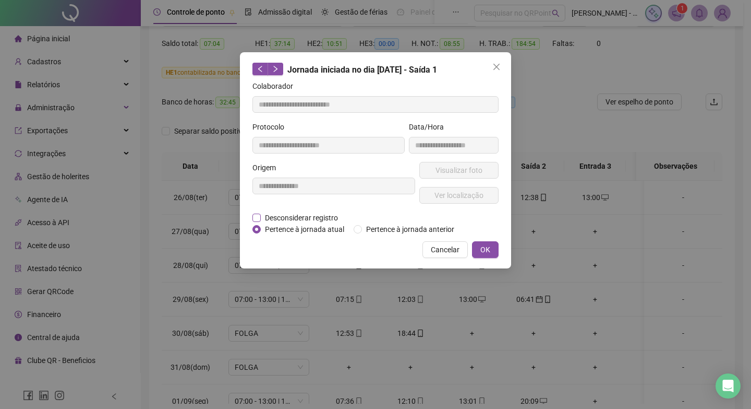
click at [279, 212] on span "Desconsiderar registro" at bounding box center [301, 217] width 81 height 11
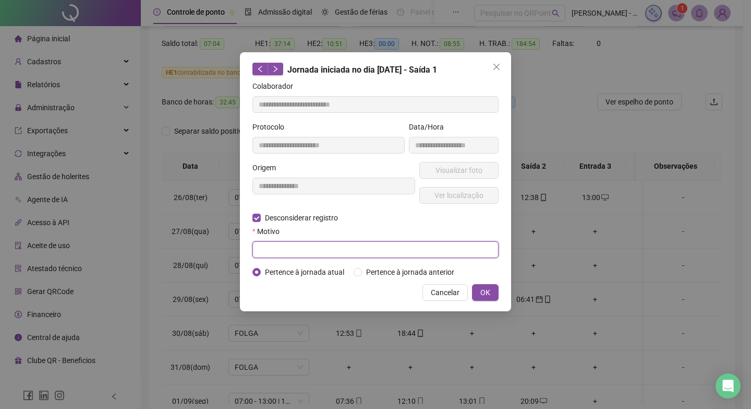
click at [285, 251] on input "text" at bounding box center [376, 249] width 246 height 17
type input "*"
click at [499, 292] on div "**********" at bounding box center [375, 181] width 271 height 259
click at [484, 291] on span "OK" at bounding box center [486, 291] width 10 height 11
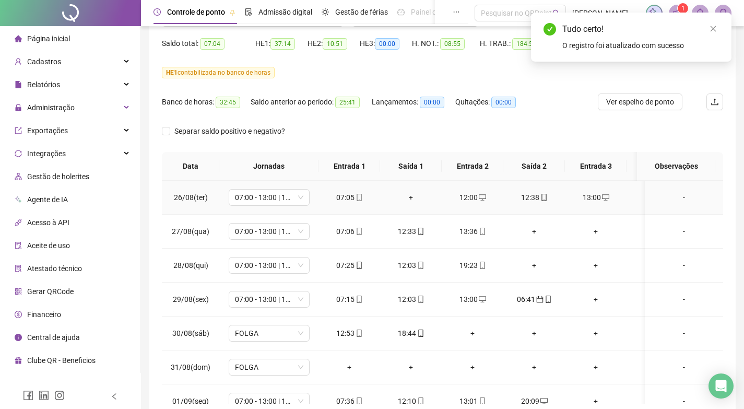
click at [531, 198] on div "12:38" at bounding box center [533, 196] width 45 height 11
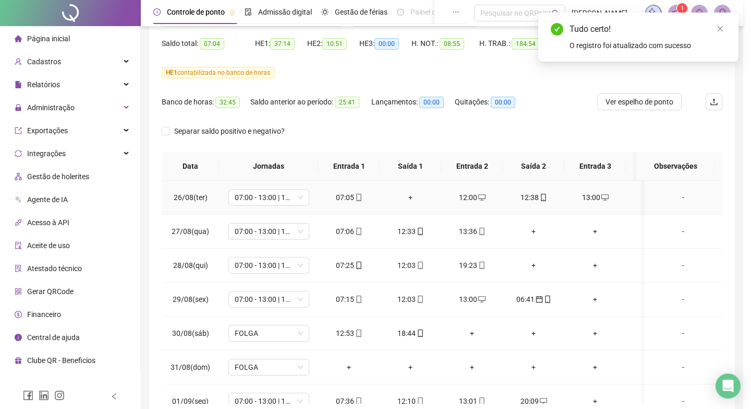
type input "**********"
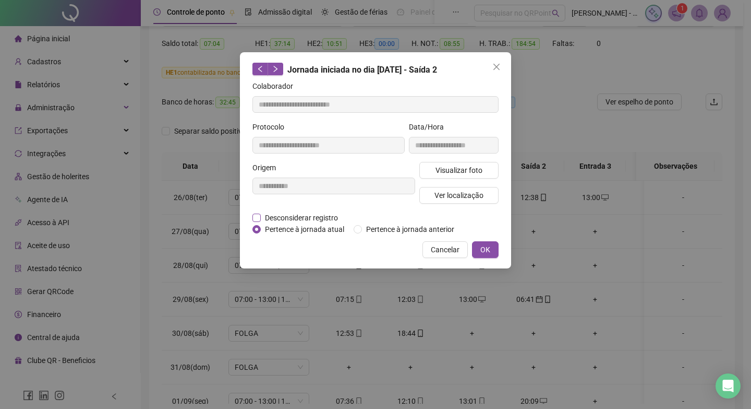
click at [304, 218] on span "Desconsiderar registro" at bounding box center [301, 217] width 81 height 11
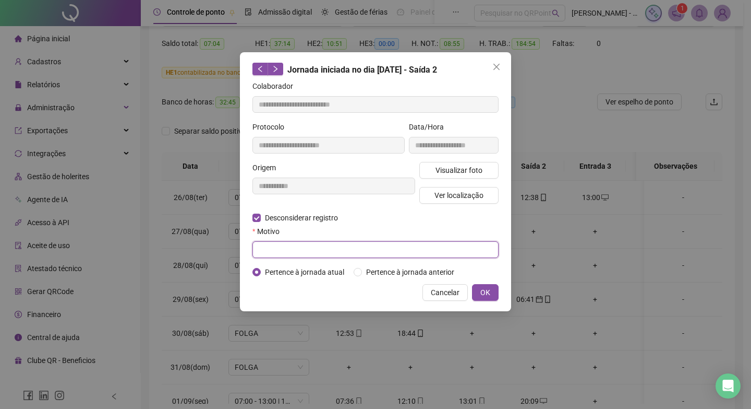
click at [304, 243] on input "text" at bounding box center [376, 249] width 246 height 17
type input "*"
click at [494, 293] on button "OK" at bounding box center [485, 292] width 27 height 17
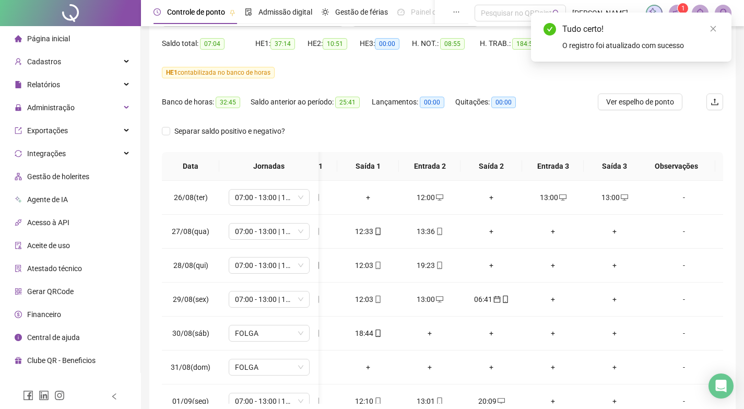
scroll to position [0, 51]
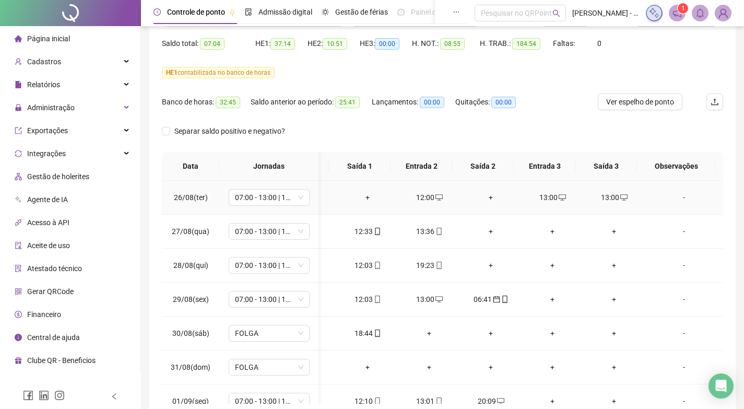
click at [604, 197] on div "13:00" at bounding box center [613, 196] width 45 height 11
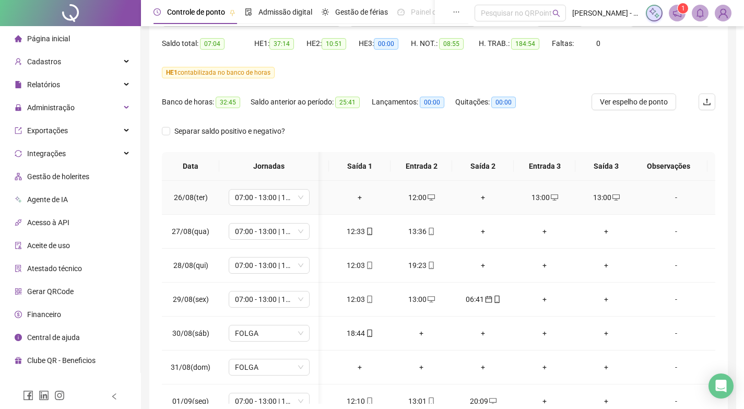
type input "**********"
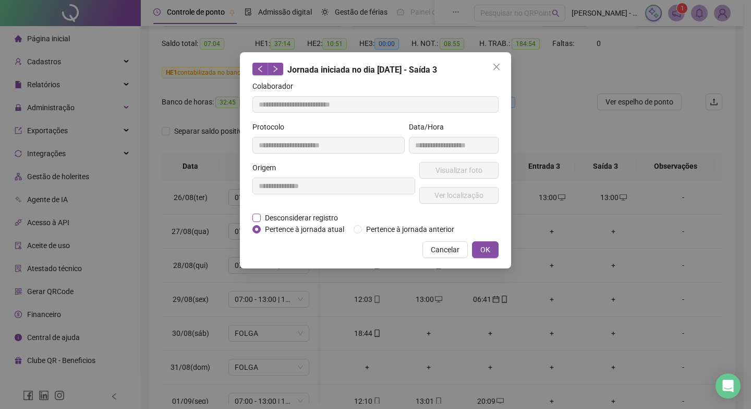
click at [295, 218] on span "Desconsiderar registro" at bounding box center [301, 217] width 81 height 11
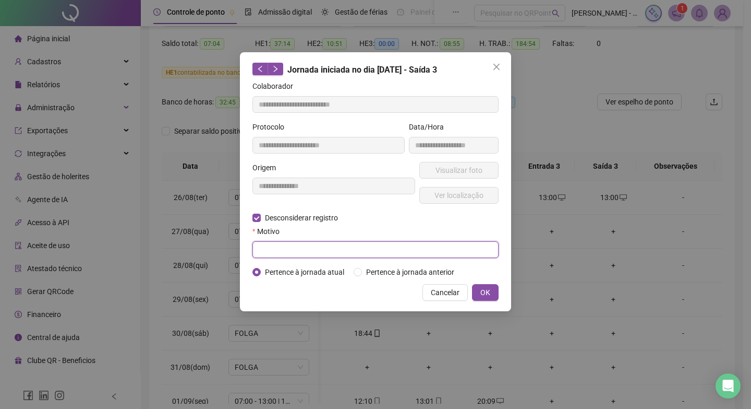
click at [343, 257] on input "text" at bounding box center [376, 249] width 246 height 17
type input "*"
click at [479, 294] on button "OK" at bounding box center [485, 292] width 27 height 17
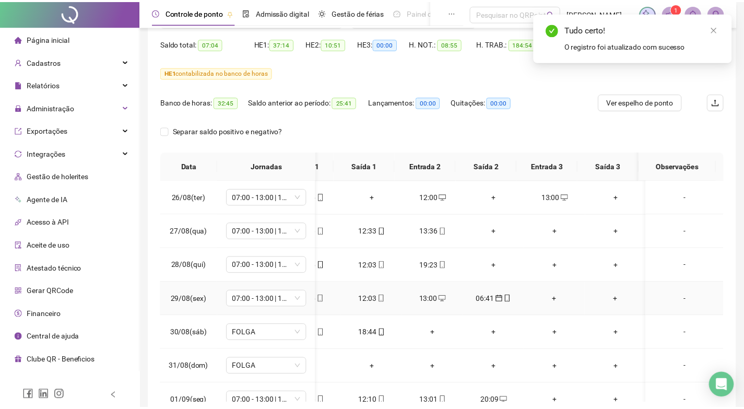
scroll to position [0, 43]
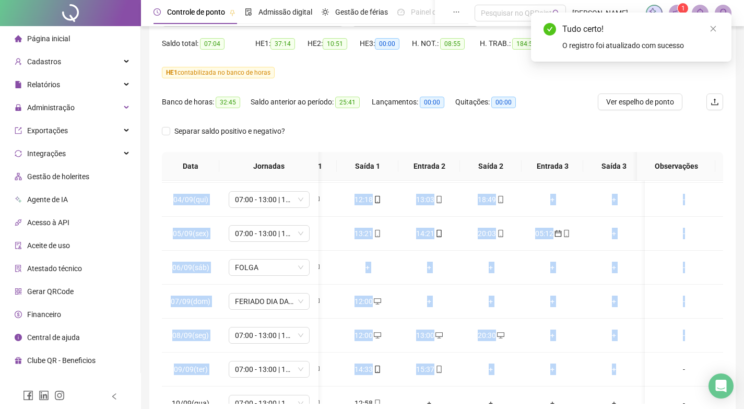
drag, startPoint x: 498, startPoint y: 395, endPoint x: 634, endPoint y: 398, distance: 135.7
click at [634, 398] on div "26/08(ter) 07:00 - 13:00 | 14:00 - 17:00 07:05 + 12:00 + 13:00 + - 27/08(qua) 0…" at bounding box center [442, 292] width 561 height 223
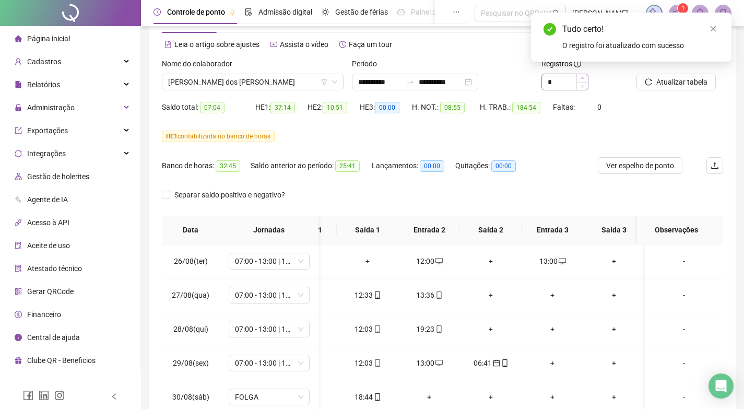
scroll to position [0, 0]
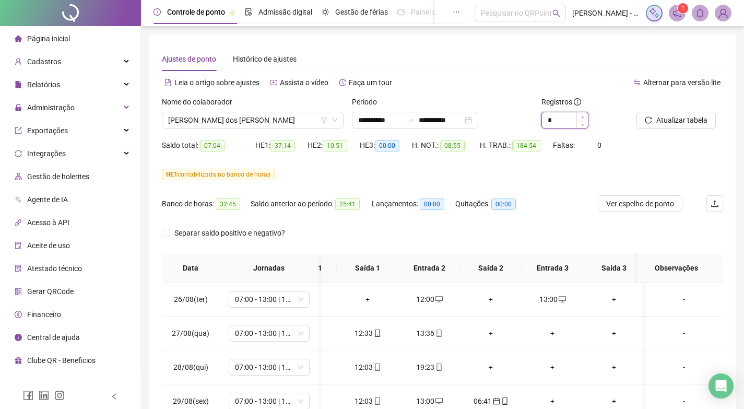
click at [582, 116] on icon "up" at bounding box center [582, 117] width 4 height 4
type input "*"
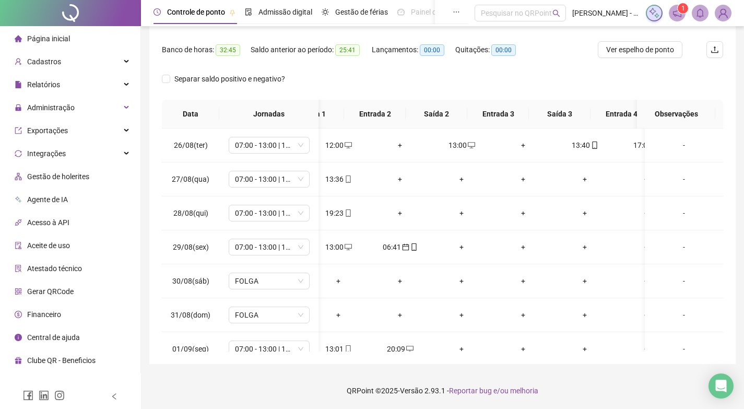
scroll to position [0, 174]
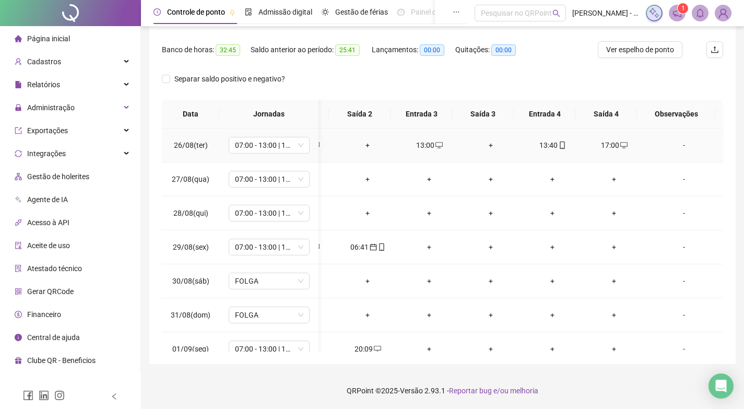
click at [542, 143] on div "13:40" at bounding box center [552, 144] width 45 height 11
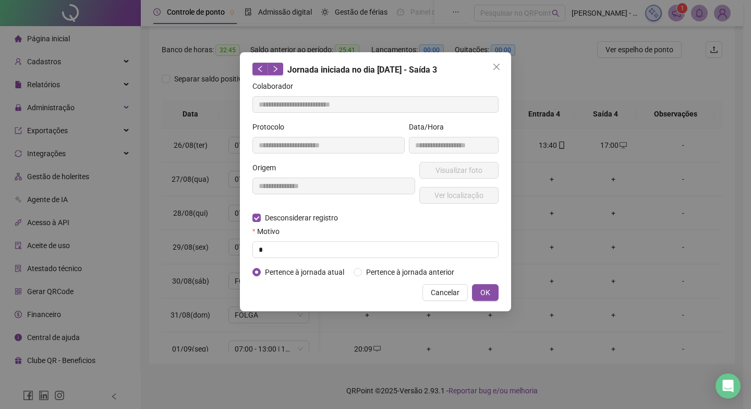
type input "**********"
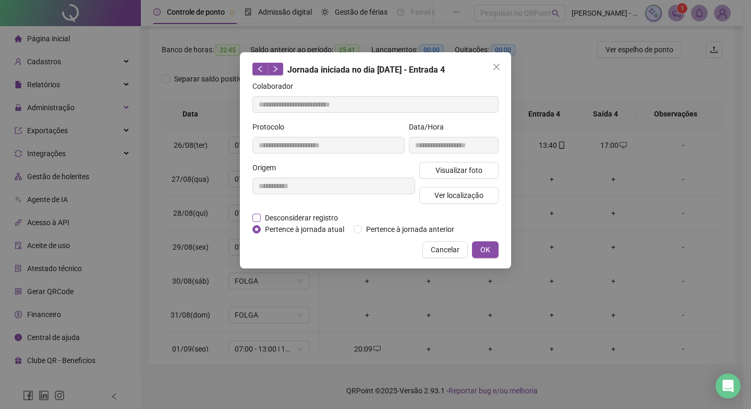
click at [288, 218] on span "Desconsiderar registro" at bounding box center [301, 217] width 81 height 11
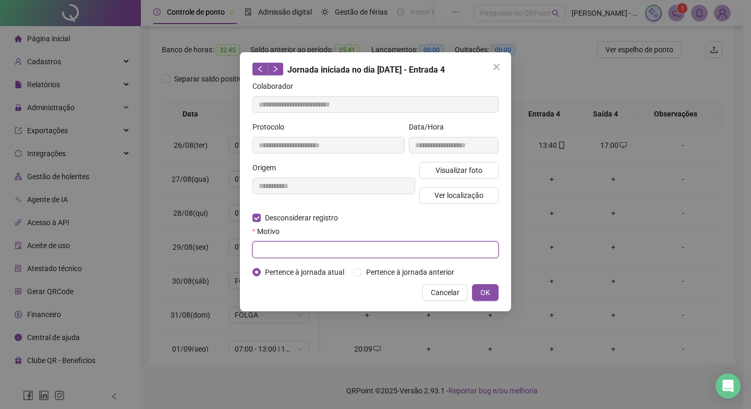
click at [297, 249] on input "text" at bounding box center [376, 249] width 246 height 17
type input "*"
click at [480, 293] on button "OK" at bounding box center [485, 292] width 27 height 17
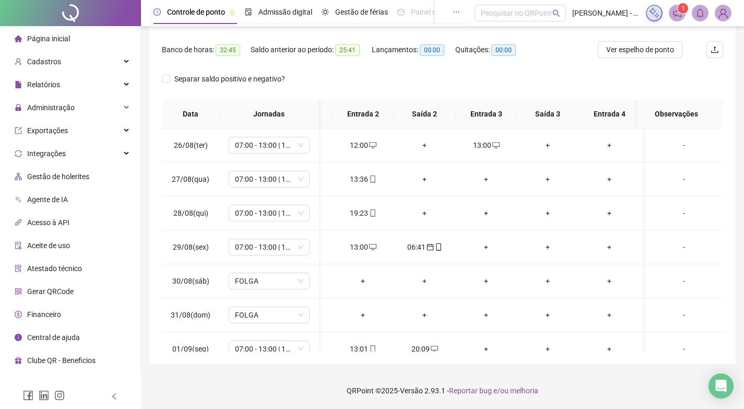
scroll to position [0, 0]
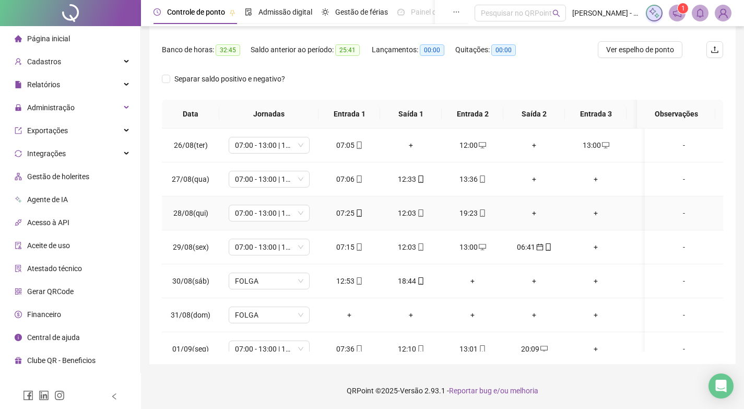
click at [535, 214] on div "+" at bounding box center [533, 212] width 45 height 11
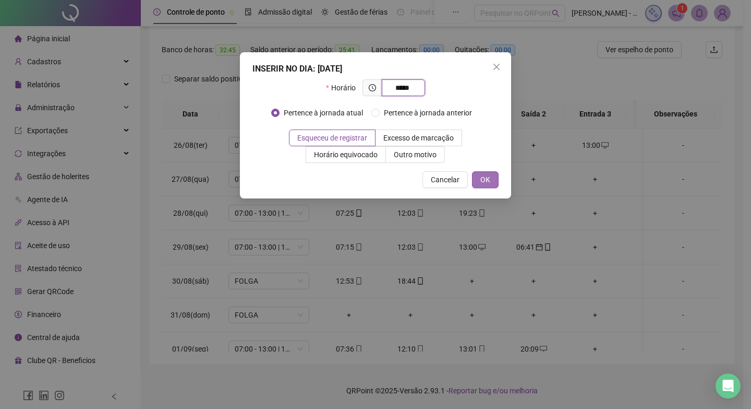
type input "*****"
click at [484, 179] on span "OK" at bounding box center [486, 179] width 10 height 11
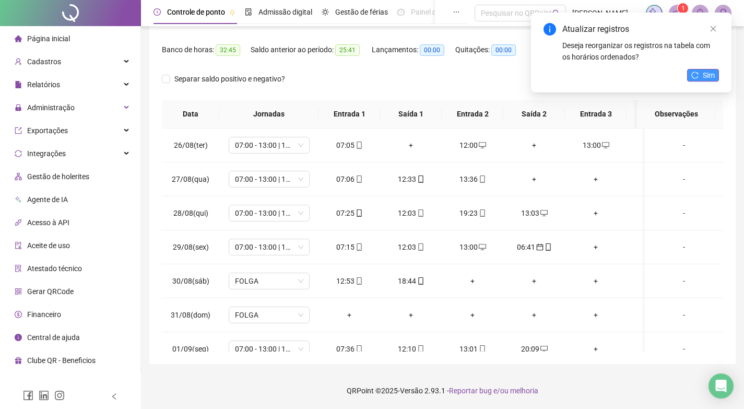
click at [705, 74] on span "Sim" at bounding box center [708, 74] width 12 height 11
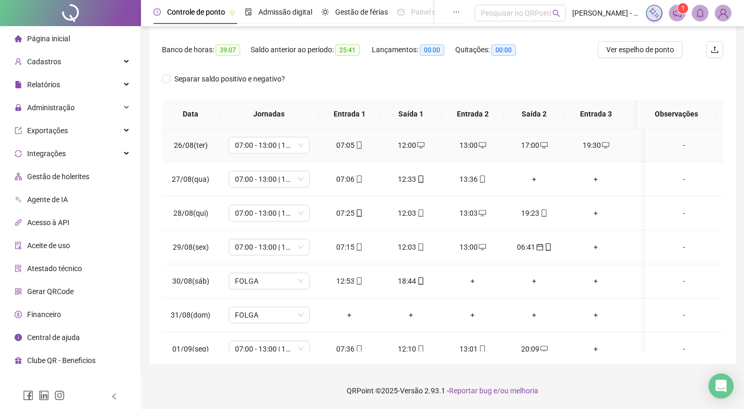
click at [531, 148] on div "17:00" at bounding box center [533, 144] width 45 height 11
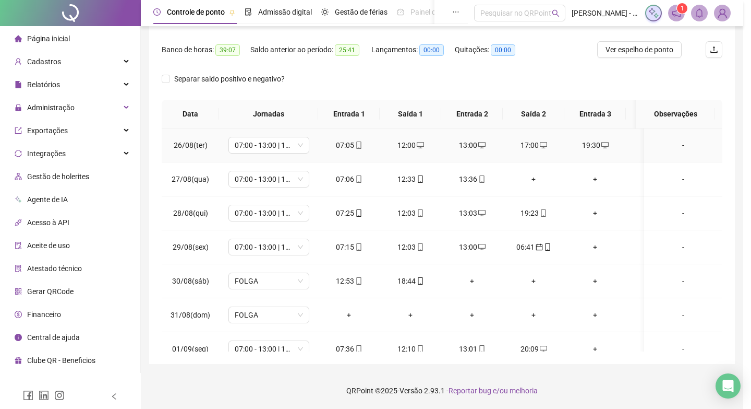
type input "**********"
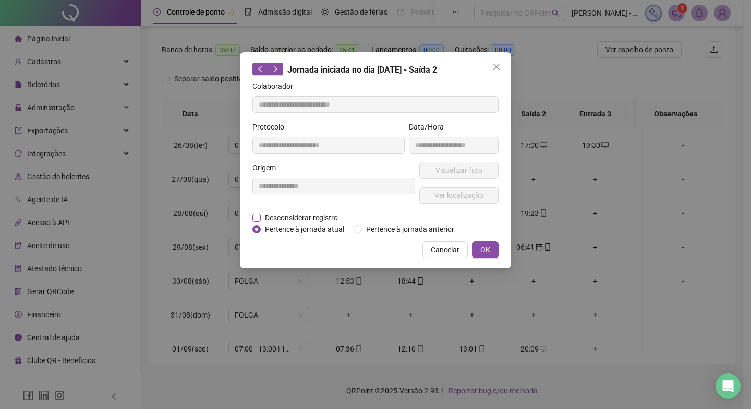
click at [274, 218] on span "Desconsiderar registro" at bounding box center [301, 217] width 81 height 11
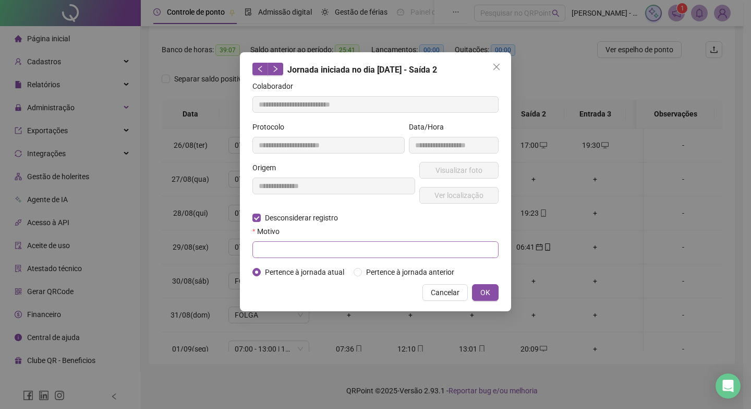
click at [333, 241] on div "Motivo" at bounding box center [376, 241] width 246 height 32
click at [333, 246] on input "text" at bounding box center [376, 249] width 246 height 17
type input "*"
click at [493, 292] on button "OK" at bounding box center [485, 292] width 27 height 17
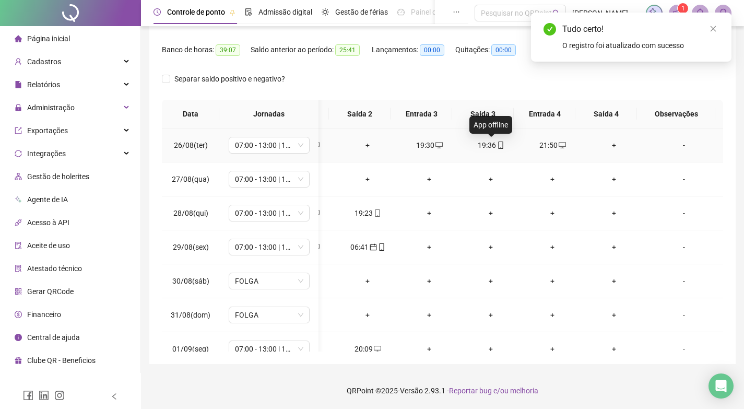
click at [498, 145] on icon "mobile" at bounding box center [500, 144] width 5 height 7
type input "**********"
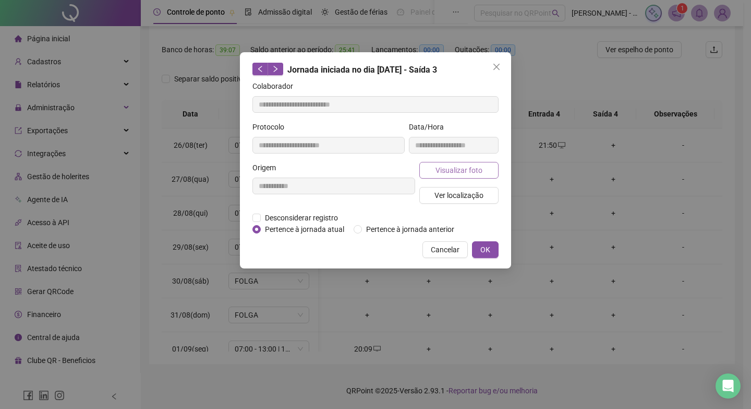
click at [435, 165] on button "Visualizar foto" at bounding box center [458, 170] width 79 height 17
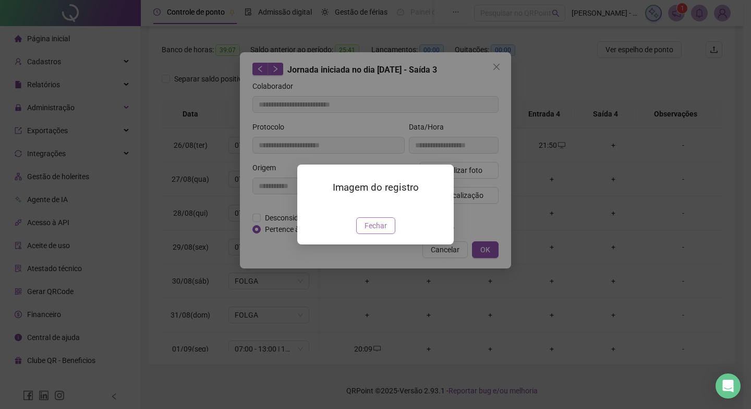
click at [376, 231] on span "Fechar" at bounding box center [376, 225] width 22 height 11
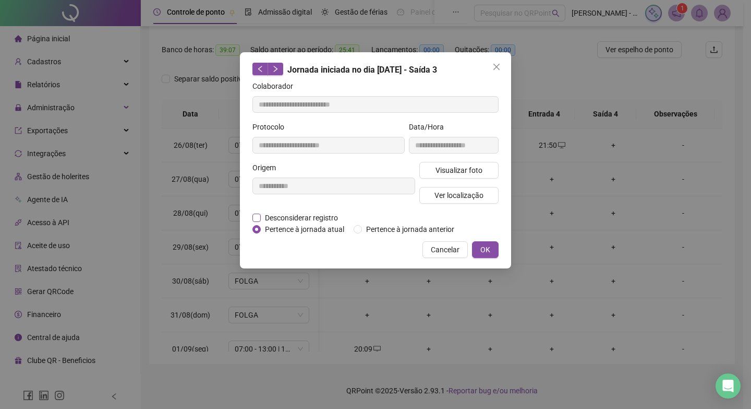
click at [329, 218] on span "Desconsiderar registro" at bounding box center [301, 217] width 81 height 11
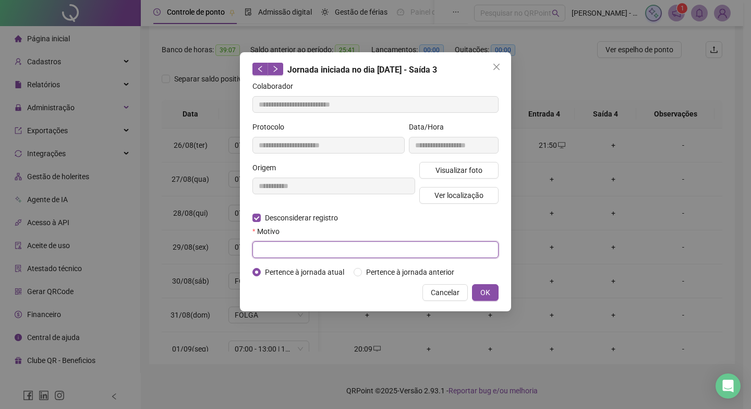
click at [338, 247] on input "text" at bounding box center [376, 249] width 246 height 17
type input "*"
click at [474, 293] on button "OK" at bounding box center [485, 292] width 27 height 17
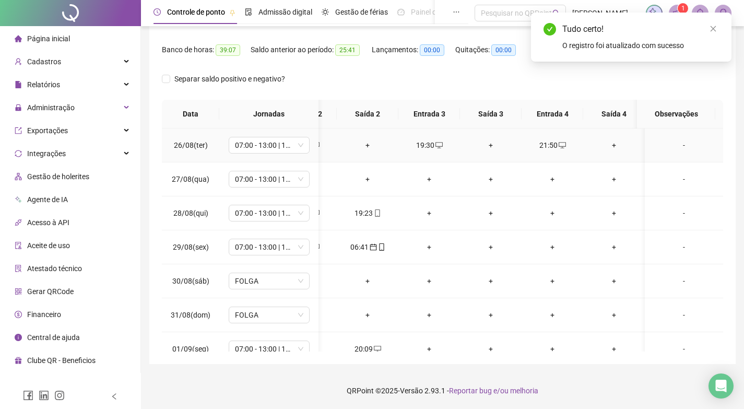
click at [549, 135] on td "21:50" at bounding box center [552, 145] width 62 height 34
click at [548, 147] on div "21:50" at bounding box center [552, 144] width 45 height 11
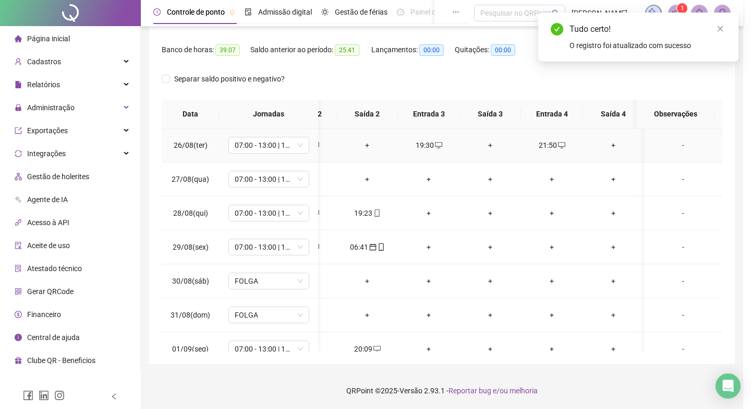
type input "**********"
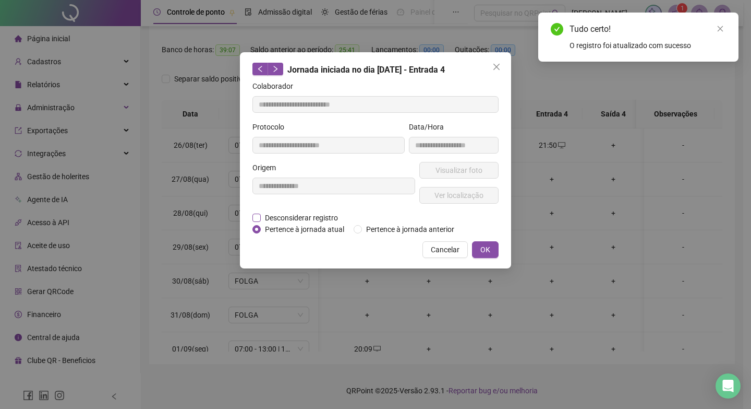
click at [293, 213] on span "Desconsiderar registro" at bounding box center [301, 217] width 81 height 11
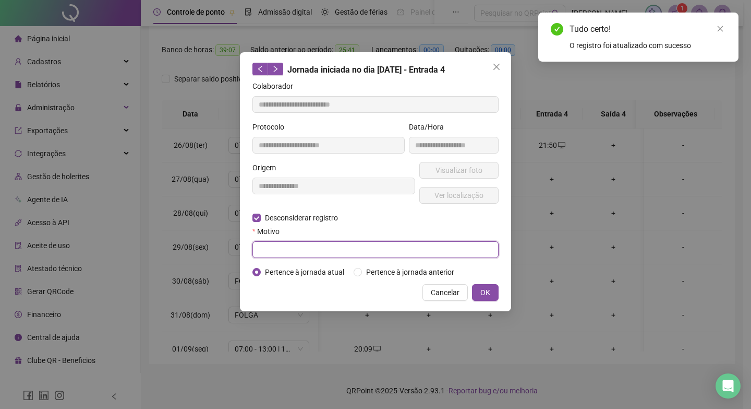
click at [290, 243] on input "text" at bounding box center [376, 249] width 246 height 17
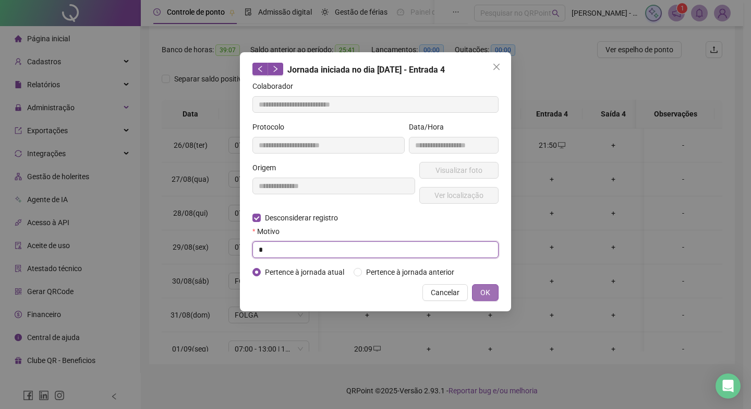
type input "*"
click at [486, 291] on span "OK" at bounding box center [486, 291] width 10 height 11
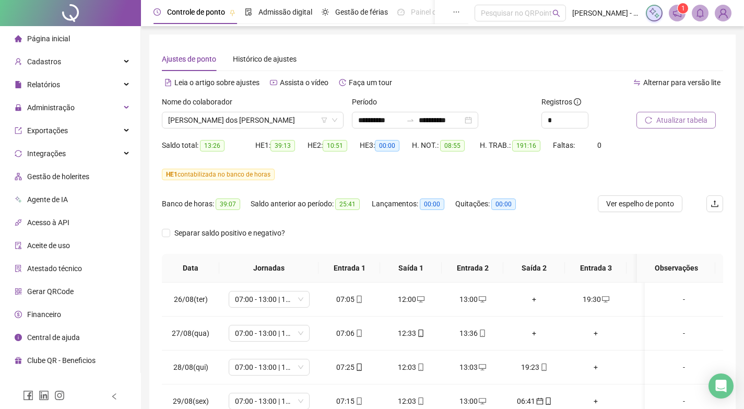
click at [673, 120] on span "Atualizar tabela" at bounding box center [681, 119] width 51 height 11
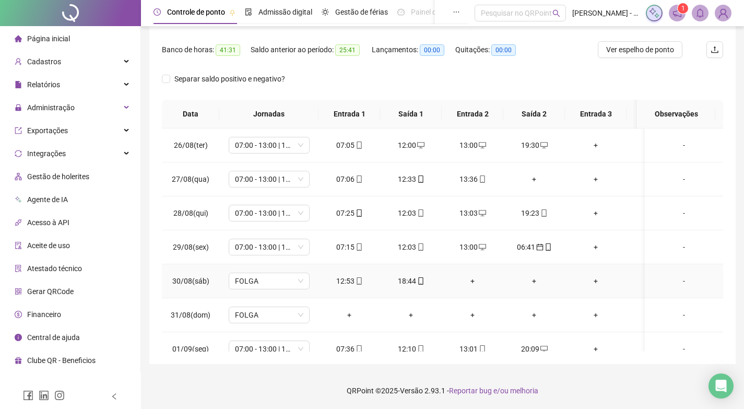
click at [414, 282] on div "18:44" at bounding box center [410, 280] width 45 height 11
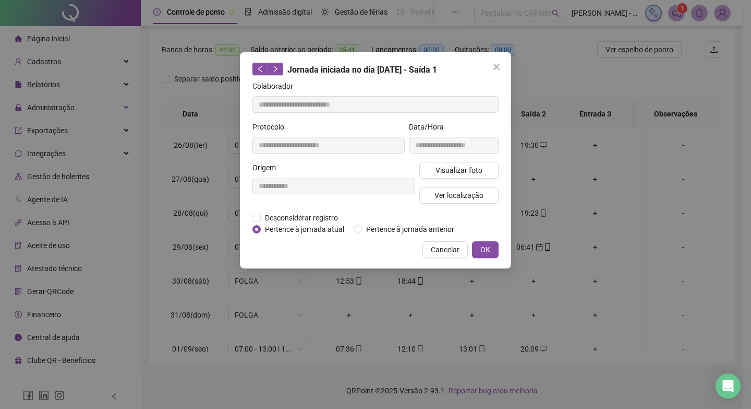
type input "**********"
click at [469, 177] on button "Visualizar foto" at bounding box center [458, 170] width 79 height 17
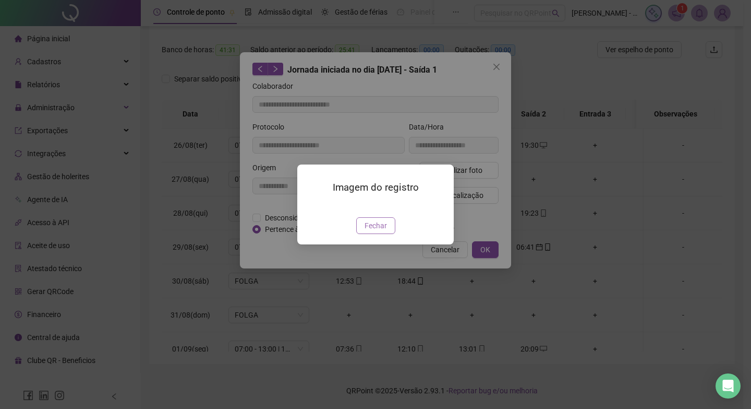
click at [375, 231] on span "Fechar" at bounding box center [376, 225] width 22 height 11
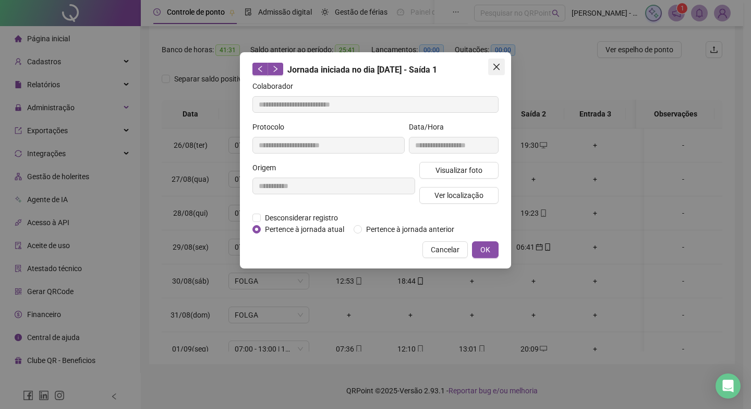
click at [497, 66] on icon "close" at bounding box center [497, 67] width 6 height 6
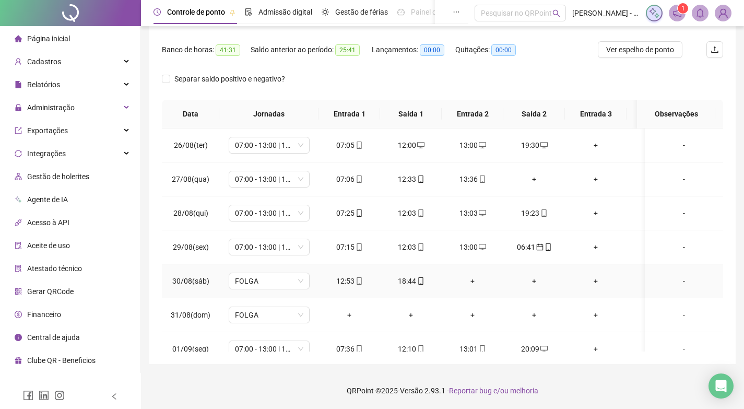
click at [474, 277] on div "+" at bounding box center [472, 280] width 45 height 11
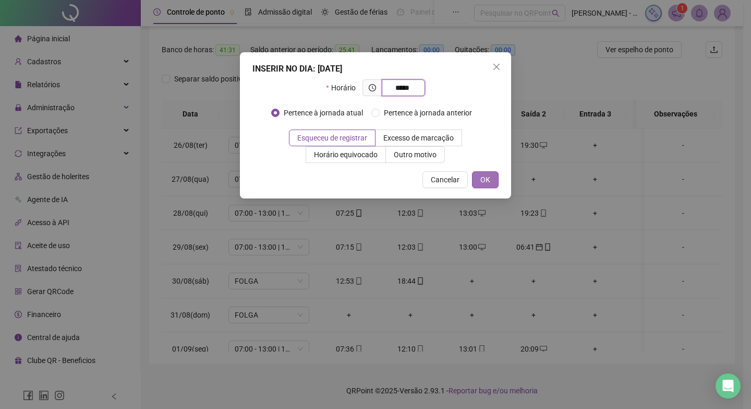
type input "*****"
click at [483, 179] on span "OK" at bounding box center [486, 179] width 10 height 11
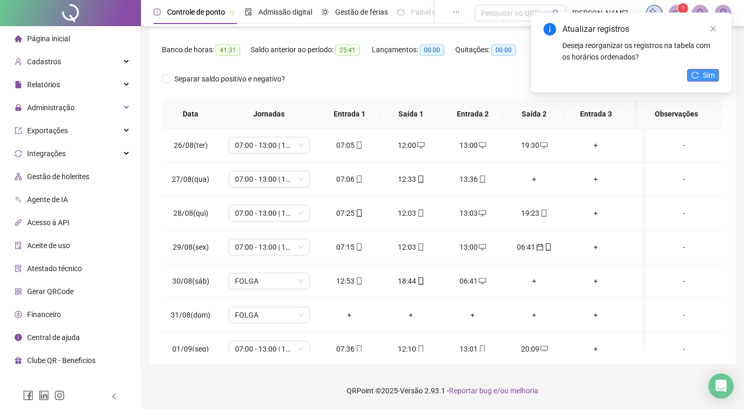
click at [705, 75] on span "Sim" at bounding box center [708, 74] width 12 height 11
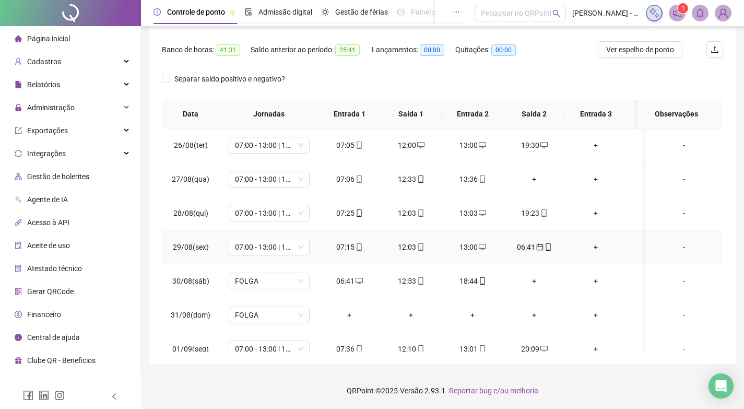
click at [541, 250] on div "06:41" at bounding box center [533, 246] width 45 height 11
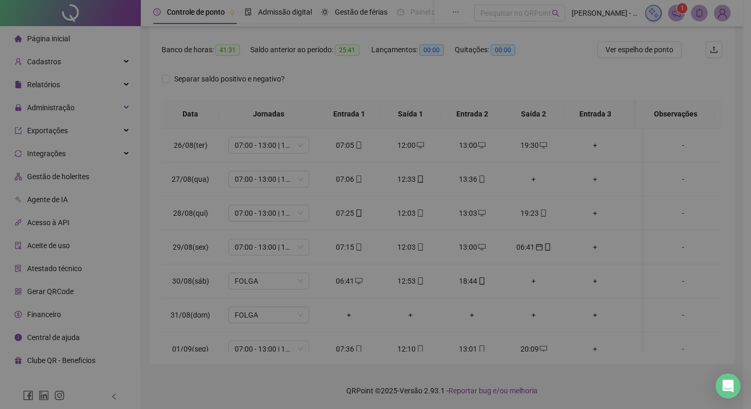
type input "**********"
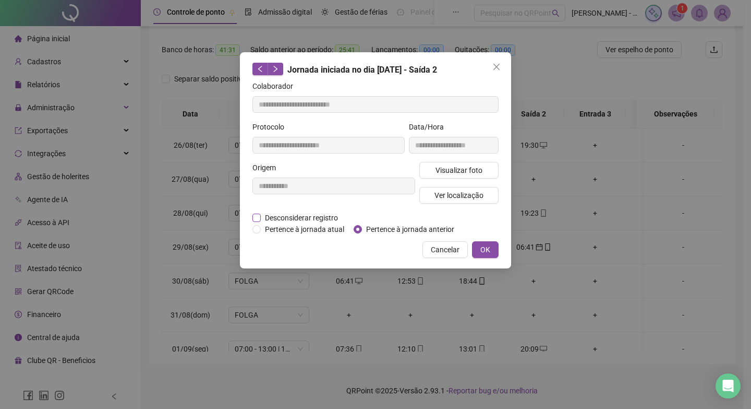
click at [298, 212] on span "Desconsiderar registro" at bounding box center [301, 217] width 81 height 11
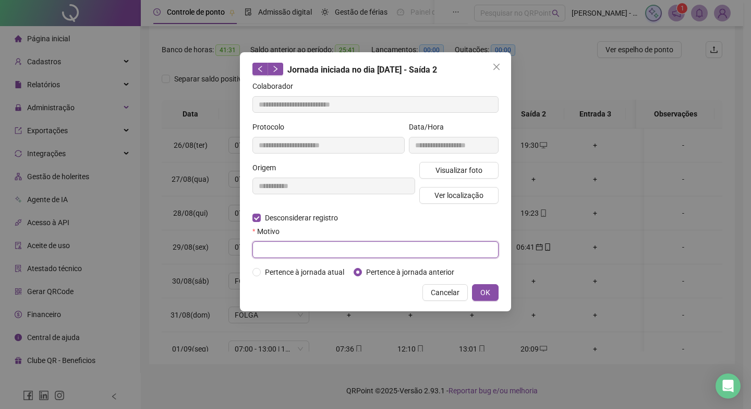
click at [286, 247] on input "text" at bounding box center [376, 249] width 246 height 17
type input "*"
click at [482, 293] on span "OK" at bounding box center [486, 291] width 10 height 11
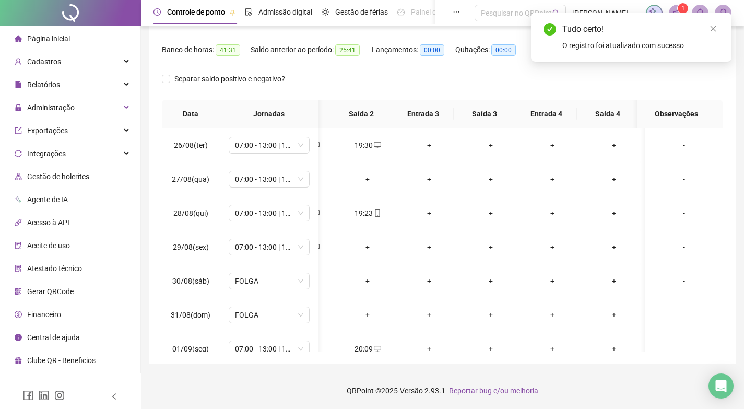
scroll to position [0, 174]
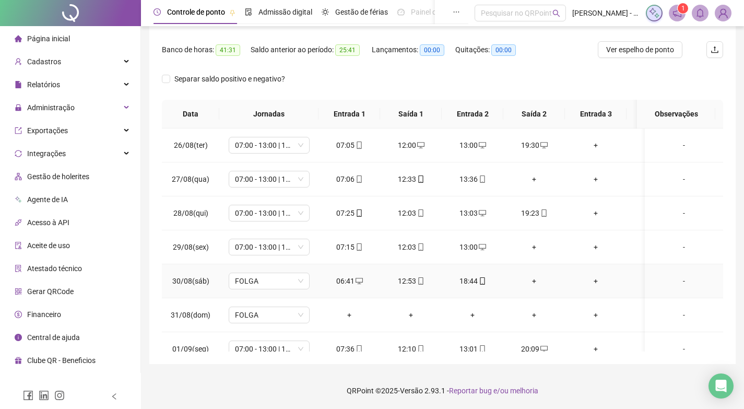
click at [533, 277] on div "+" at bounding box center [533, 280] width 45 height 11
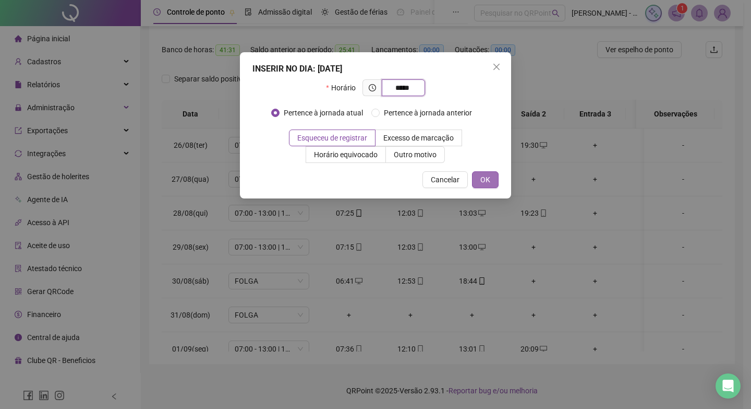
type input "*****"
click at [482, 181] on span "OK" at bounding box center [486, 179] width 10 height 11
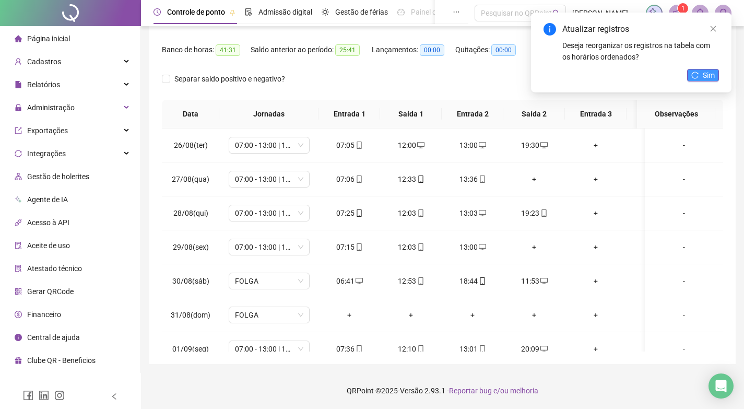
click at [709, 77] on span "Sim" at bounding box center [708, 74] width 12 height 11
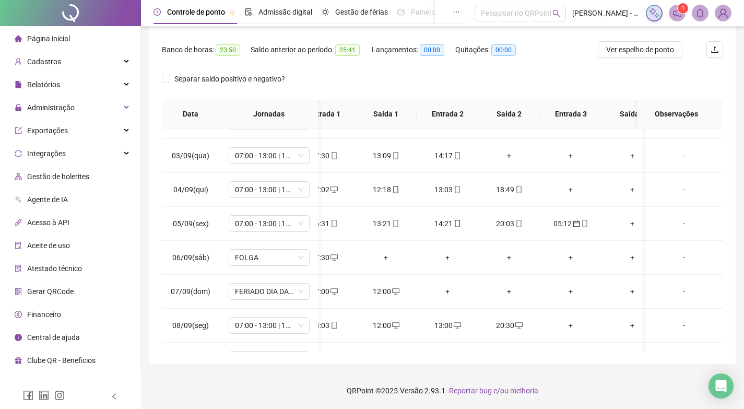
scroll to position [261, 0]
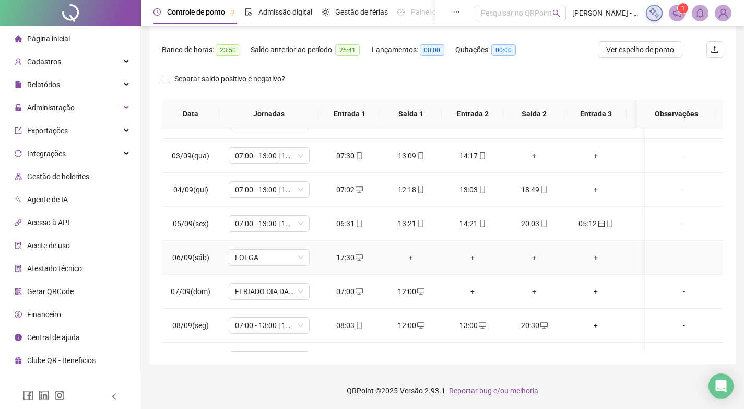
click at [411, 260] on div "+" at bounding box center [410, 256] width 45 height 11
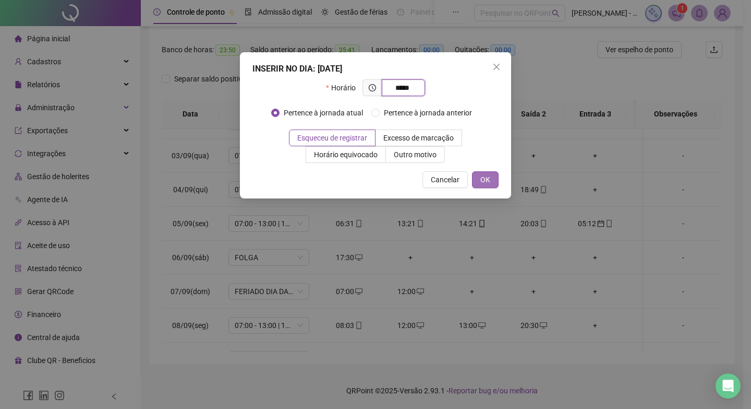
type input "*****"
click at [491, 175] on button "OK" at bounding box center [485, 179] width 27 height 17
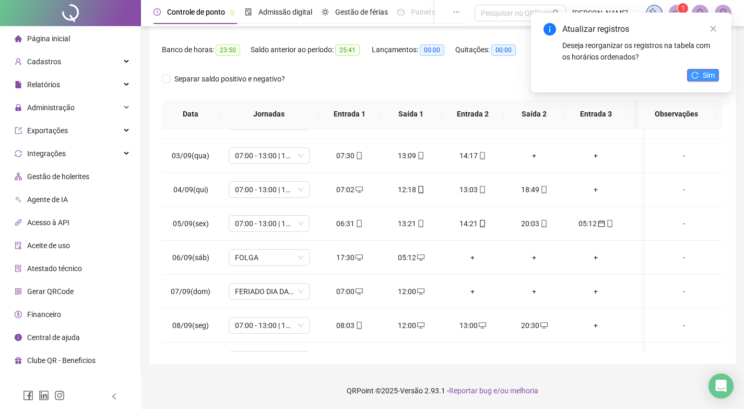
click at [699, 71] on button "Sim" at bounding box center [703, 75] width 32 height 13
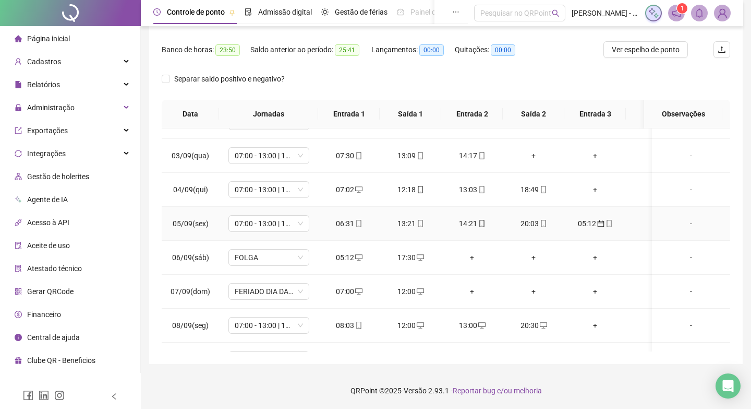
click at [586, 223] on div "05:12" at bounding box center [595, 223] width 45 height 11
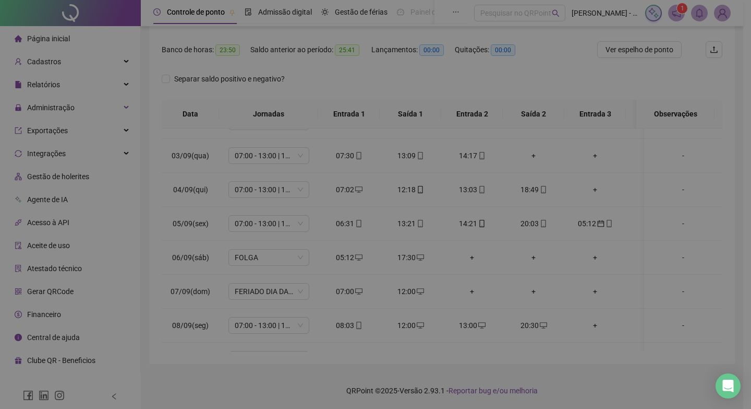
type input "**********"
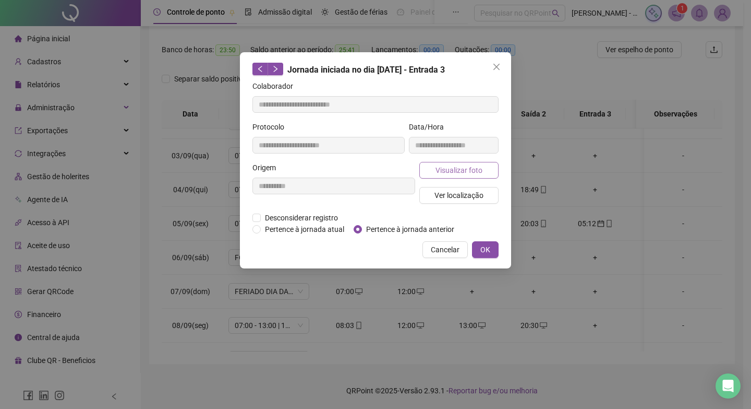
click at [443, 174] on span "Visualizar foto" at bounding box center [459, 169] width 47 height 11
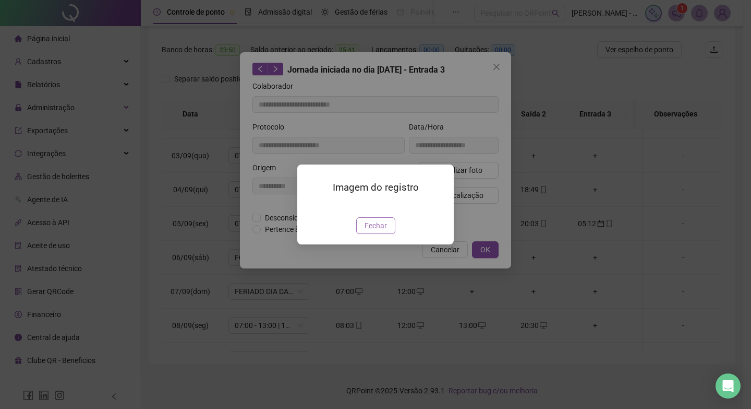
click at [367, 231] on span "Fechar" at bounding box center [376, 225] width 22 height 11
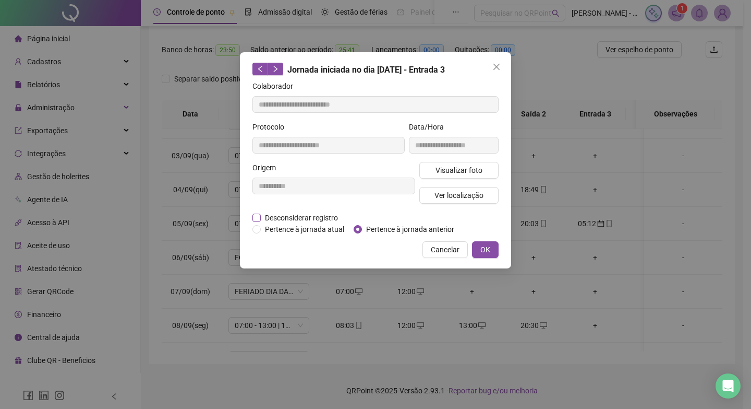
click at [316, 214] on span "Desconsiderar registro" at bounding box center [301, 217] width 81 height 11
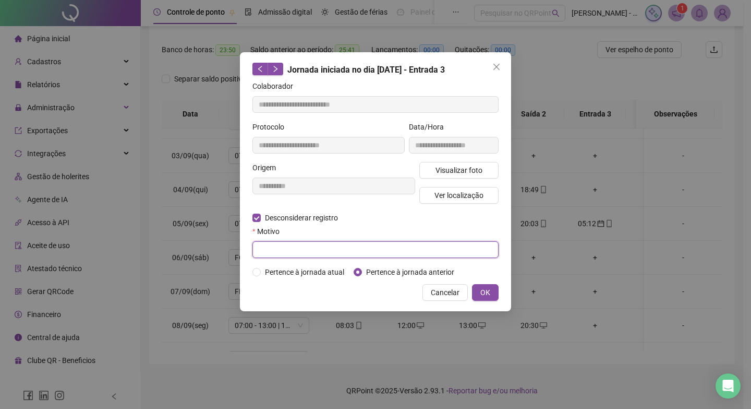
click at [311, 254] on input "text" at bounding box center [376, 249] width 246 height 17
type input "*"
click at [477, 293] on button "OK" at bounding box center [485, 292] width 27 height 17
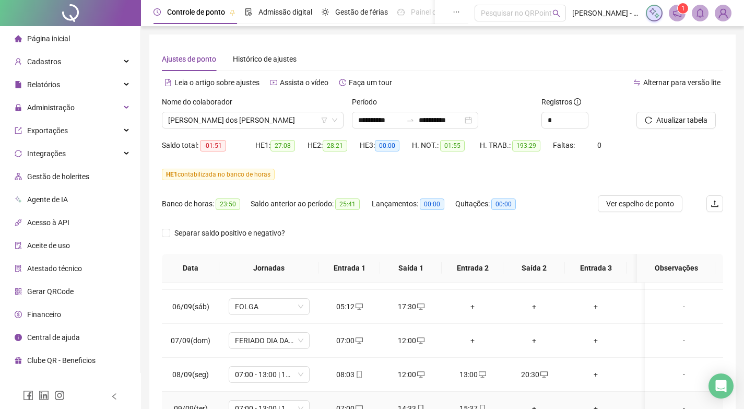
scroll to position [365, 0]
click at [475, 308] on div "+" at bounding box center [472, 306] width 45 height 11
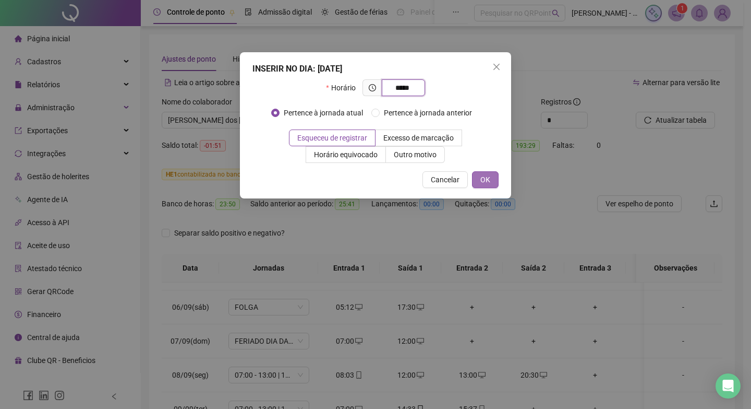
type input "*****"
click at [483, 179] on span "OK" at bounding box center [486, 179] width 10 height 11
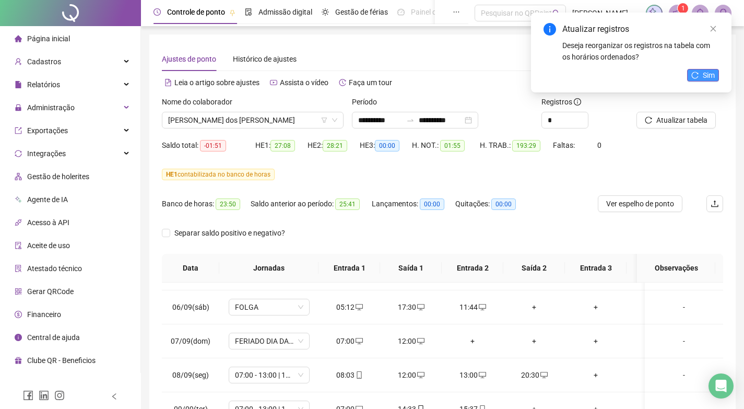
click at [701, 77] on button "Sim" at bounding box center [703, 75] width 32 height 13
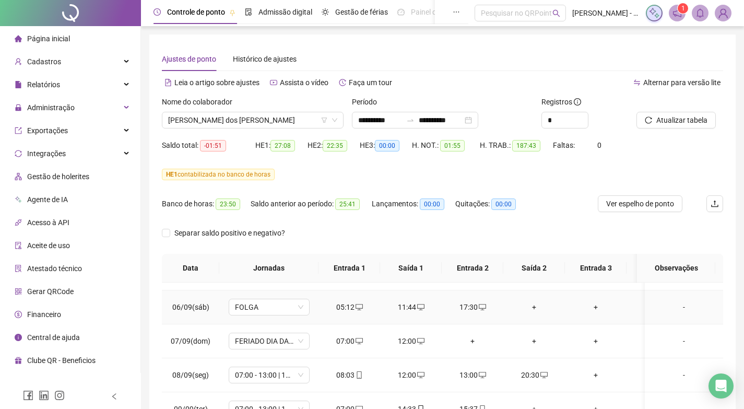
click at [536, 308] on div "+" at bounding box center [533, 306] width 45 height 11
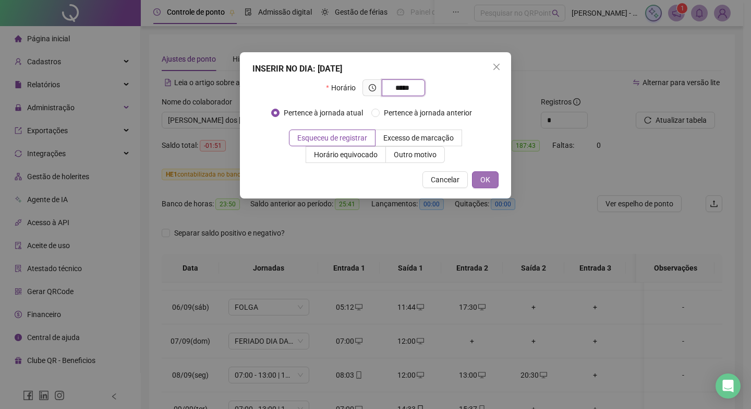
type input "*****"
click at [486, 181] on span "OK" at bounding box center [486, 179] width 10 height 11
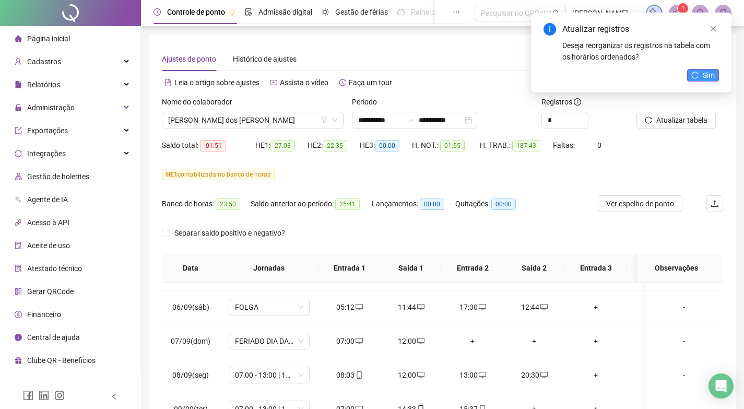
click at [706, 76] on span "Sim" at bounding box center [708, 74] width 12 height 11
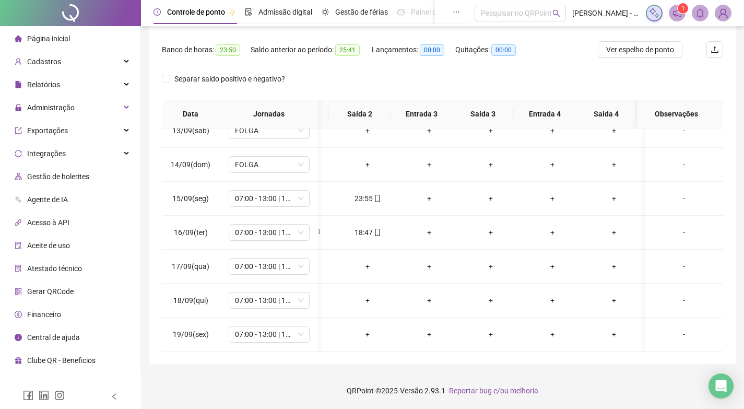
scroll to position [0, 0]
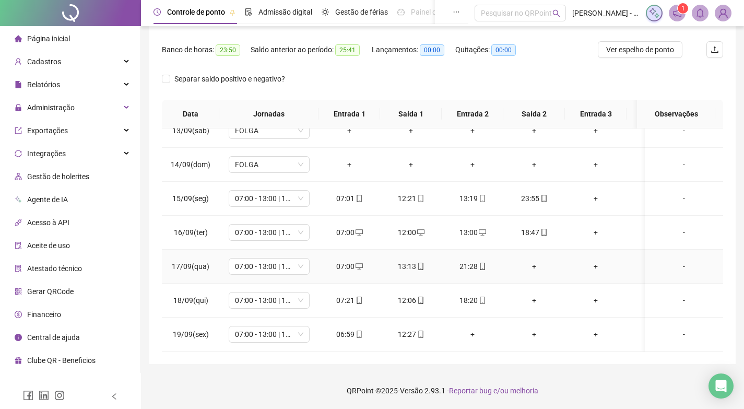
click at [533, 260] on div "+" at bounding box center [533, 265] width 45 height 11
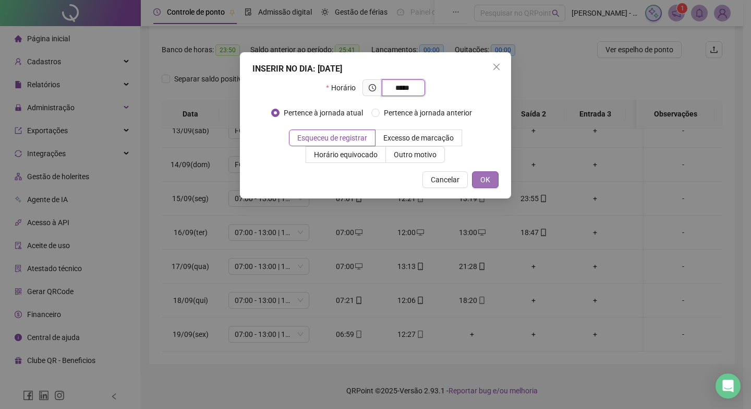
type input "*****"
click at [487, 180] on span "OK" at bounding box center [486, 179] width 10 height 11
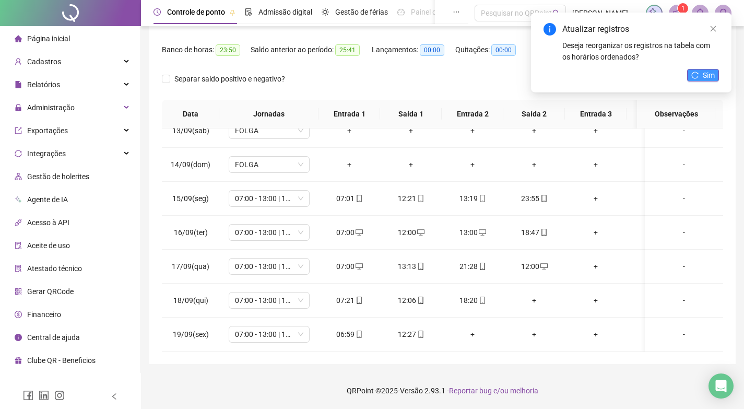
click at [704, 77] on span "Sim" at bounding box center [708, 74] width 12 height 11
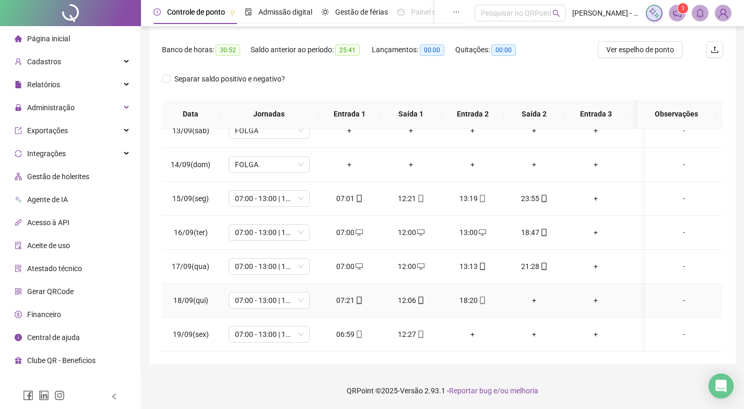
click at [534, 294] on div "+" at bounding box center [533, 299] width 45 height 11
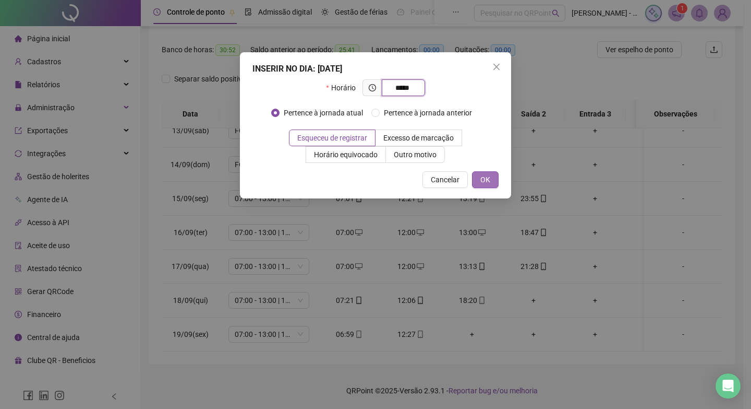
type input "*****"
click at [483, 177] on span "OK" at bounding box center [486, 179] width 10 height 11
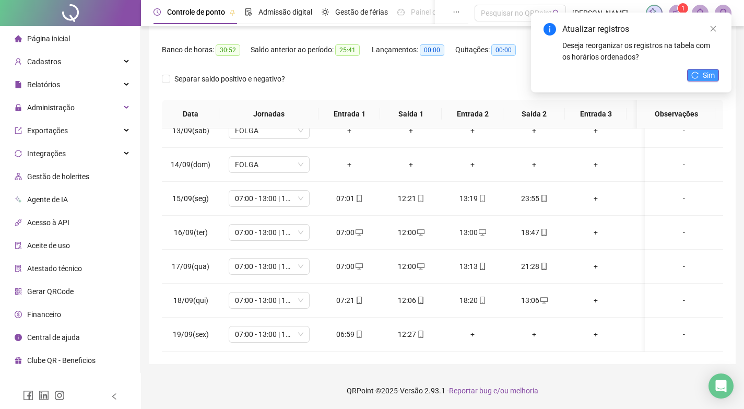
click at [694, 72] on icon "reload" at bounding box center [694, 74] width 7 height 7
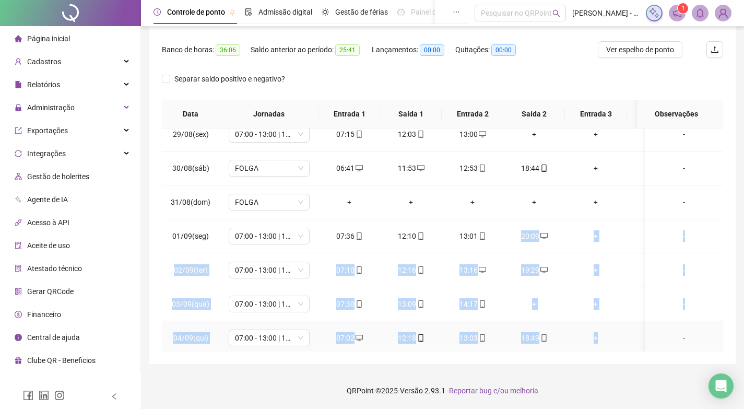
scroll to position [154, 0]
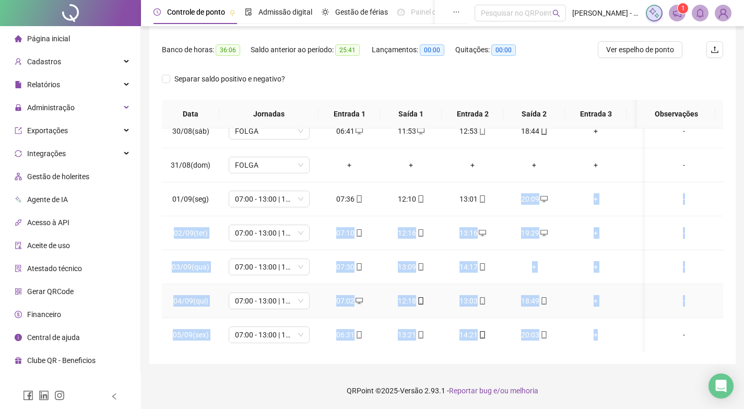
drag, startPoint x: 502, startPoint y: 342, endPoint x: 596, endPoint y: 337, distance: 94.1
click at [596, 337] on tbody "26/08(ter) 07:00 - 13:00 | 14:00 - 17:00 07:05 12:00 13:00 19:30 + + + + - 27/0…" at bounding box center [525, 403] width 727 height 848
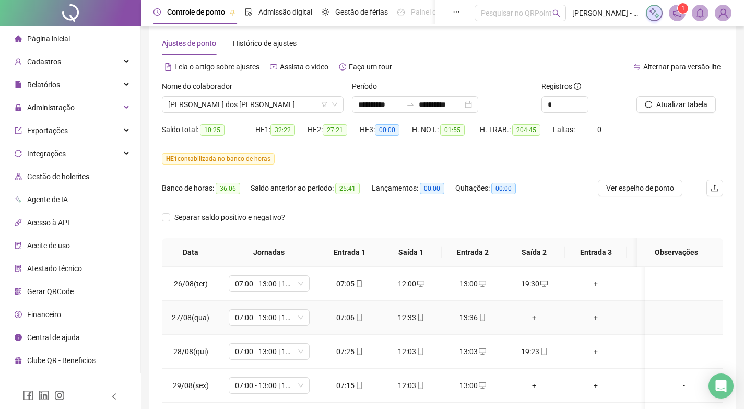
scroll to position [0, 0]
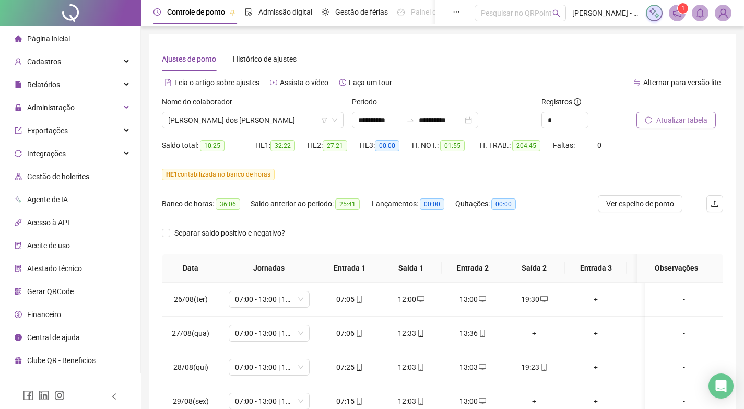
click at [675, 117] on span "Atualizar tabela" at bounding box center [681, 119] width 51 height 11
click at [226, 115] on span "[PERSON_NAME] dos [PERSON_NAME]" at bounding box center [252, 120] width 169 height 16
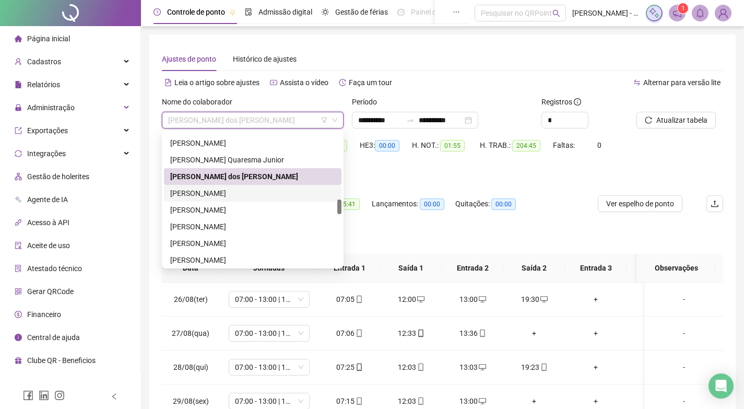
click at [214, 192] on div "[PERSON_NAME]" at bounding box center [252, 192] width 165 height 11
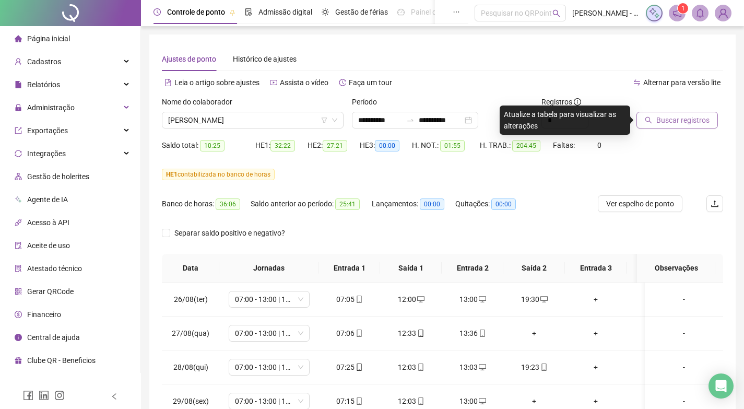
click at [703, 116] on span "Buscar registros" at bounding box center [682, 119] width 53 height 11
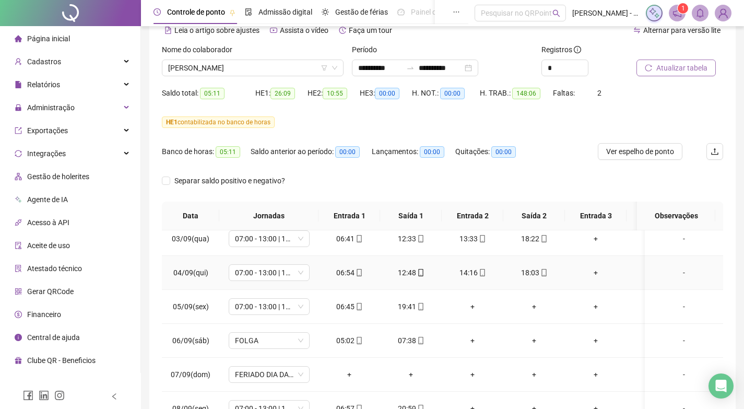
scroll to position [104, 0]
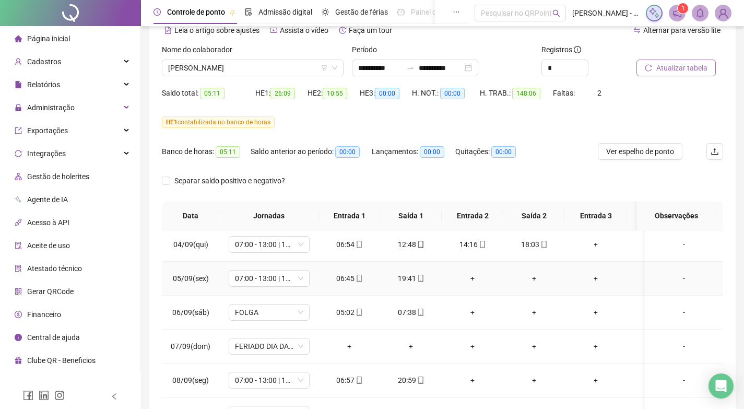
click at [469, 276] on div "+" at bounding box center [472, 277] width 45 height 11
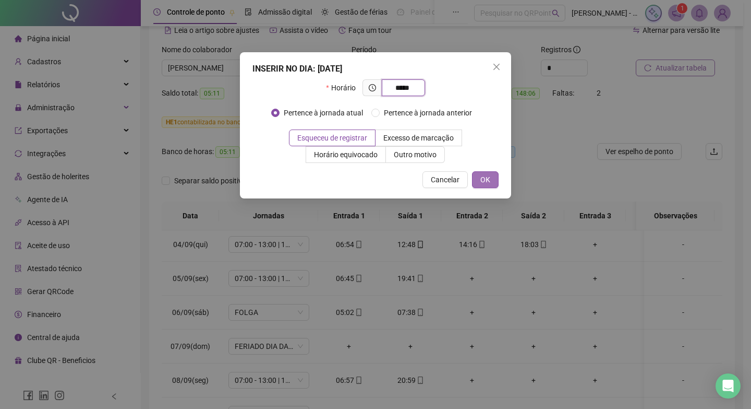
type input "*****"
click at [491, 175] on button "OK" at bounding box center [485, 179] width 27 height 17
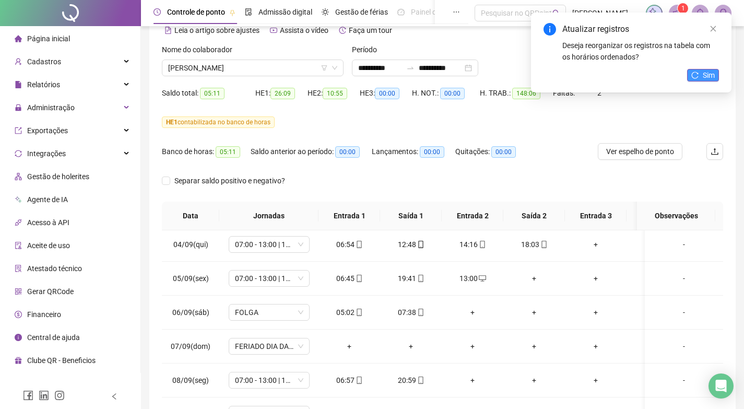
click at [701, 77] on button "Sim" at bounding box center [703, 75] width 32 height 13
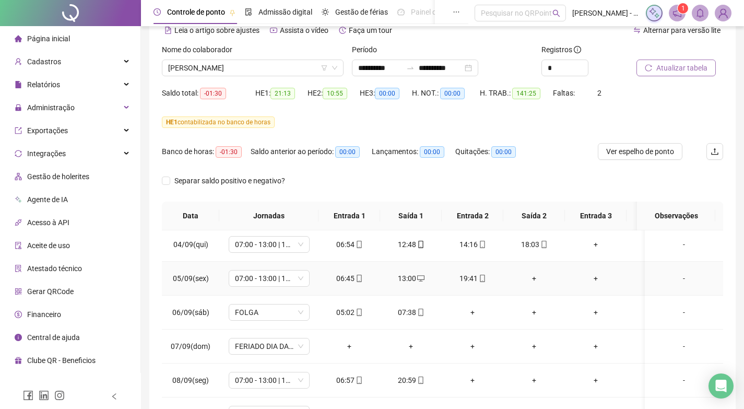
click at [536, 278] on div "+" at bounding box center [533, 277] width 45 height 11
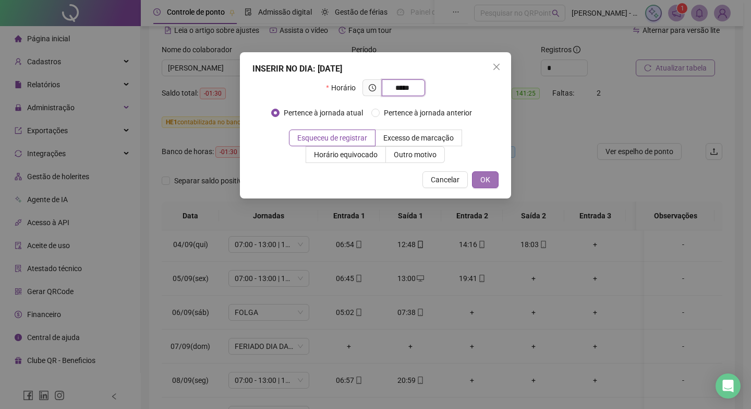
type input "*****"
click at [484, 178] on span "OK" at bounding box center [486, 179] width 10 height 11
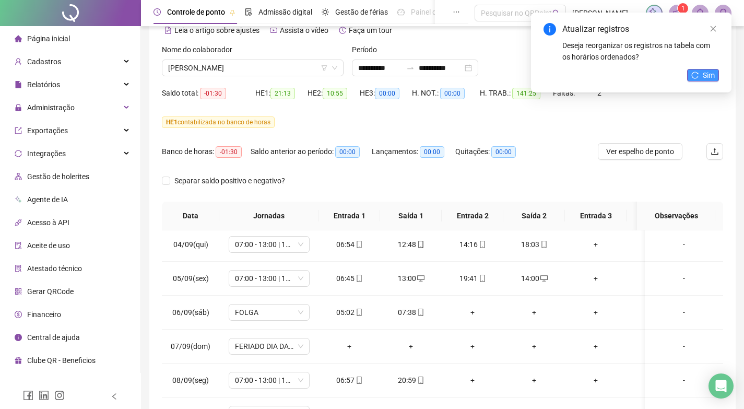
click at [704, 71] on span "Sim" at bounding box center [708, 74] width 12 height 11
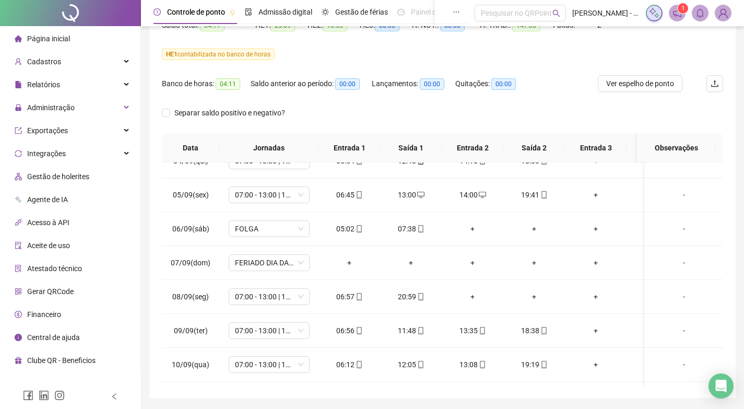
scroll to position [154, 0]
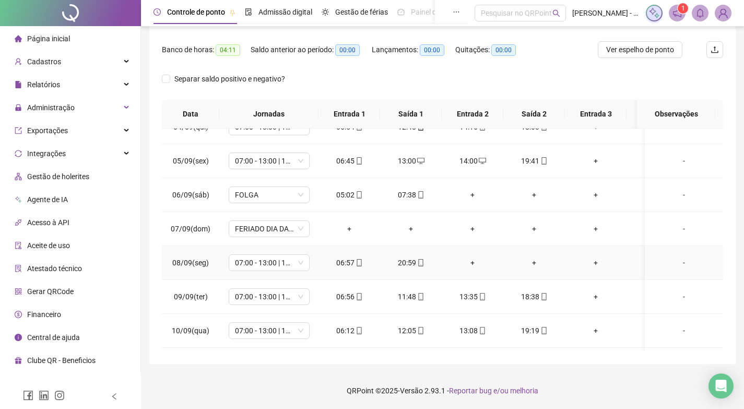
click at [470, 263] on div "+" at bounding box center [472, 262] width 45 height 11
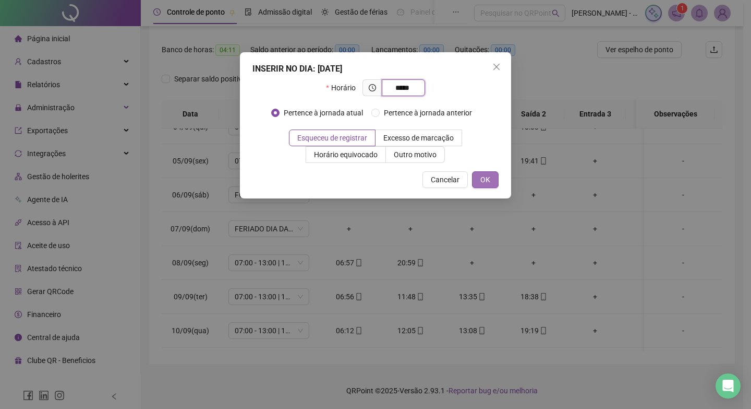
type input "*****"
click at [490, 182] on span "OK" at bounding box center [486, 179] width 10 height 11
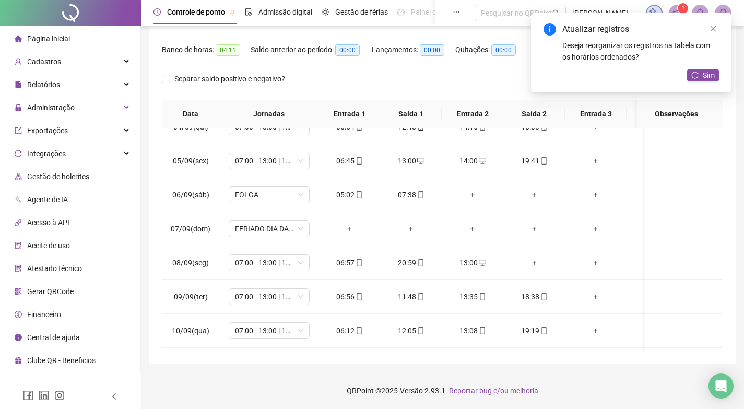
click at [711, 64] on div "Atualizar registros Deseja reorganizar os registros na tabela com os horários o…" at bounding box center [631, 53] width 200 height 80
click at [705, 77] on span "Sim" at bounding box center [708, 74] width 12 height 11
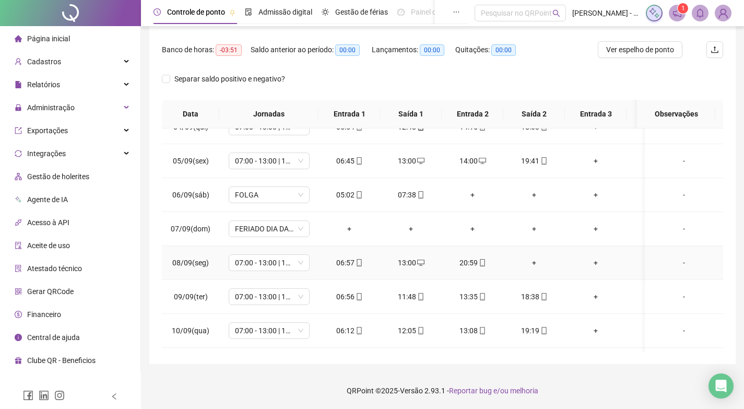
click at [535, 263] on div "+" at bounding box center [533, 262] width 45 height 11
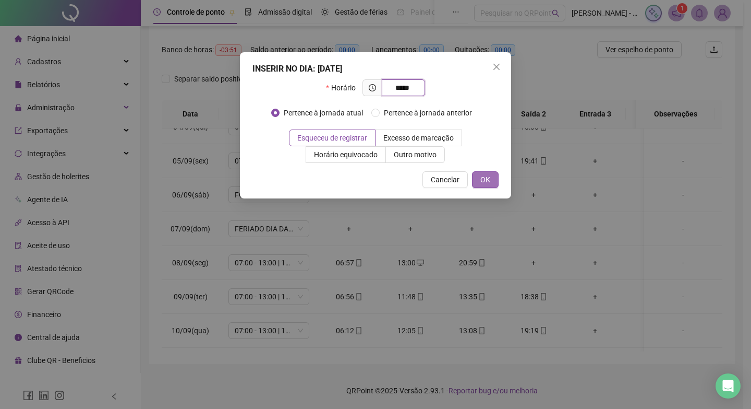
type input "*****"
click at [481, 175] on button "OK" at bounding box center [485, 179] width 27 height 17
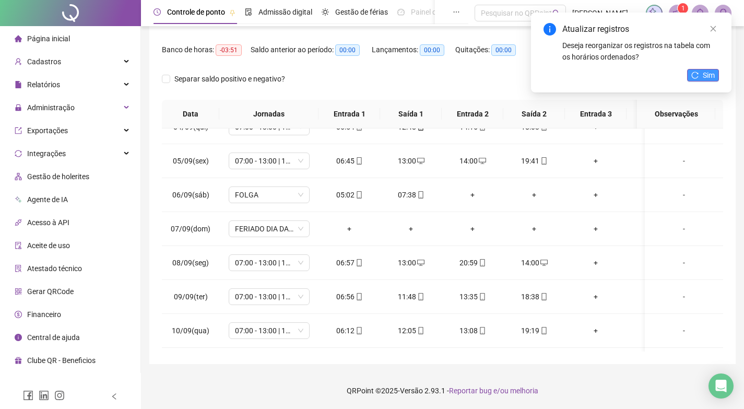
click at [698, 75] on icon "reload" at bounding box center [694, 74] width 7 height 7
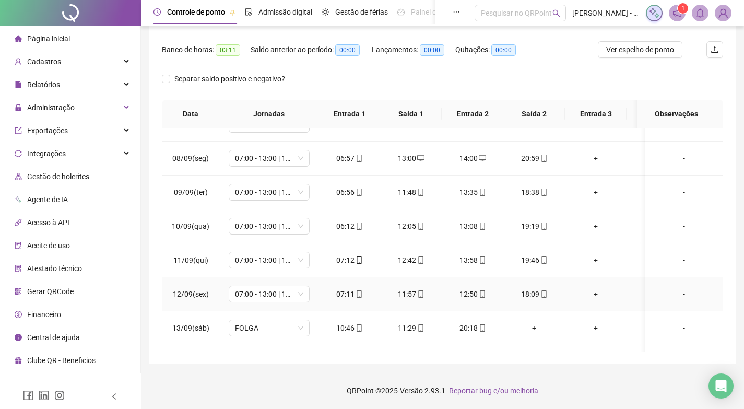
scroll to position [277, 0]
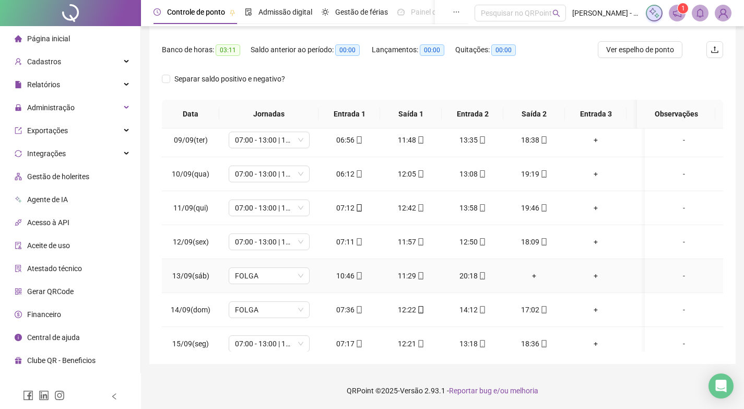
click at [535, 275] on div "+" at bounding box center [533, 275] width 45 height 11
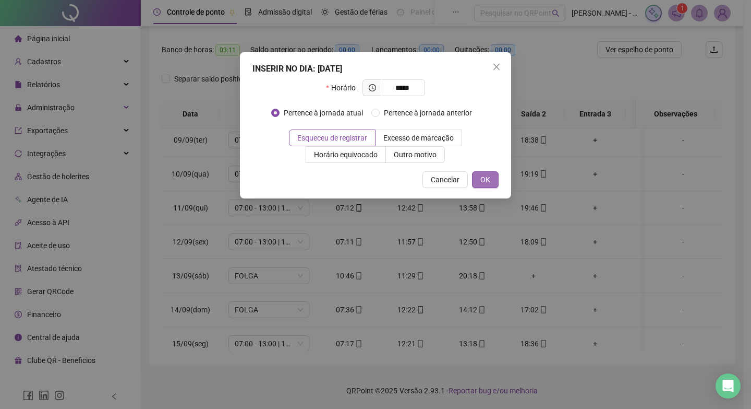
type input "*****"
click at [487, 179] on span "OK" at bounding box center [486, 179] width 10 height 11
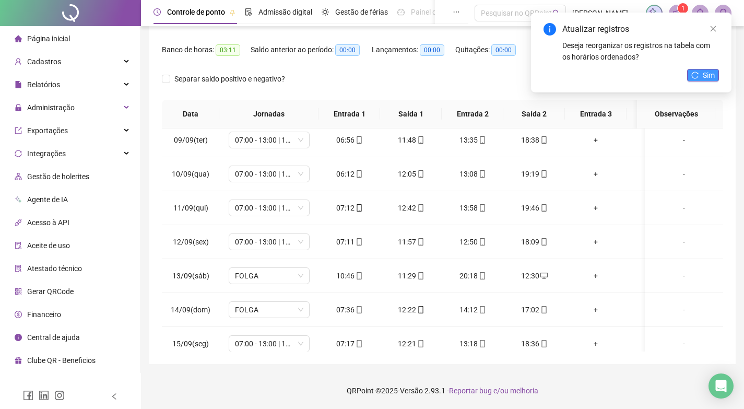
click at [708, 77] on span "Sim" at bounding box center [708, 74] width 12 height 11
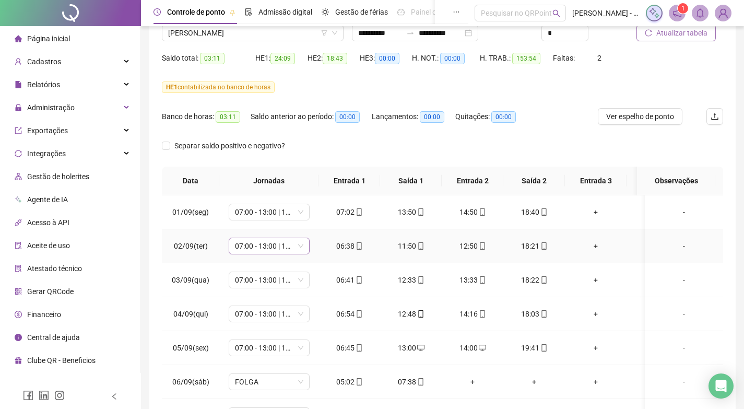
scroll to position [0, 0]
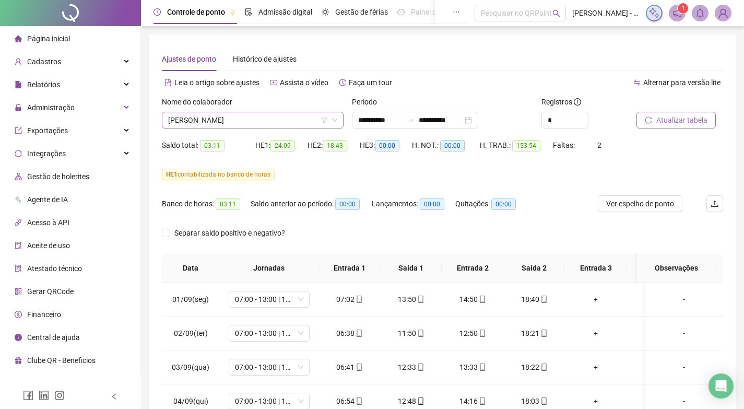
click at [271, 124] on span "[PERSON_NAME]" at bounding box center [252, 120] width 169 height 16
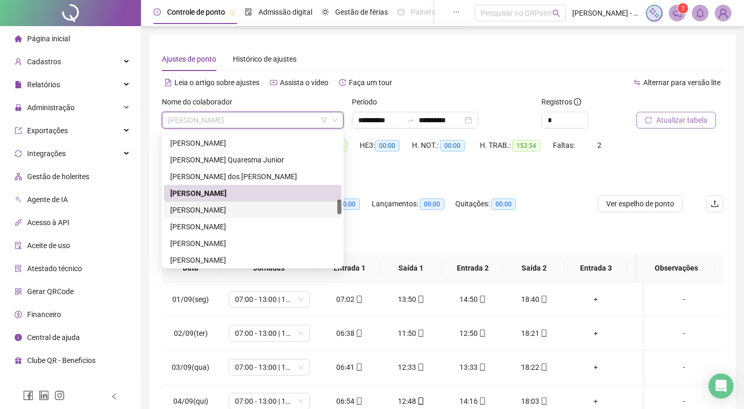
click at [225, 207] on div "[PERSON_NAME]" at bounding box center [252, 209] width 165 height 11
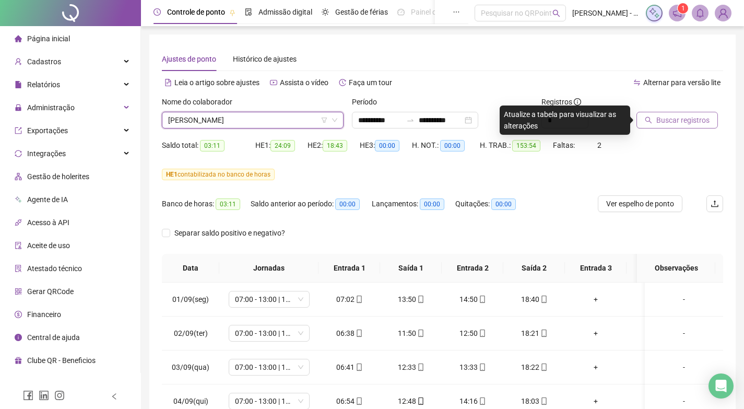
click at [242, 117] on span "[PERSON_NAME]" at bounding box center [252, 120] width 169 height 16
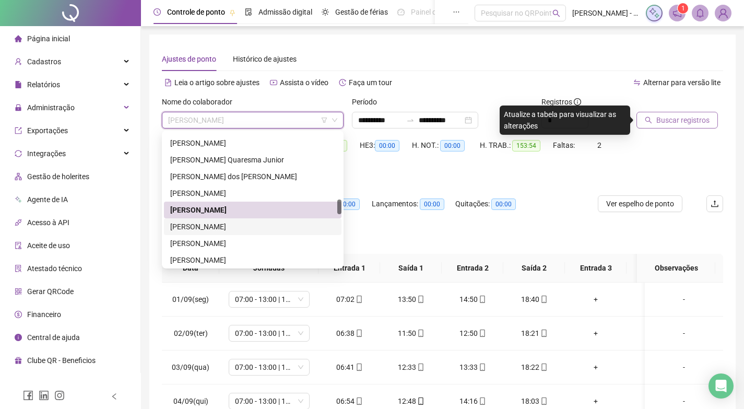
click at [196, 225] on div "[PERSON_NAME]" at bounding box center [252, 226] width 165 height 11
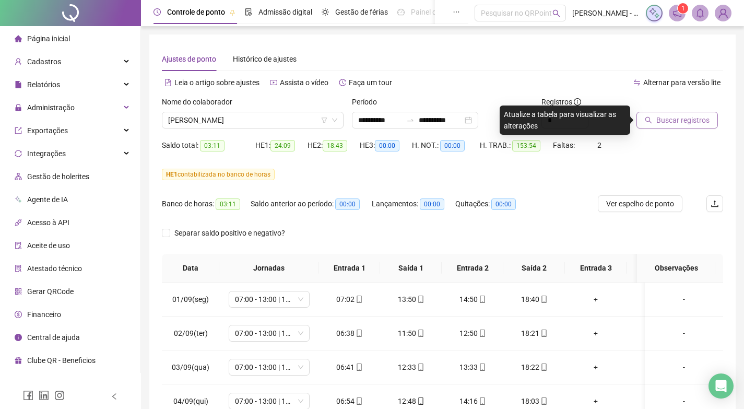
click at [655, 117] on button "Buscar registros" at bounding box center [676, 120] width 81 height 17
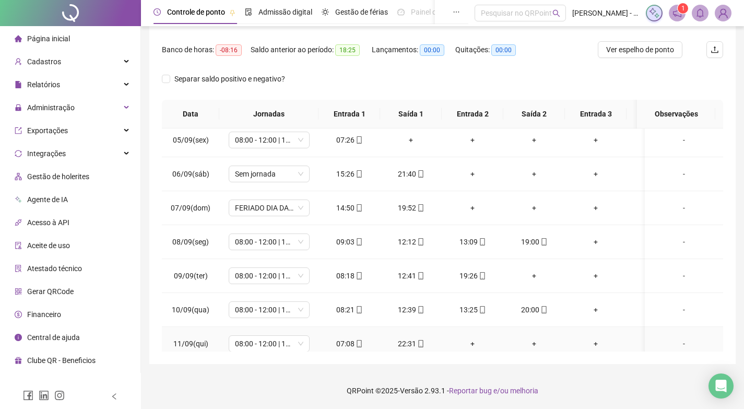
scroll to position [320, 0]
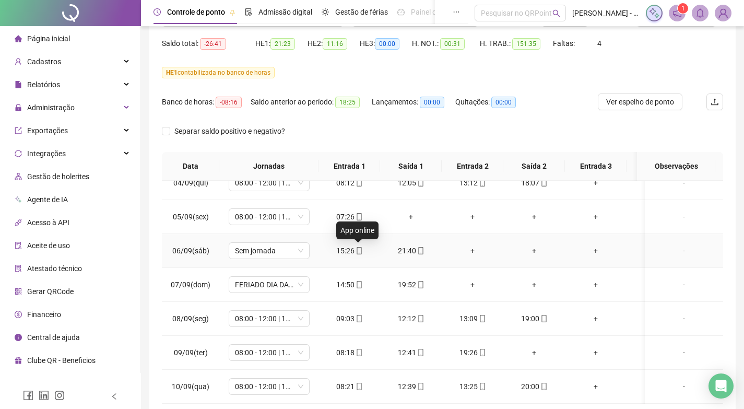
click at [356, 251] on icon "mobile" at bounding box center [358, 250] width 5 height 7
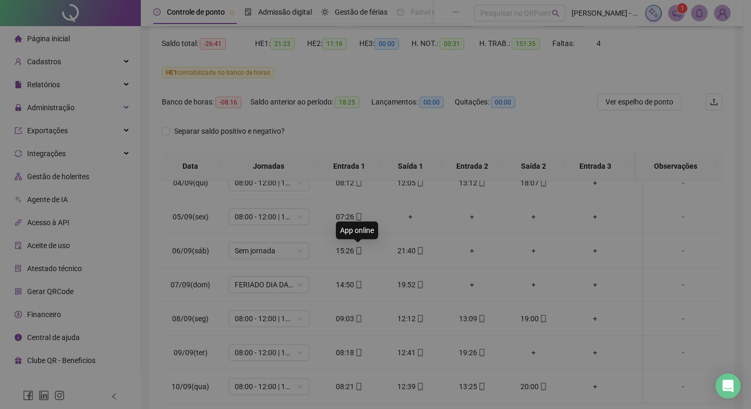
type input "**********"
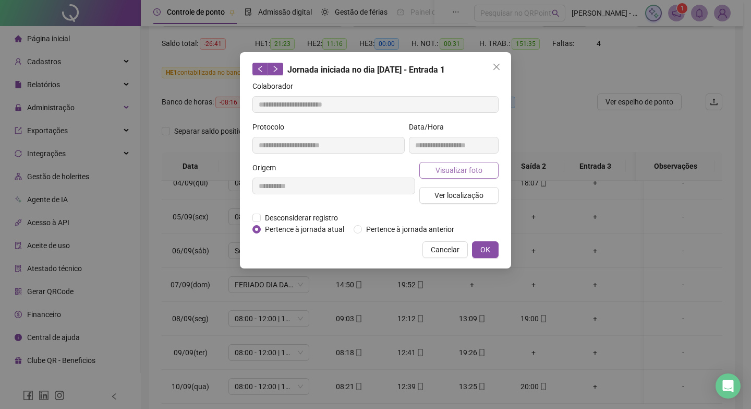
click at [468, 169] on span "Visualizar foto" at bounding box center [459, 169] width 47 height 11
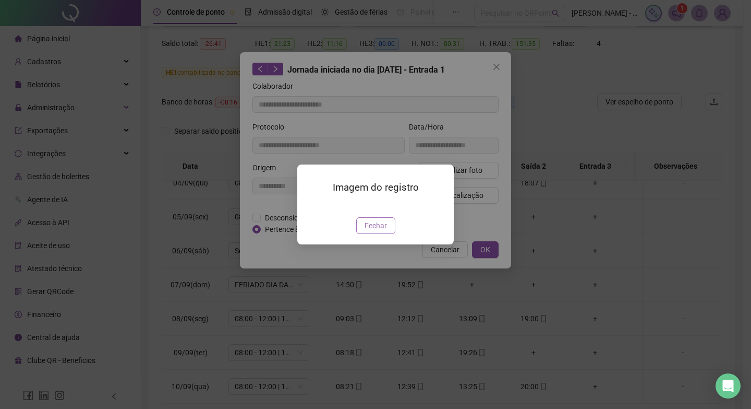
click at [383, 225] on span "Fechar" at bounding box center [376, 225] width 22 height 11
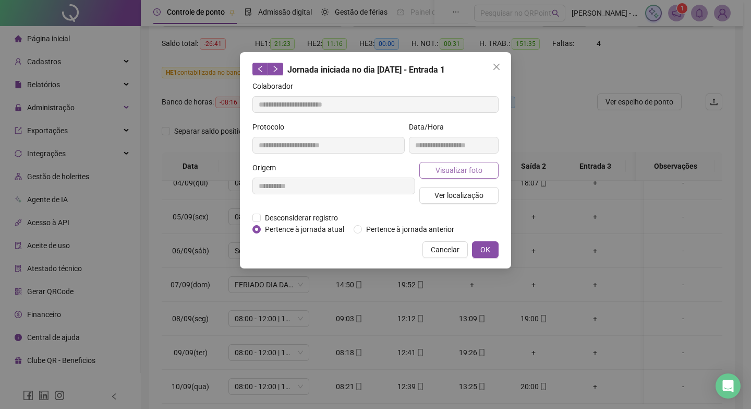
click at [462, 165] on span "Visualizar foto" at bounding box center [459, 169] width 47 height 11
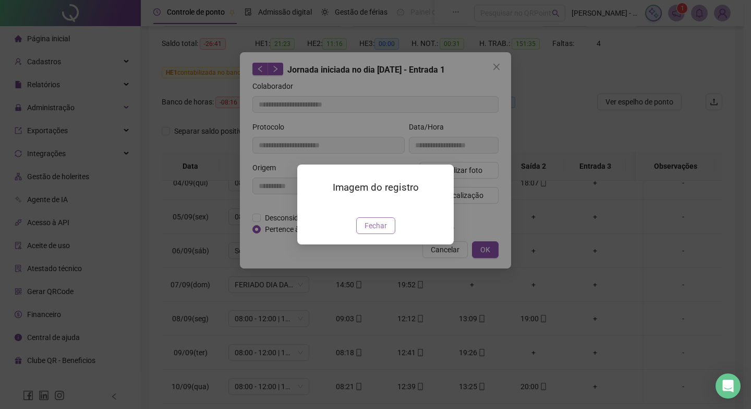
click at [376, 231] on span "Fechar" at bounding box center [376, 225] width 22 height 11
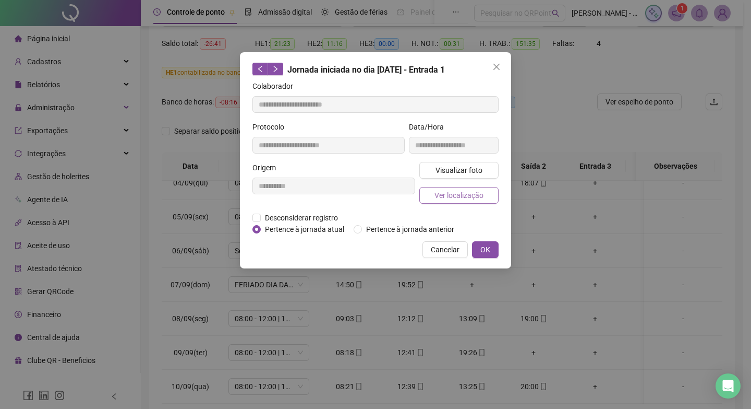
click at [438, 195] on span "Ver localização" at bounding box center [459, 194] width 49 height 11
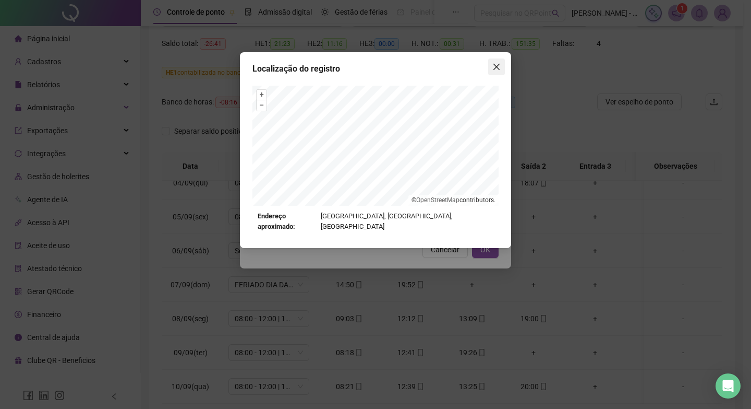
click at [496, 66] on icon "close" at bounding box center [497, 67] width 6 height 6
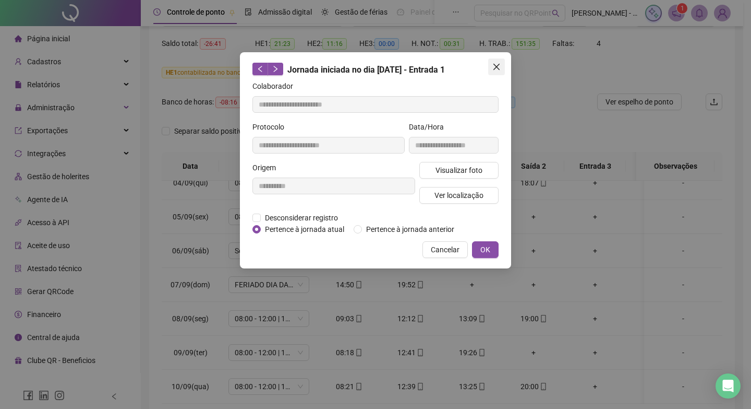
click at [496, 64] on icon "close" at bounding box center [497, 67] width 8 height 8
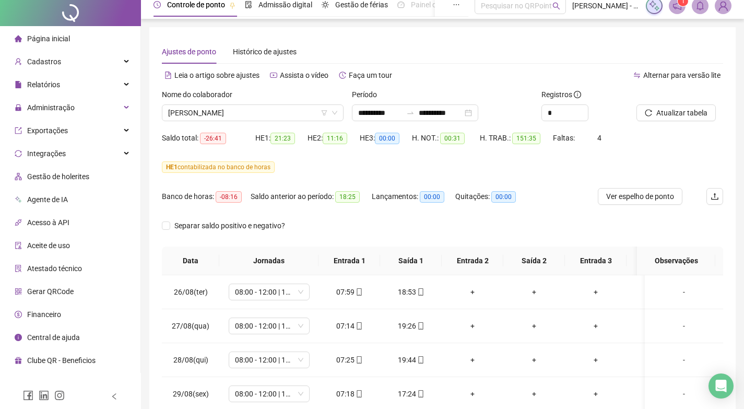
scroll to position [154, 0]
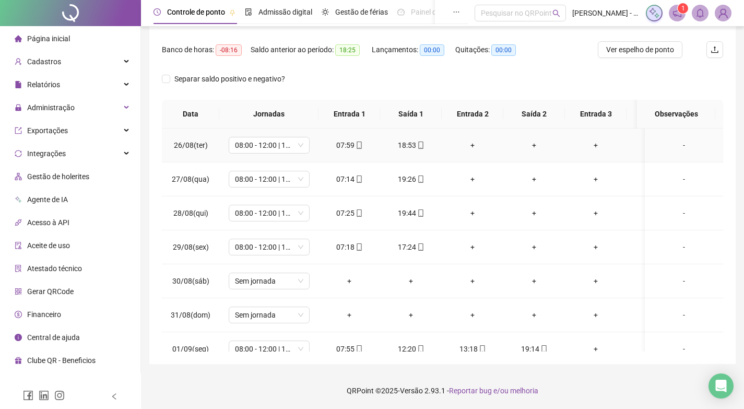
click at [470, 146] on div "+" at bounding box center [472, 144] width 45 height 11
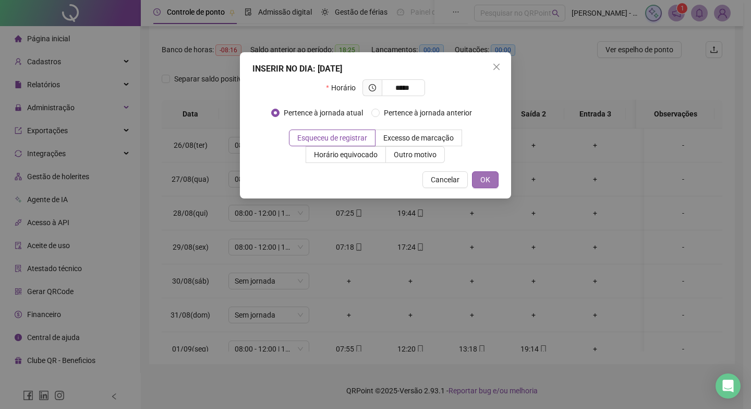
type input "*****"
click at [483, 178] on span "OK" at bounding box center [486, 179] width 10 height 11
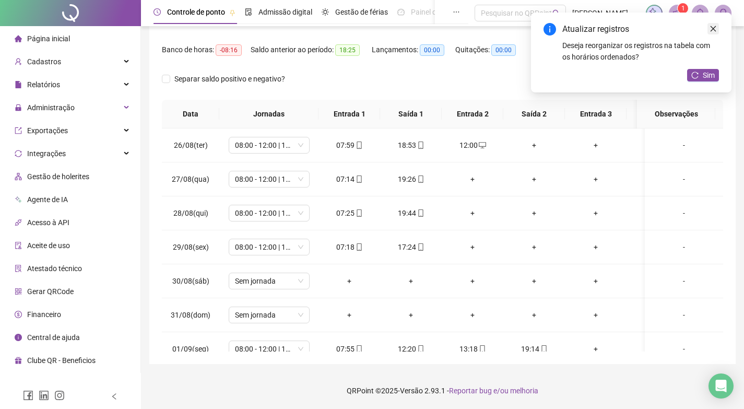
click at [711, 25] on link "Close" at bounding box center [712, 28] width 11 height 11
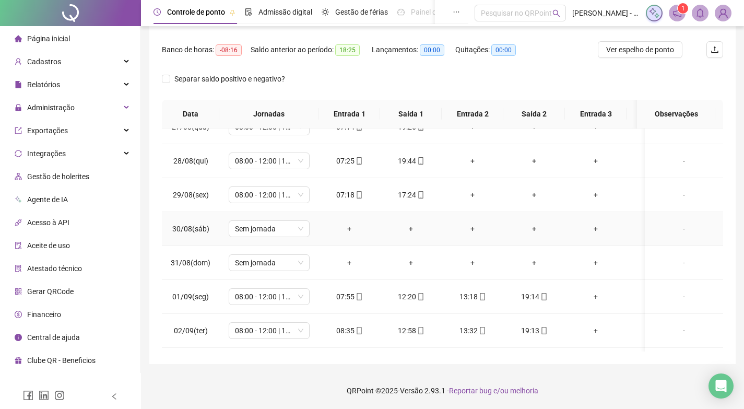
scroll to position [0, 0]
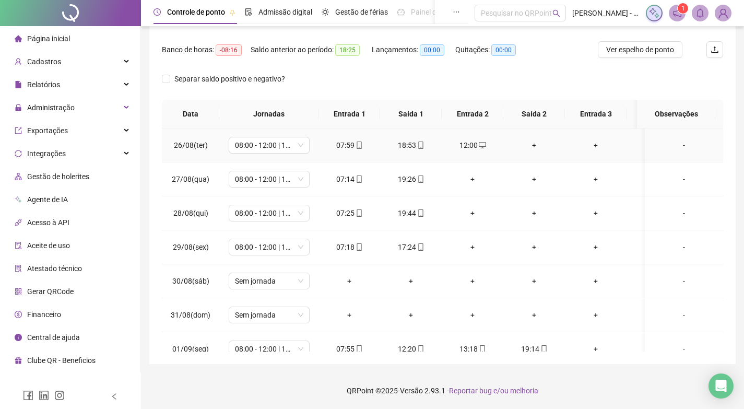
click at [533, 145] on div "+" at bounding box center [533, 144] width 45 height 11
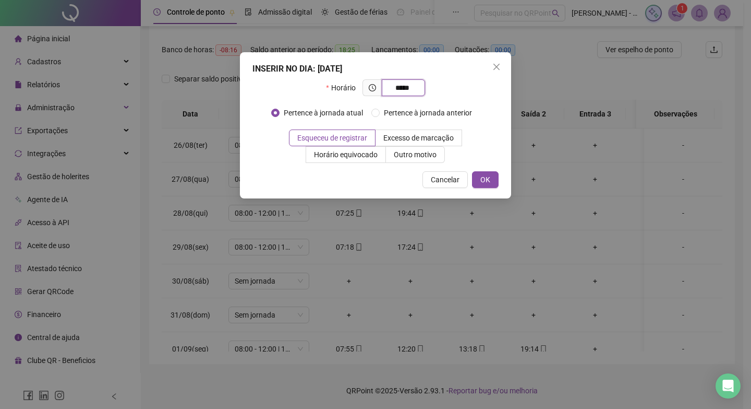
type input "*****"
click at [484, 170] on div "INSERIR NO DIA : 26/08/2025 Horário ***** Pertence à jornada atual Pertence à j…" at bounding box center [375, 125] width 271 height 146
click at [484, 178] on span "OK" at bounding box center [486, 179] width 10 height 11
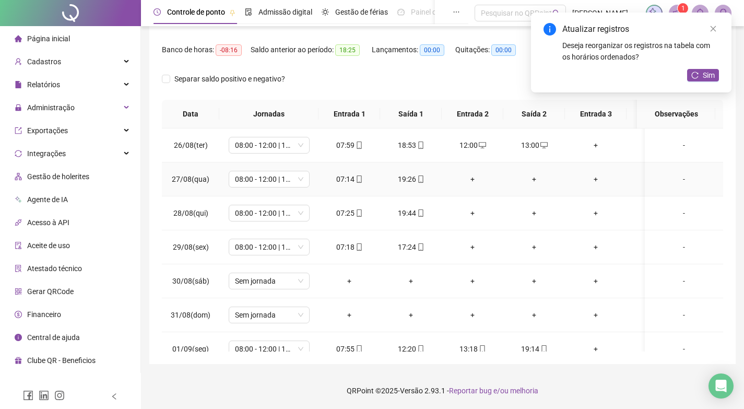
click at [473, 177] on div "+" at bounding box center [472, 178] width 45 height 11
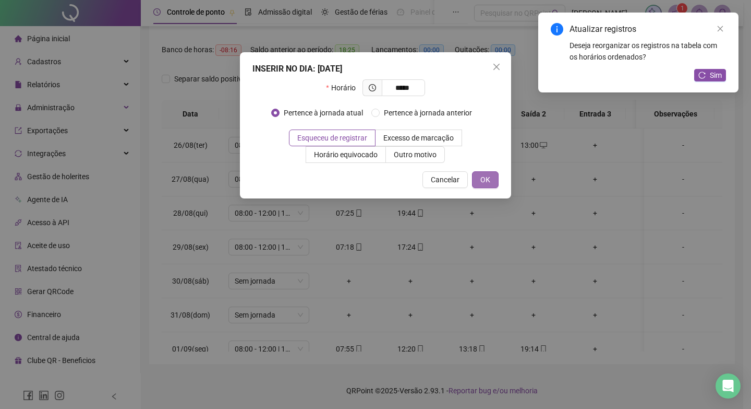
type input "*****"
click at [472, 180] on button "OK" at bounding box center [485, 179] width 27 height 17
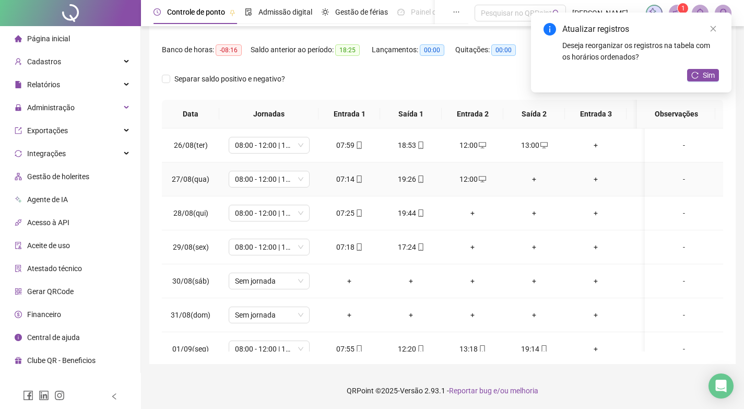
click at [533, 179] on div "+" at bounding box center [533, 178] width 45 height 11
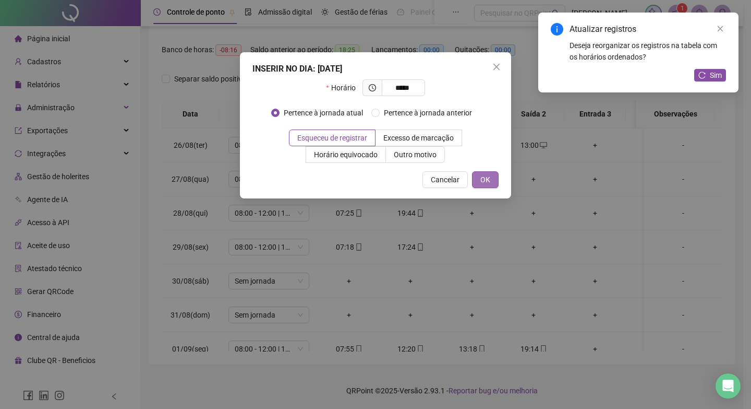
type input "*****"
click at [495, 179] on button "OK" at bounding box center [485, 179] width 27 height 17
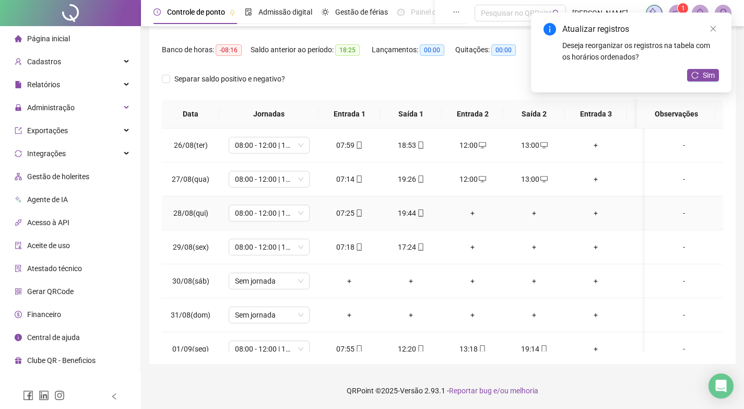
click at [470, 214] on div "+" at bounding box center [472, 212] width 45 height 11
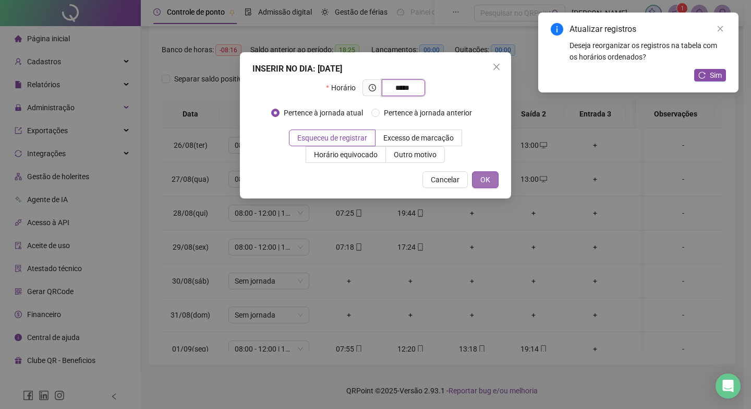
type input "*****"
click at [481, 184] on span "OK" at bounding box center [486, 179] width 10 height 11
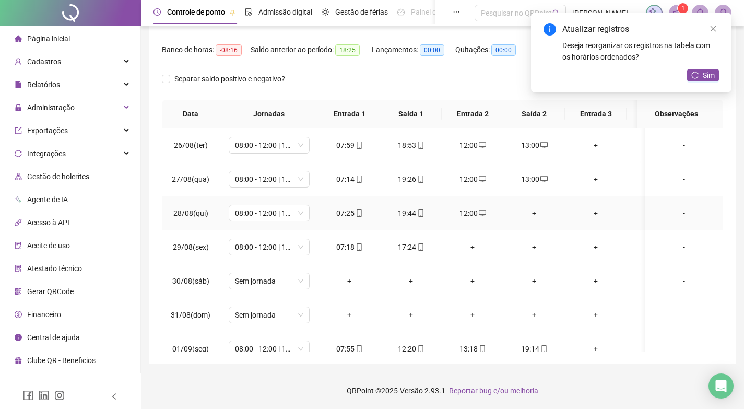
click at [531, 213] on div "+" at bounding box center [533, 212] width 45 height 11
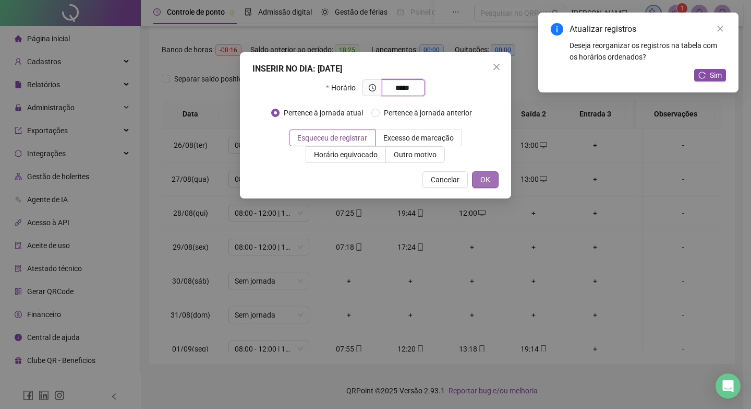
type input "*****"
click at [494, 172] on button "OK" at bounding box center [485, 179] width 27 height 17
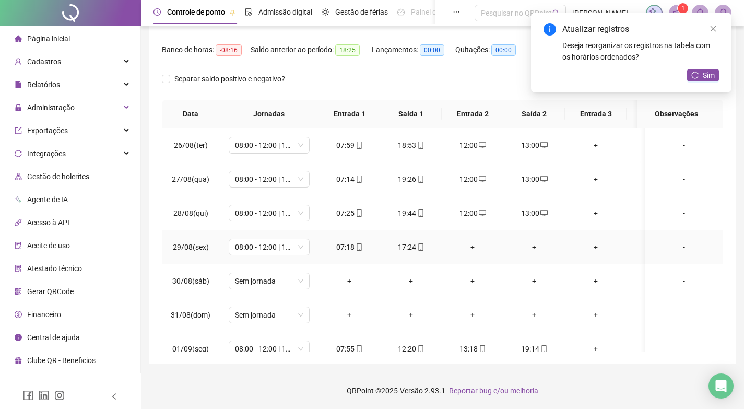
click at [470, 246] on div "+" at bounding box center [472, 246] width 45 height 11
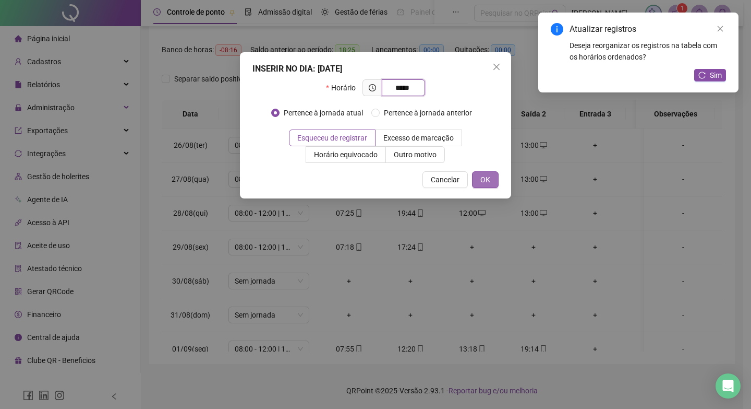
type input "*****"
click at [486, 182] on span "OK" at bounding box center [486, 179] width 10 height 11
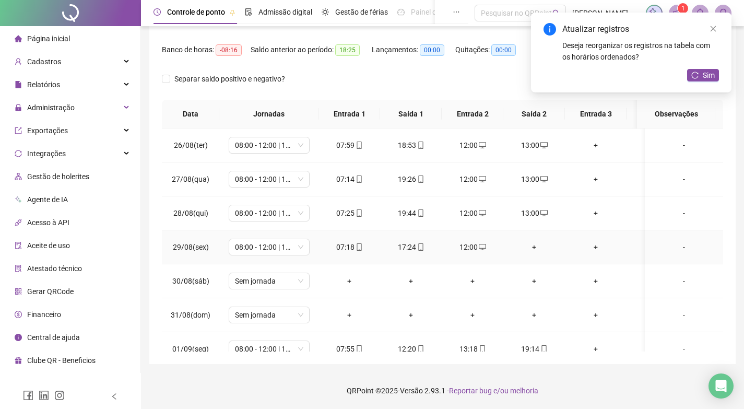
click at [530, 244] on div "+" at bounding box center [533, 246] width 45 height 11
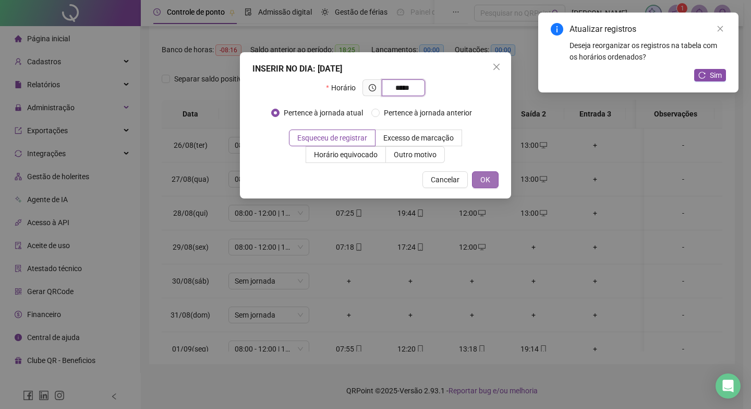
type input "*****"
click at [486, 184] on span "OK" at bounding box center [486, 179] width 10 height 11
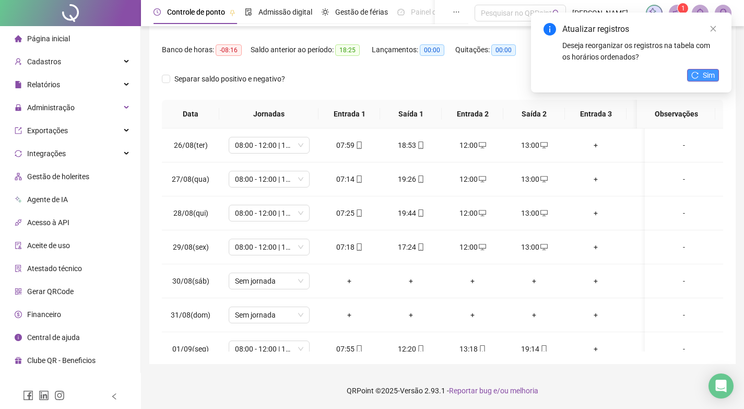
click at [702, 69] on button "Sim" at bounding box center [703, 75] width 32 height 13
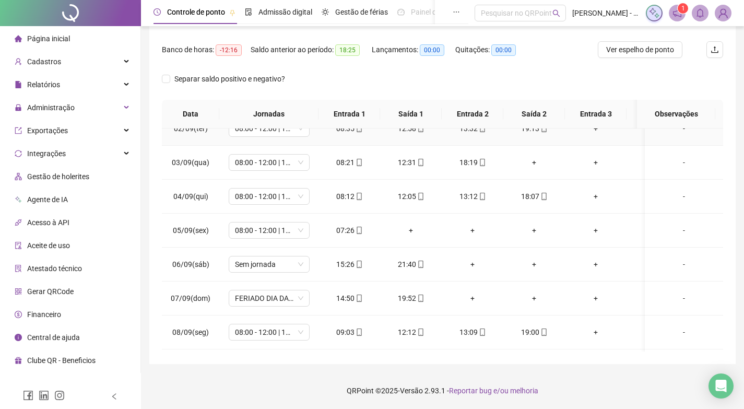
scroll to position [261, 0]
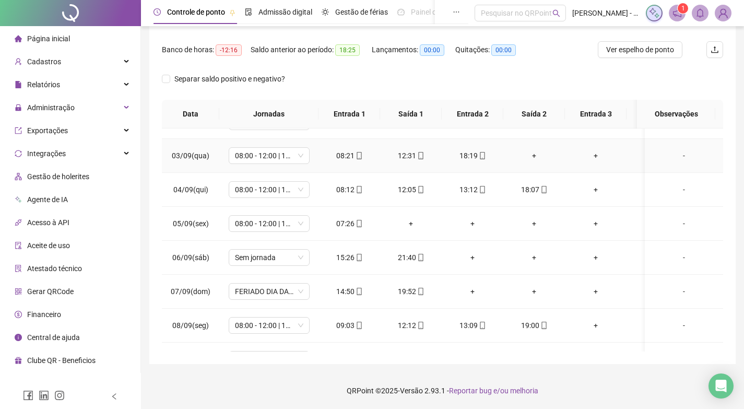
click at [537, 154] on div "+" at bounding box center [533, 155] width 45 height 11
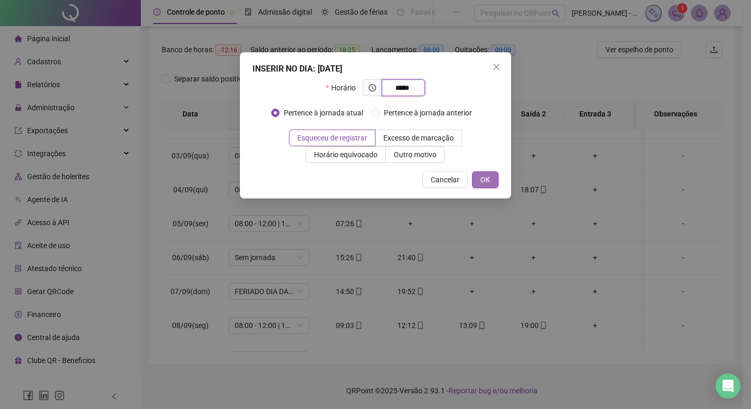
type input "*****"
click at [492, 179] on button "OK" at bounding box center [485, 179] width 27 height 17
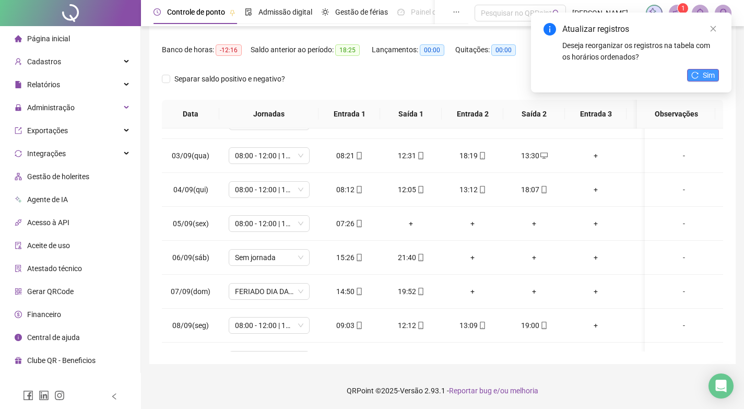
click at [700, 74] on button "Sim" at bounding box center [703, 75] width 32 height 13
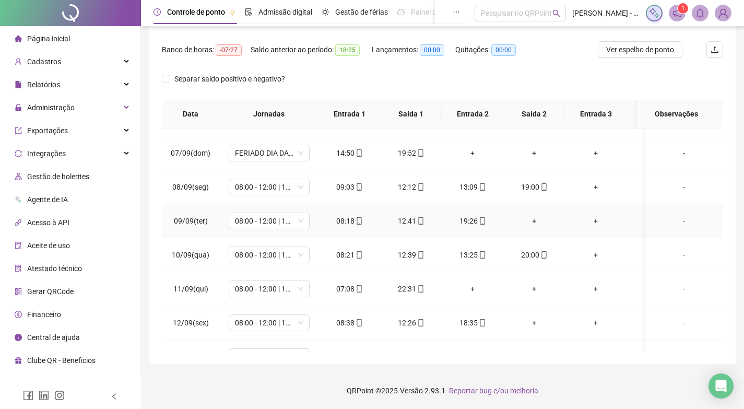
scroll to position [417, 0]
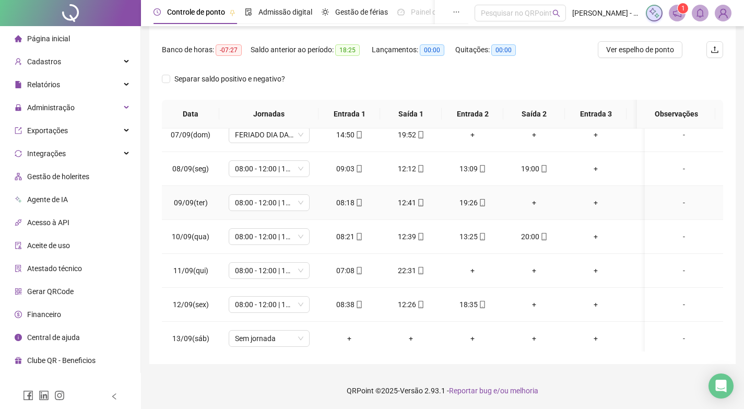
click at [529, 200] on div "+" at bounding box center [533, 202] width 45 height 11
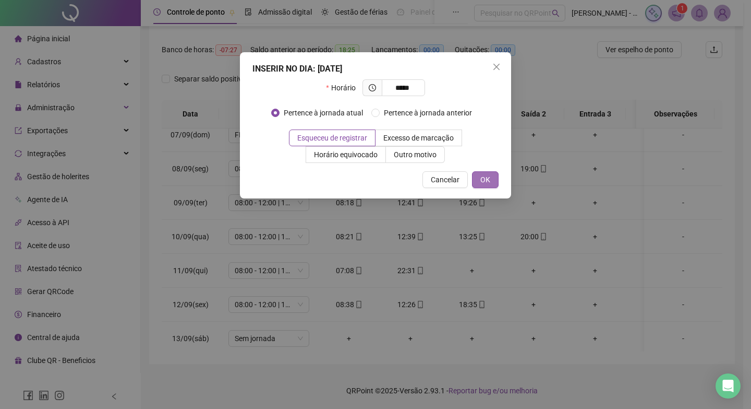
type input "*****"
click at [483, 182] on span "OK" at bounding box center [486, 179] width 10 height 11
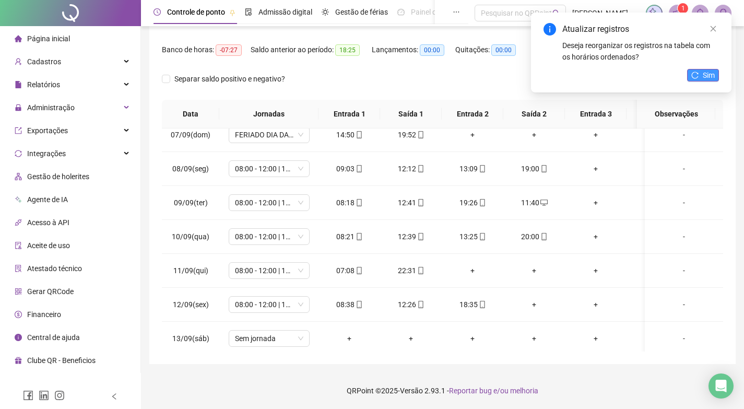
click at [704, 74] on span "Sim" at bounding box center [708, 74] width 12 height 11
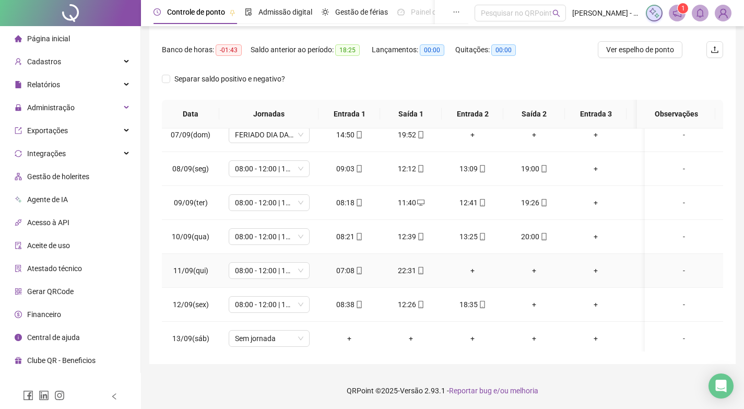
scroll to position [470, 0]
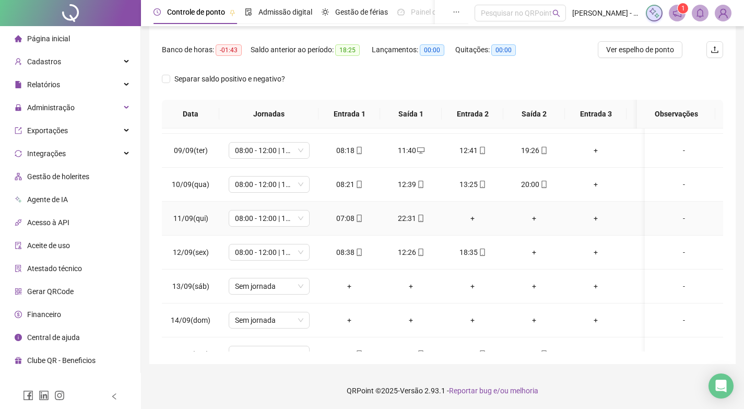
click at [472, 218] on div "+" at bounding box center [472, 217] width 45 height 11
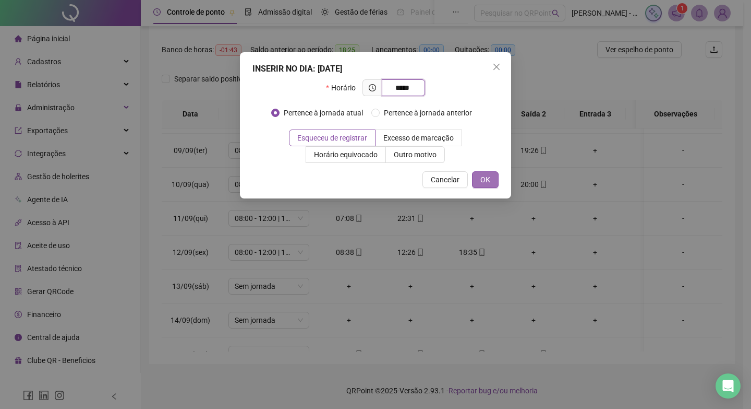
type input "*****"
click at [484, 185] on span "OK" at bounding box center [486, 179] width 10 height 11
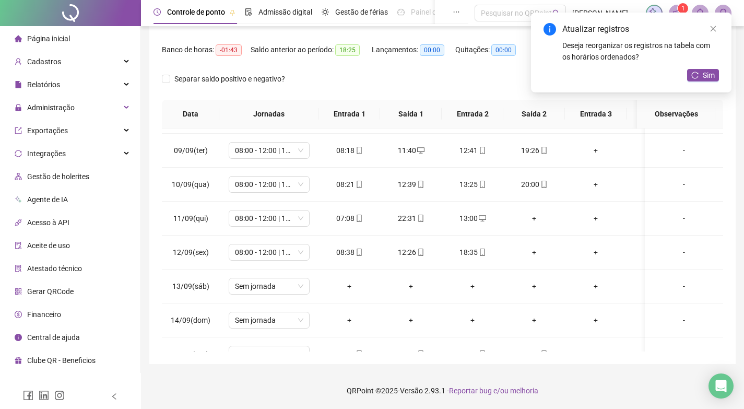
click at [700, 67] on div "Atualizar registros Deseja reorganizar os registros na tabela com os horários o…" at bounding box center [631, 53] width 200 height 80
click at [700, 80] on button "Sim" at bounding box center [703, 75] width 32 height 13
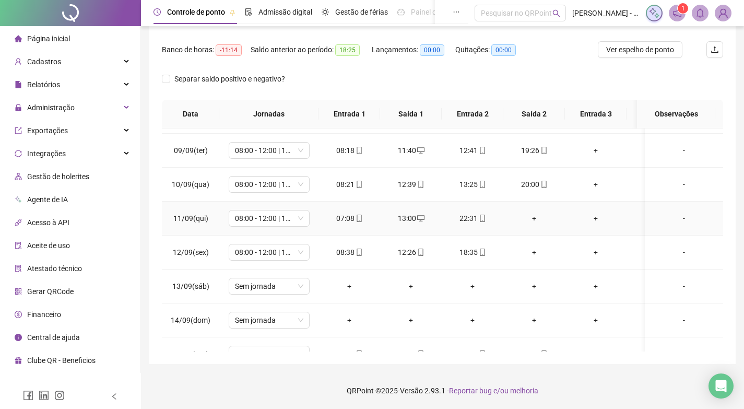
click at [530, 215] on div "+" at bounding box center [533, 217] width 45 height 11
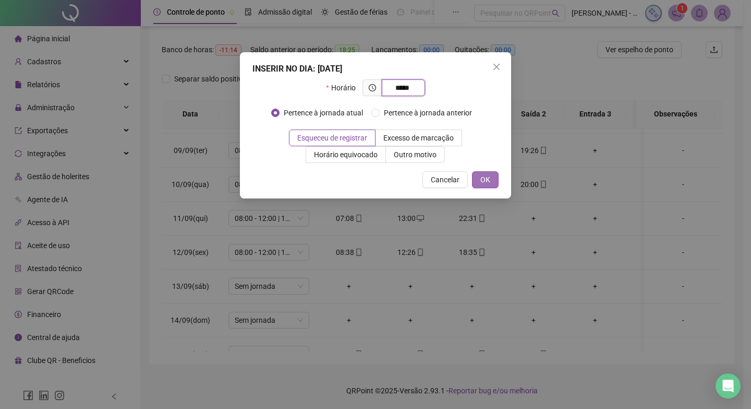
type input "*****"
click at [487, 182] on span "OK" at bounding box center [486, 179] width 10 height 11
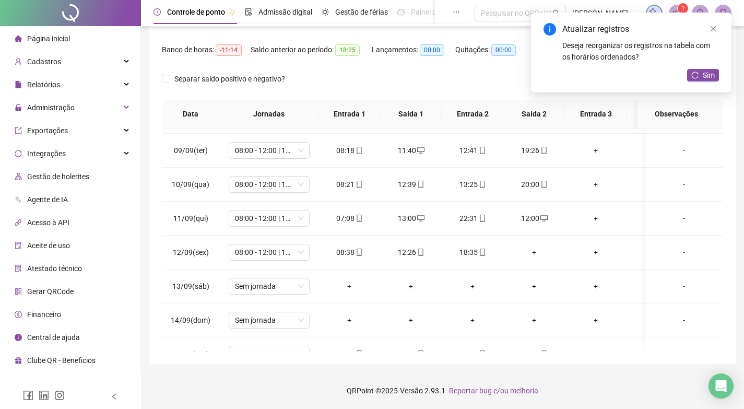
click at [699, 65] on div "Atualizar registros Deseja reorganizar os registros na tabela com os horários o…" at bounding box center [631, 53] width 200 height 80
click at [699, 75] on button "Sim" at bounding box center [703, 75] width 32 height 13
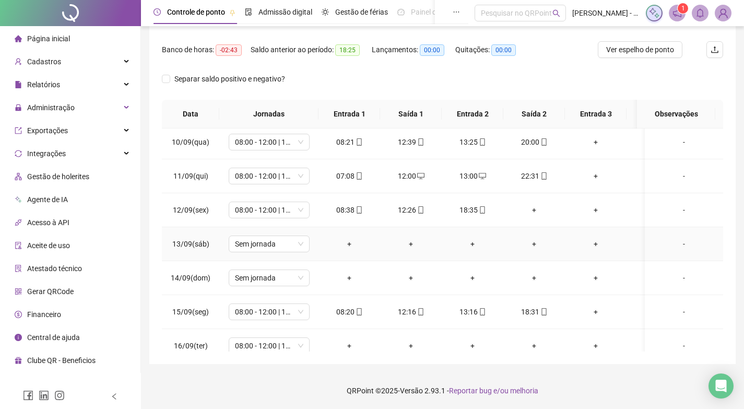
scroll to position [522, 0]
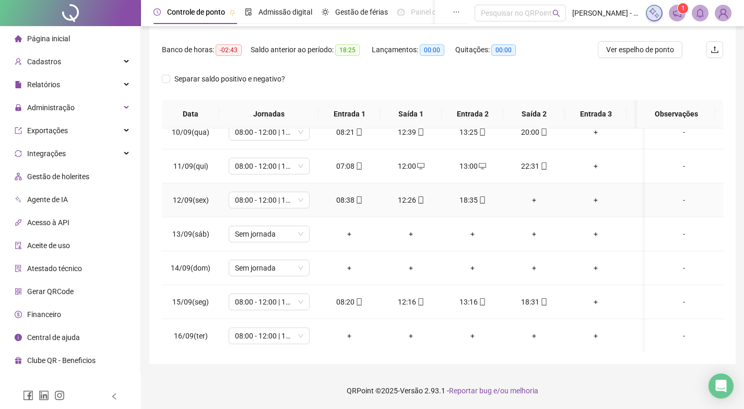
click at [531, 200] on div "+" at bounding box center [533, 199] width 45 height 11
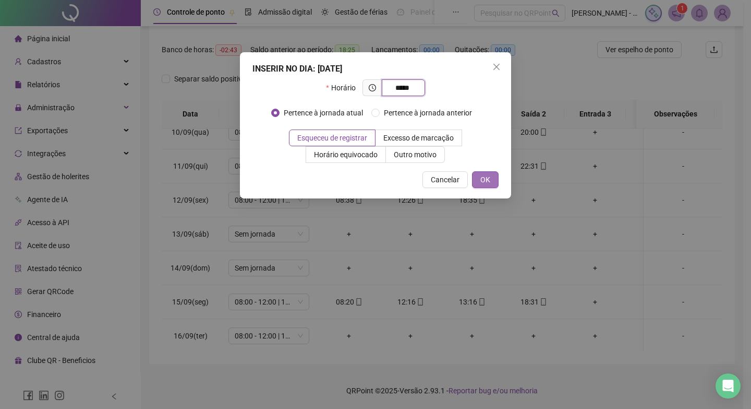
type input "*****"
click at [488, 181] on span "OK" at bounding box center [486, 179] width 10 height 11
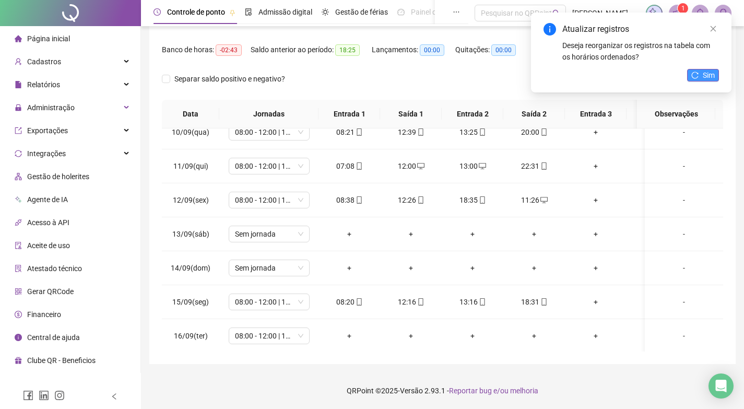
click at [707, 73] on span "Sim" at bounding box center [708, 74] width 12 height 11
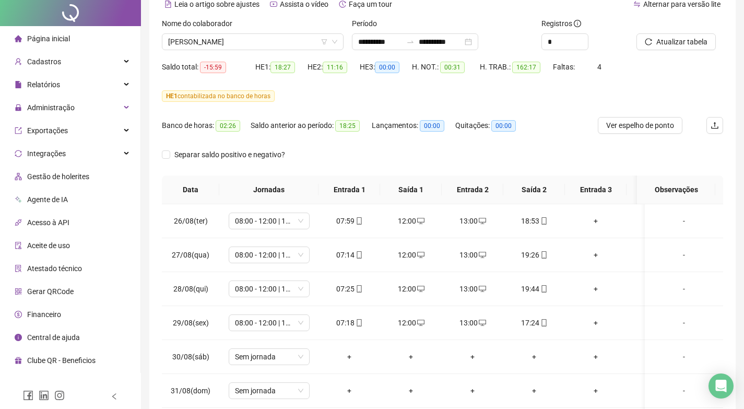
scroll to position [0, 0]
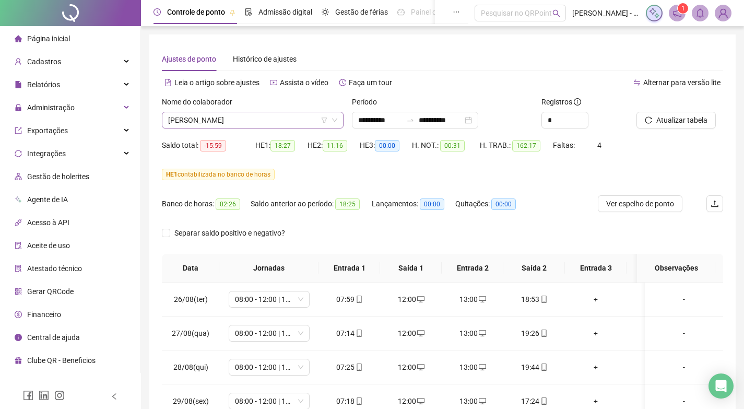
click at [271, 122] on span "[PERSON_NAME]" at bounding box center [252, 120] width 169 height 16
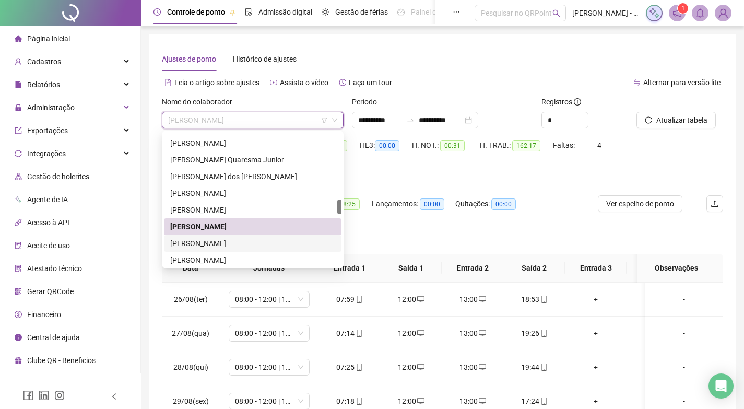
click at [201, 244] on div "[PERSON_NAME]" at bounding box center [252, 242] width 165 height 11
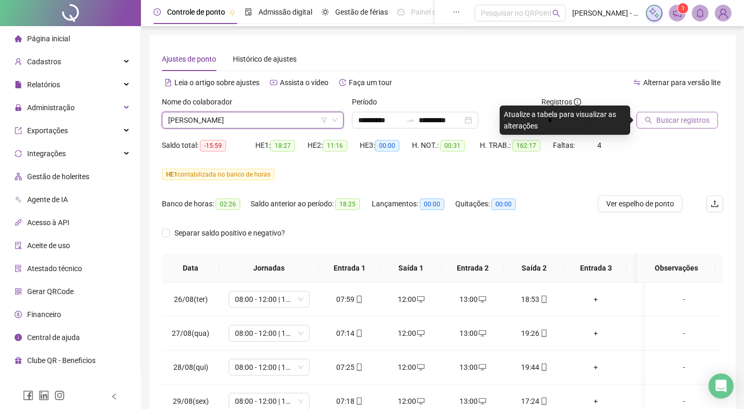
click at [665, 124] on span "Buscar registros" at bounding box center [682, 119] width 53 height 11
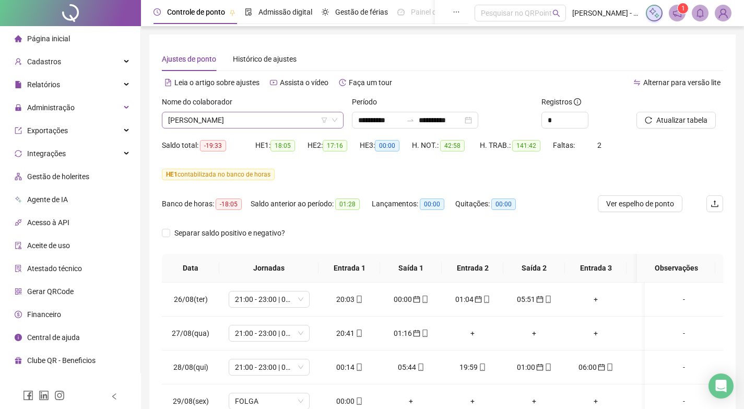
click at [258, 122] on span "[PERSON_NAME]" at bounding box center [252, 120] width 169 height 16
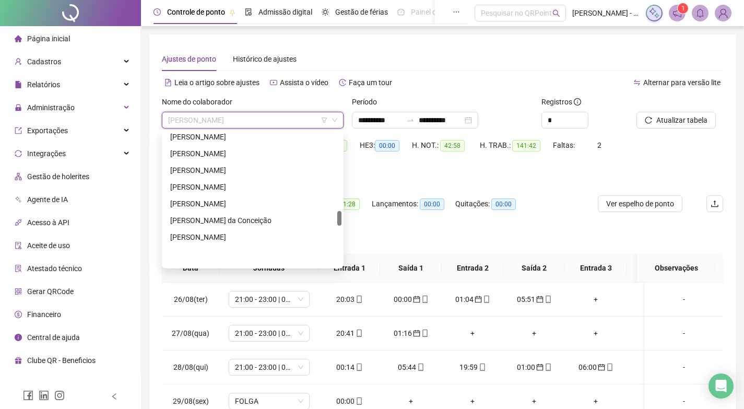
scroll to position [703, 0]
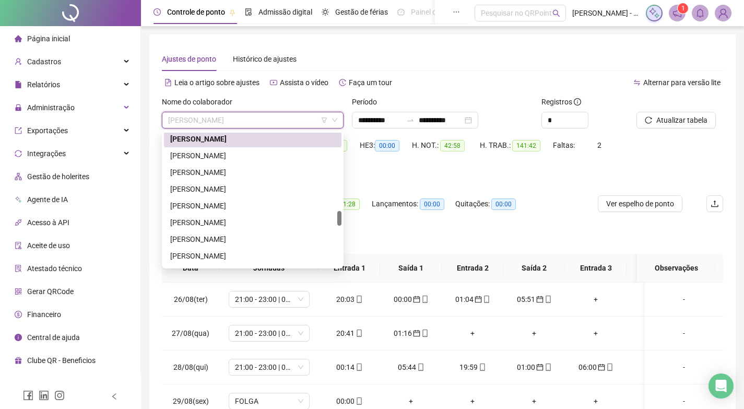
click at [262, 141] on div "[PERSON_NAME]" at bounding box center [252, 138] width 165 height 11
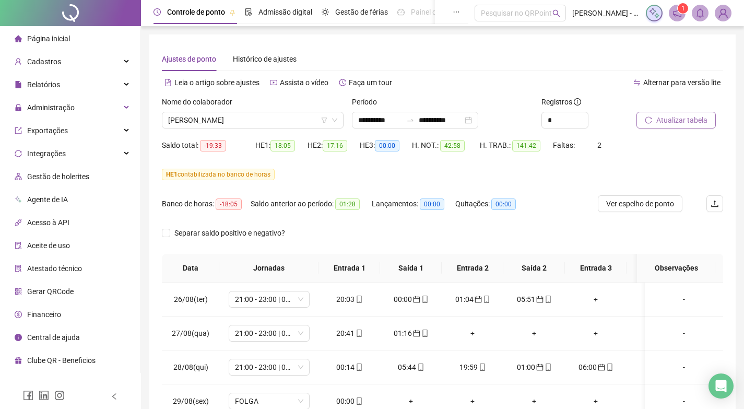
click at [678, 123] on span "Atualizar tabela" at bounding box center [681, 119] width 51 height 11
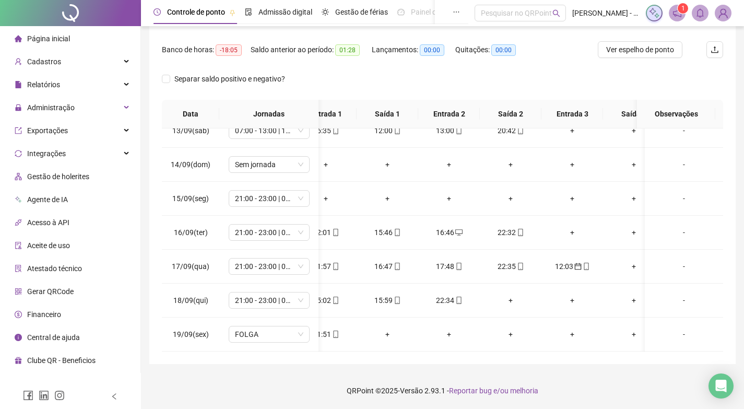
scroll to position [633, 1]
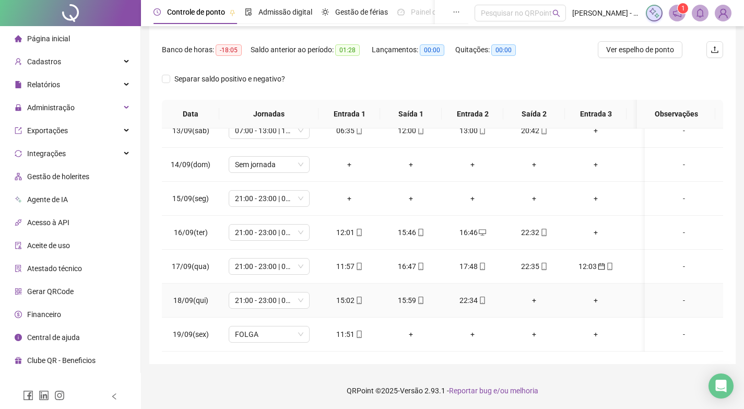
click at [533, 294] on div "+" at bounding box center [533, 299] width 45 height 11
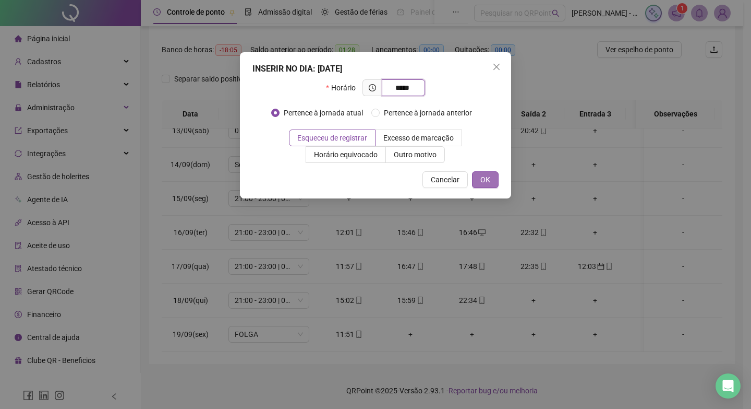
type input "*****"
click at [488, 178] on span "OK" at bounding box center [486, 179] width 10 height 11
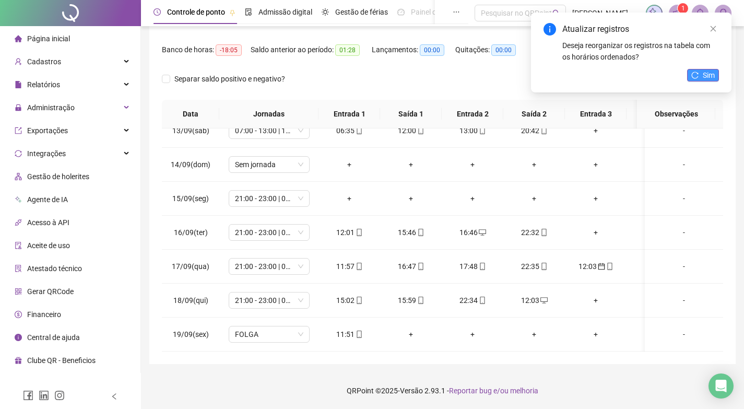
click at [701, 75] on button "Sim" at bounding box center [703, 75] width 32 height 13
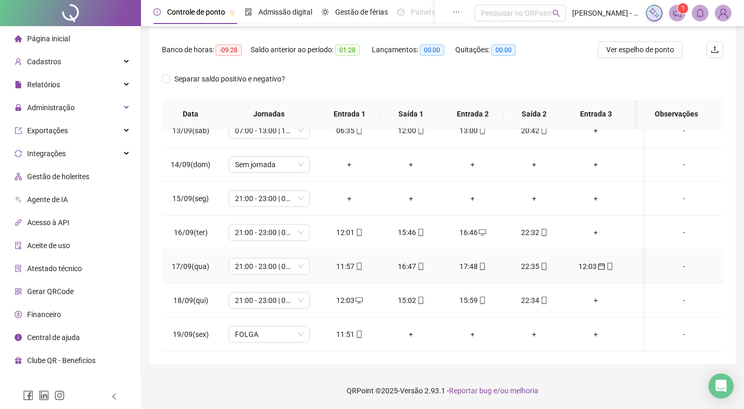
click at [606, 262] on icon "mobile" at bounding box center [609, 265] width 7 height 7
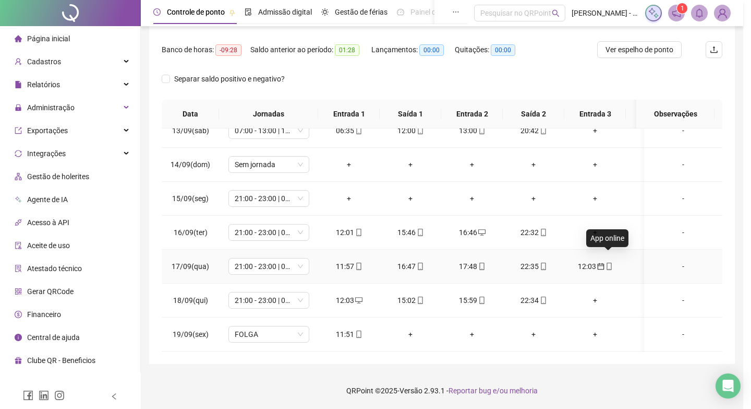
type input "**********"
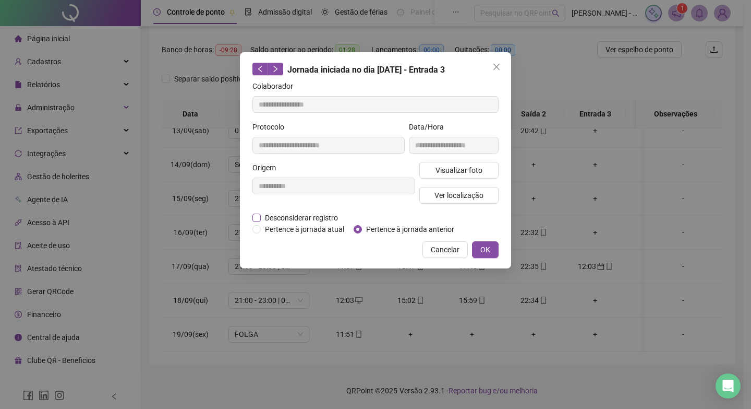
click at [322, 215] on span "Desconsiderar registro" at bounding box center [301, 217] width 81 height 11
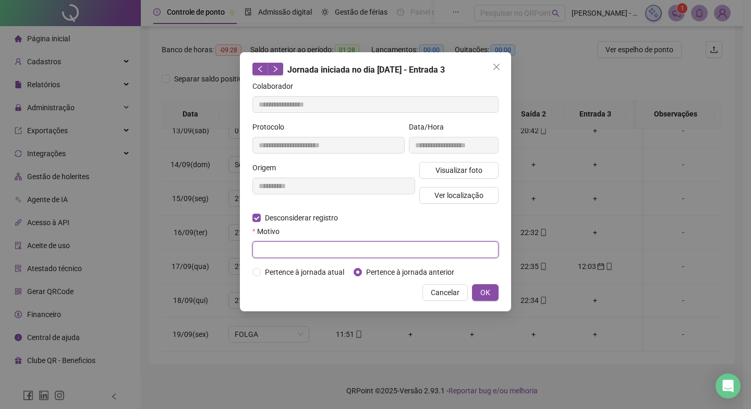
click at [308, 247] on input "text" at bounding box center [376, 249] width 246 height 17
type input "*"
click at [479, 290] on button "OK" at bounding box center [485, 292] width 27 height 17
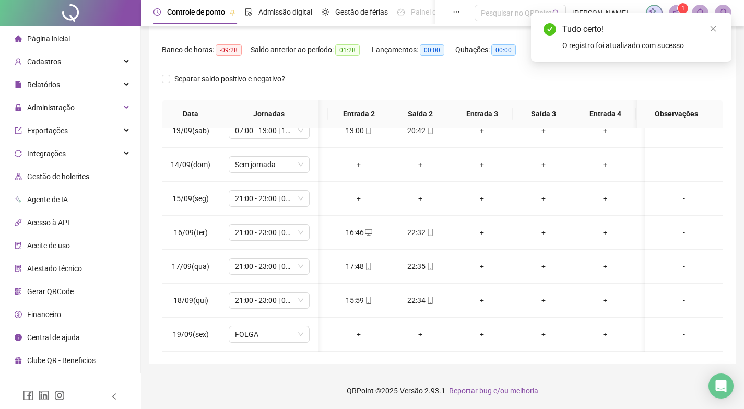
scroll to position [633, 170]
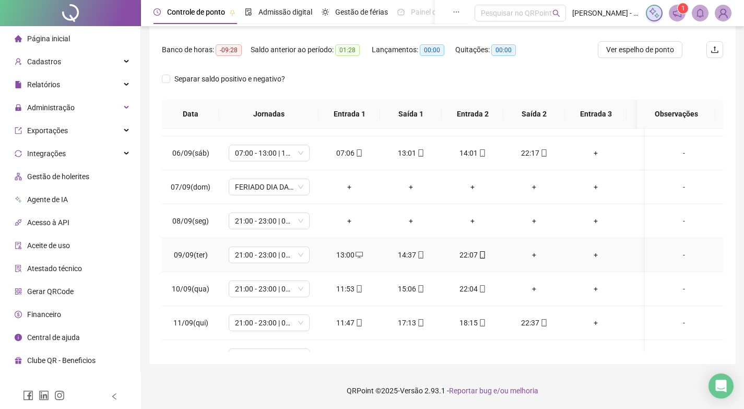
click at [532, 253] on div "+" at bounding box center [533, 254] width 45 height 11
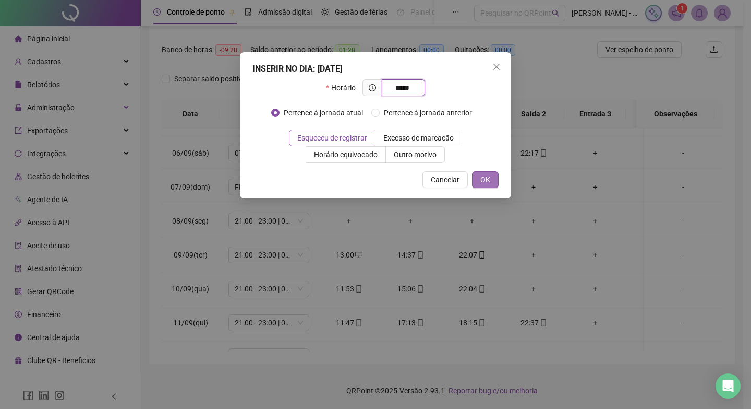
type input "*****"
click at [489, 181] on span "OK" at bounding box center [486, 179] width 10 height 11
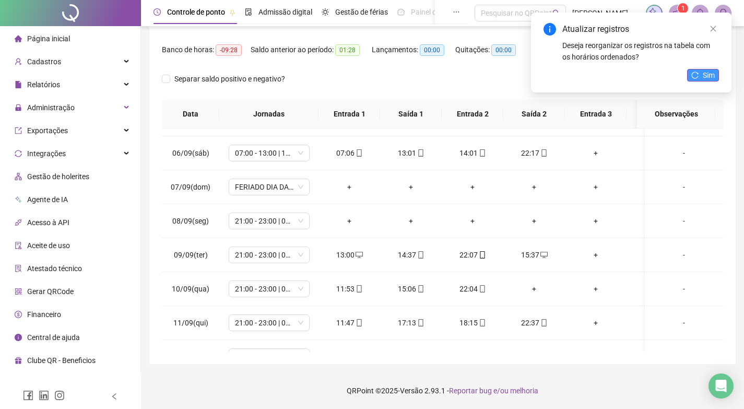
click at [699, 77] on button "Sim" at bounding box center [703, 75] width 32 height 13
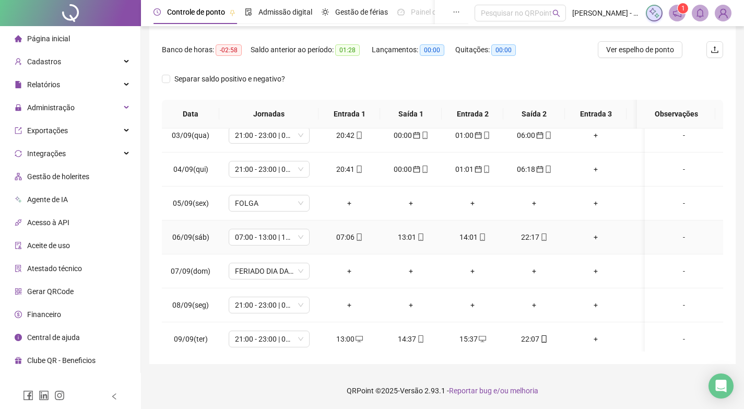
scroll to position [313, 0]
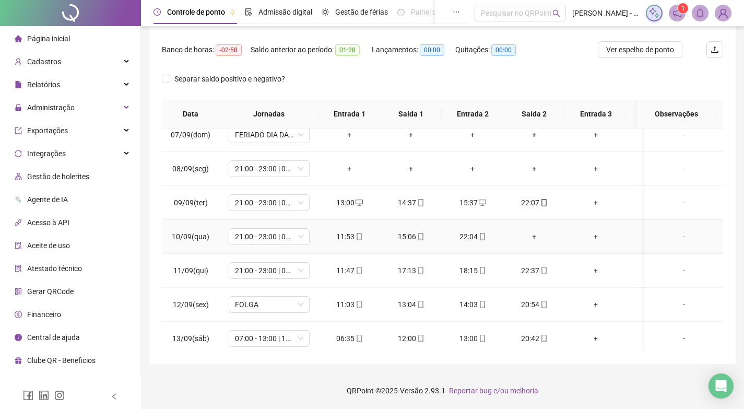
click at [534, 234] on div "+" at bounding box center [533, 236] width 45 height 11
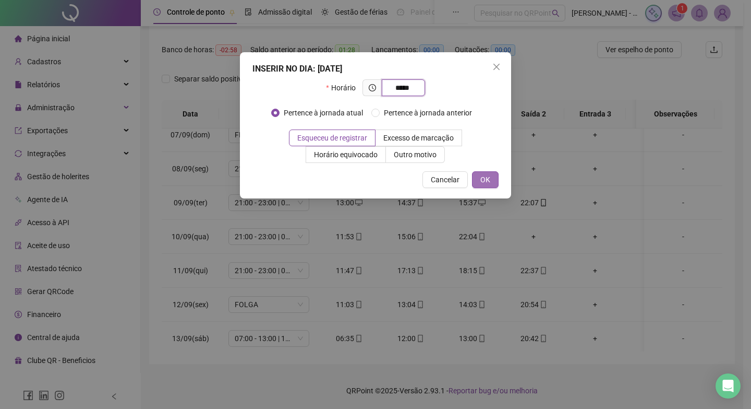
type input "*****"
click at [485, 182] on span "OK" at bounding box center [486, 179] width 10 height 11
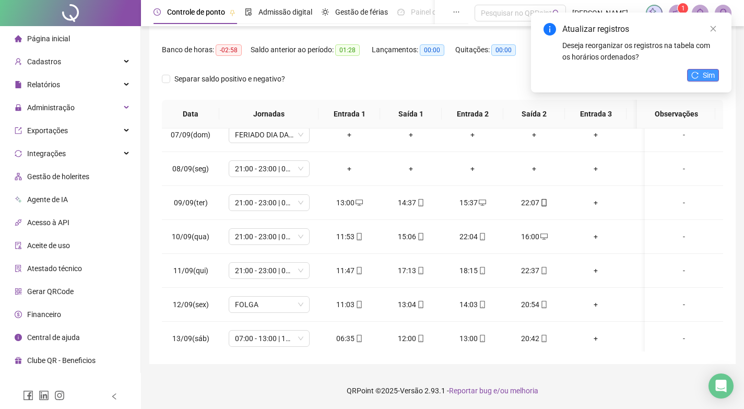
click at [699, 75] on button "Sim" at bounding box center [703, 75] width 32 height 13
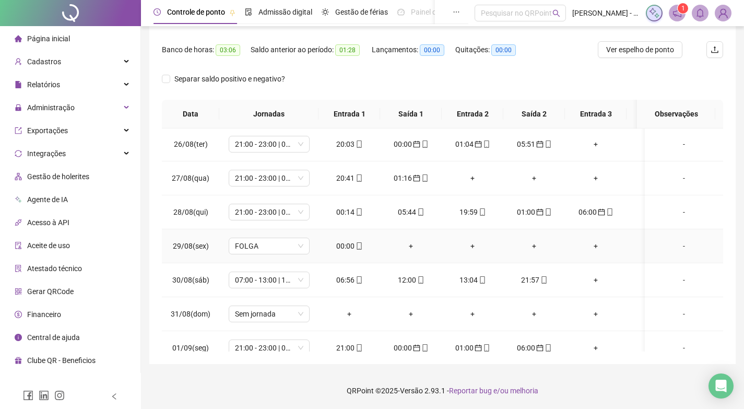
scroll to position [0, 0]
click at [355, 213] on icon "mobile" at bounding box center [358, 212] width 7 height 7
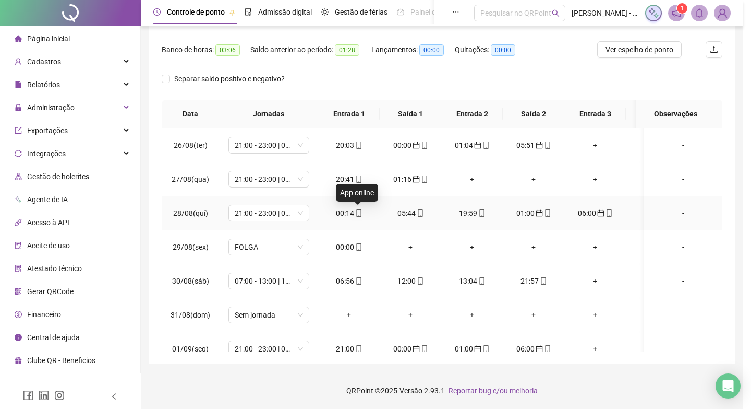
type input "**********"
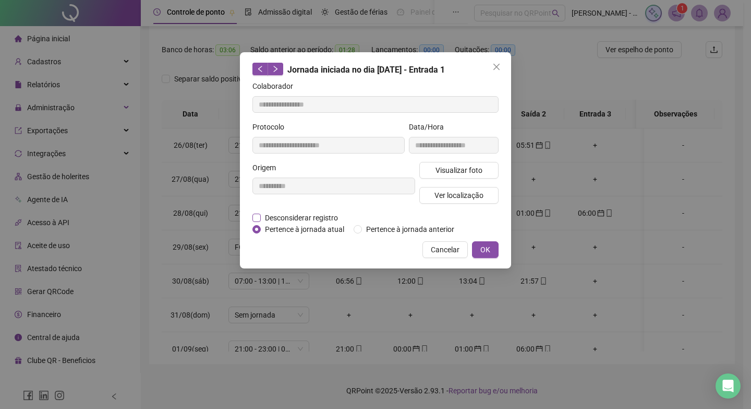
click at [326, 217] on span "Desconsiderar registro" at bounding box center [301, 217] width 81 height 11
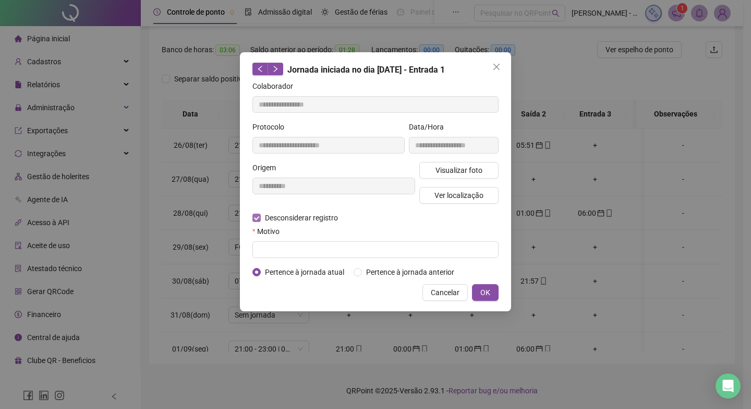
click at [326, 217] on span "Desconsiderar registro" at bounding box center [301, 217] width 81 height 11
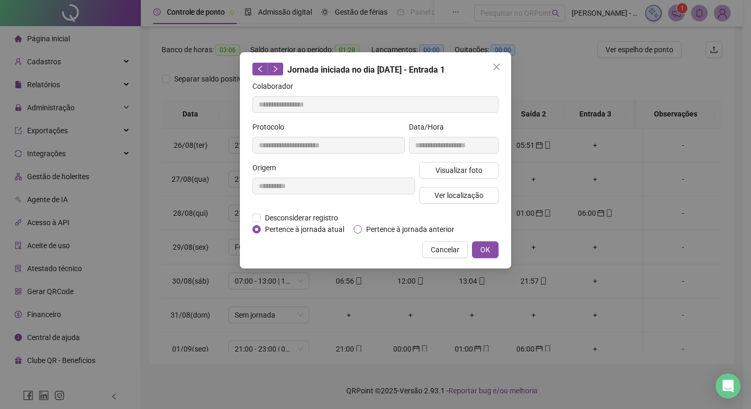
click at [395, 227] on span "Pertence à jornada anterior" at bounding box center [410, 228] width 97 height 11
click at [486, 245] on span "OK" at bounding box center [486, 249] width 10 height 11
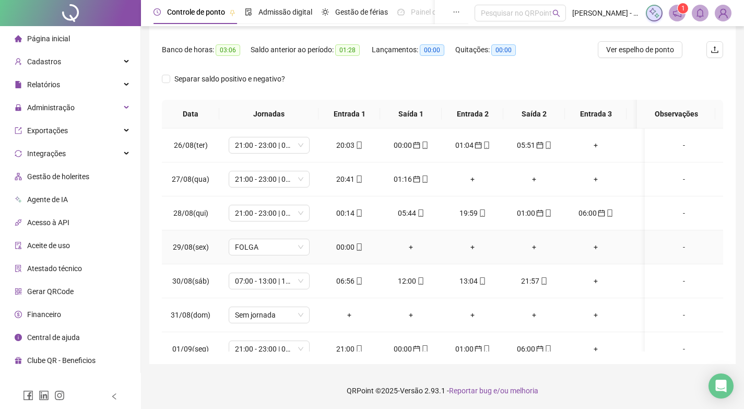
click at [345, 244] on div "00:00" at bounding box center [349, 246] width 45 height 11
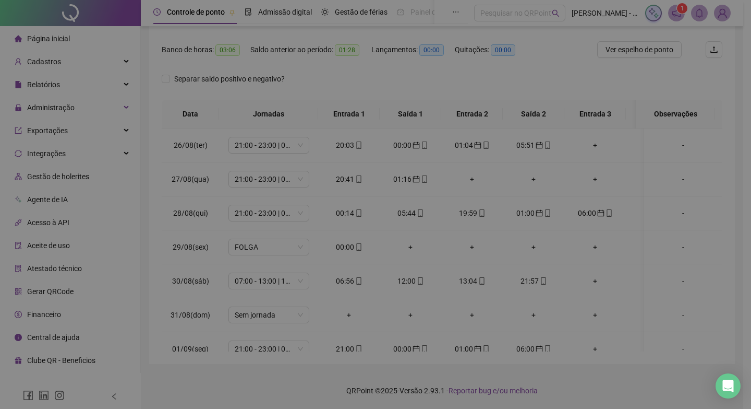
type input "**********"
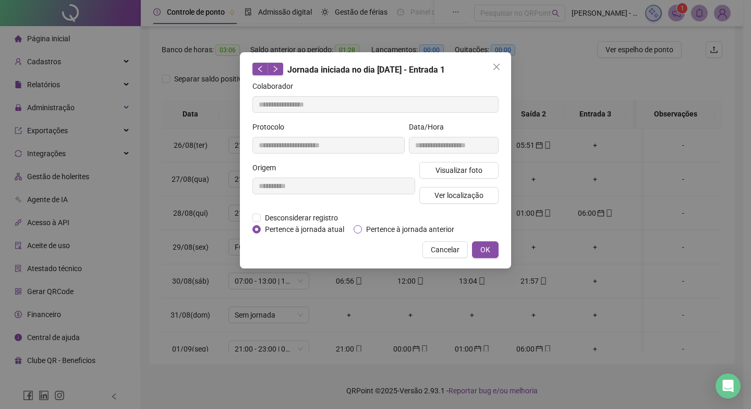
click at [414, 228] on span "Pertence à jornada anterior" at bounding box center [410, 228] width 97 height 11
click at [481, 250] on span "OK" at bounding box center [486, 249] width 10 height 11
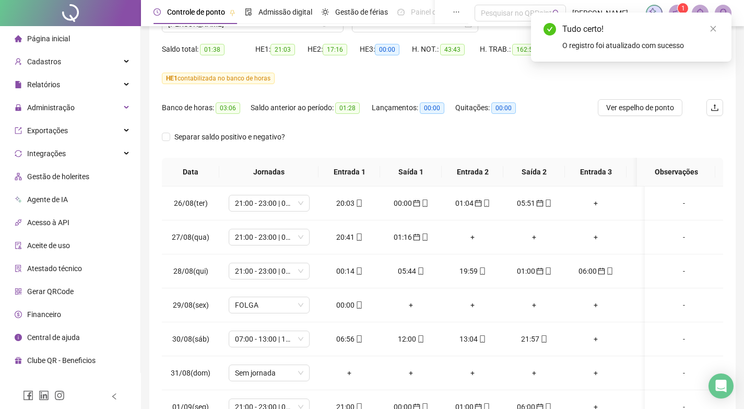
scroll to position [50, 0]
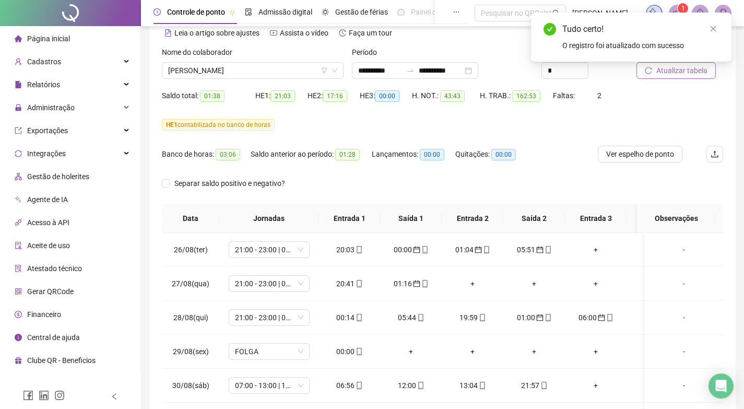
click at [682, 70] on span "Atualizar tabela" at bounding box center [681, 70] width 51 height 11
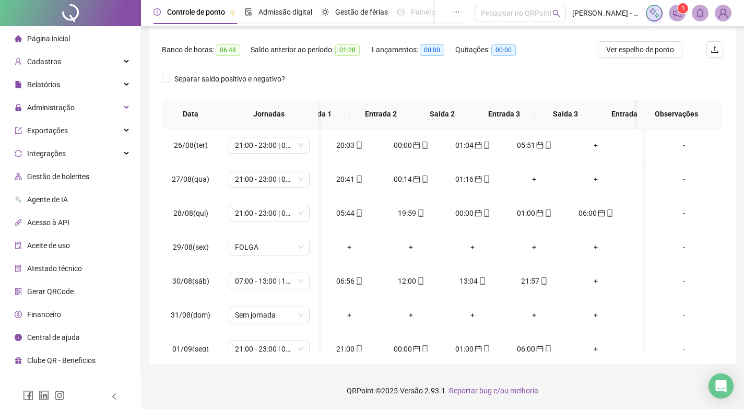
scroll to position [0, 0]
click at [353, 213] on div "05:44" at bounding box center [349, 212] width 45 height 11
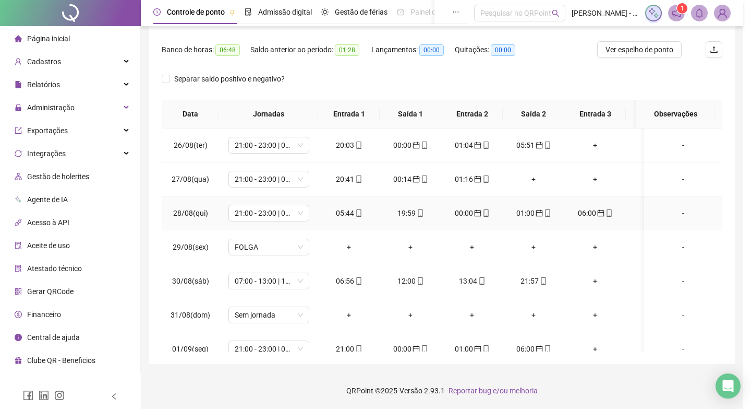
type input "**********"
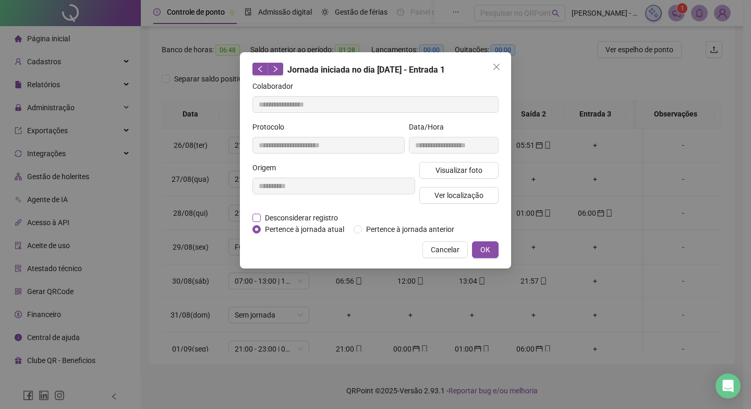
click at [333, 218] on span "Desconsiderar registro" at bounding box center [301, 217] width 81 height 11
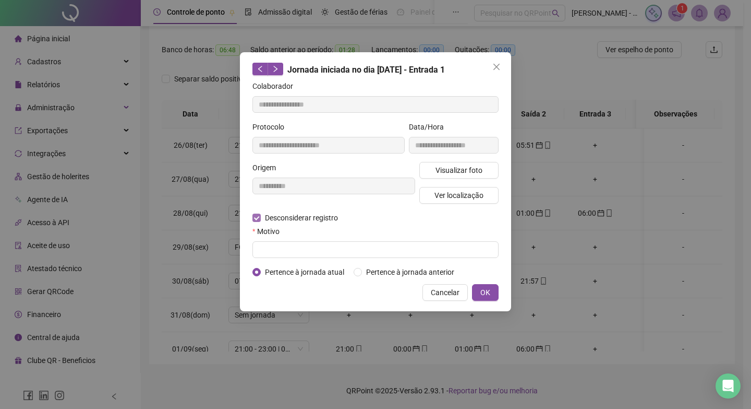
click at [333, 218] on span "Desconsiderar registro" at bounding box center [301, 217] width 81 height 11
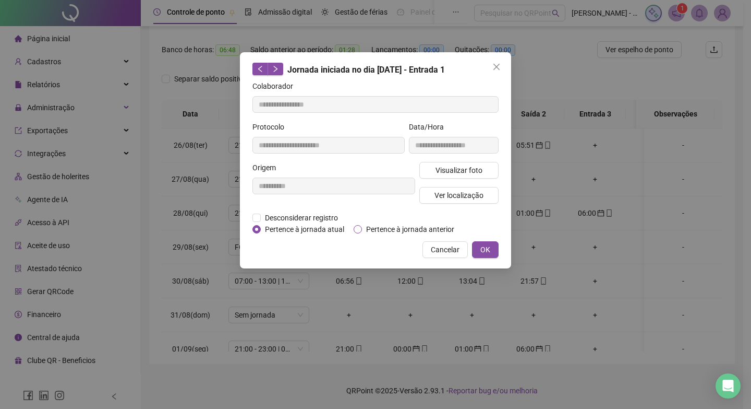
click at [421, 229] on span "Pertence à jornada anterior" at bounding box center [410, 228] width 97 height 11
click at [483, 252] on span "OK" at bounding box center [486, 249] width 10 height 11
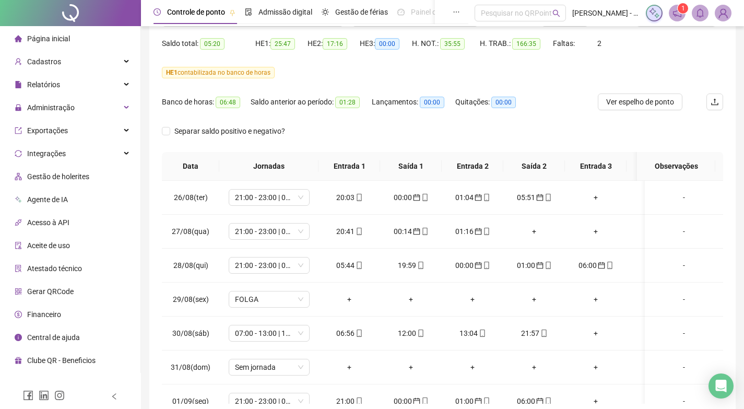
scroll to position [50, 0]
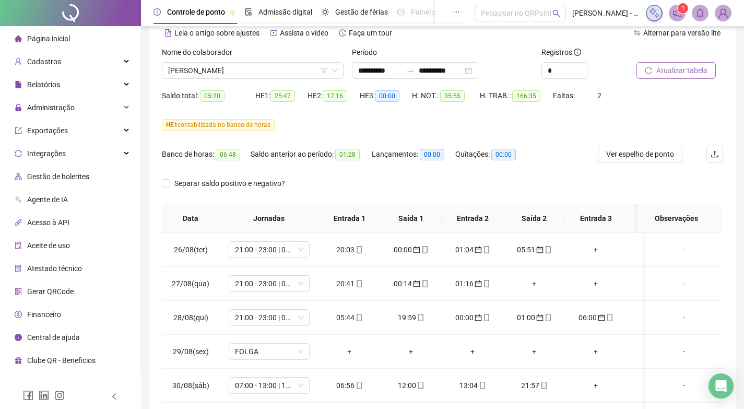
click at [661, 70] on span "Atualizar tabela" at bounding box center [681, 70] width 51 height 11
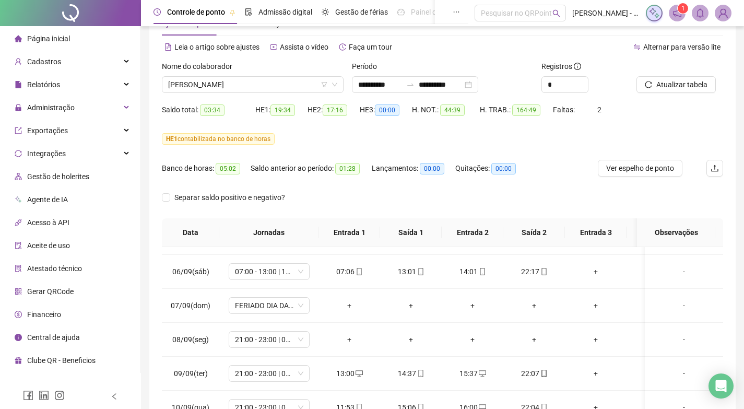
scroll to position [0, 0]
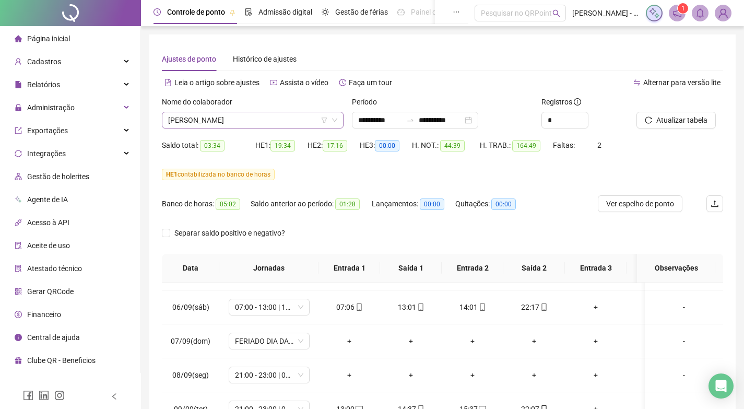
click at [223, 122] on span "[PERSON_NAME]" at bounding box center [252, 120] width 169 height 16
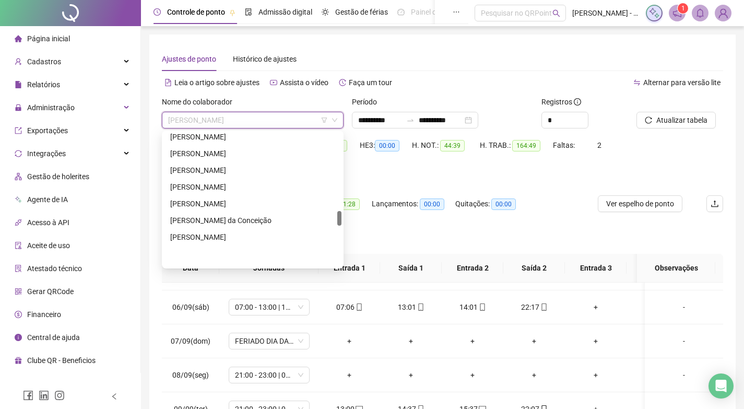
scroll to position [703, 0]
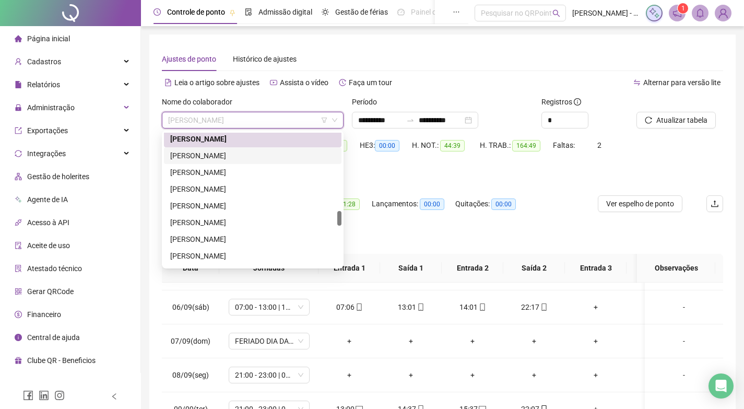
click at [218, 158] on div "[PERSON_NAME]" at bounding box center [252, 155] width 165 height 11
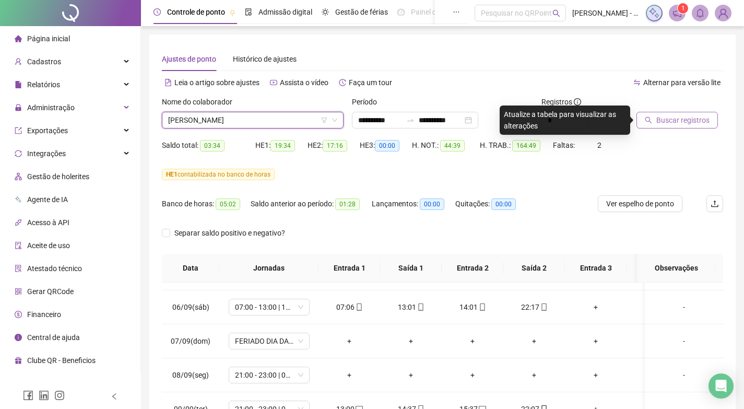
click at [670, 119] on span "Buscar registros" at bounding box center [682, 119] width 53 height 11
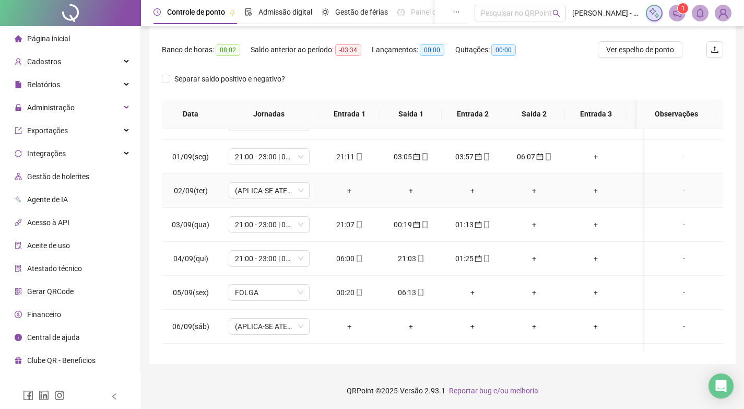
scroll to position [209, 0]
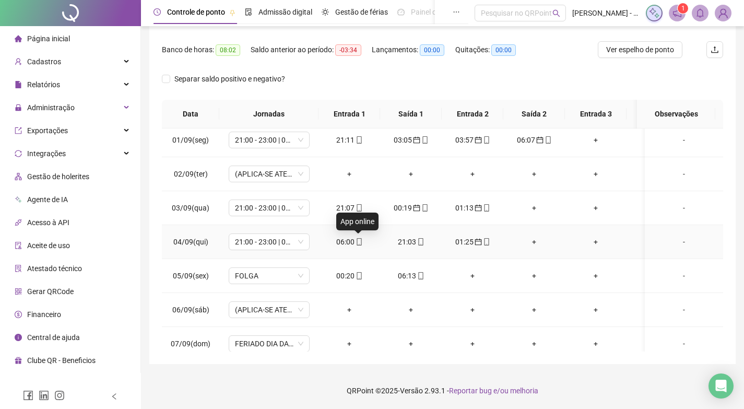
click at [357, 242] on icon "mobile" at bounding box center [358, 241] width 7 height 7
type input "**********"
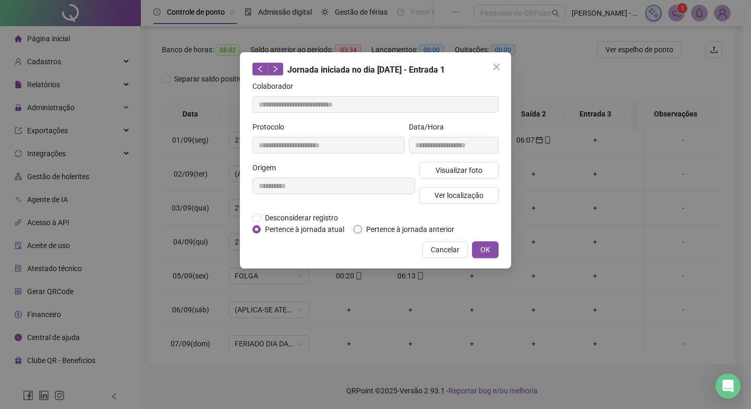
click at [377, 232] on span "Pertence à jornada anterior" at bounding box center [410, 228] width 97 height 11
click at [488, 247] on span "OK" at bounding box center [486, 249] width 10 height 11
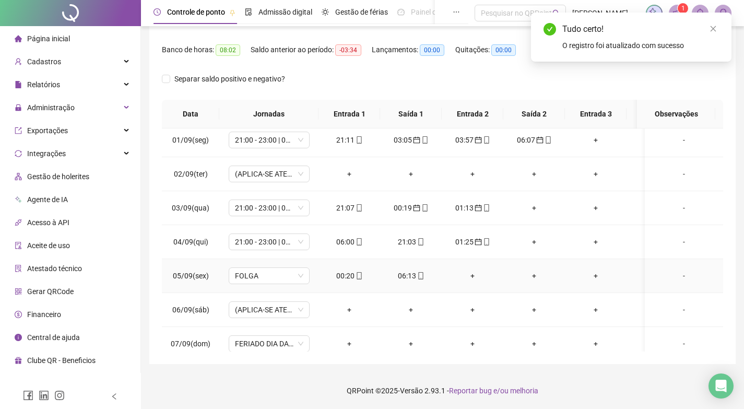
click at [353, 273] on div "00:20" at bounding box center [349, 275] width 45 height 11
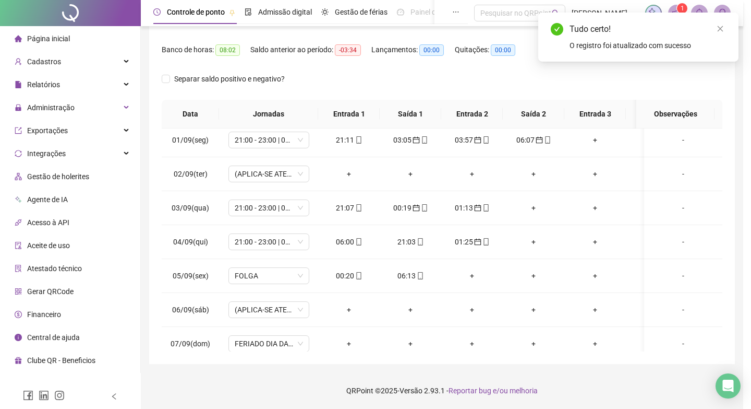
type input "**********"
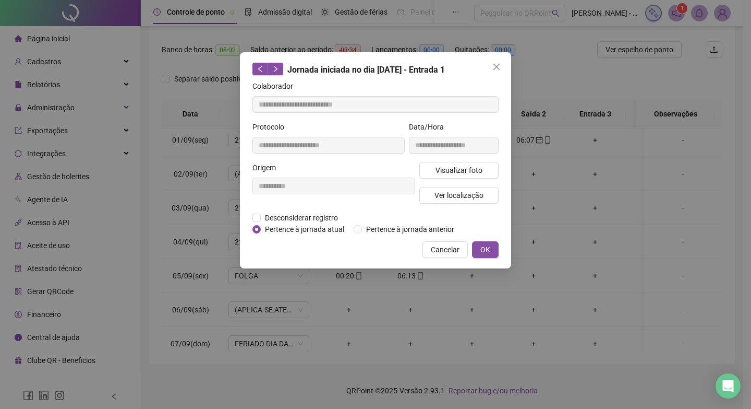
click at [402, 222] on div "Desconsiderar registro Pertence ao lanche" at bounding box center [376, 217] width 246 height 11
click at [402, 230] on span "Pertence à jornada anterior" at bounding box center [410, 228] width 97 height 11
click at [488, 245] on span "OK" at bounding box center [486, 249] width 10 height 11
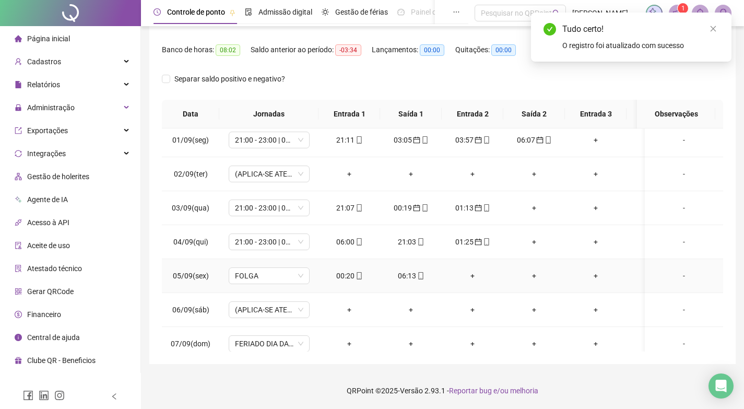
click at [407, 272] on div "06:13" at bounding box center [410, 275] width 45 height 11
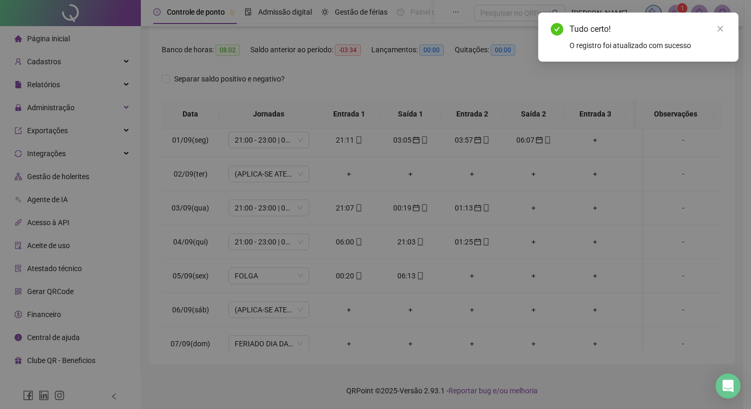
type input "**********"
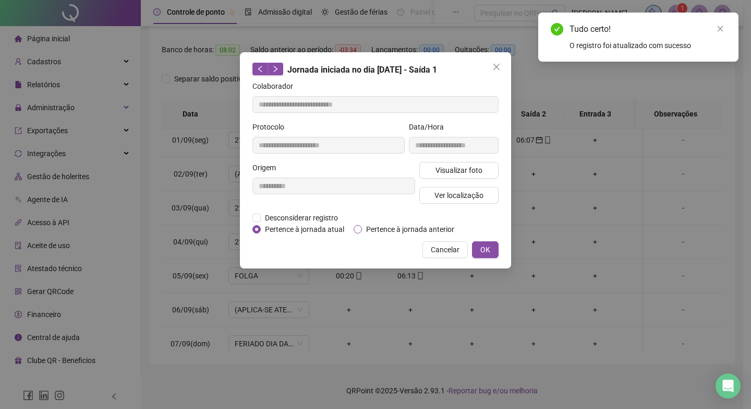
click at [441, 231] on span "Pertence à jornada anterior" at bounding box center [410, 228] width 97 height 11
click at [491, 250] on button "OK" at bounding box center [485, 249] width 27 height 17
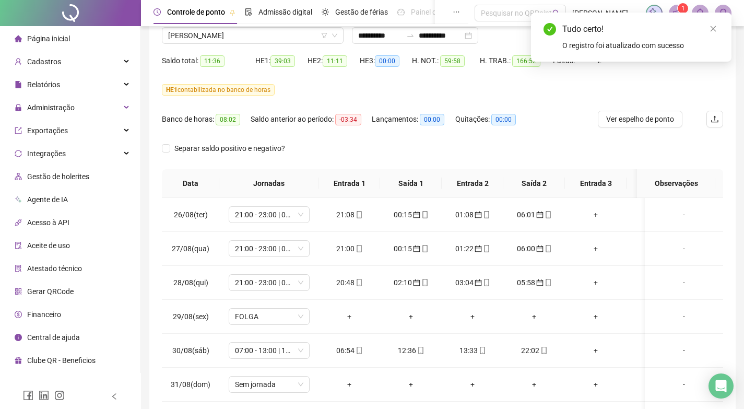
scroll to position [0, 0]
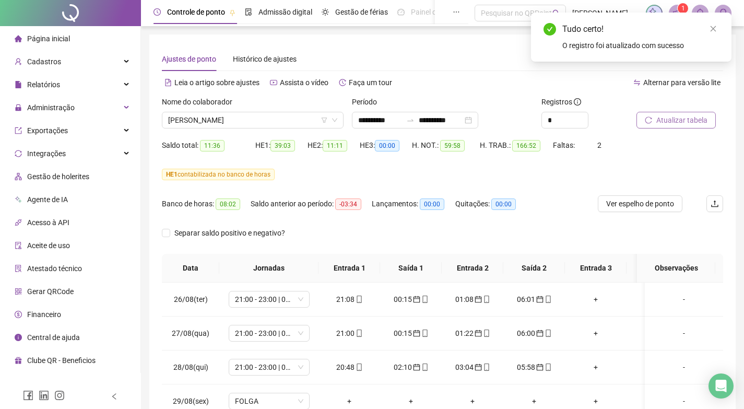
click at [676, 112] on button "Atualizar tabela" at bounding box center [675, 120] width 79 height 17
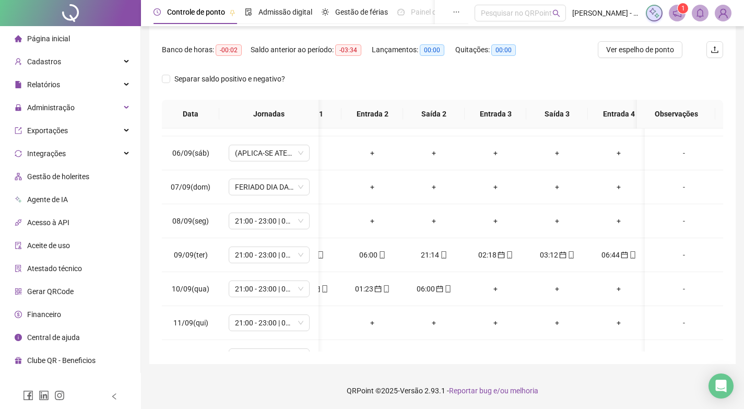
scroll to position [365, 174]
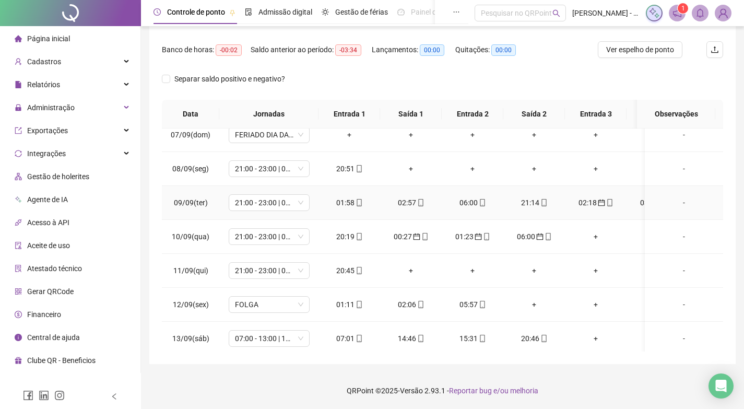
click at [589, 200] on div "02:18" at bounding box center [595, 202] width 45 height 11
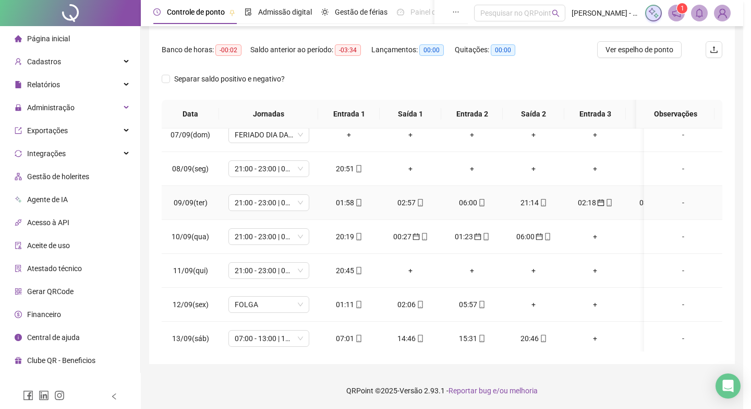
type input "**********"
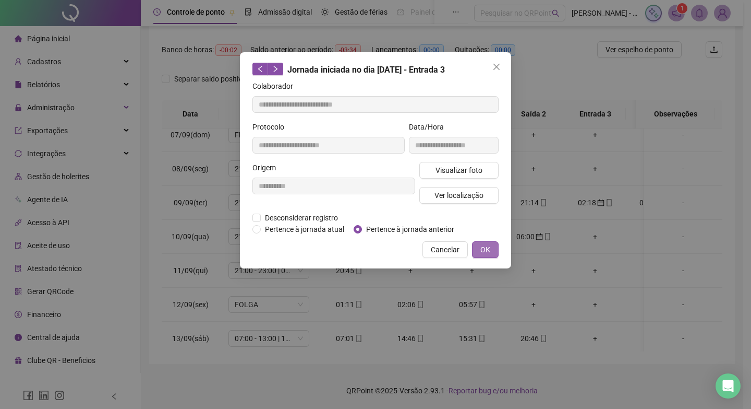
click at [488, 248] on span "OK" at bounding box center [486, 249] width 10 height 11
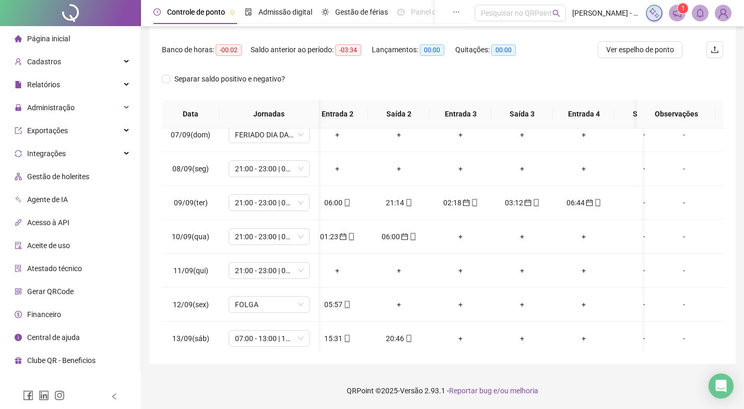
scroll to position [0, 157]
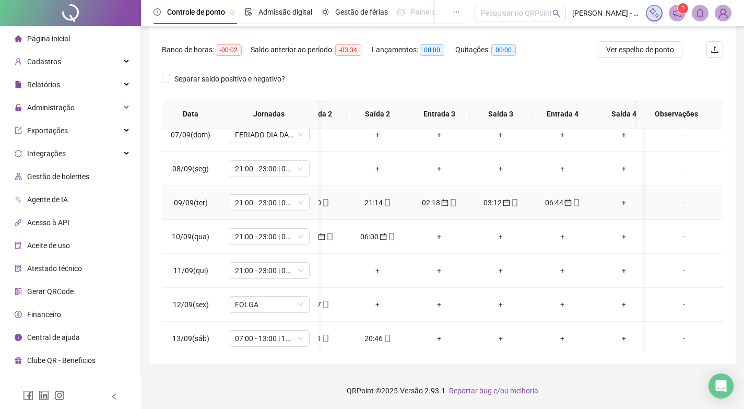
click at [495, 205] on div "03:12" at bounding box center [500, 202] width 45 height 11
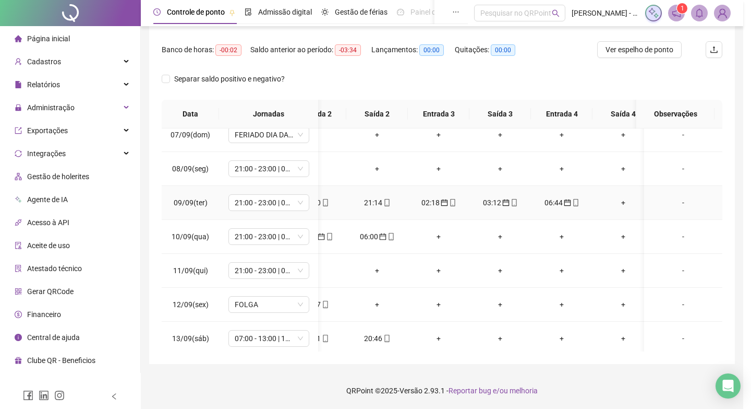
type input "**********"
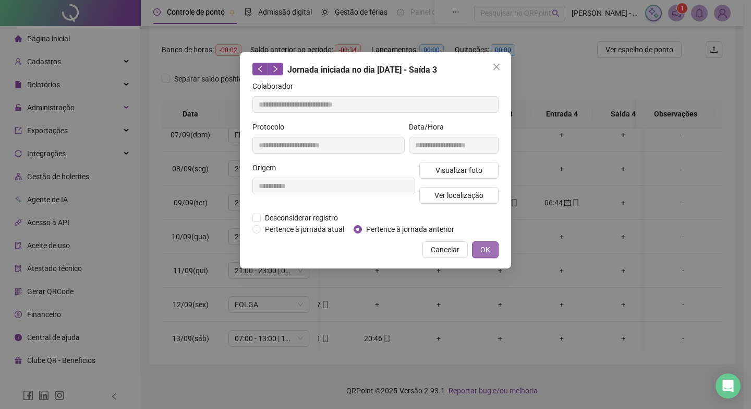
click at [487, 250] on span "OK" at bounding box center [486, 249] width 10 height 11
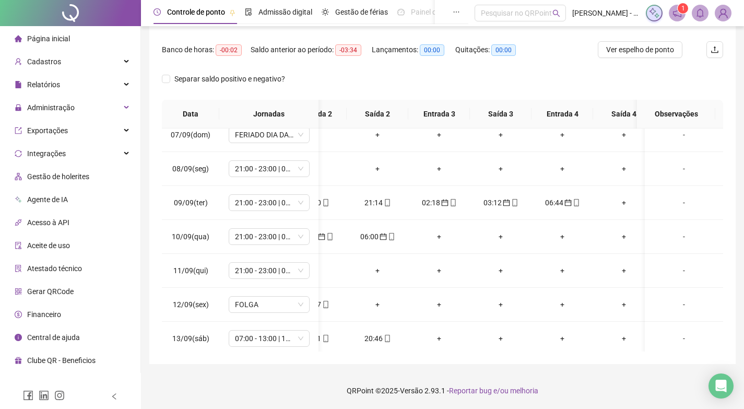
scroll to position [0, 174]
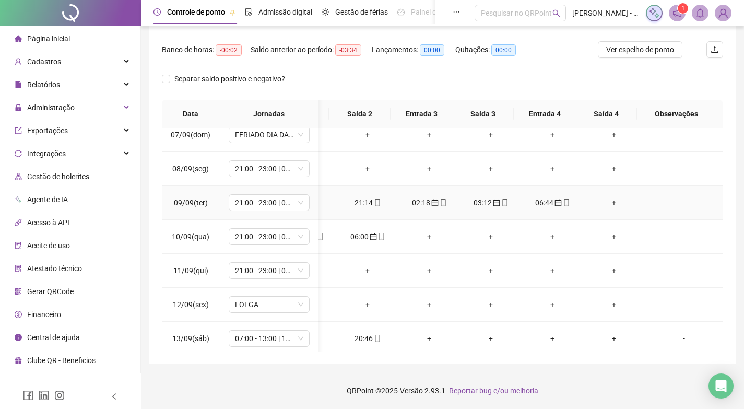
click at [539, 203] on div "06:44" at bounding box center [552, 202] width 45 height 11
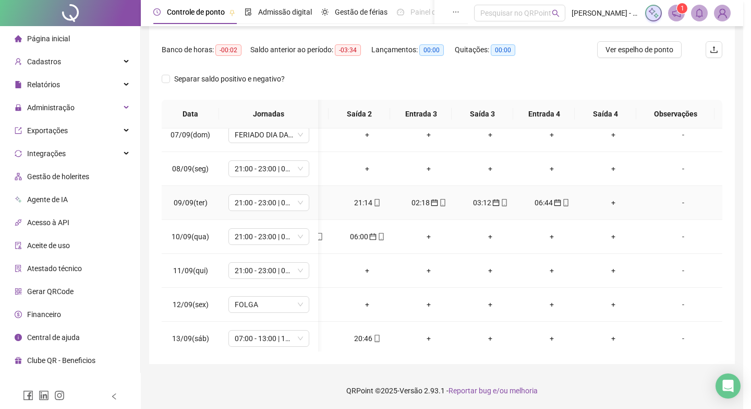
type input "**********"
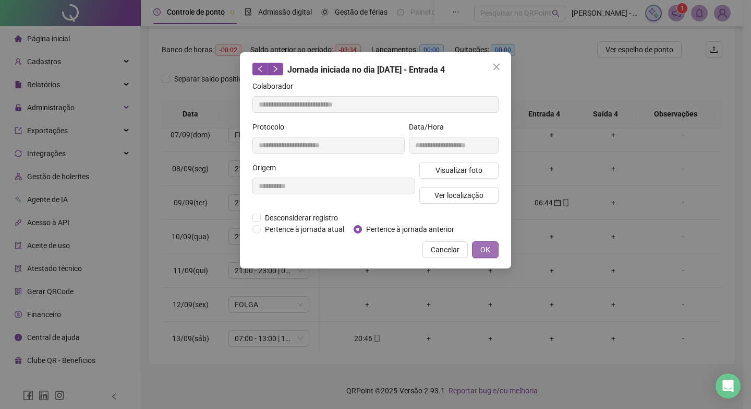
click at [482, 244] on span "OK" at bounding box center [486, 249] width 10 height 11
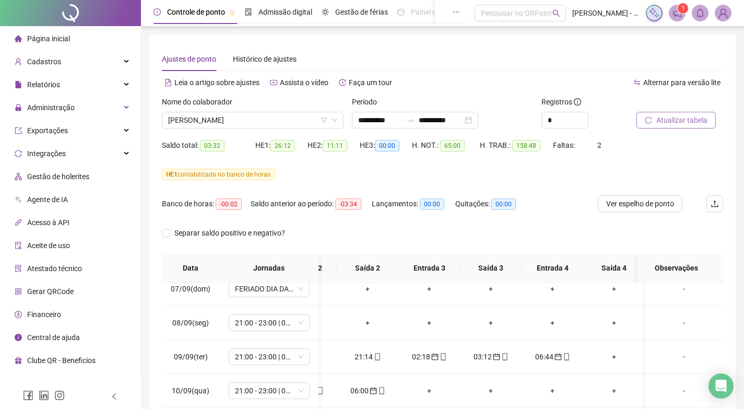
click at [698, 122] on span "Atualizar tabela" at bounding box center [681, 119] width 51 height 11
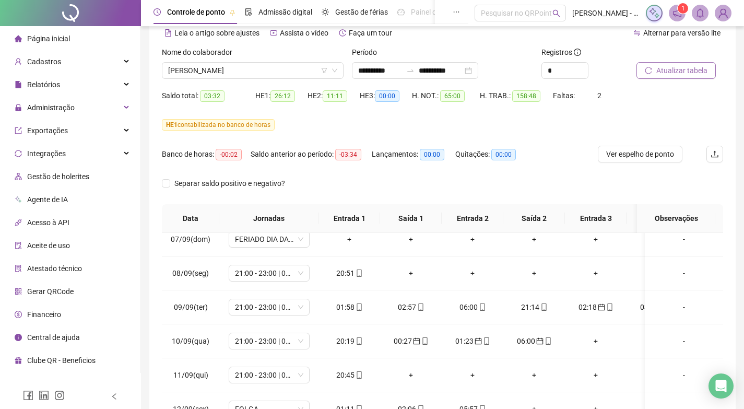
click at [662, 67] on span "Atualizar tabela" at bounding box center [681, 70] width 51 height 11
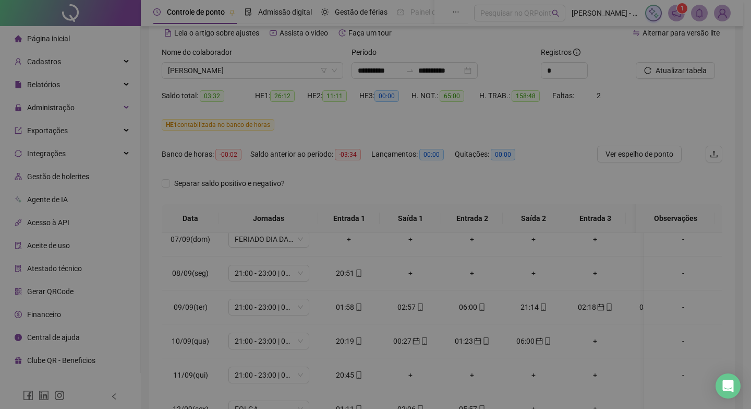
click at [672, 76] on div "Atualizando tabela Atualizando e reorganizando os registros... OK" at bounding box center [375, 204] width 751 height 409
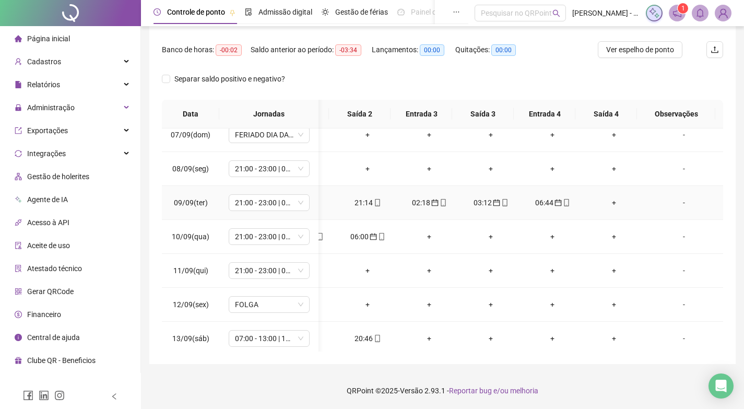
click at [541, 201] on div "06:44" at bounding box center [552, 202] width 45 height 11
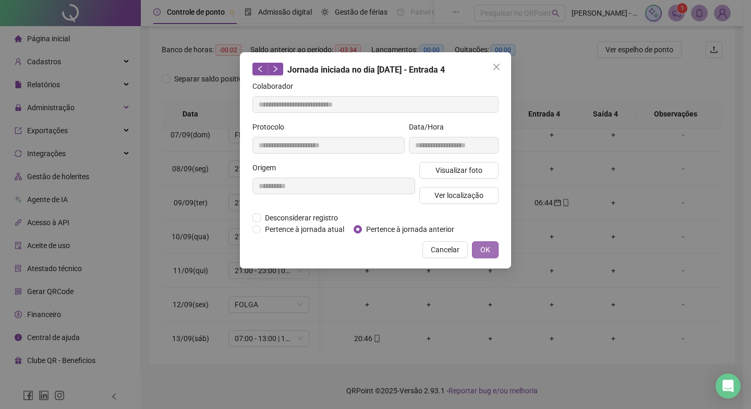
click at [496, 246] on button "OK" at bounding box center [485, 249] width 27 height 17
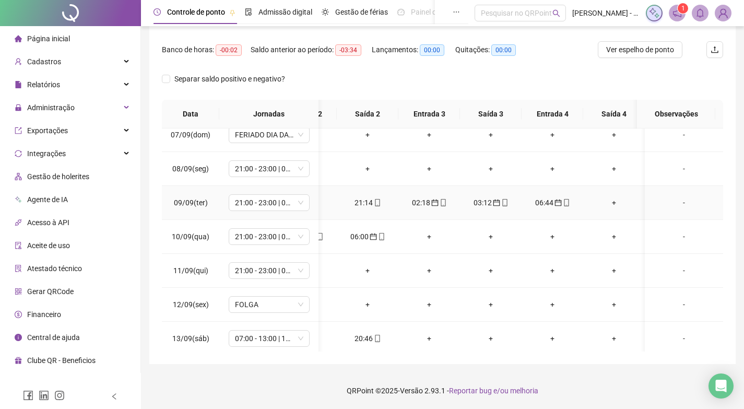
click at [493, 202] on icon "calendar" at bounding box center [496, 202] width 7 height 7
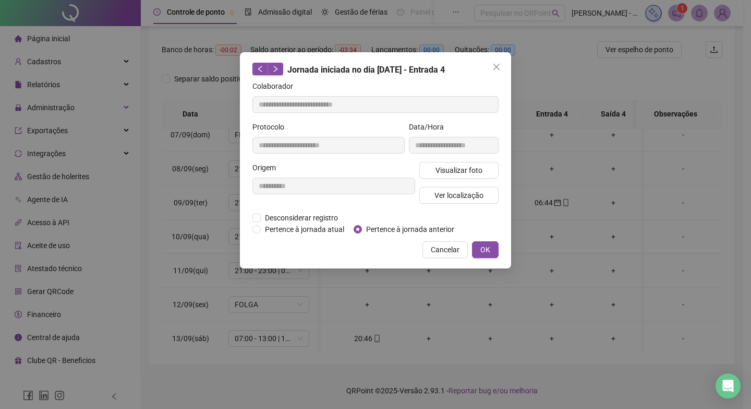
type input "**********"
click at [485, 251] on span "OK" at bounding box center [486, 249] width 10 height 11
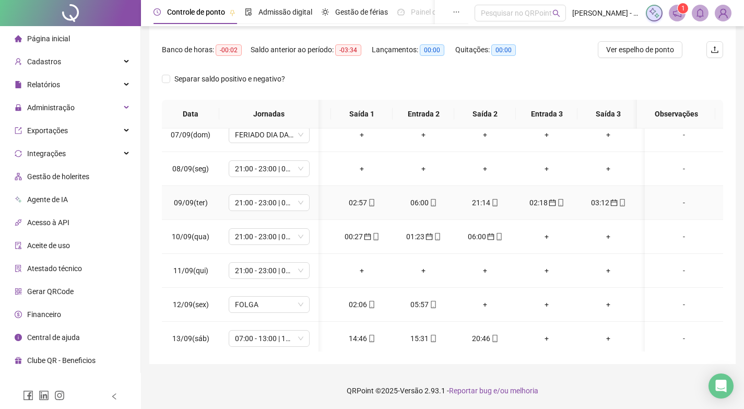
click at [537, 202] on div "02:18" at bounding box center [546, 202] width 45 height 11
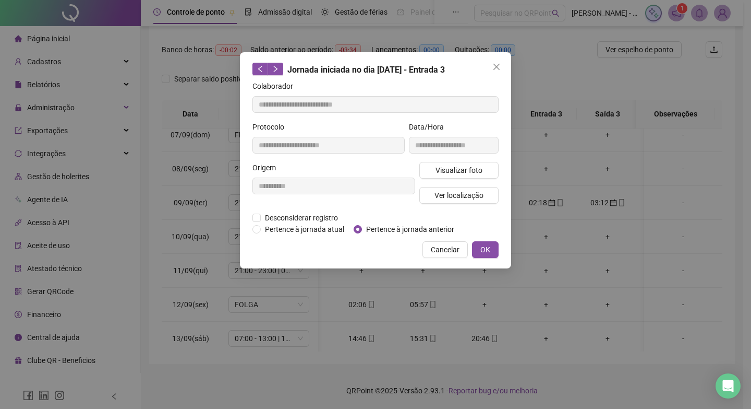
type input "**********"
click at [480, 247] on button "OK" at bounding box center [485, 249] width 27 height 17
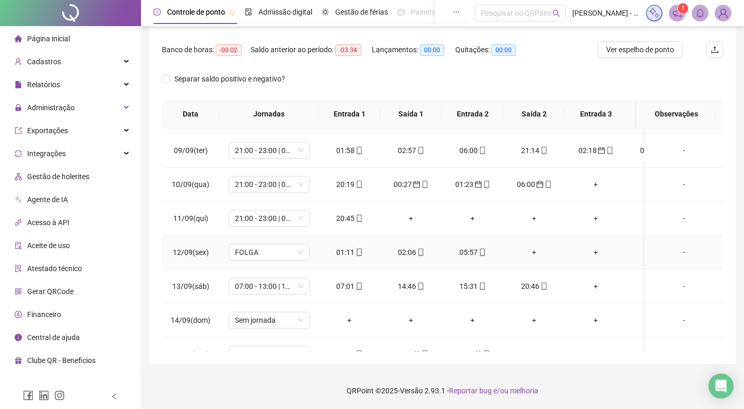
click at [356, 253] on icon "mobile" at bounding box center [358, 251] width 5 height 7
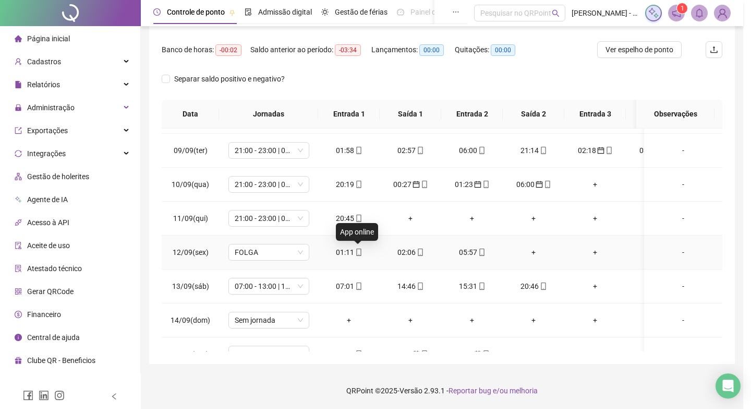
type input "**********"
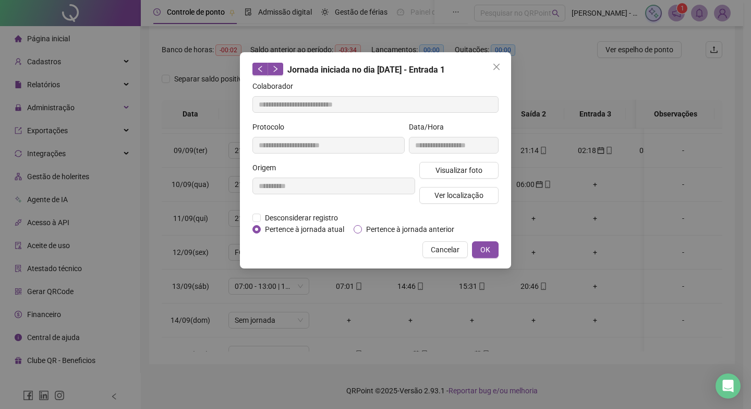
click at [409, 226] on span "Pertence à jornada anterior" at bounding box center [410, 228] width 97 height 11
click at [485, 250] on span "OK" at bounding box center [486, 249] width 10 height 11
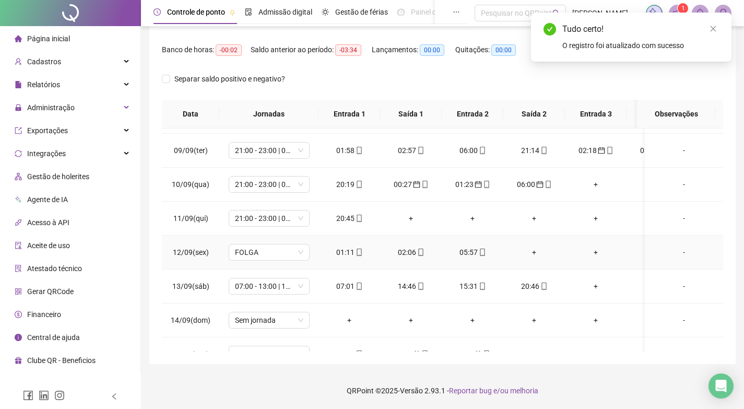
click at [410, 253] on div "02:06" at bounding box center [410, 251] width 45 height 11
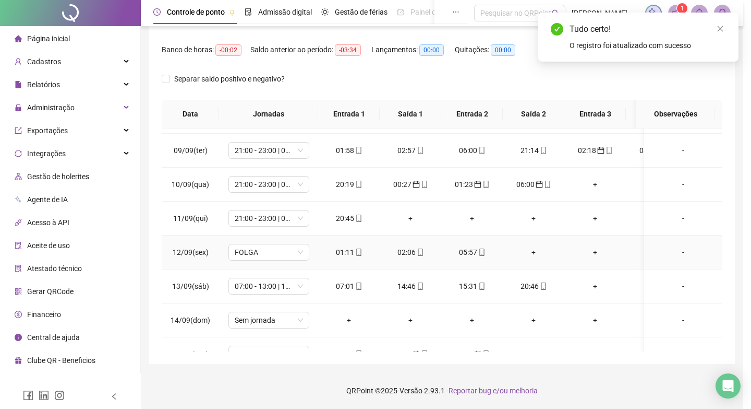
type input "**********"
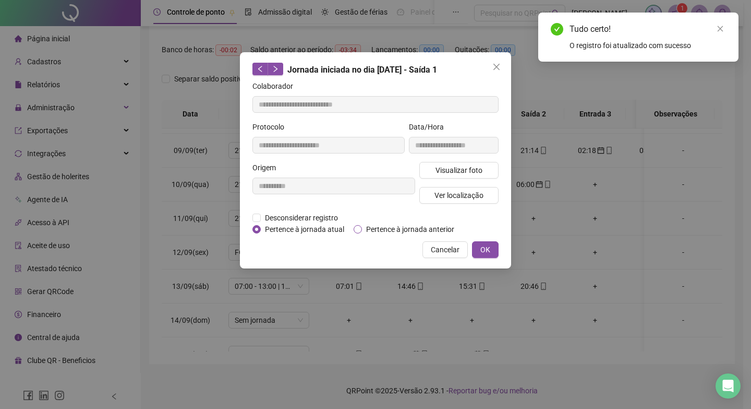
click at [393, 226] on span "Pertence à jornada anterior" at bounding box center [410, 228] width 97 height 11
click at [484, 248] on span "OK" at bounding box center [486, 249] width 10 height 11
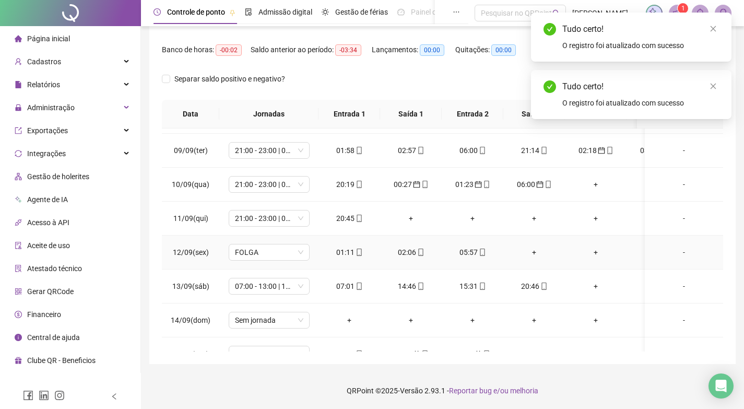
click at [472, 250] on div "05:57" at bounding box center [472, 251] width 45 height 11
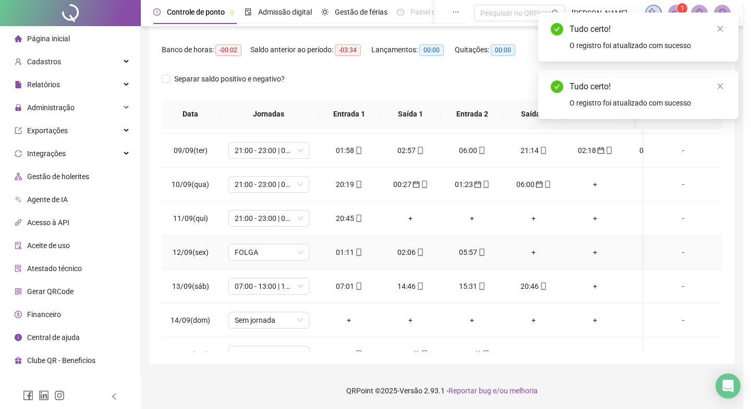
type input "**********"
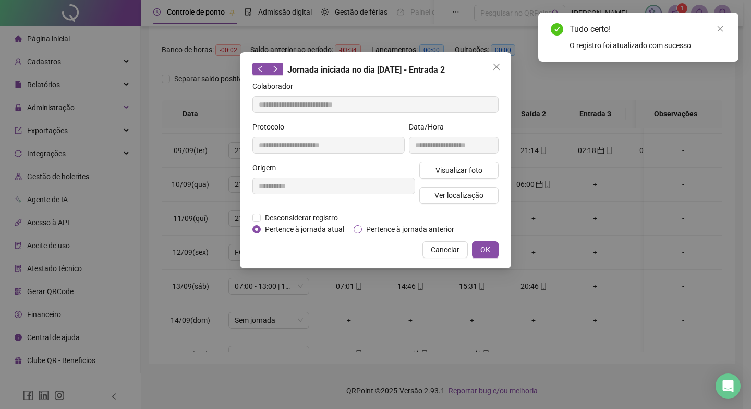
click at [420, 226] on span "Pertence à jornada anterior" at bounding box center [410, 228] width 97 height 11
click at [483, 249] on span "OK" at bounding box center [486, 249] width 10 height 11
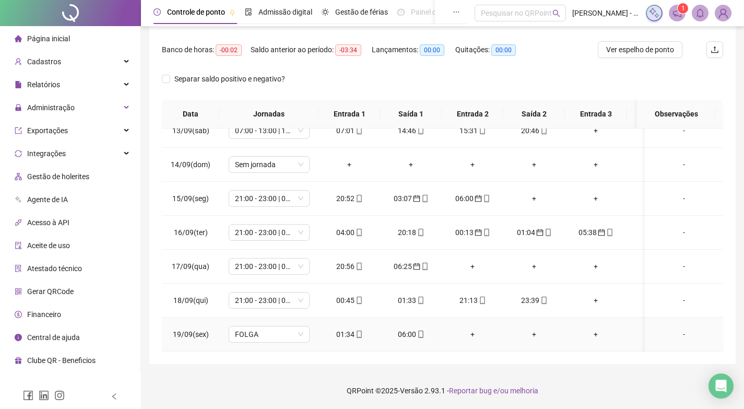
drag, startPoint x: 465, startPoint y: 343, endPoint x: 471, endPoint y: 343, distance: 5.7
click at [471, 343] on td "+" at bounding box center [472, 334] width 62 height 34
click at [343, 232] on div "04:00" at bounding box center [349, 231] width 45 height 11
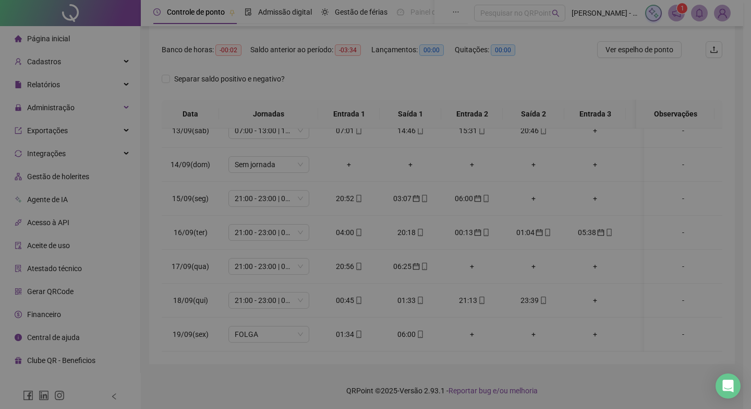
type input "**********"
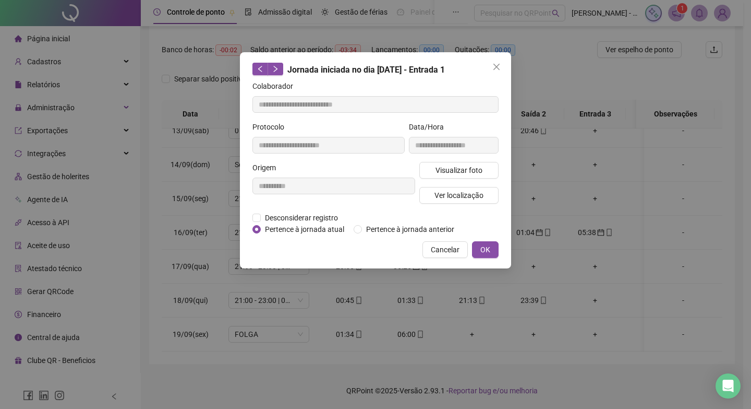
click at [404, 221] on div "Desconsiderar registro Pertence ao lanche" at bounding box center [376, 217] width 246 height 11
click at [402, 228] on span "Pertence à jornada anterior" at bounding box center [410, 228] width 97 height 11
click at [484, 246] on span "OK" at bounding box center [486, 249] width 10 height 11
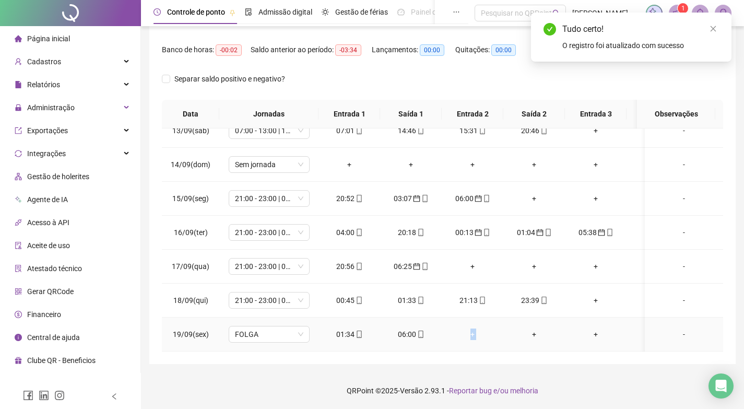
drag, startPoint x: 428, startPoint y: 342, endPoint x: 517, endPoint y: 341, distance: 89.2
click at [517, 341] on tr "19/09(sex) FOLGA 01:34 06:00 + + + + + + -" at bounding box center [525, 334] width 727 height 34
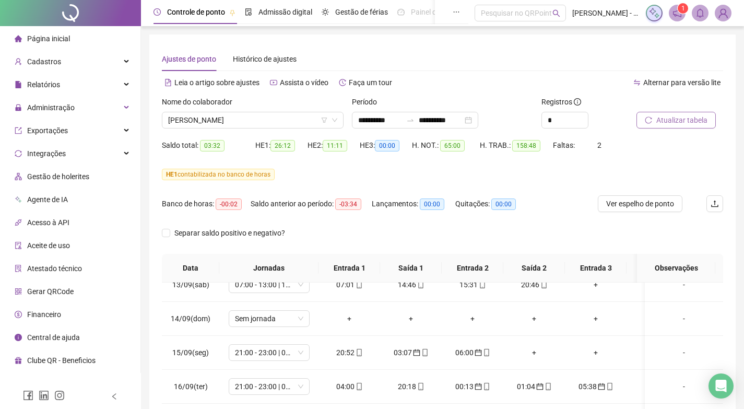
click at [686, 112] on button "Atualizar tabela" at bounding box center [675, 120] width 79 height 17
click at [677, 118] on span "Atualizar tabela" at bounding box center [681, 119] width 51 height 11
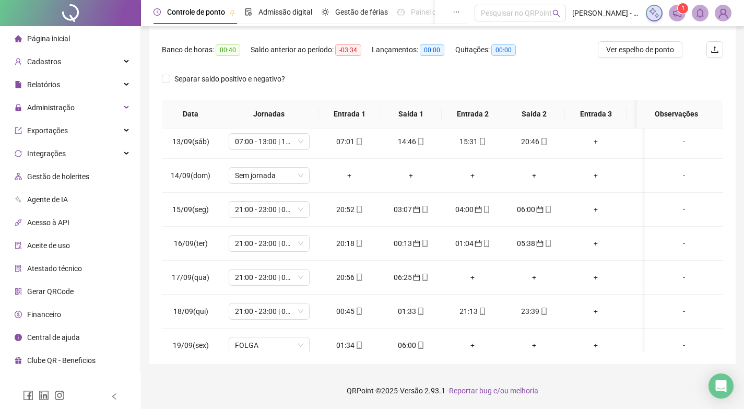
scroll to position [633, 0]
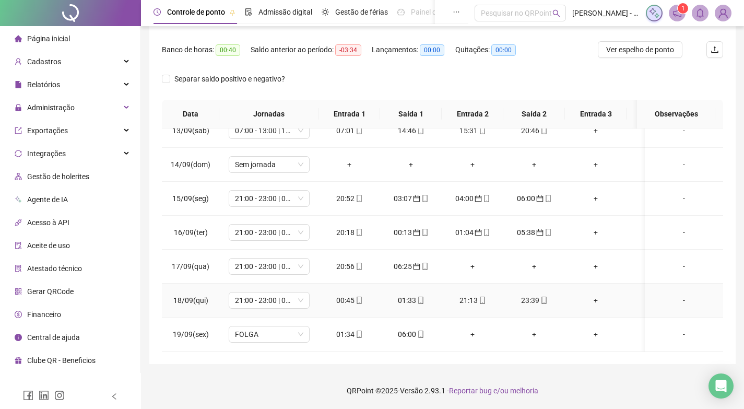
click at [349, 294] on div "00:45" at bounding box center [349, 299] width 45 height 11
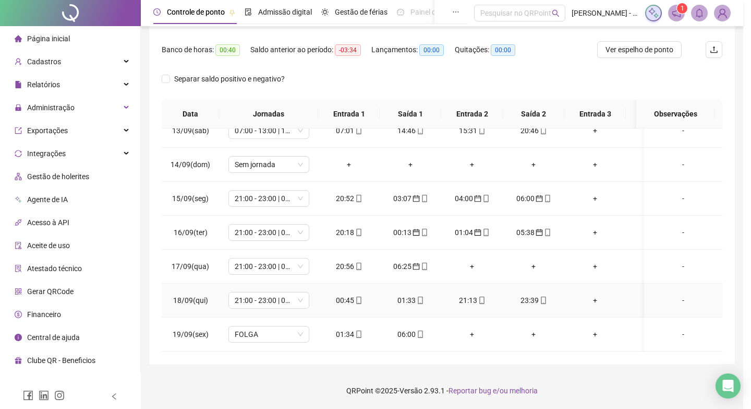
type input "**********"
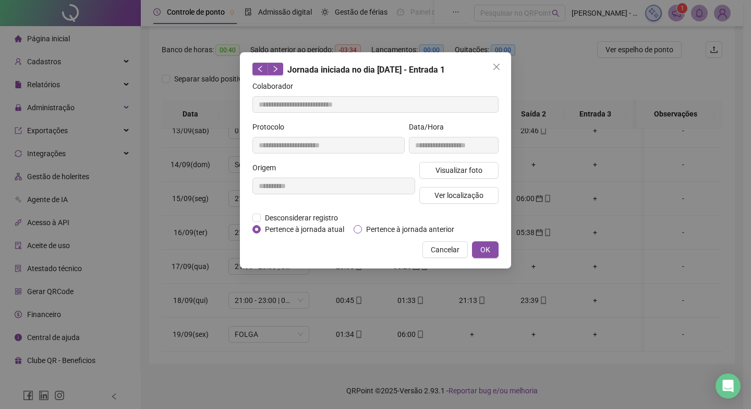
click at [424, 227] on span "Pertence à jornada anterior" at bounding box center [410, 228] width 97 height 11
click at [484, 248] on span "OK" at bounding box center [486, 249] width 10 height 11
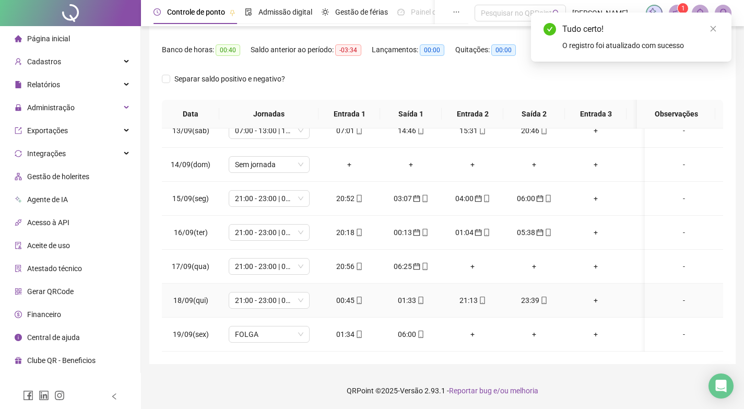
click at [411, 294] on div "01:33" at bounding box center [410, 299] width 45 height 11
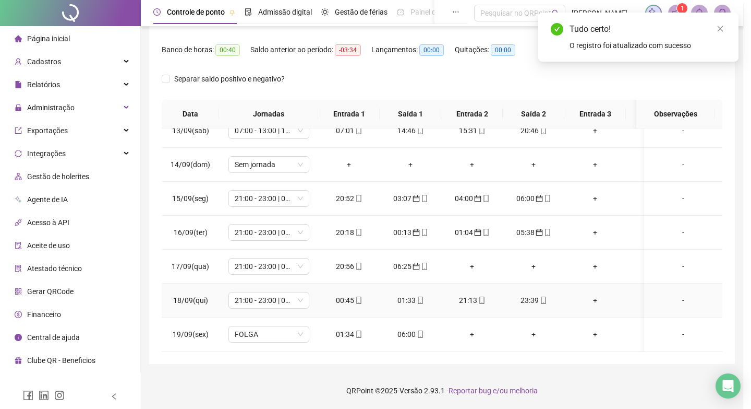
type input "**********"
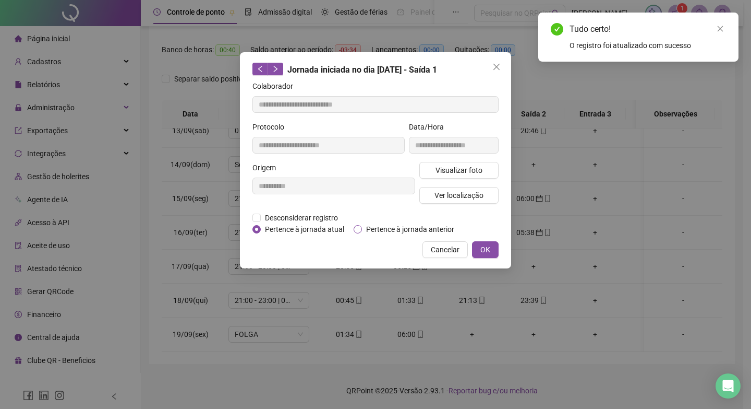
click at [399, 229] on span "Pertence à jornada anterior" at bounding box center [410, 228] width 97 height 11
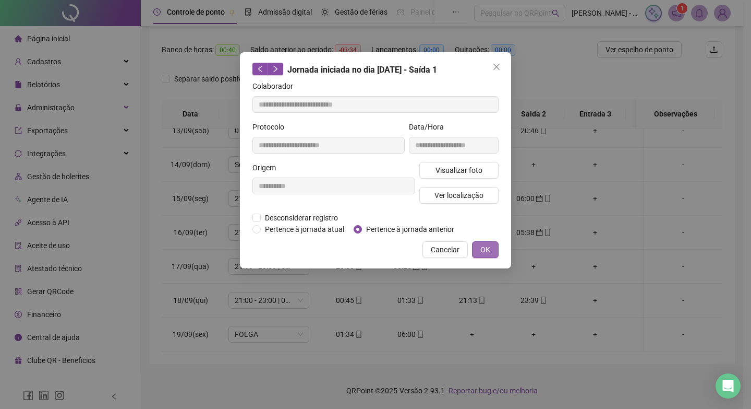
click at [485, 244] on span "OK" at bounding box center [486, 249] width 10 height 11
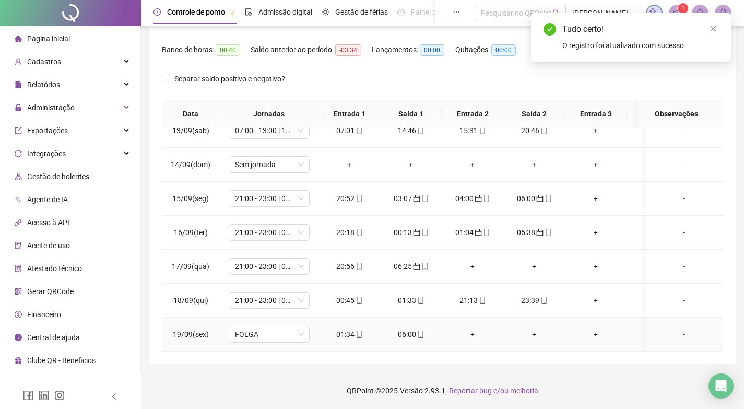
click at [346, 328] on div "01:34" at bounding box center [349, 333] width 45 height 11
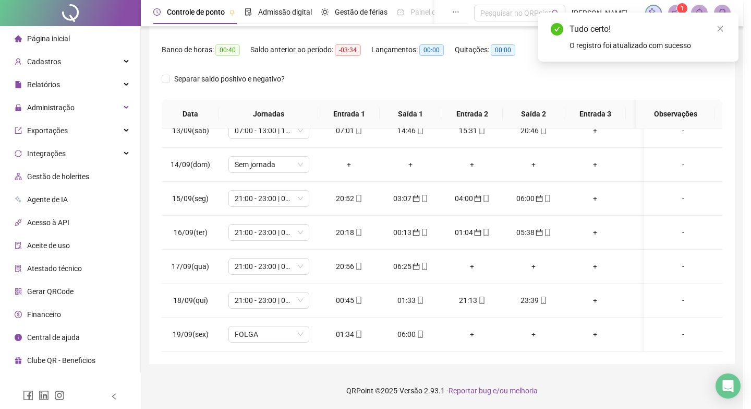
type input "**********"
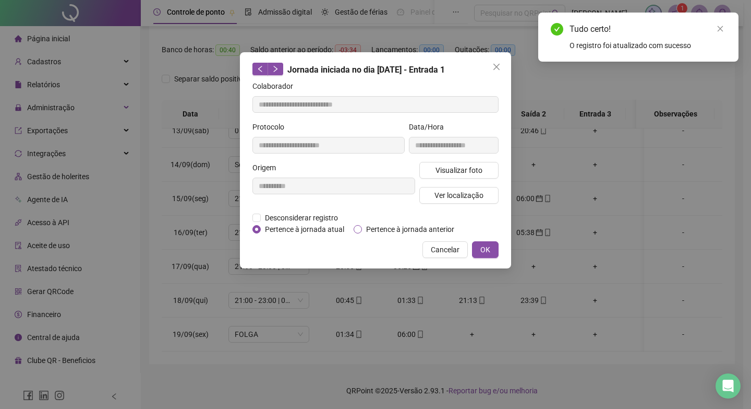
click at [423, 227] on span "Pertence à jornada anterior" at bounding box center [410, 228] width 97 height 11
click at [478, 242] on button "OK" at bounding box center [485, 249] width 27 height 17
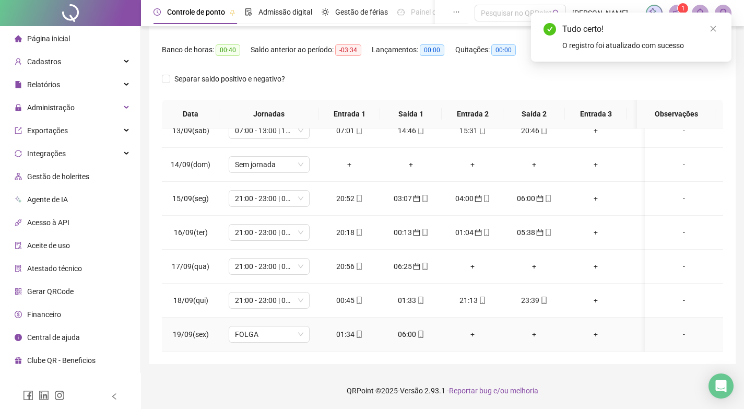
click at [402, 320] on td "06:00" at bounding box center [411, 334] width 62 height 34
click at [403, 329] on div "06:00" at bounding box center [410, 333] width 45 height 11
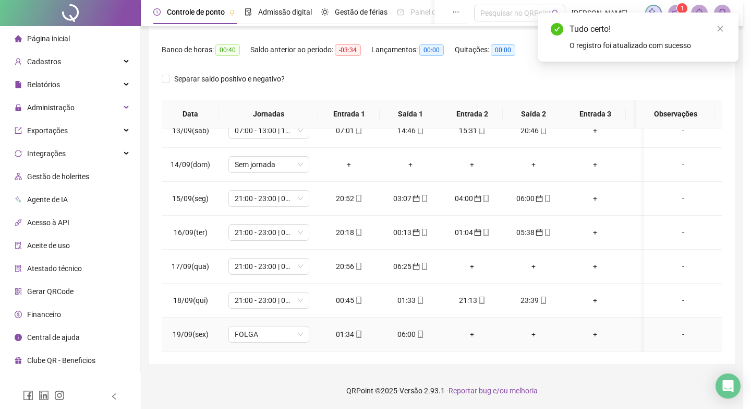
type input "**********"
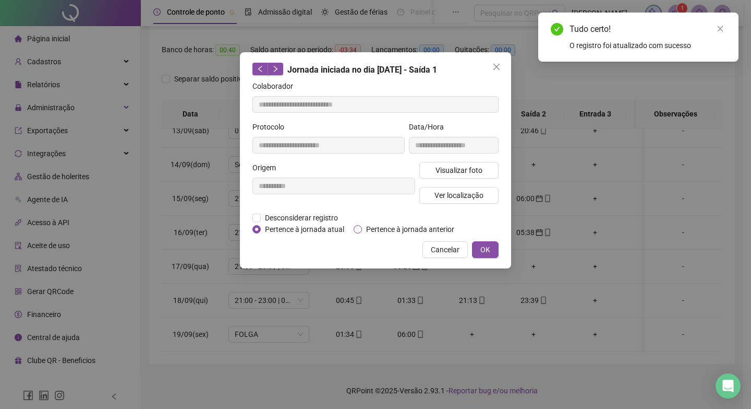
click at [433, 224] on span "Pertence à jornada anterior" at bounding box center [410, 228] width 97 height 11
click at [481, 246] on span "OK" at bounding box center [486, 249] width 10 height 11
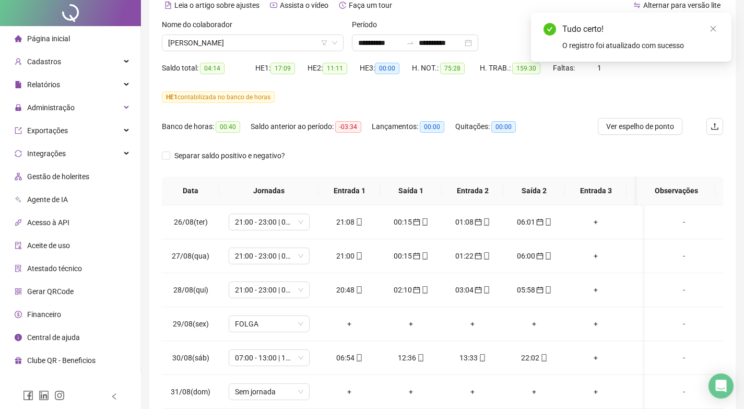
scroll to position [0, 0]
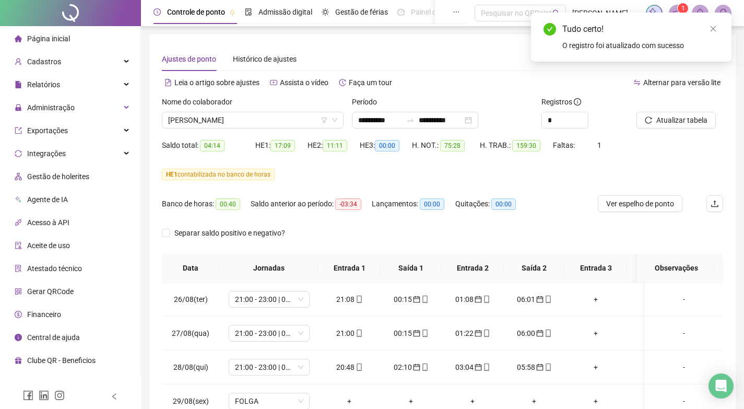
drag, startPoint x: 682, startPoint y: 123, endPoint x: 597, endPoint y: 254, distance: 156.3
click at [682, 124] on span "Atualizar tabela" at bounding box center [681, 119] width 51 height 11
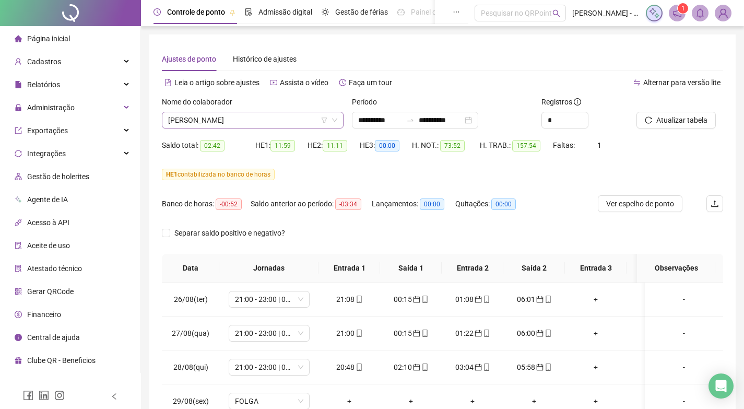
click at [284, 124] on span "[PERSON_NAME]" at bounding box center [252, 120] width 169 height 16
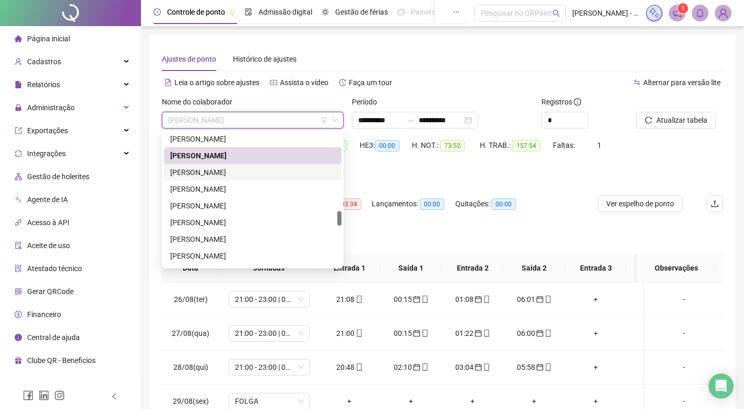
click at [242, 172] on div "[PERSON_NAME]" at bounding box center [252, 171] width 165 height 11
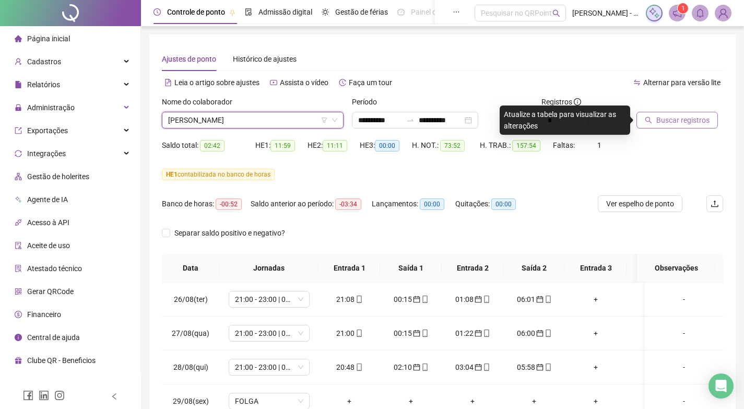
click at [684, 124] on span "Buscar registros" at bounding box center [682, 119] width 53 height 11
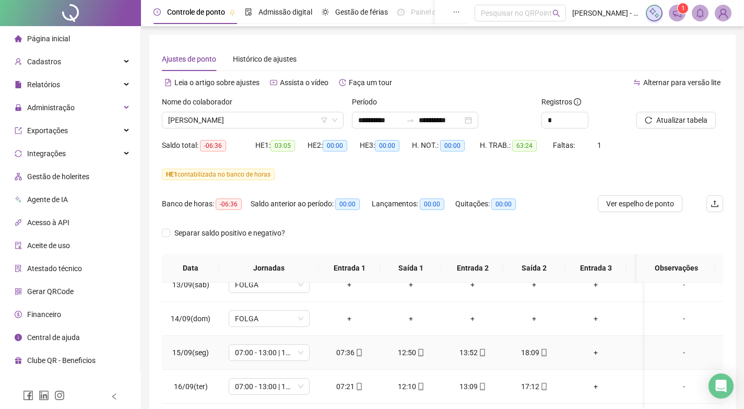
scroll to position [124, 0]
click at [292, 122] on span "[PERSON_NAME]" at bounding box center [252, 120] width 169 height 16
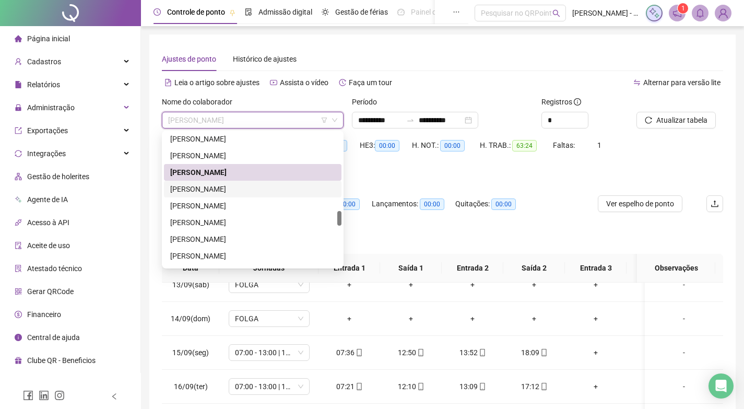
click at [231, 187] on div "[PERSON_NAME]" at bounding box center [252, 188] width 165 height 11
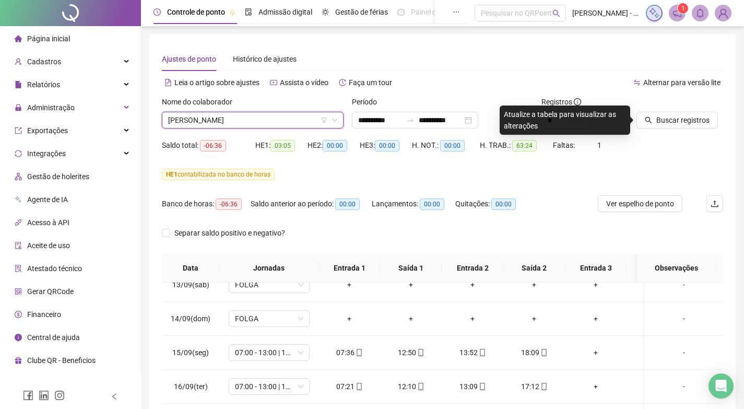
click at [235, 119] on span "[PERSON_NAME]" at bounding box center [252, 120] width 169 height 16
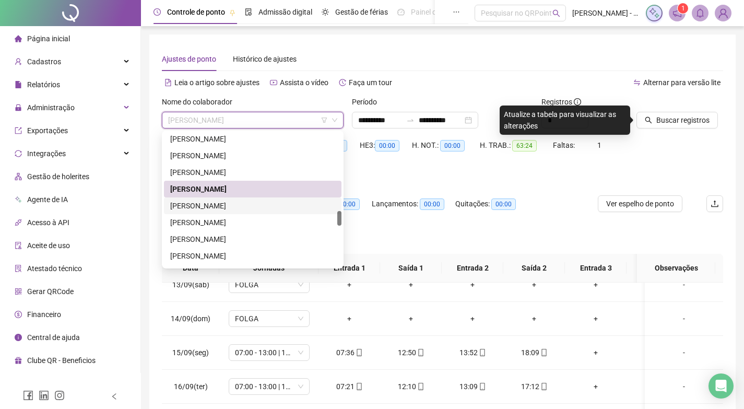
click at [207, 206] on div "[PERSON_NAME]" at bounding box center [252, 205] width 165 height 11
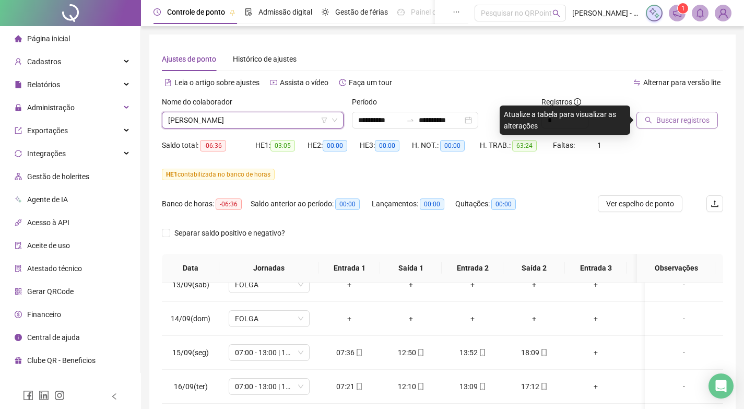
click at [669, 119] on span "Buscar registros" at bounding box center [682, 119] width 53 height 11
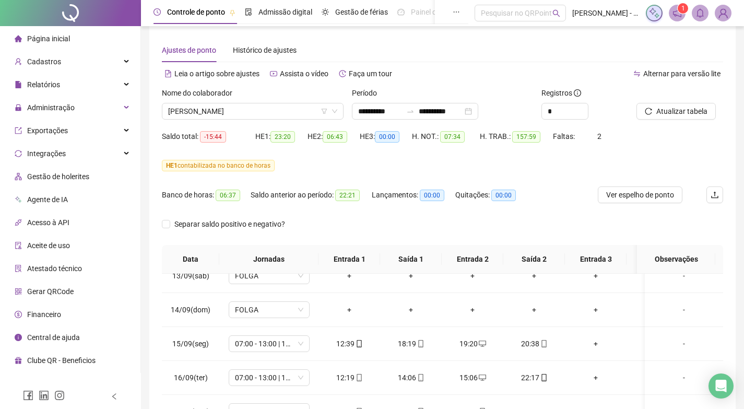
scroll to position [0, 0]
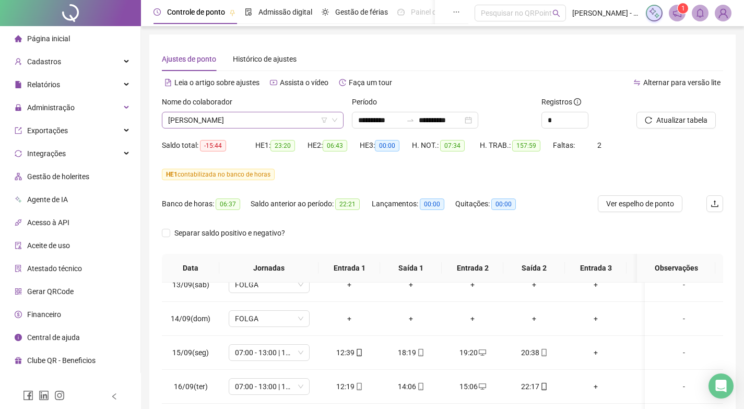
click at [233, 127] on span "[PERSON_NAME]" at bounding box center [252, 120] width 169 height 16
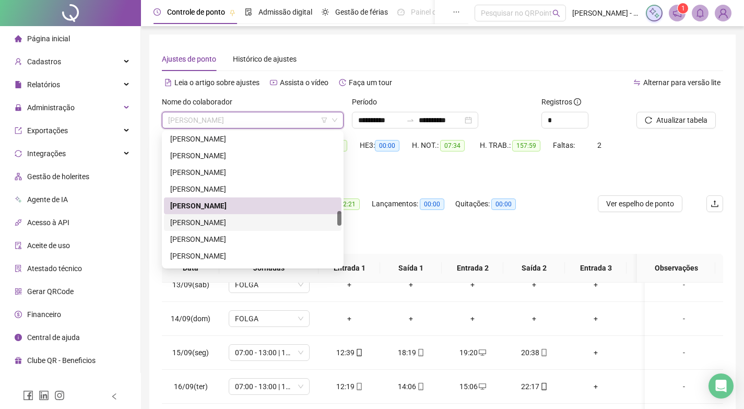
click at [229, 220] on div "[PERSON_NAME]" at bounding box center [252, 222] width 165 height 11
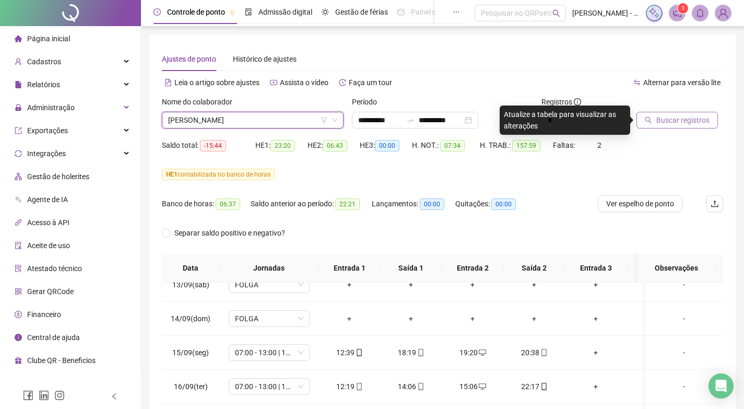
click at [695, 116] on span "Buscar registros" at bounding box center [682, 119] width 53 height 11
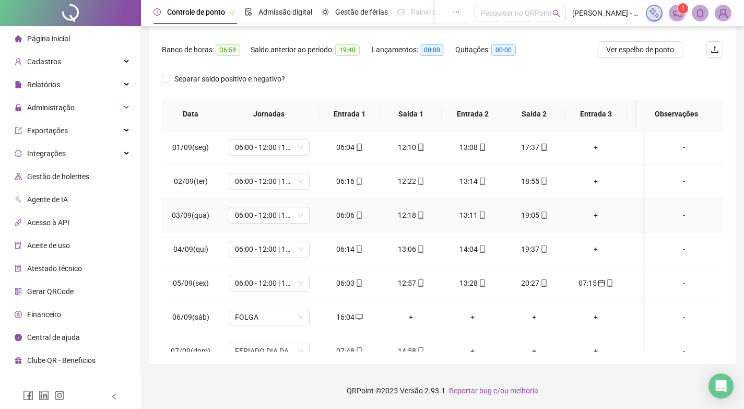
scroll to position [261, 0]
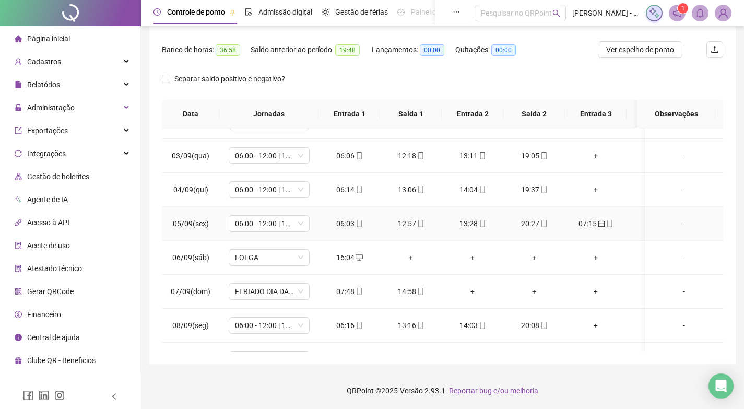
click at [589, 226] on div "07:15" at bounding box center [595, 223] width 45 height 11
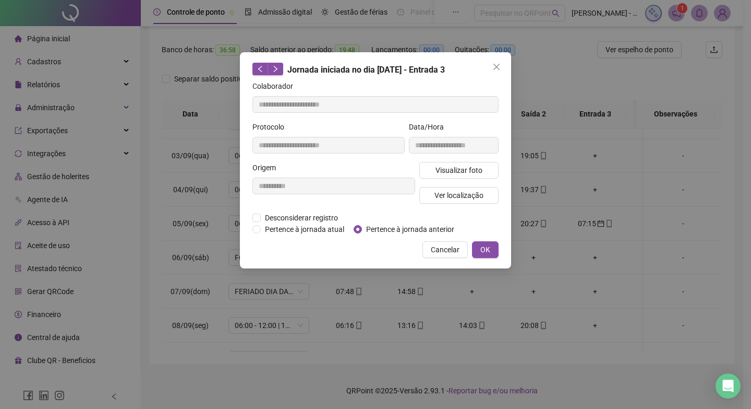
type input "**********"
click at [497, 70] on icon "close" at bounding box center [497, 67] width 8 height 8
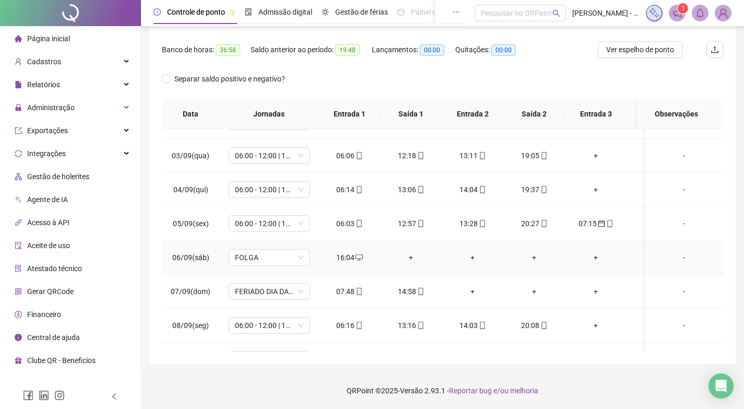
click at [410, 258] on div "+" at bounding box center [410, 256] width 45 height 11
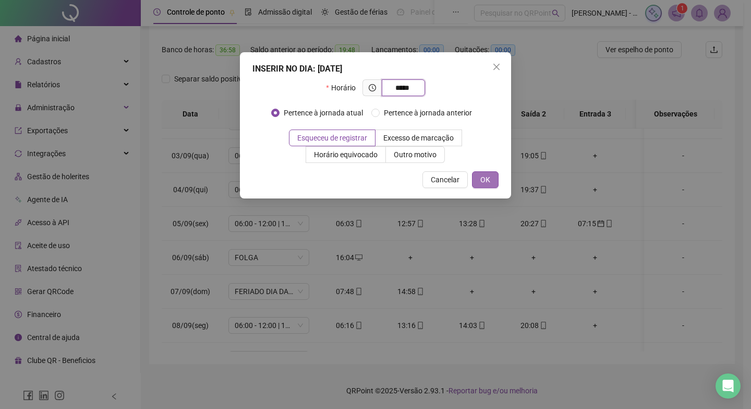
type input "*****"
click at [484, 174] on span "OK" at bounding box center [486, 179] width 10 height 11
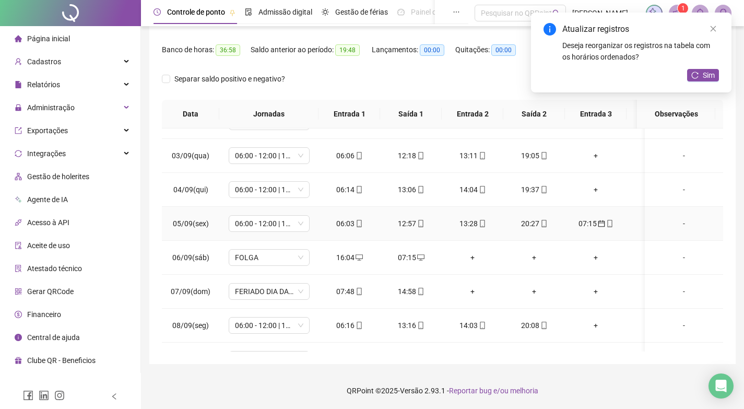
click at [599, 224] on icon "calendar" at bounding box center [600, 223] width 7 height 7
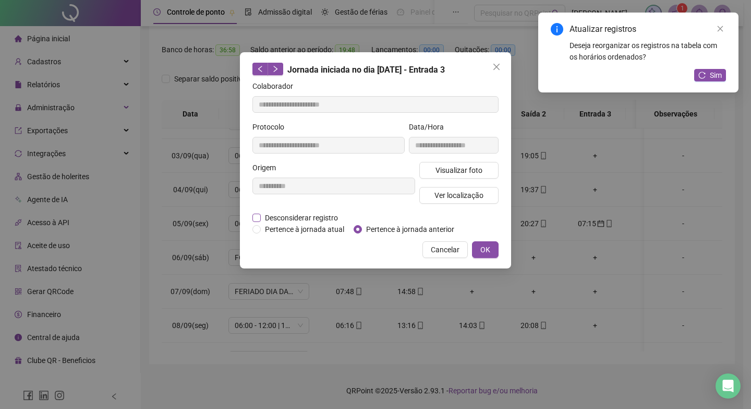
click at [285, 220] on span "Desconsiderar registro" at bounding box center [301, 217] width 81 height 11
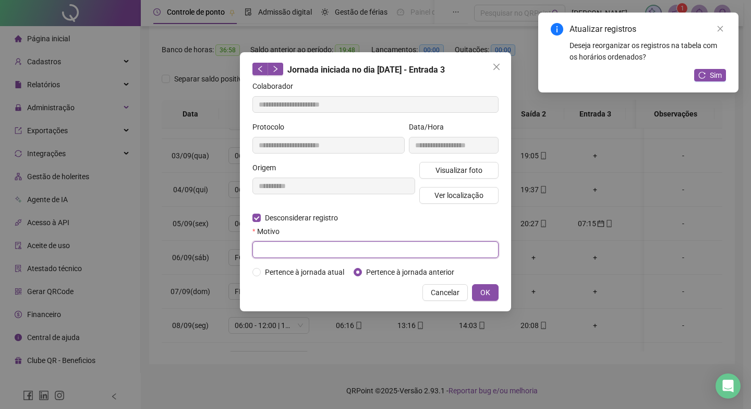
click at [301, 255] on input "text" at bounding box center [376, 249] width 246 height 17
type input "*"
click at [496, 293] on button "OK" at bounding box center [485, 292] width 27 height 17
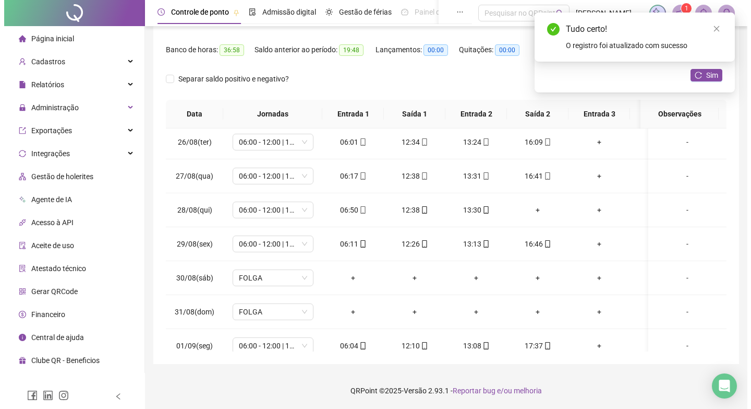
scroll to position [0, 0]
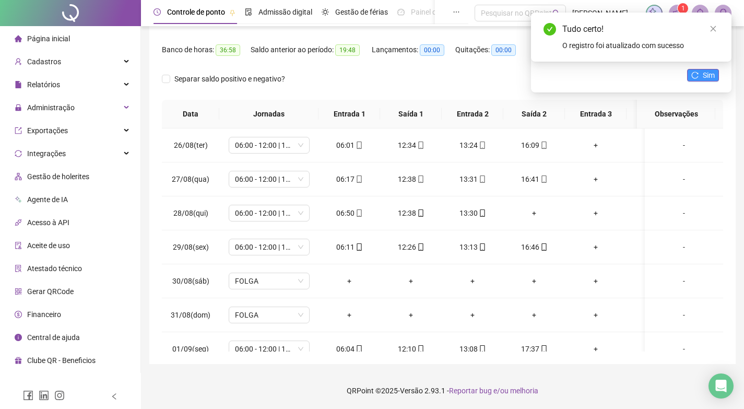
click at [714, 79] on button "Sim" at bounding box center [703, 75] width 32 height 13
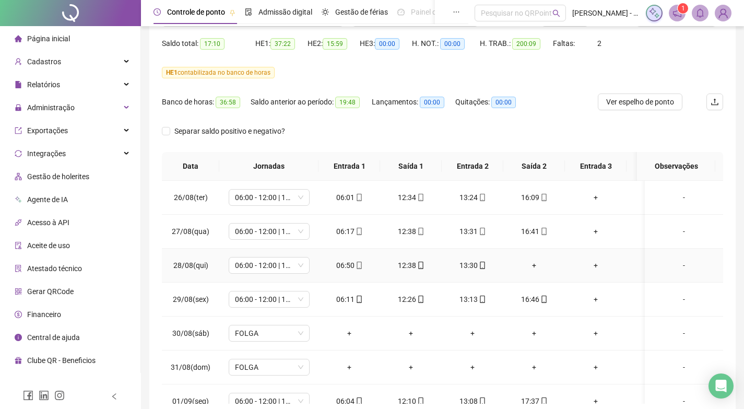
scroll to position [52, 0]
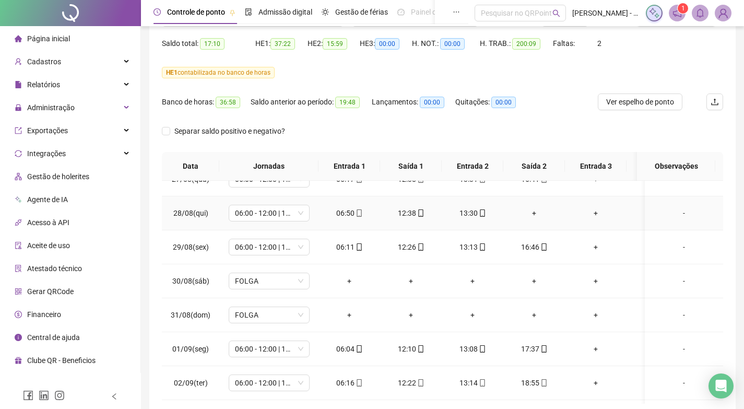
click at [536, 213] on div "+" at bounding box center [533, 212] width 45 height 11
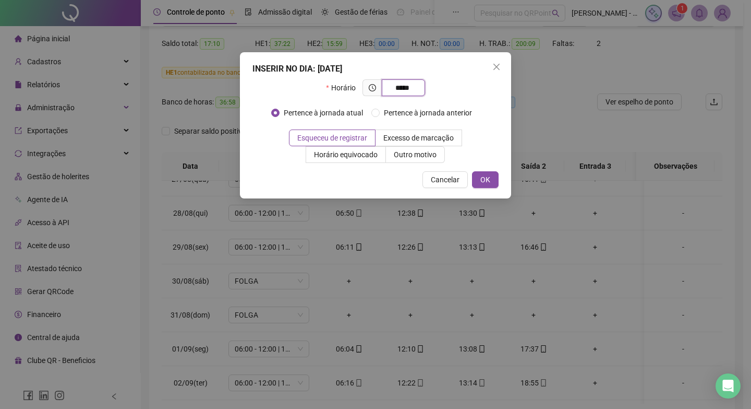
type input "*****"
click at [481, 188] on div "INSERIR NO DIA : 28/08/2025 Horário ***** Pertence à jornada atual Pertence à j…" at bounding box center [375, 125] width 271 height 146
click at [479, 174] on button "OK" at bounding box center [485, 179] width 27 height 17
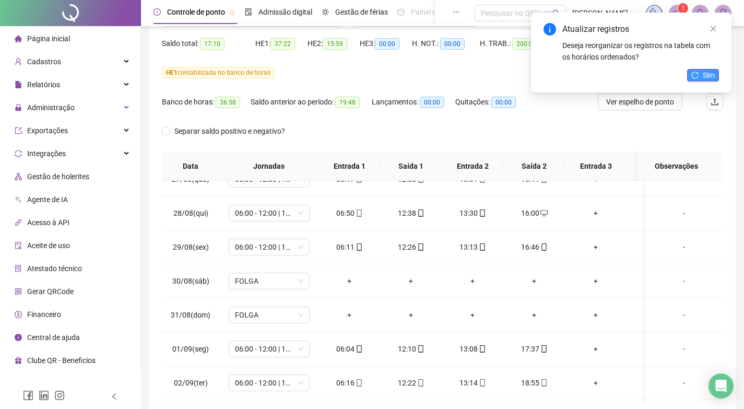
click at [691, 76] on icon "reload" at bounding box center [694, 74] width 7 height 7
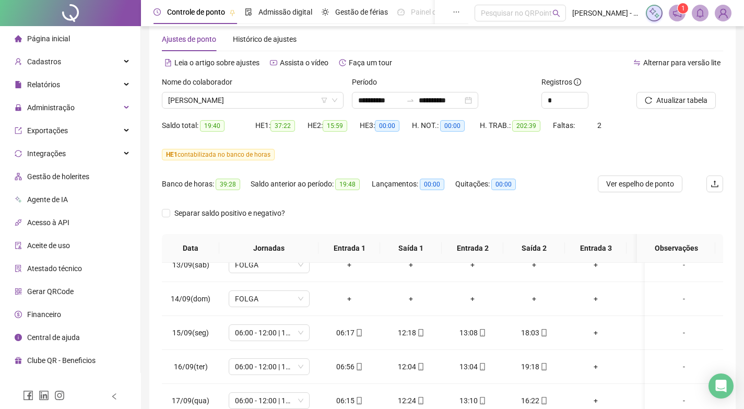
scroll to position [0, 0]
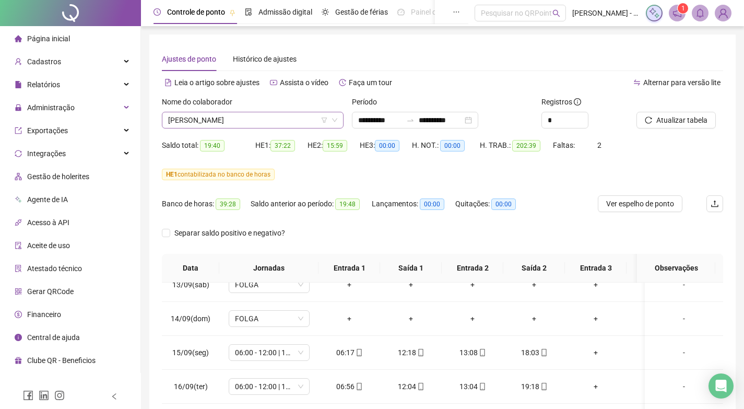
click at [198, 124] on span "[PERSON_NAME]" at bounding box center [252, 120] width 169 height 16
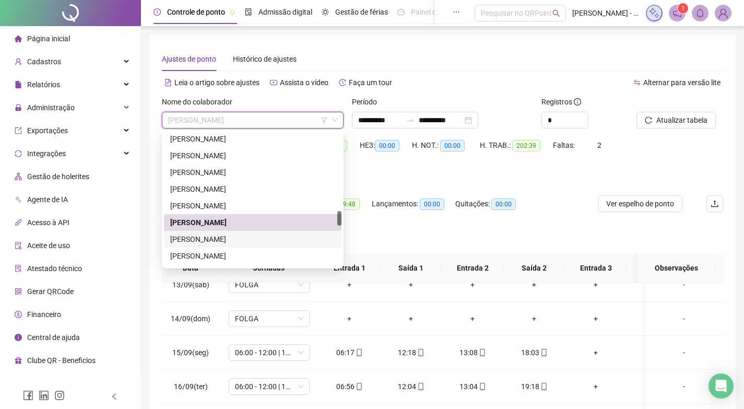
click at [196, 242] on div "[PERSON_NAME]" at bounding box center [252, 238] width 165 height 11
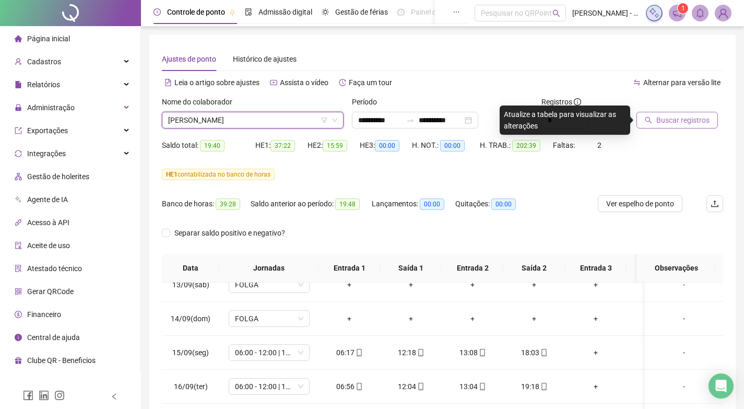
click at [667, 116] on span "Buscar registros" at bounding box center [682, 119] width 53 height 11
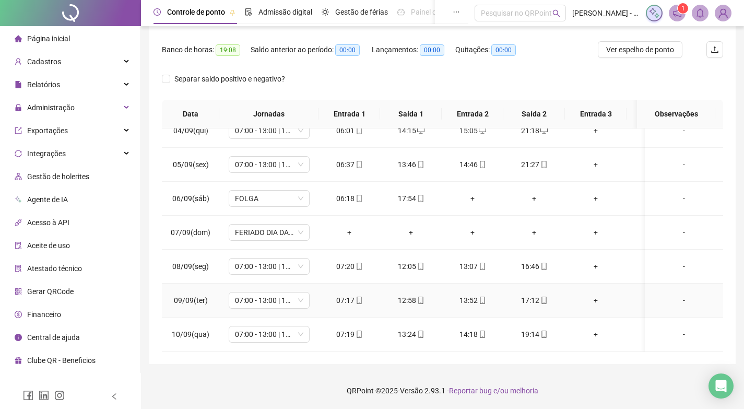
scroll to position [268, 0]
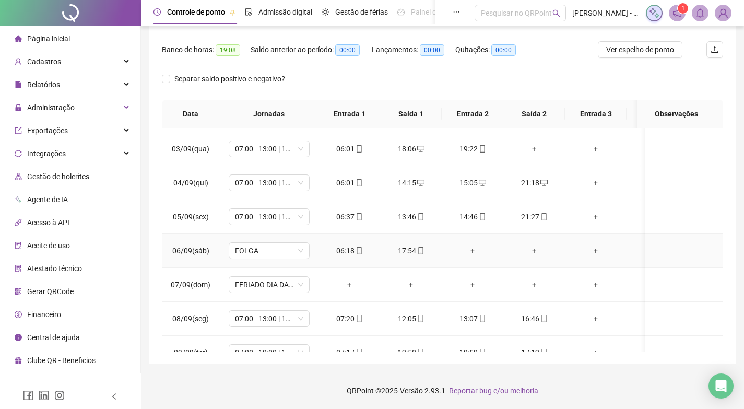
click at [471, 247] on div "+" at bounding box center [472, 250] width 45 height 11
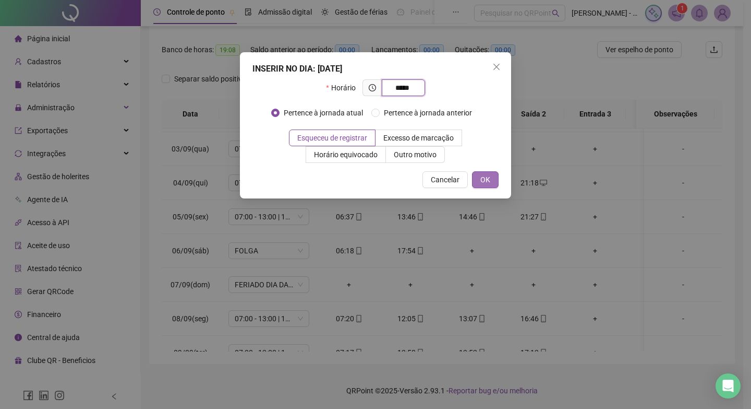
type input "*****"
click at [485, 177] on span "OK" at bounding box center [486, 179] width 10 height 11
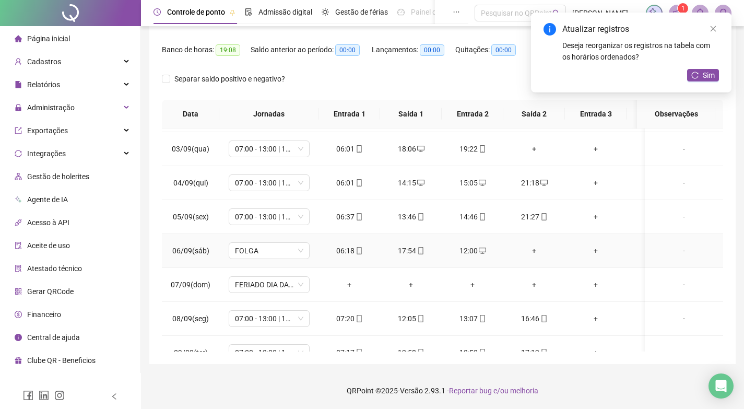
click at [530, 250] on div "+" at bounding box center [533, 250] width 45 height 11
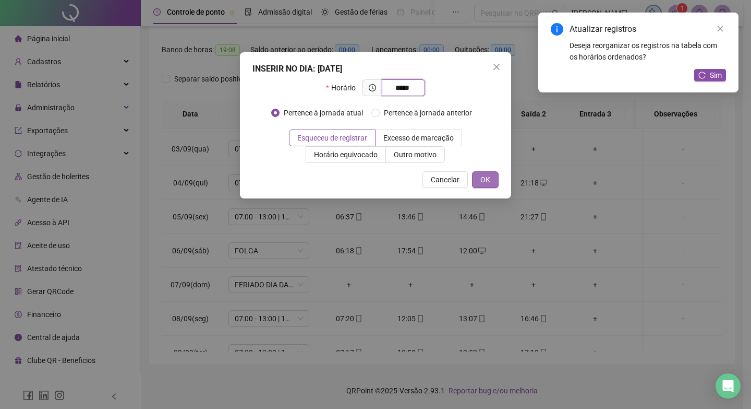
type input "*****"
click at [487, 176] on span "OK" at bounding box center [486, 179] width 10 height 11
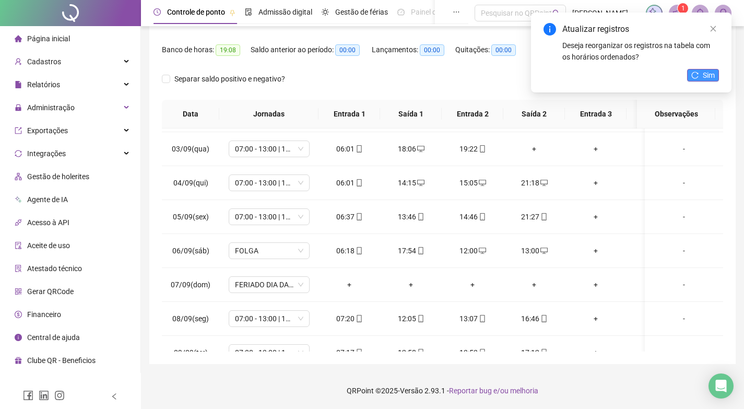
click at [709, 74] on span "Sim" at bounding box center [708, 74] width 12 height 11
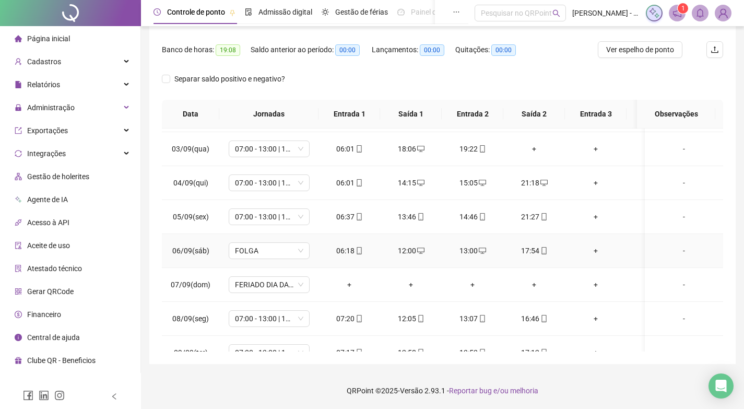
scroll to position [215, 0]
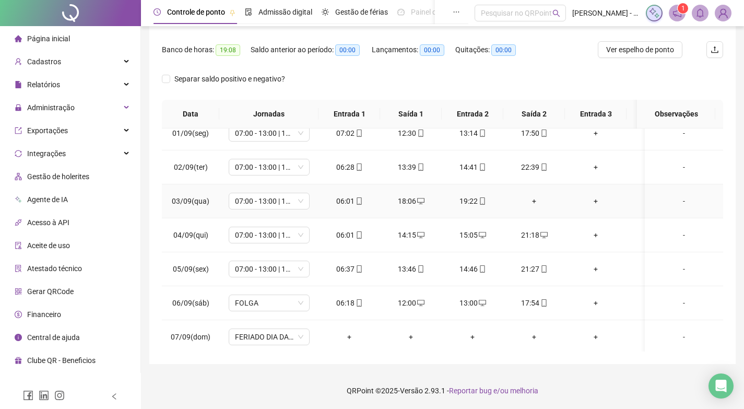
click at [536, 200] on div "+" at bounding box center [533, 200] width 45 height 11
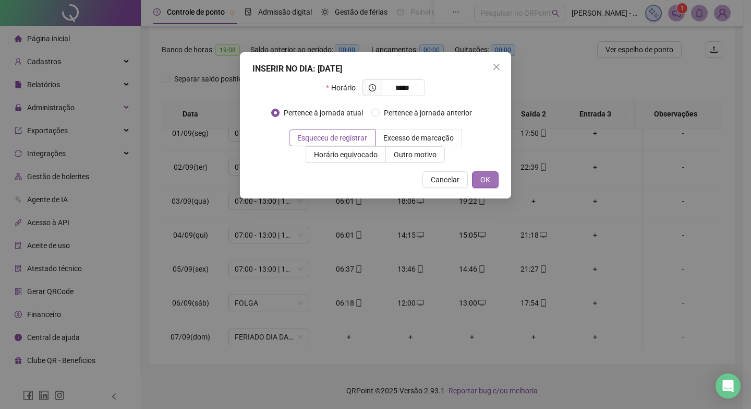
type input "*****"
click at [491, 179] on button "OK" at bounding box center [485, 179] width 27 height 17
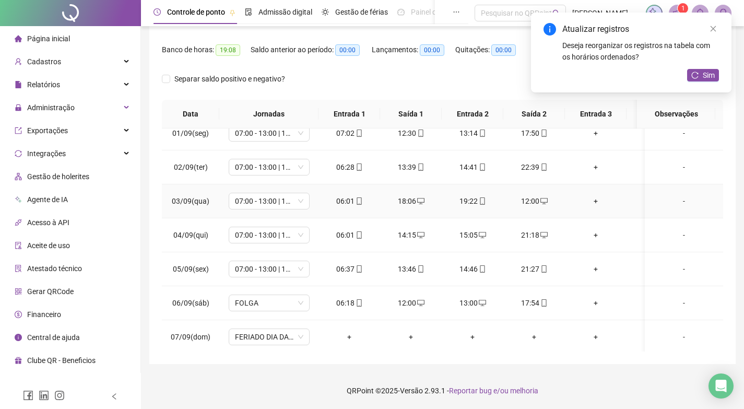
click at [460, 200] on div "19:22" at bounding box center [472, 200] width 45 height 11
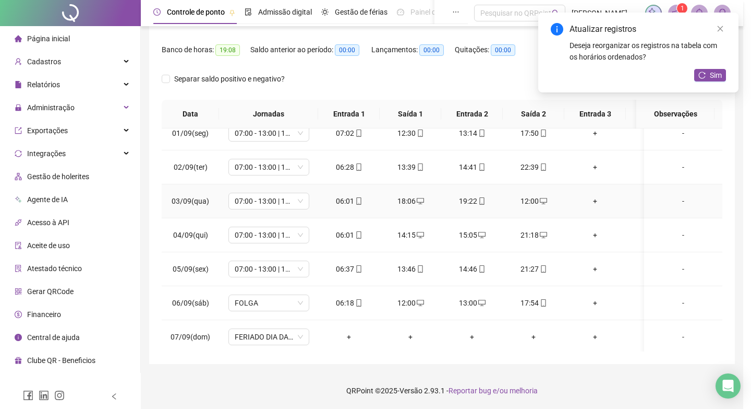
type input "**********"
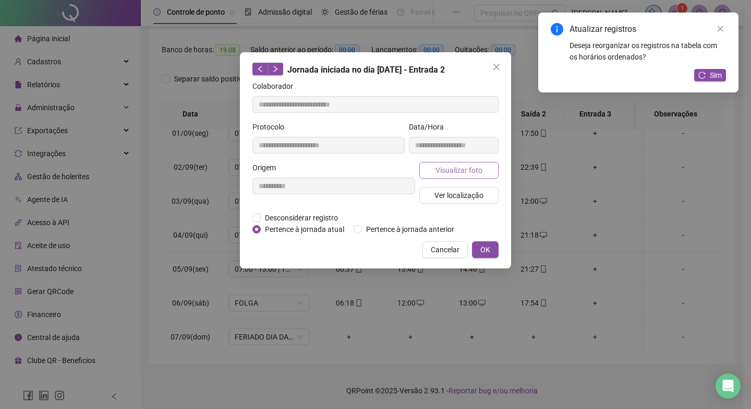
click at [461, 165] on span "Visualizar foto" at bounding box center [459, 169] width 47 height 11
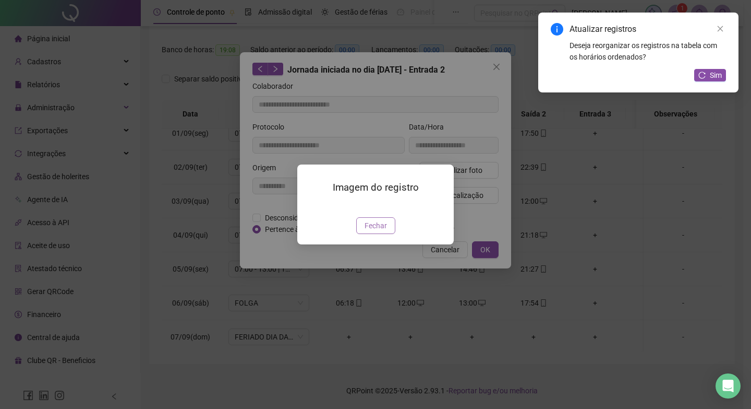
click at [363, 228] on button "Fechar" at bounding box center [375, 225] width 39 height 17
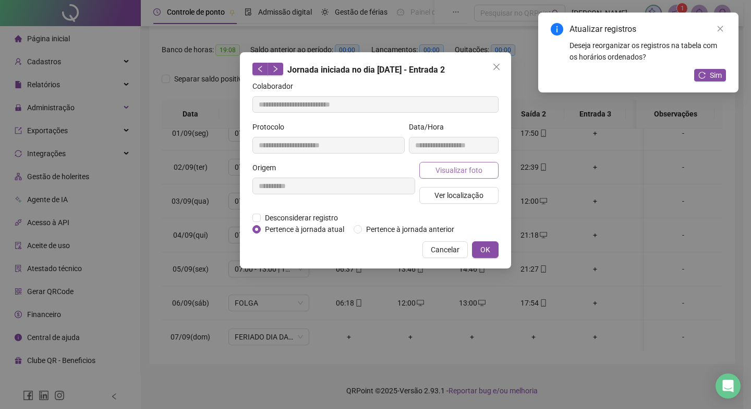
click at [451, 165] on span "Visualizar foto" at bounding box center [459, 169] width 47 height 11
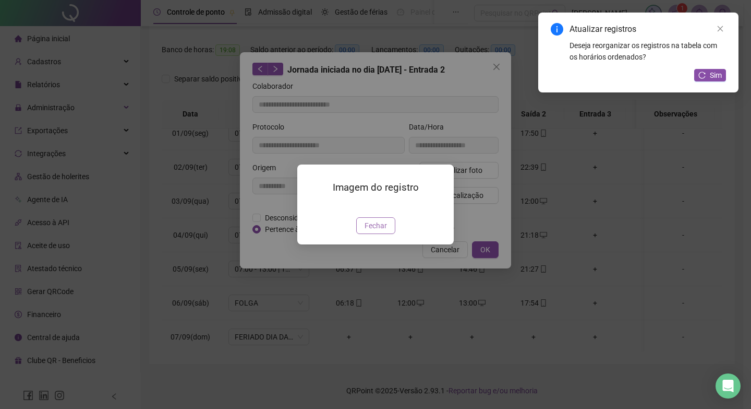
click at [373, 231] on span "Fechar" at bounding box center [376, 225] width 22 height 11
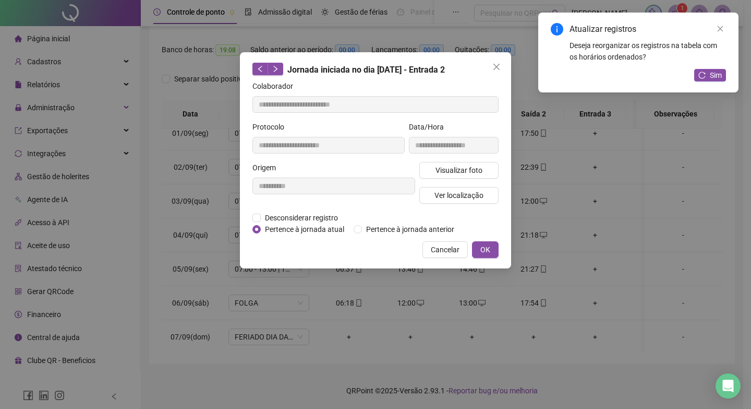
click at [292, 210] on div "**********" at bounding box center [333, 187] width 167 height 50
click at [292, 217] on span "Desconsiderar registro" at bounding box center [301, 217] width 81 height 11
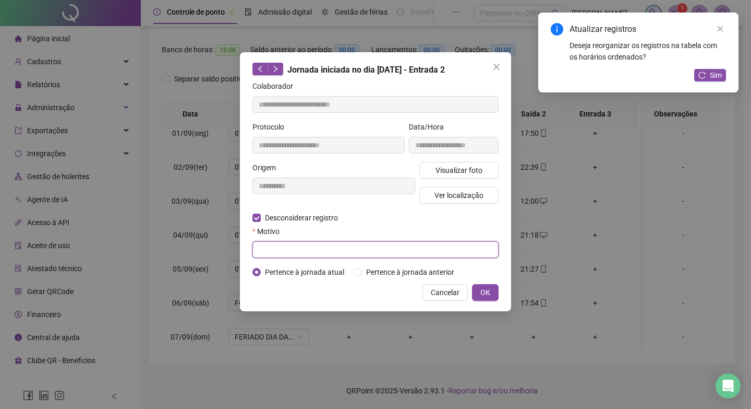
click at [296, 251] on input "text" at bounding box center [376, 249] width 246 height 17
type input "*"
click at [491, 290] on button "OK" at bounding box center [485, 292] width 27 height 17
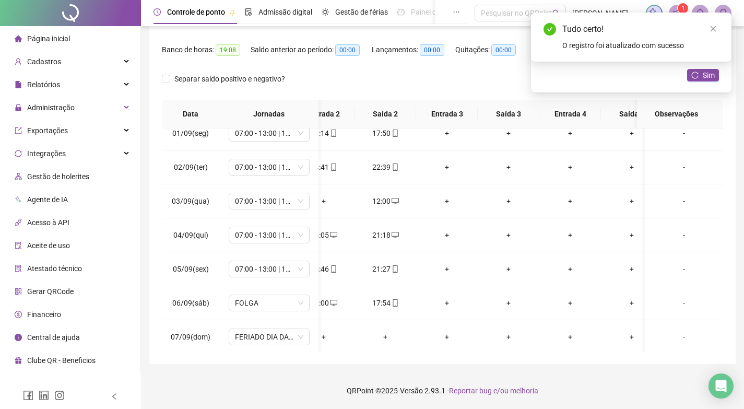
scroll to position [0, 61]
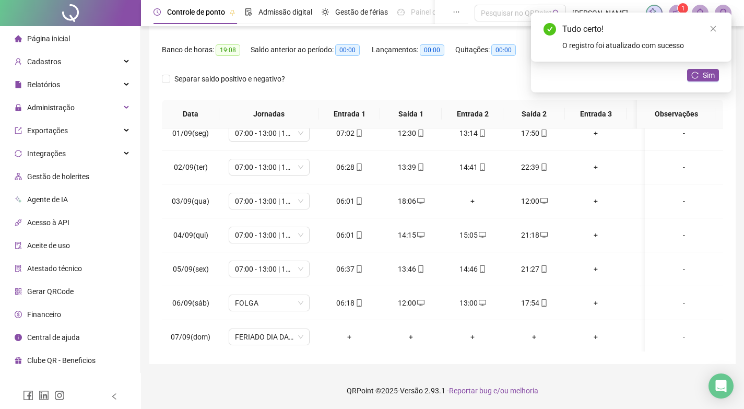
click at [704, 62] on div "Tudo certo! O registro foi atualizado com sucesso" at bounding box center [631, 37] width 200 height 49
click at [704, 77] on span "Sim" at bounding box center [708, 74] width 12 height 11
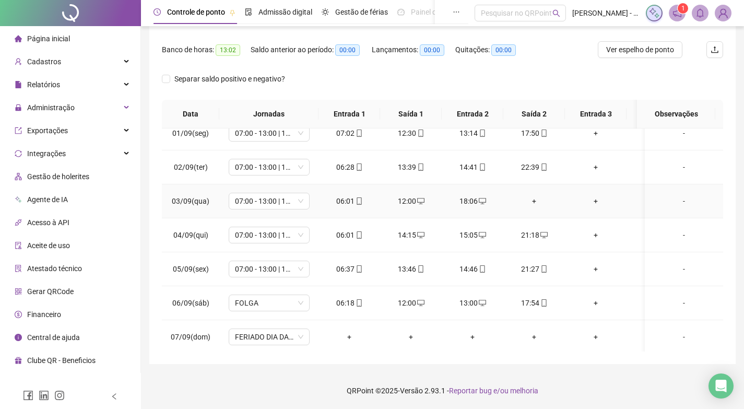
click at [531, 200] on div "+" at bounding box center [533, 200] width 45 height 11
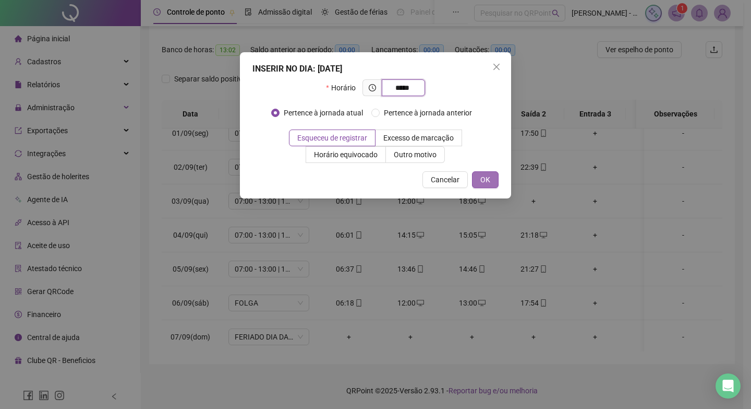
type input "*****"
click at [480, 172] on button "OK" at bounding box center [485, 179] width 27 height 17
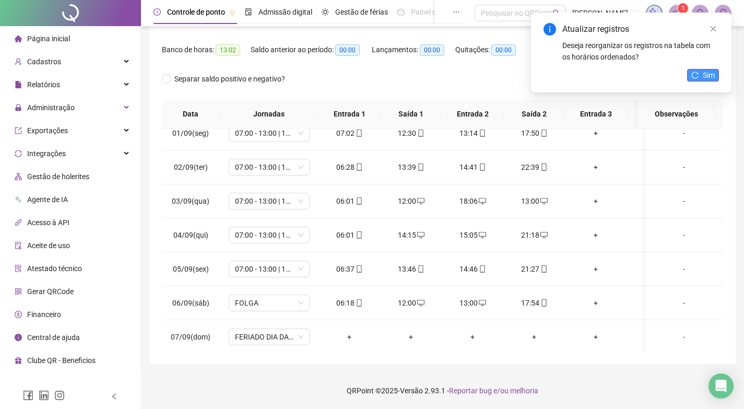
click at [709, 74] on span "Sim" at bounding box center [708, 74] width 12 height 11
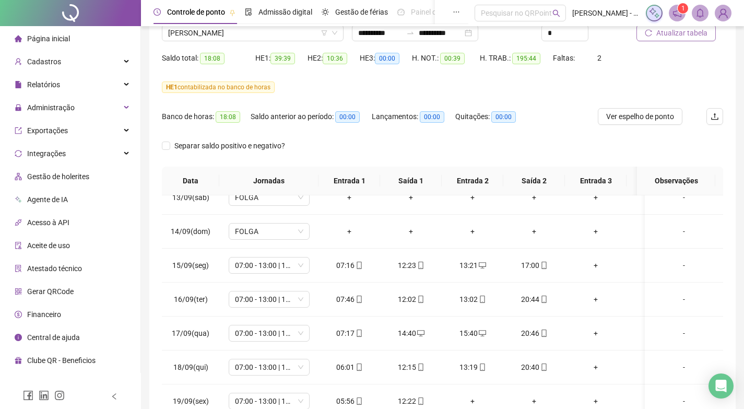
scroll to position [0, 0]
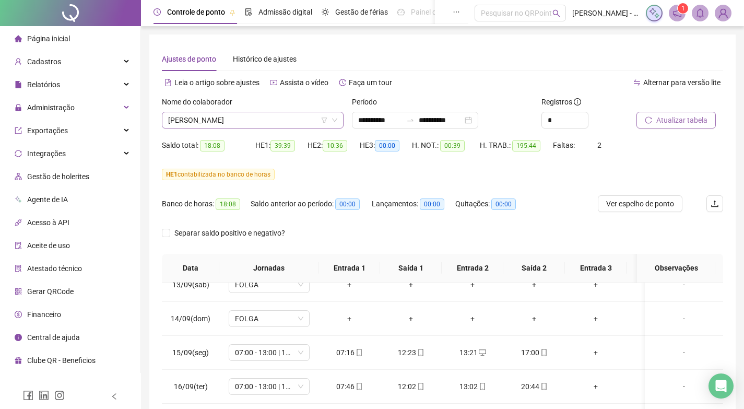
click at [244, 116] on span "[PERSON_NAME]" at bounding box center [252, 120] width 169 height 16
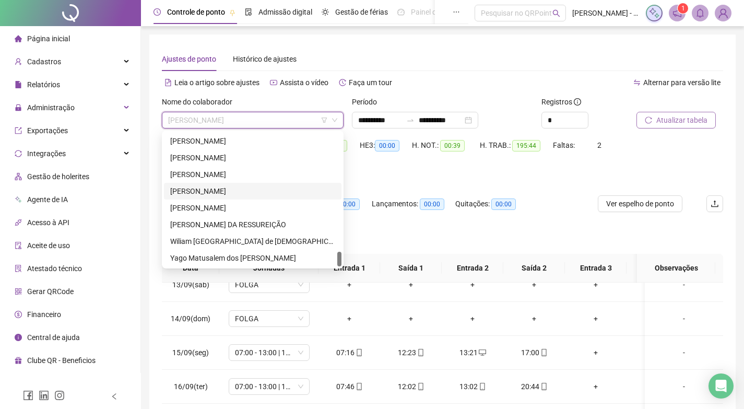
scroll to position [964, 0]
